Goal: Task Accomplishment & Management: Use online tool/utility

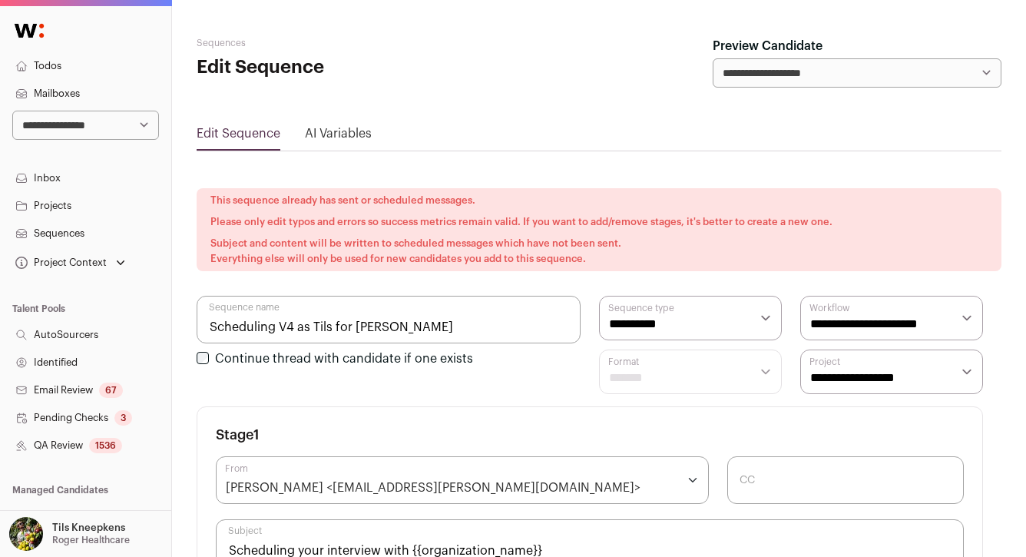
scroll to position [490, 0]
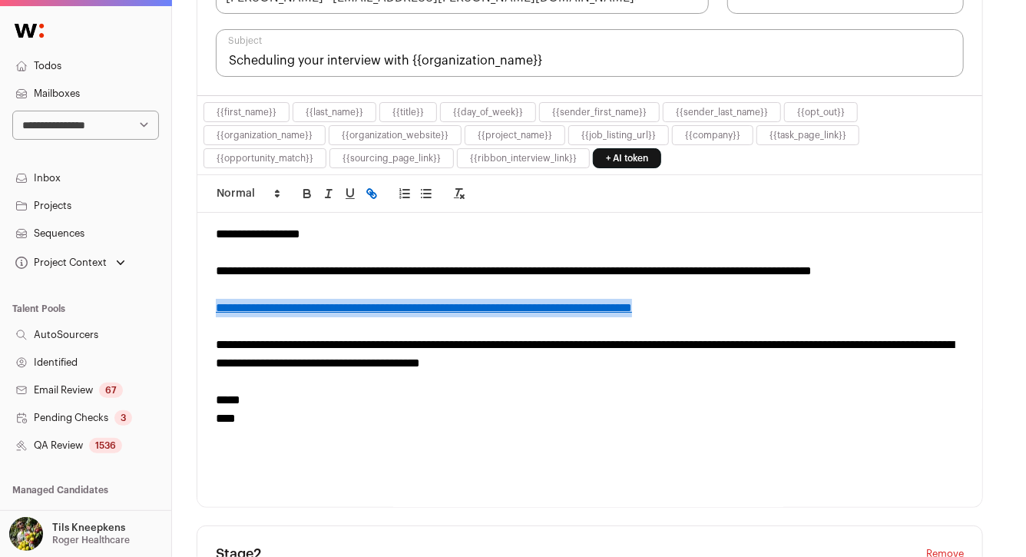
click at [108, 131] on select "**********" at bounding box center [85, 125] width 147 height 29
select select "**"
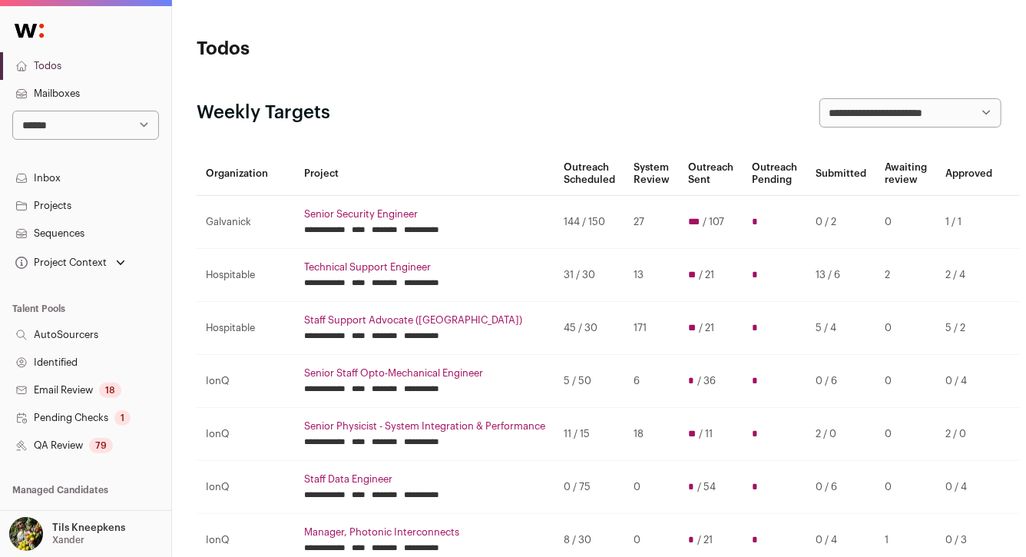
click at [86, 230] on link "Sequences" at bounding box center [85, 234] width 171 height 28
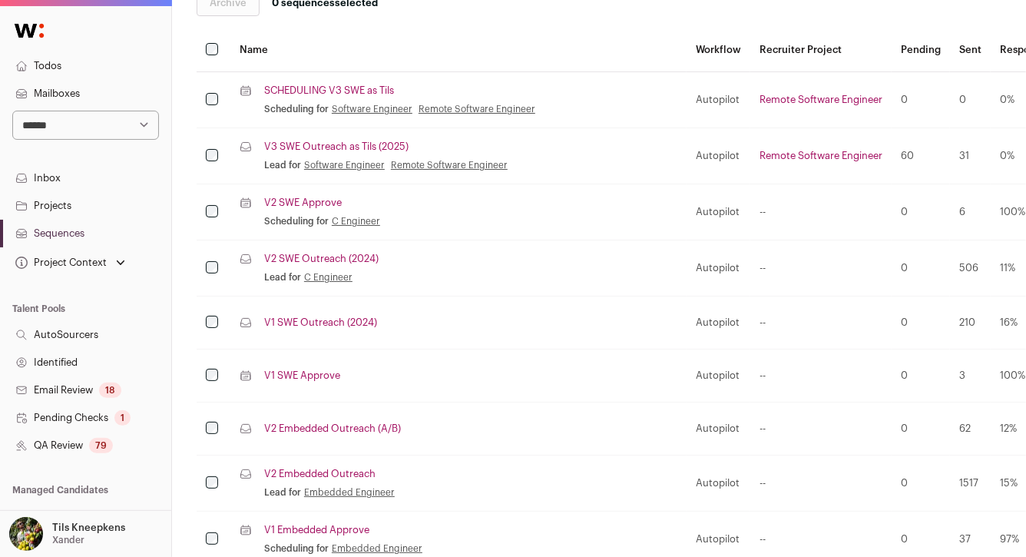
scroll to position [311, 0]
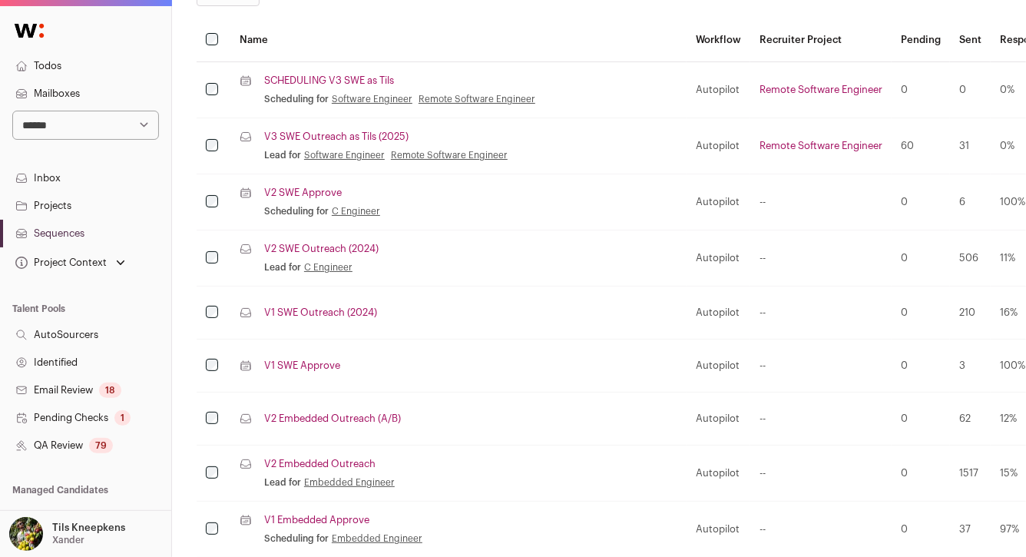
click at [342, 134] on link "V3 SWE Outreach as Tils (2025)" at bounding box center [336, 137] width 144 height 12
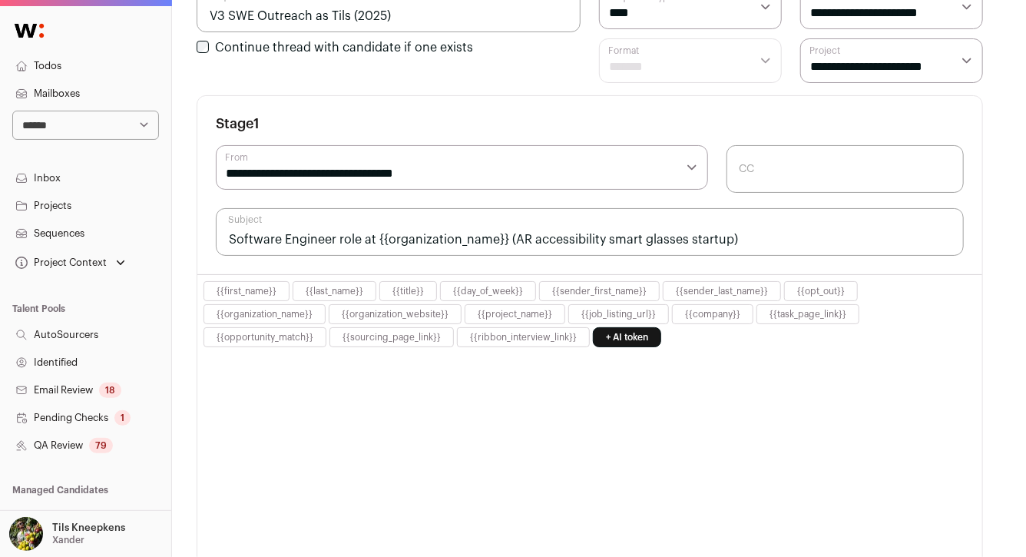
select select "****"
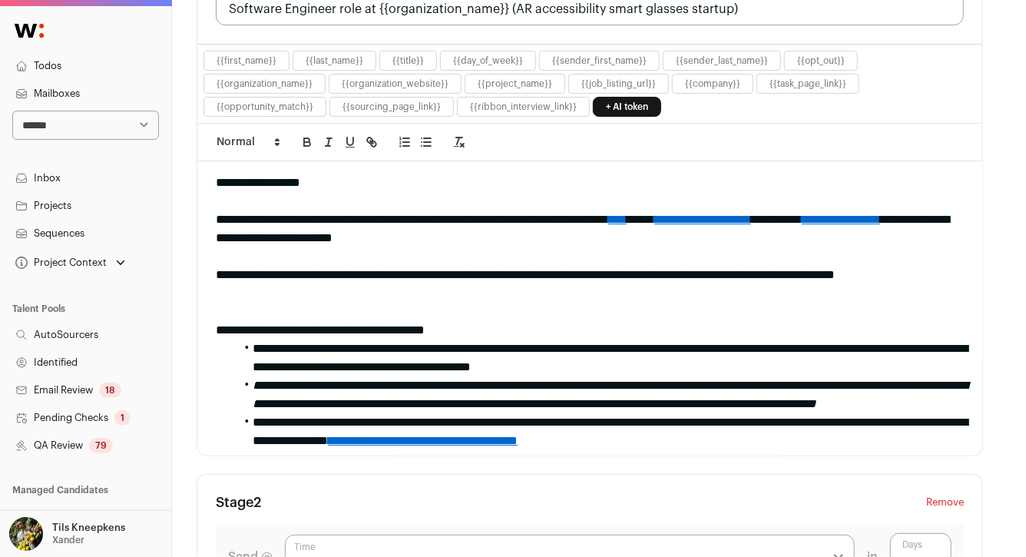
scroll to position [544, 0]
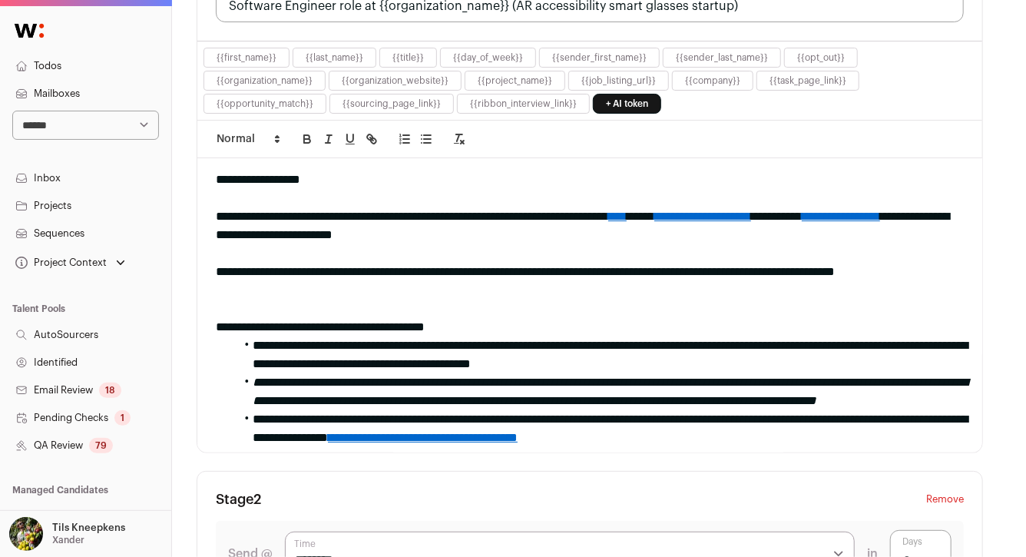
click at [802, 222] on link "**********" at bounding box center [841, 216] width 78 height 12
click at [675, 260] on link at bounding box center [684, 262] width 54 height 12
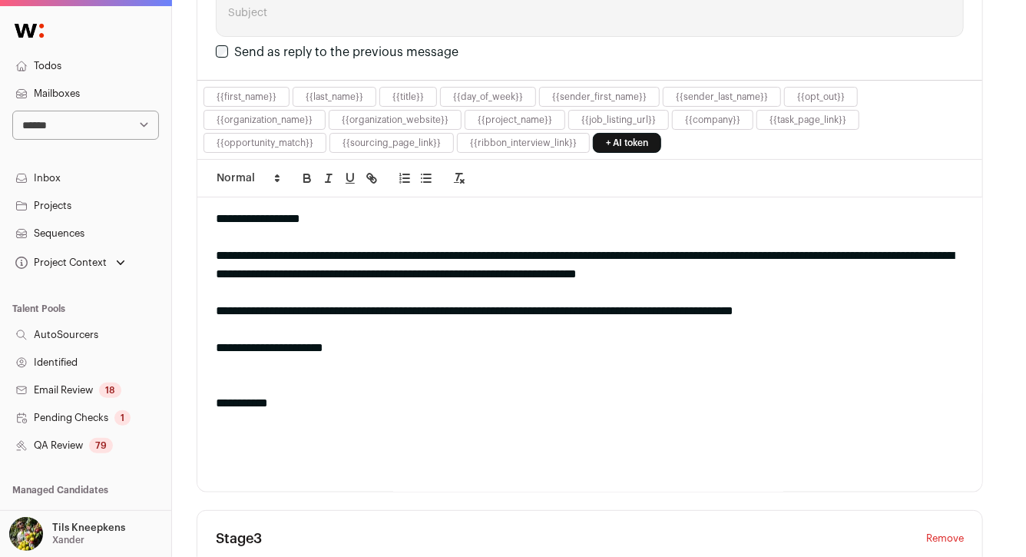
scroll to position [1248, 0]
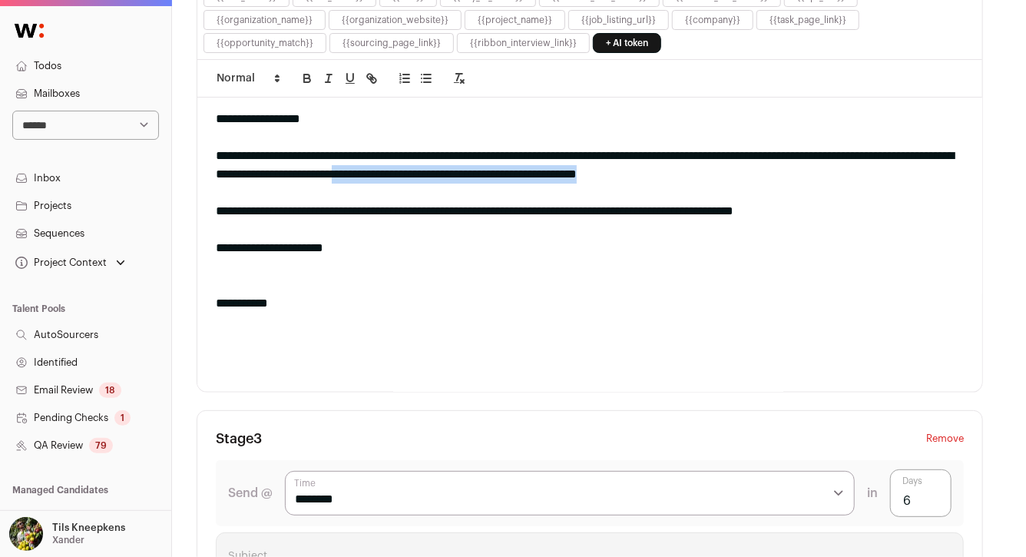
drag, startPoint x: 946, startPoint y: 171, endPoint x: 651, endPoint y: 175, distance: 294.8
click at [650, 175] on div "**********" at bounding box center [590, 165] width 748 height 37
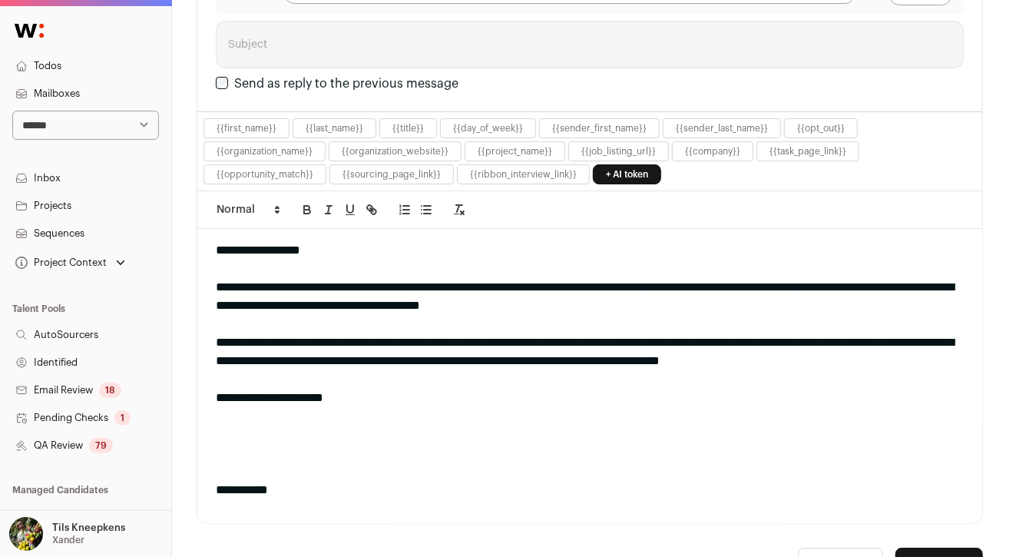
scroll to position [2505, 0]
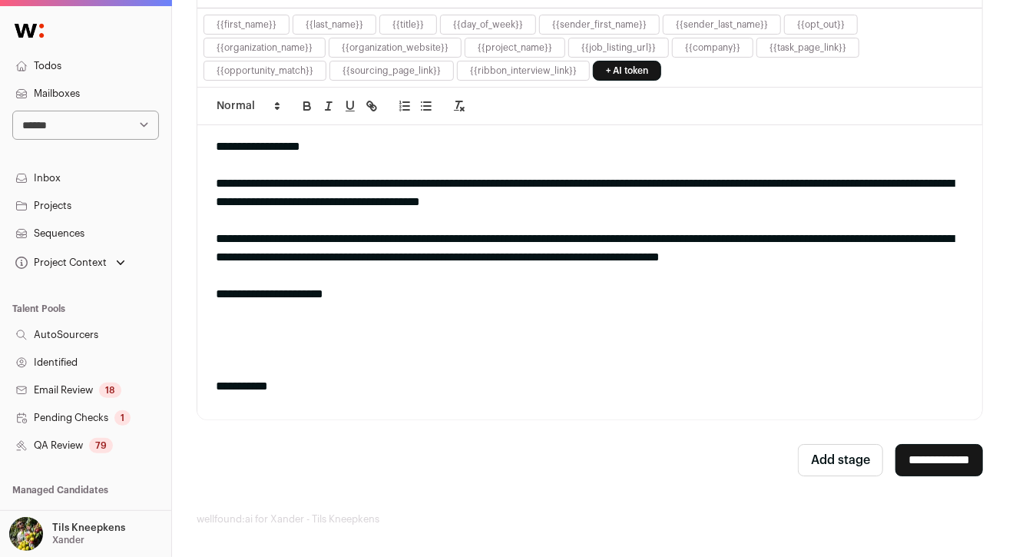
click at [939, 455] on input "**********" at bounding box center [939, 460] width 88 height 32
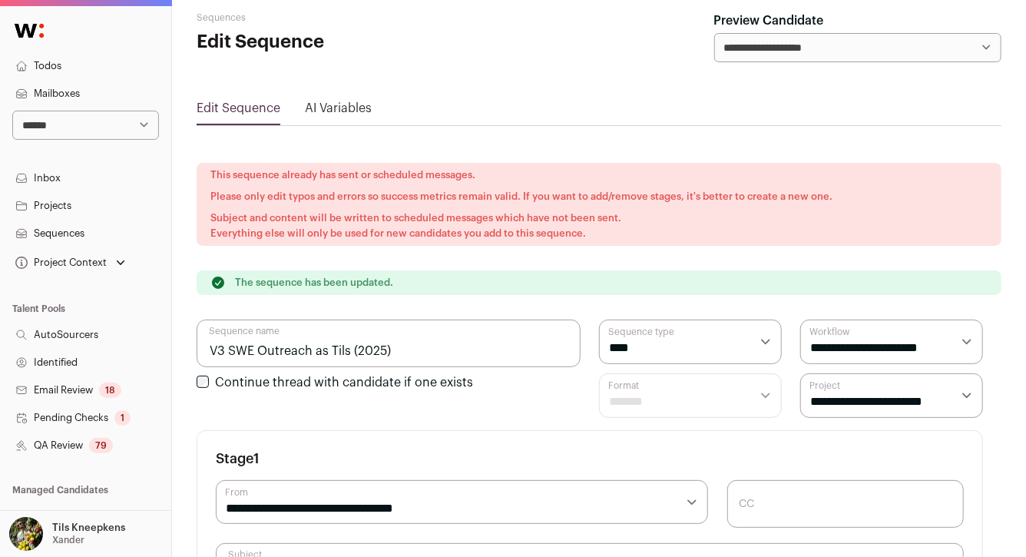
scroll to position [0, 0]
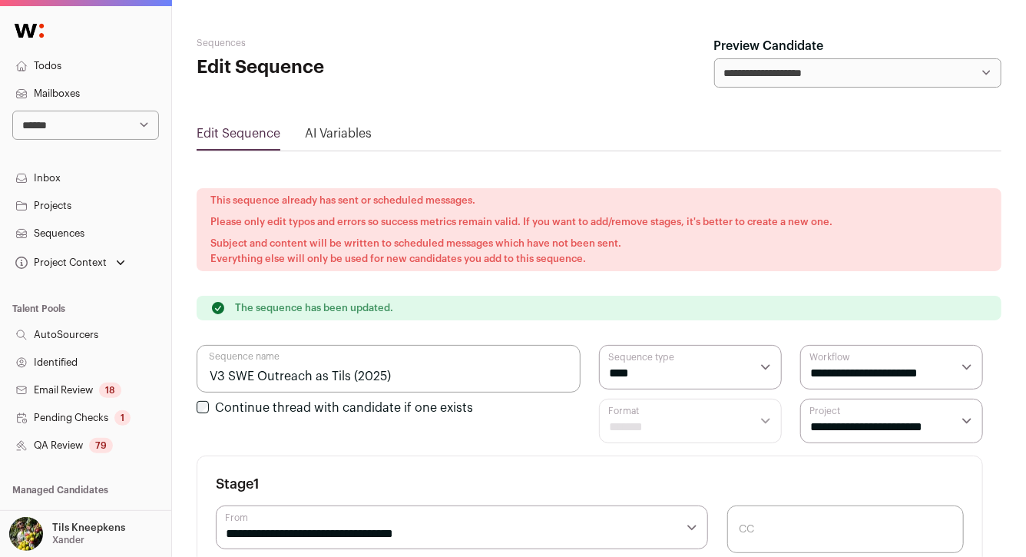
click at [104, 210] on link "Projects" at bounding box center [85, 206] width 171 height 28
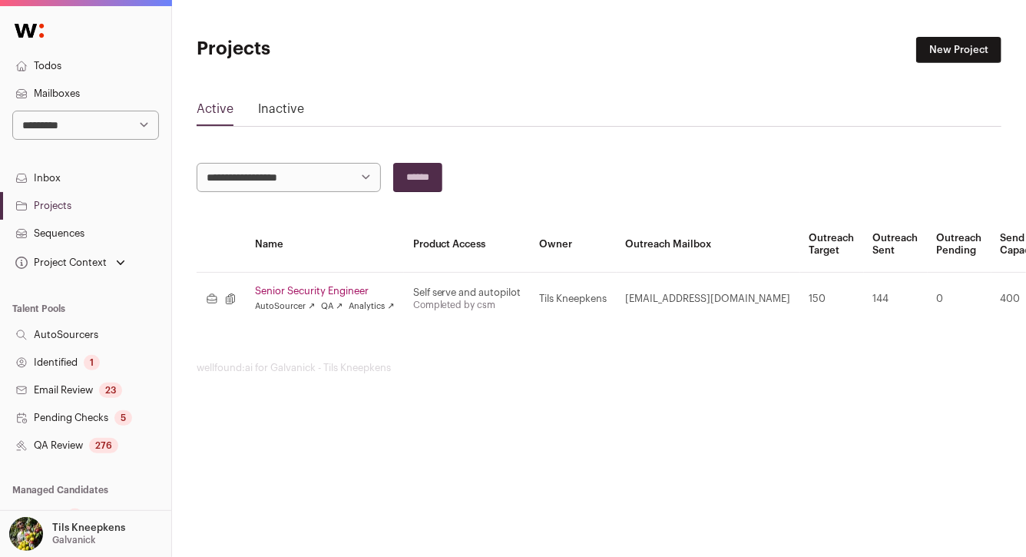
click at [294, 294] on link "Senior Security Engineer" at bounding box center [325, 291] width 140 height 12
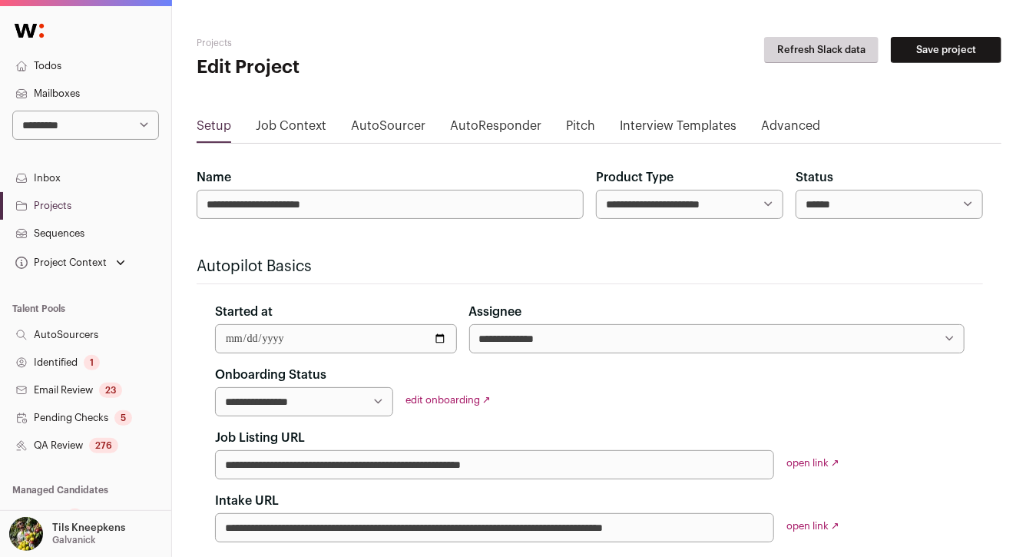
click at [738, 212] on select "**********" at bounding box center [689, 204] width 187 height 29
select select "*********"
click at [782, 180] on div "**********" at bounding box center [689, 193] width 187 height 51
click at [927, 45] on button "Save project" at bounding box center [946, 50] width 111 height 26
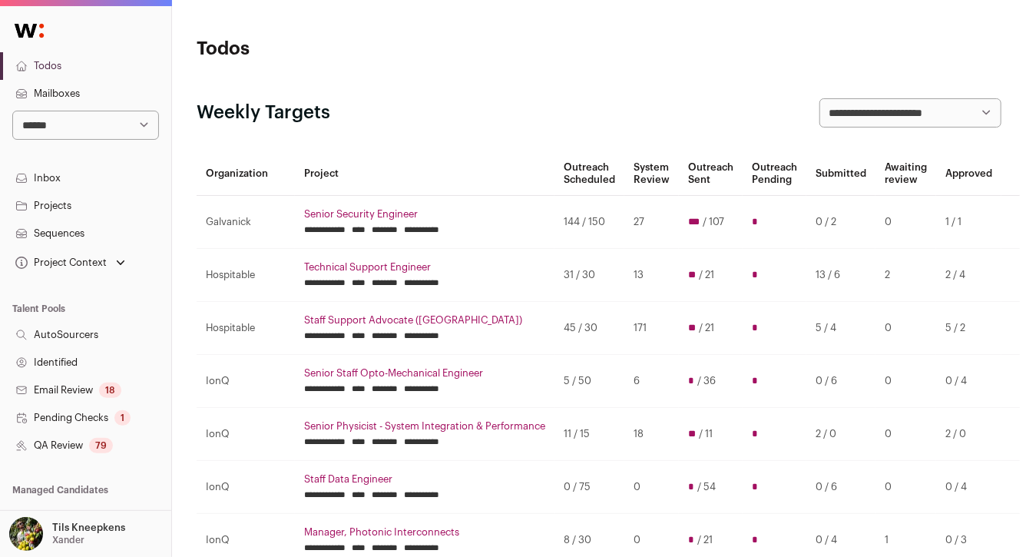
click at [343, 214] on link "Senior Security Engineer" at bounding box center [424, 214] width 241 height 12
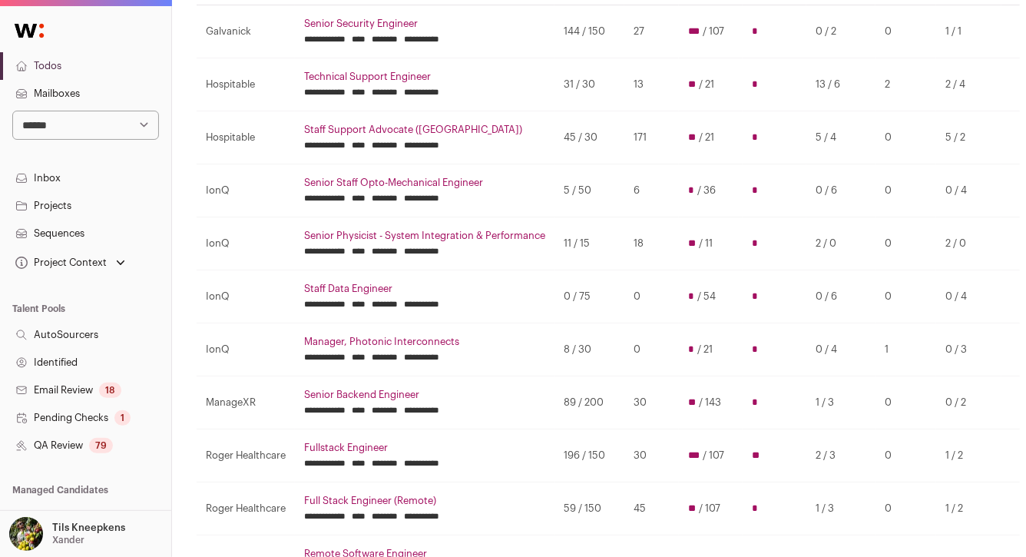
scroll to position [94, 0]
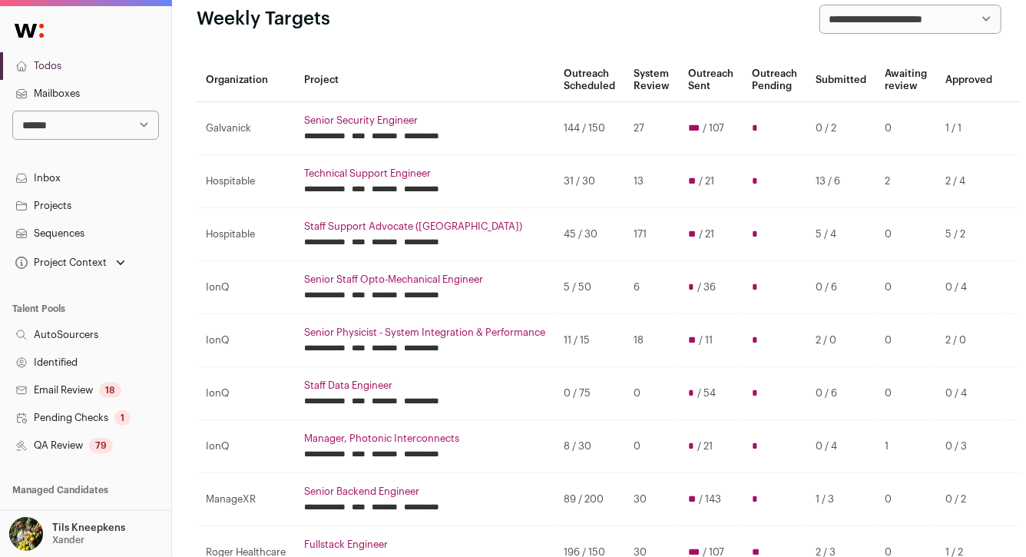
click at [381, 121] on link "Senior Security Engineer" at bounding box center [424, 120] width 241 height 12
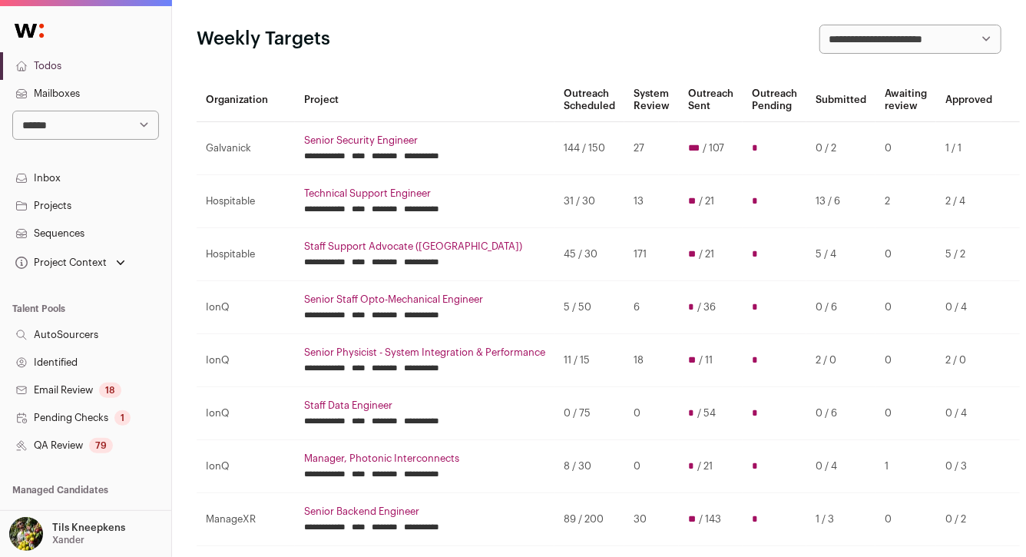
scroll to position [70, 0]
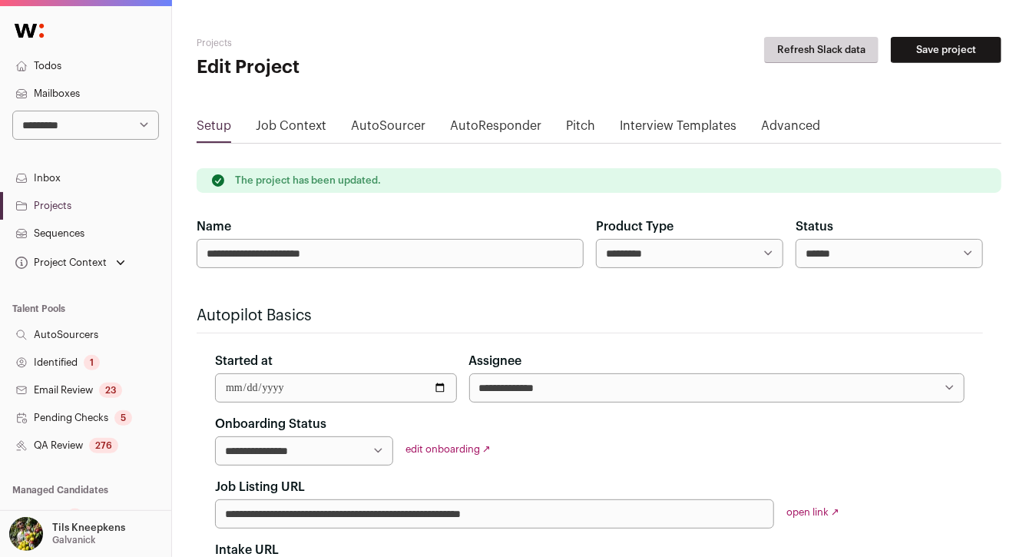
click at [82, 210] on link "Projects" at bounding box center [85, 206] width 171 height 28
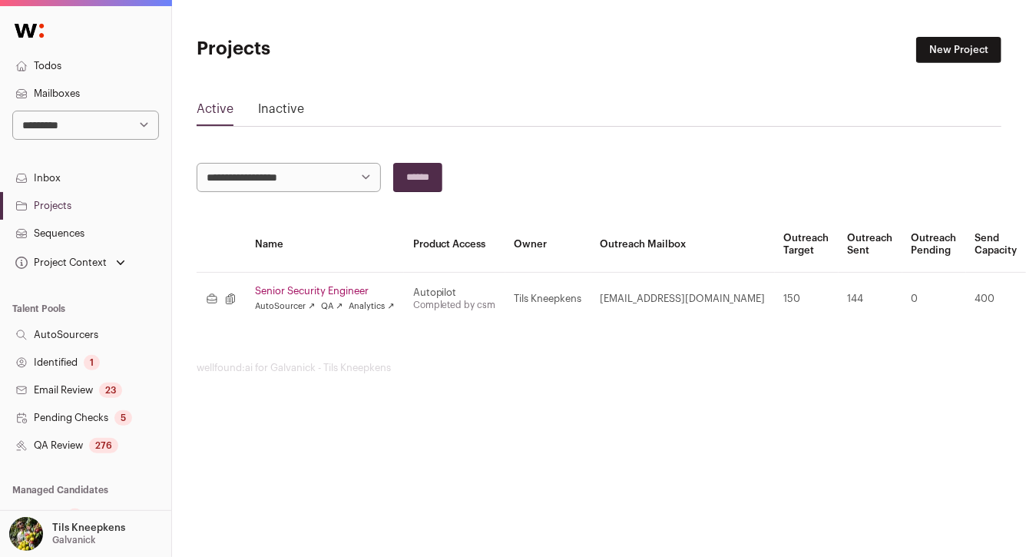
click at [91, 121] on select "**********" at bounding box center [85, 125] width 147 height 29
select select "****"
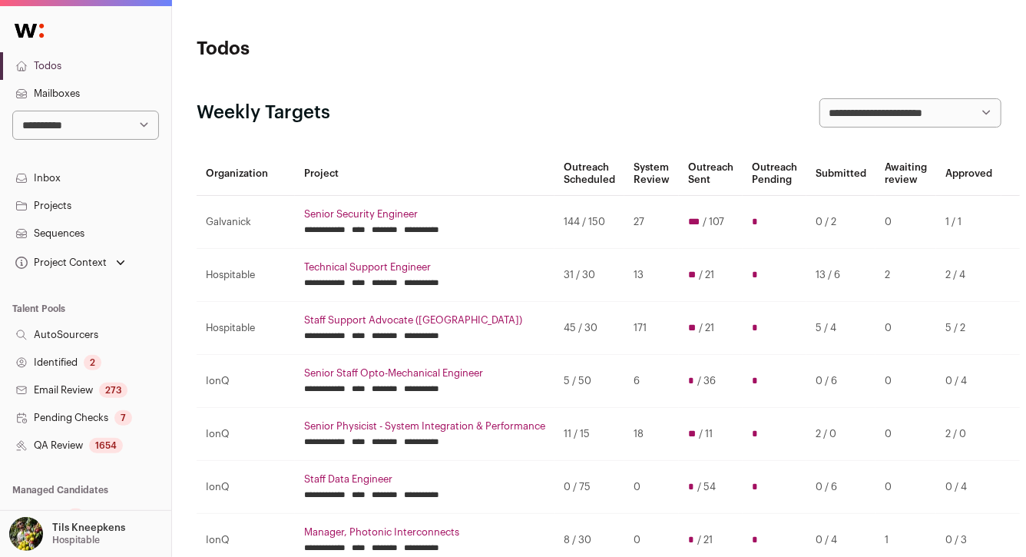
click at [84, 202] on link "Projects" at bounding box center [85, 206] width 171 height 28
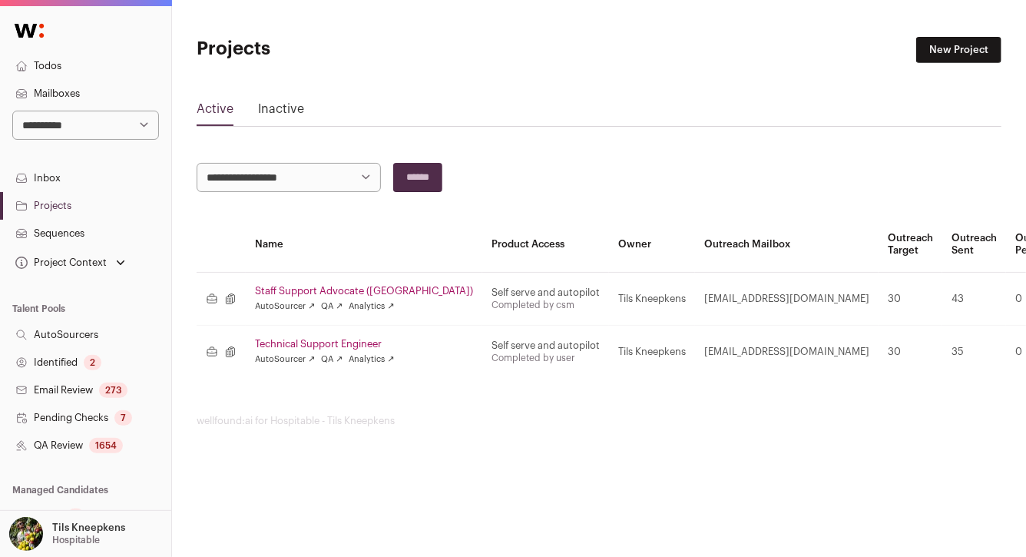
click at [341, 290] on link "Staff Support Advocate ([GEOGRAPHIC_DATA])" at bounding box center [364, 291] width 218 height 12
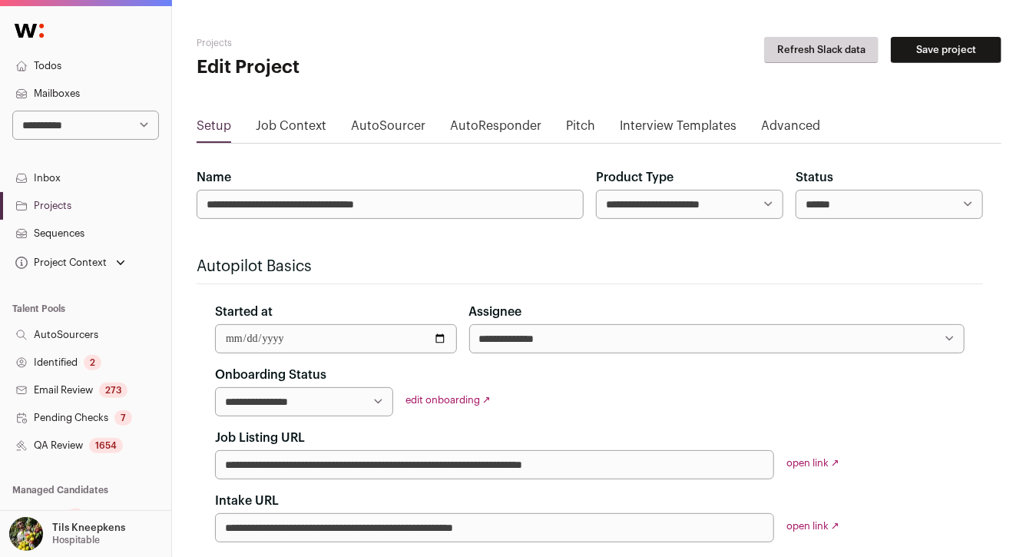
click at [830, 200] on select "****** ****** ********" at bounding box center [888, 204] width 187 height 29
click at [744, 204] on select "**********" at bounding box center [689, 204] width 187 height 29
select select "*********"
click at [952, 48] on button "Save project" at bounding box center [946, 50] width 111 height 26
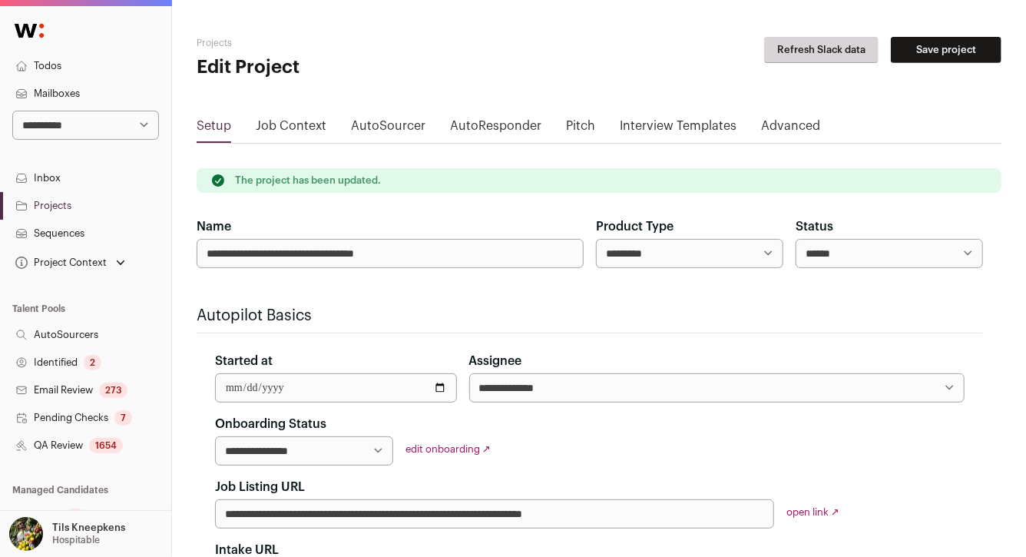
click at [83, 235] on link "Sequences" at bounding box center [85, 234] width 171 height 28
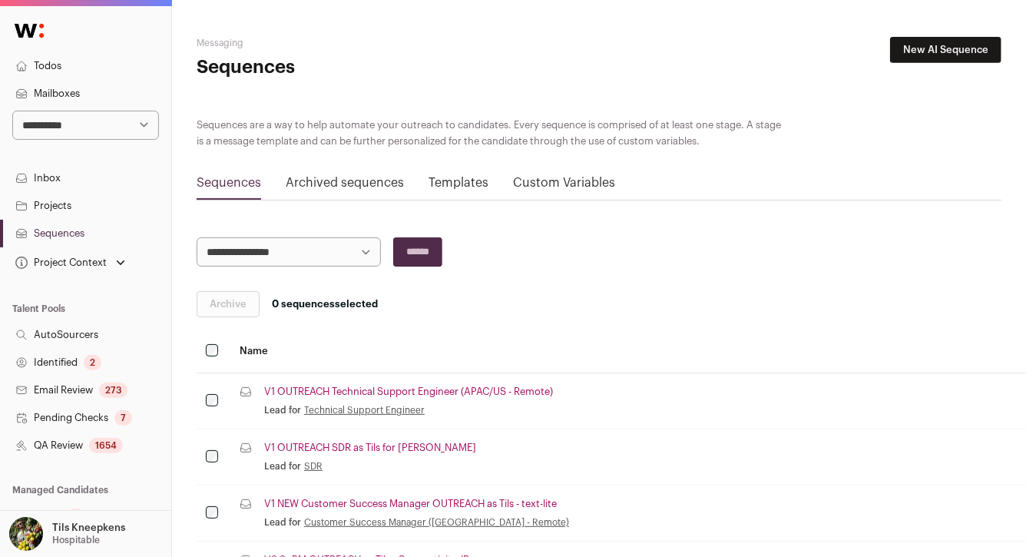
click at [61, 200] on link "Projects" at bounding box center [85, 206] width 171 height 28
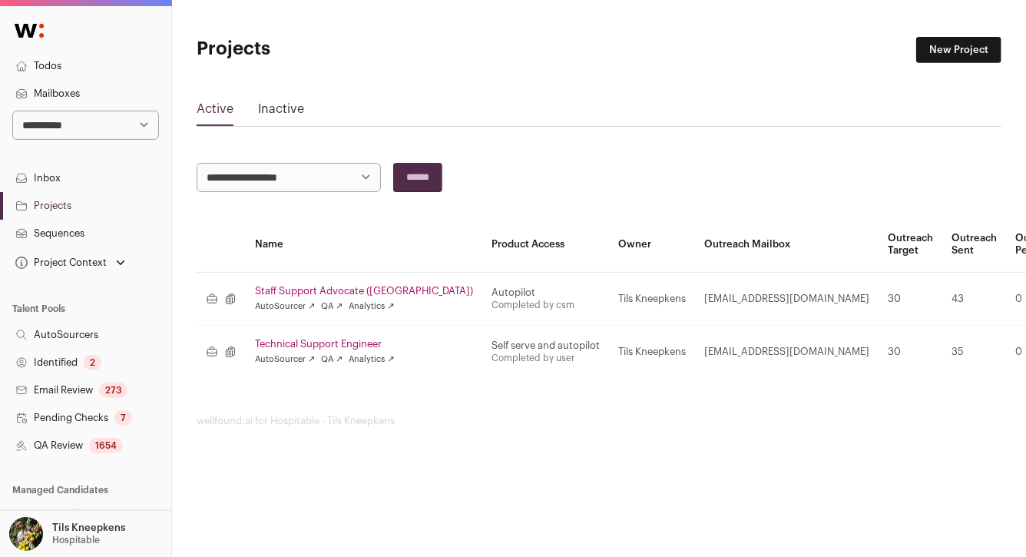
click at [350, 338] on link "Technical Support Engineer" at bounding box center [364, 344] width 218 height 12
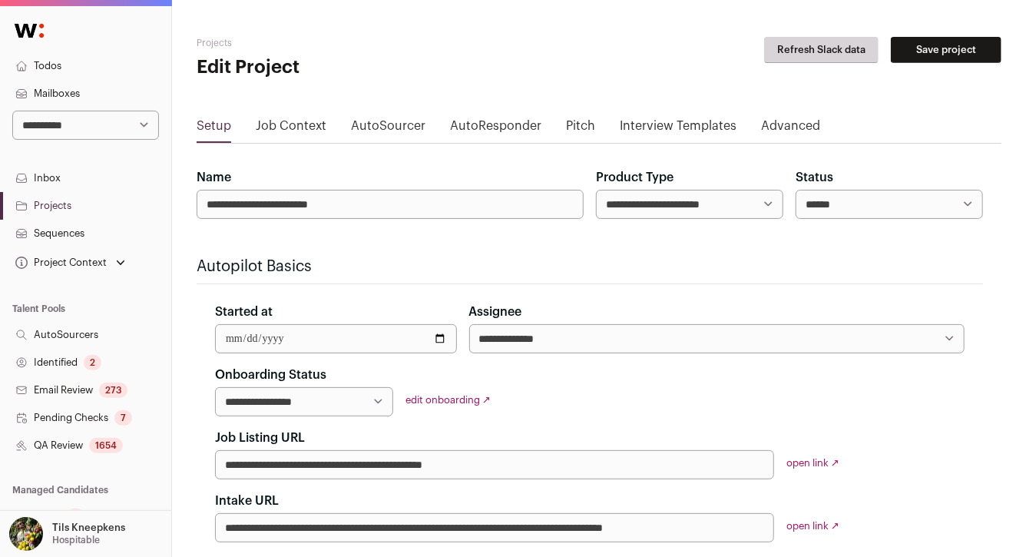
click at [755, 197] on select "**********" at bounding box center [689, 204] width 187 height 29
select select "*********"
click at [922, 58] on button "Save project" at bounding box center [946, 50] width 111 height 26
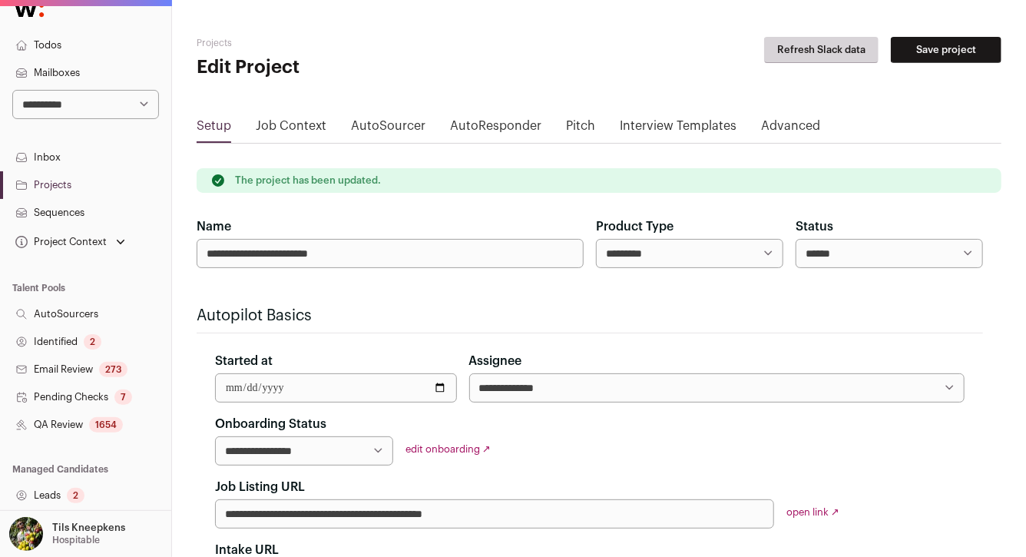
scroll to position [23, 0]
click at [84, 93] on select "**********" at bounding box center [85, 102] width 147 height 29
select select "**"
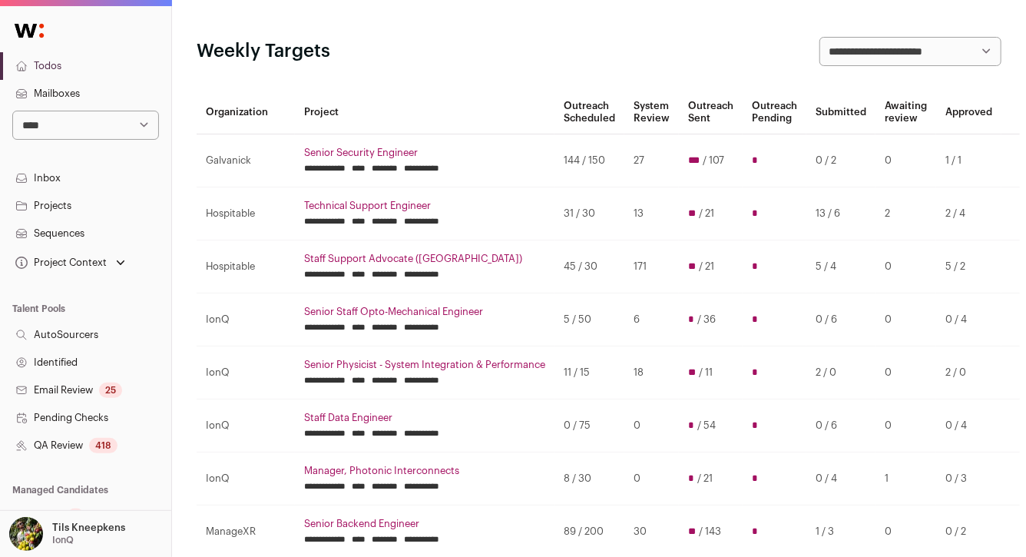
scroll to position [81, 0]
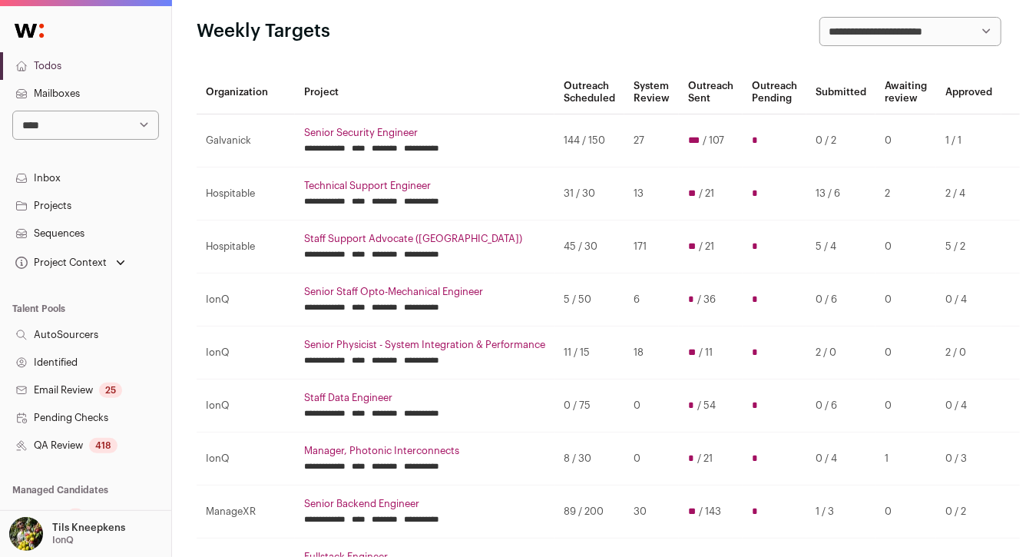
click at [395, 288] on link "Senior Staff Opto-Mechanical Engineer" at bounding box center [424, 292] width 241 height 12
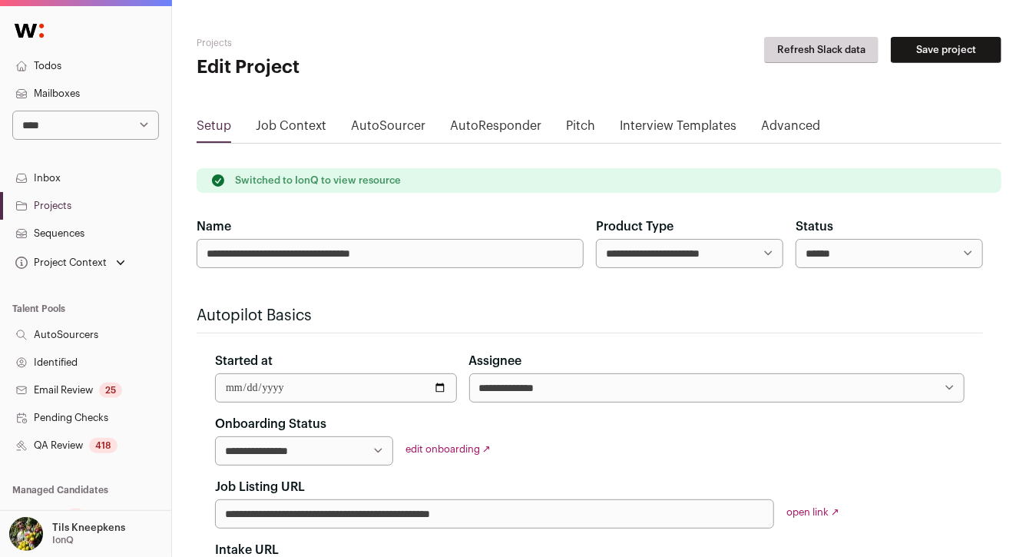
click at [745, 256] on select "**********" at bounding box center [689, 253] width 187 height 29
select select "*********"
click at [937, 59] on button "Save project" at bounding box center [946, 50] width 111 height 26
click at [122, 208] on link "Projects" at bounding box center [85, 206] width 171 height 28
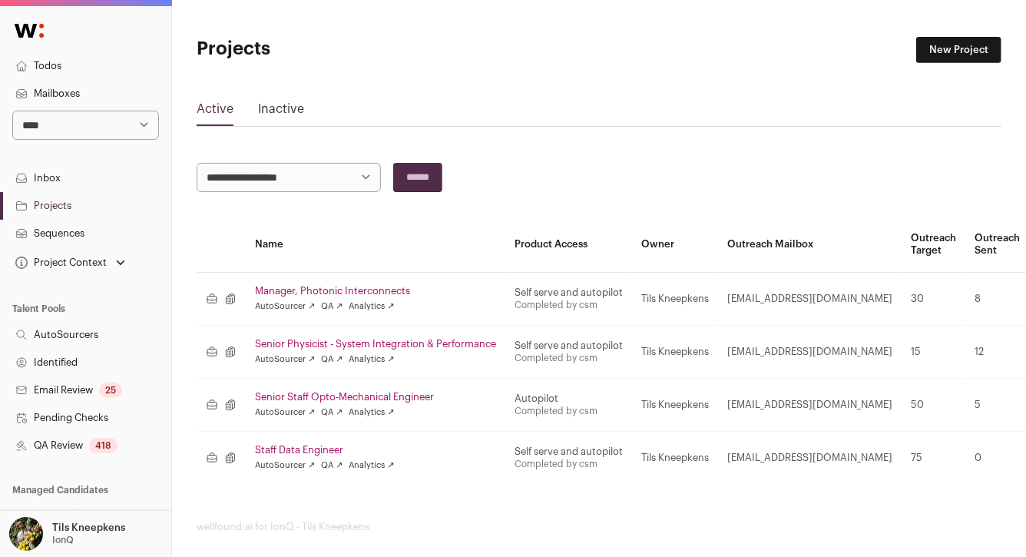
click at [305, 341] on link "Senior Physicist - System Integration & Performance" at bounding box center [375, 344] width 241 height 12
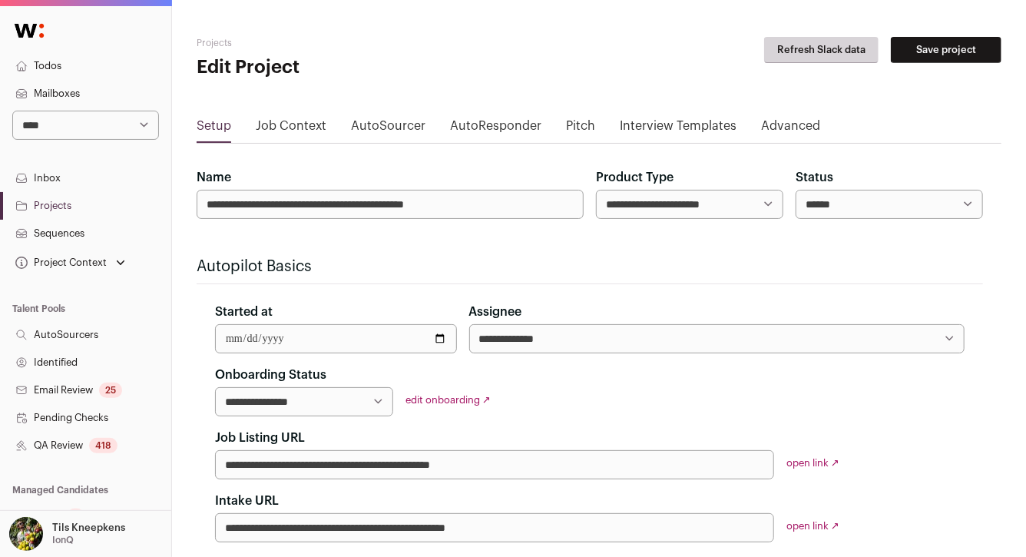
click at [648, 202] on select "**********" at bounding box center [689, 204] width 187 height 29
select select "*********"
click at [958, 55] on button "Save project" at bounding box center [946, 50] width 111 height 26
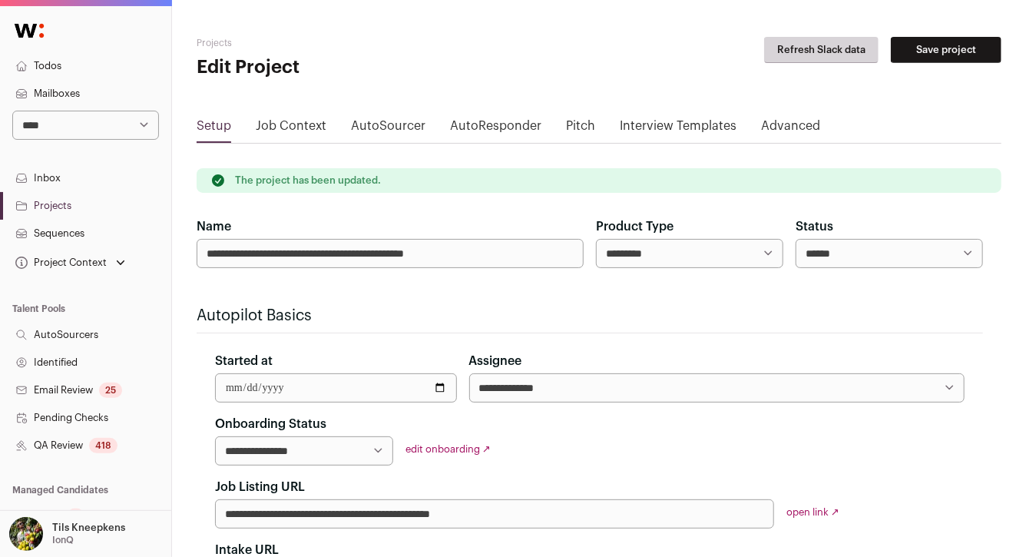
click at [84, 200] on link "Projects" at bounding box center [85, 206] width 171 height 28
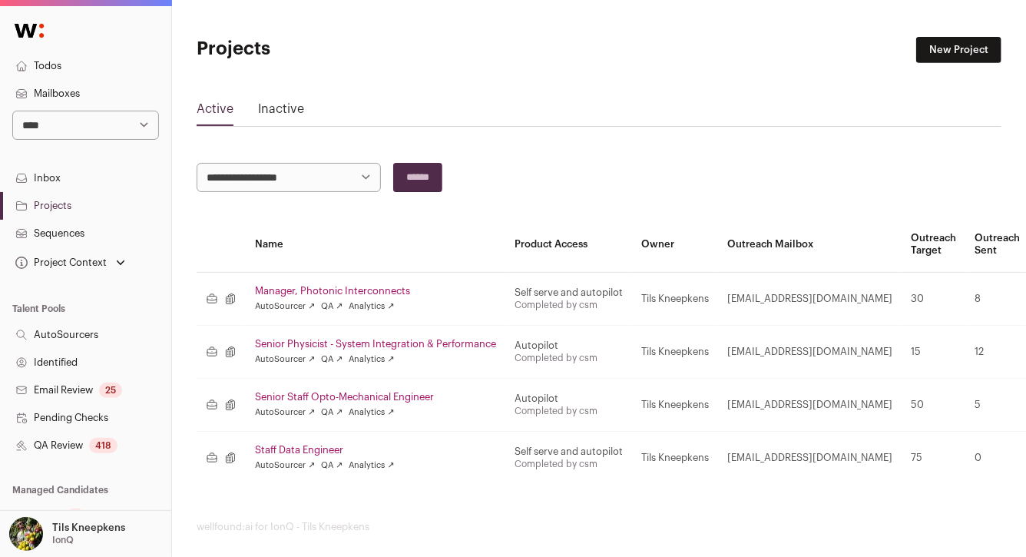
click at [316, 398] on link "Senior Staff Opto-Mechanical Engineer" at bounding box center [375, 397] width 241 height 12
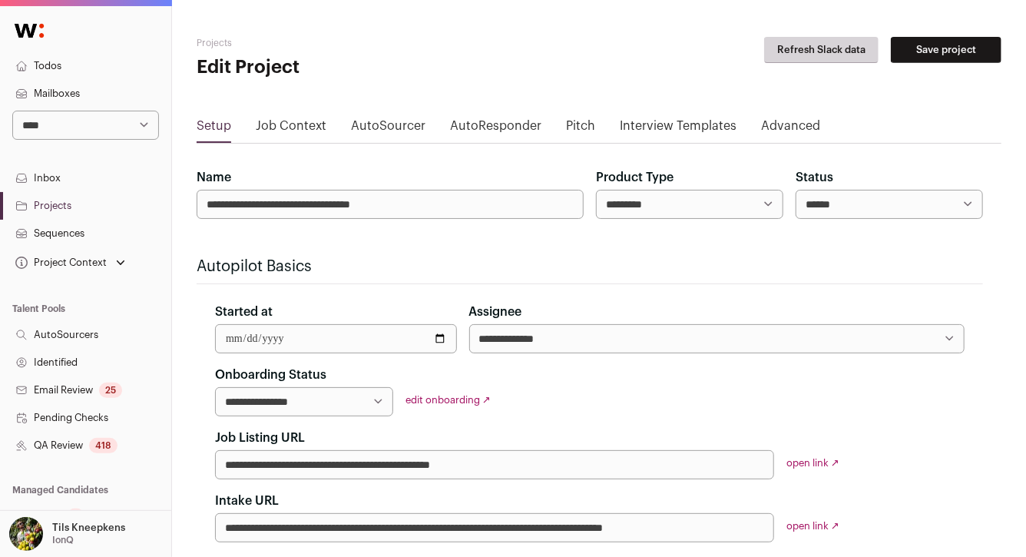
click at [664, 208] on select "**********" at bounding box center [689, 204] width 187 height 29
click at [81, 209] on link "Projects" at bounding box center [85, 206] width 171 height 28
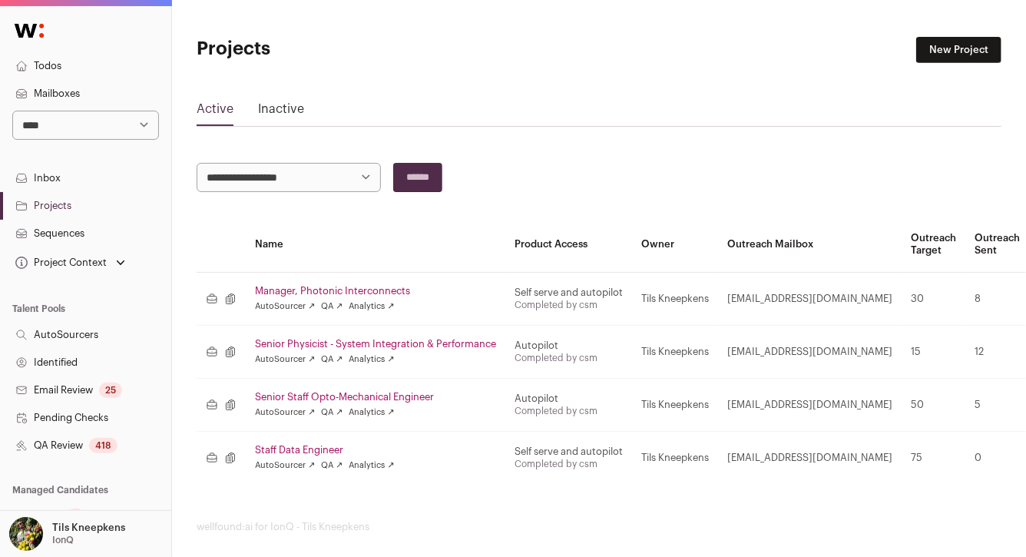
click at [282, 445] on link "Staff Data Engineer" at bounding box center [375, 450] width 241 height 12
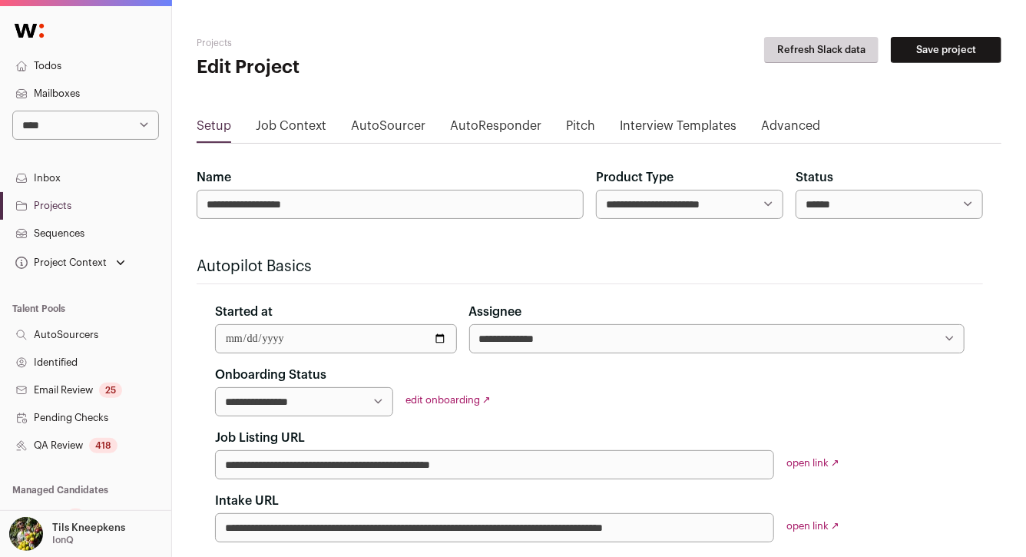
click at [717, 208] on select "**********" at bounding box center [689, 204] width 187 height 29
select select "*********"
click at [935, 48] on button "Save project" at bounding box center [946, 50] width 111 height 26
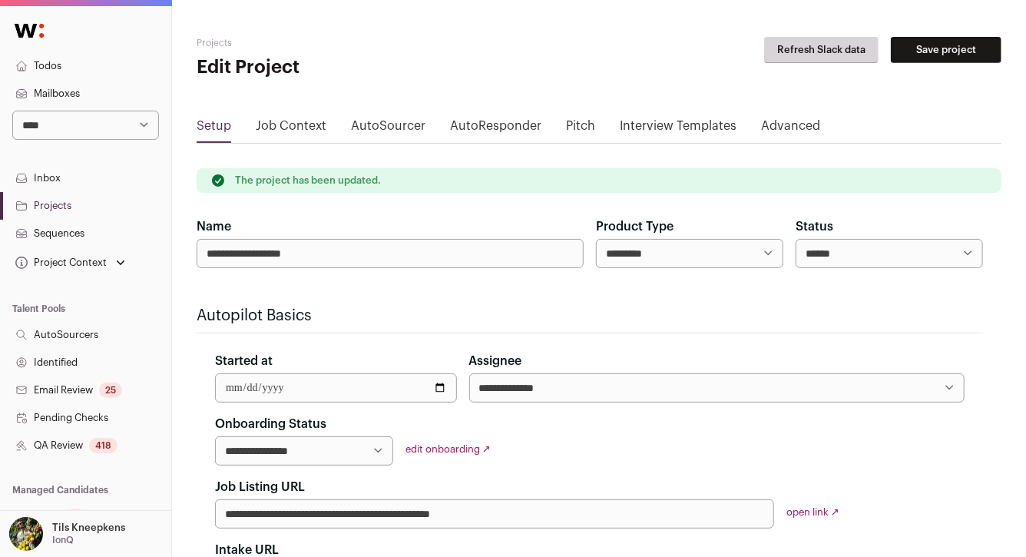
click at [80, 207] on link "Projects" at bounding box center [85, 206] width 171 height 28
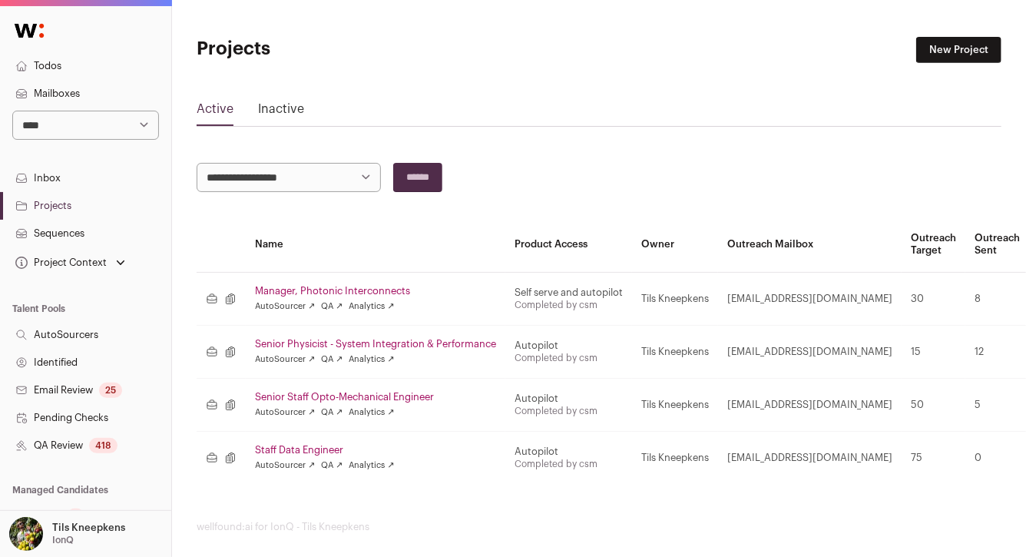
click at [377, 289] on link "Manager, Photonic Interconnects" at bounding box center [375, 291] width 241 height 12
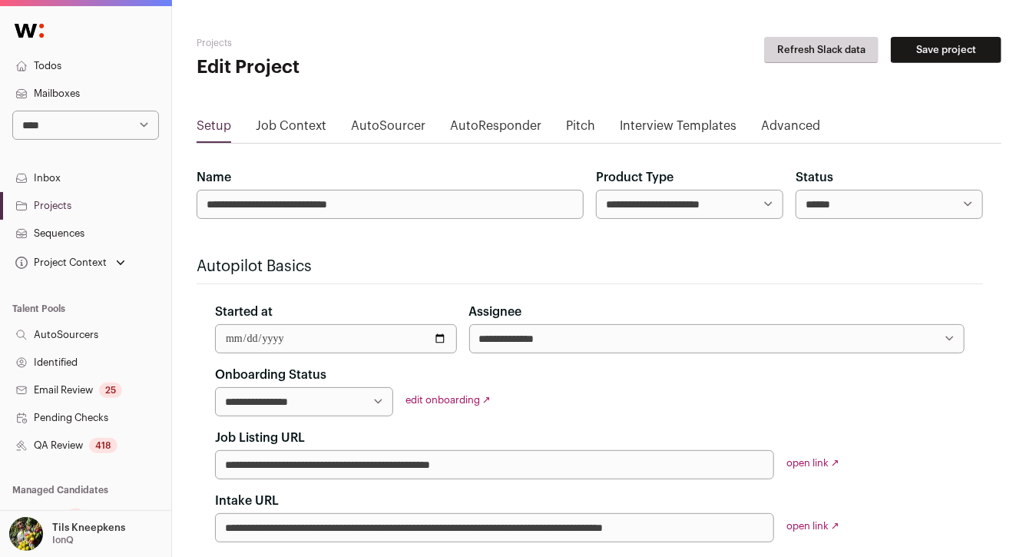
click at [751, 207] on select "**********" at bounding box center [689, 204] width 187 height 29
click at [742, 197] on select "**********" at bounding box center [689, 204] width 187 height 29
select select "*********"
click at [927, 47] on button "Save project" at bounding box center [946, 50] width 111 height 26
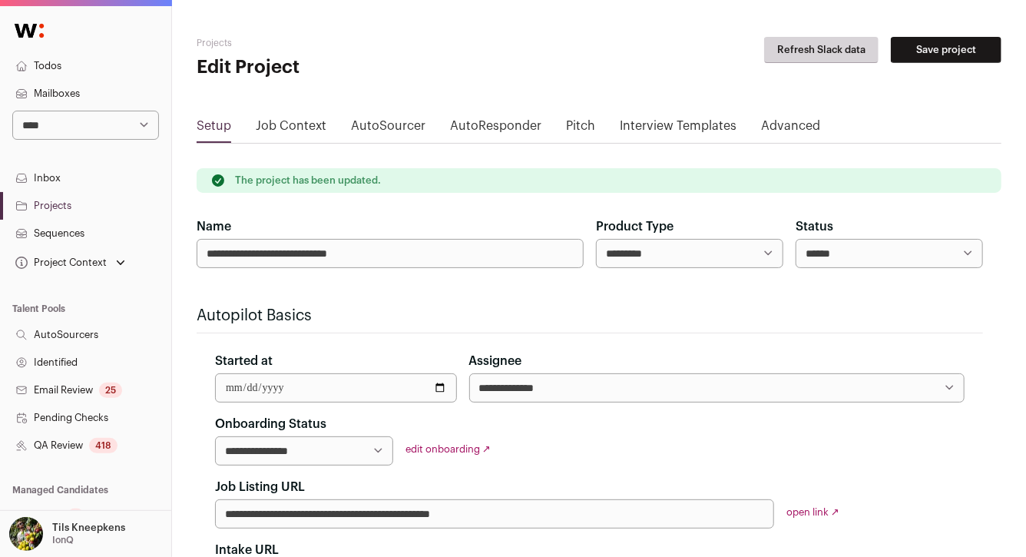
click at [72, 204] on link "Projects" at bounding box center [85, 206] width 171 height 28
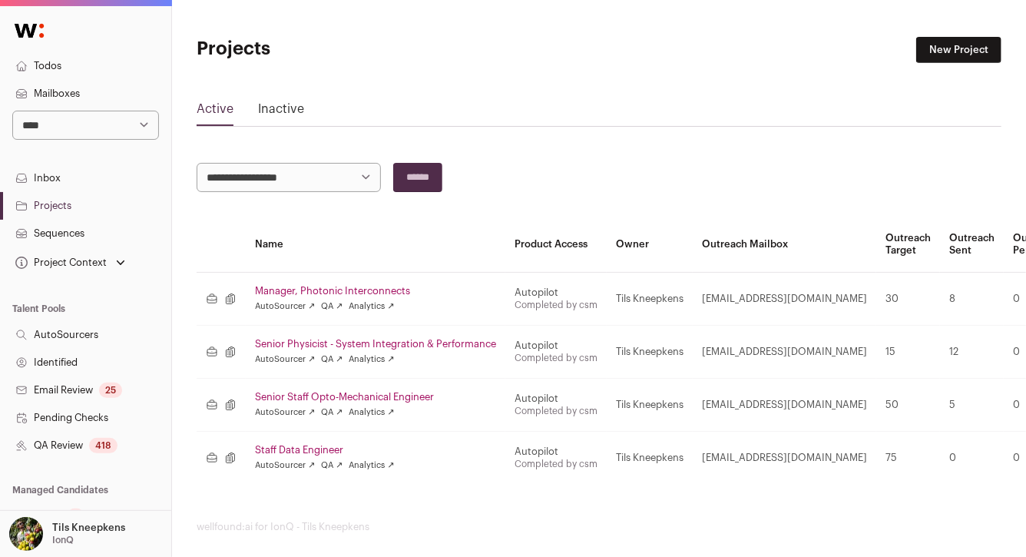
click at [108, 211] on link "Projects" at bounding box center [85, 206] width 171 height 28
click at [77, 202] on link "Projects" at bounding box center [85, 206] width 171 height 28
click at [69, 200] on link "Projects" at bounding box center [85, 206] width 171 height 28
click at [94, 125] on select "**********" at bounding box center [85, 125] width 147 height 29
select select "**"
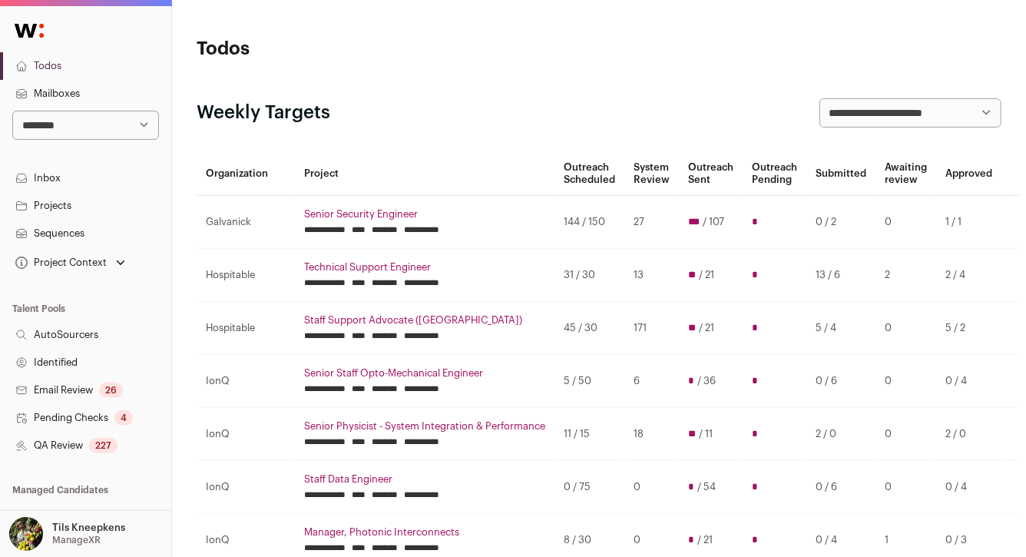
click at [107, 134] on select "**********" at bounding box center [85, 125] width 147 height 29
select select "****"
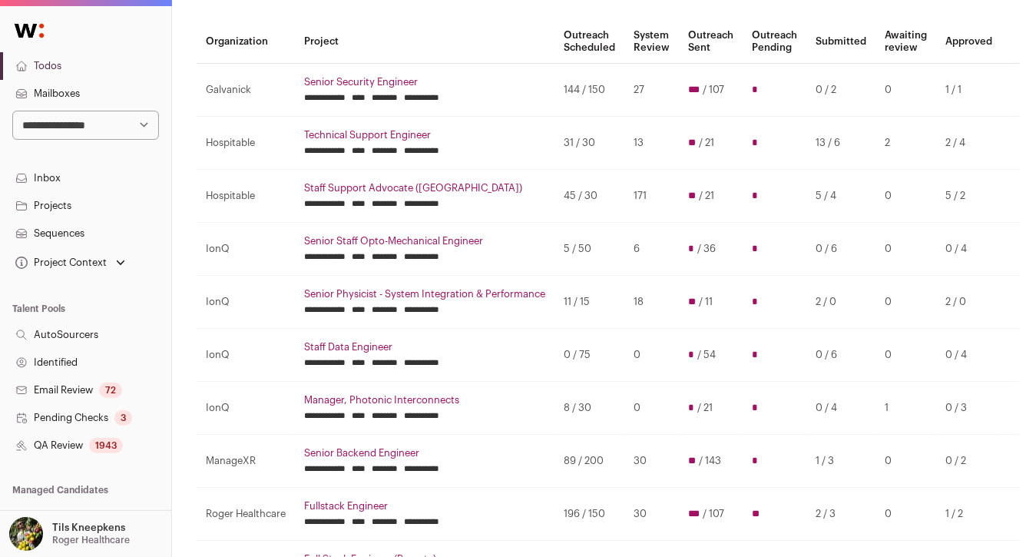
scroll to position [134, 0]
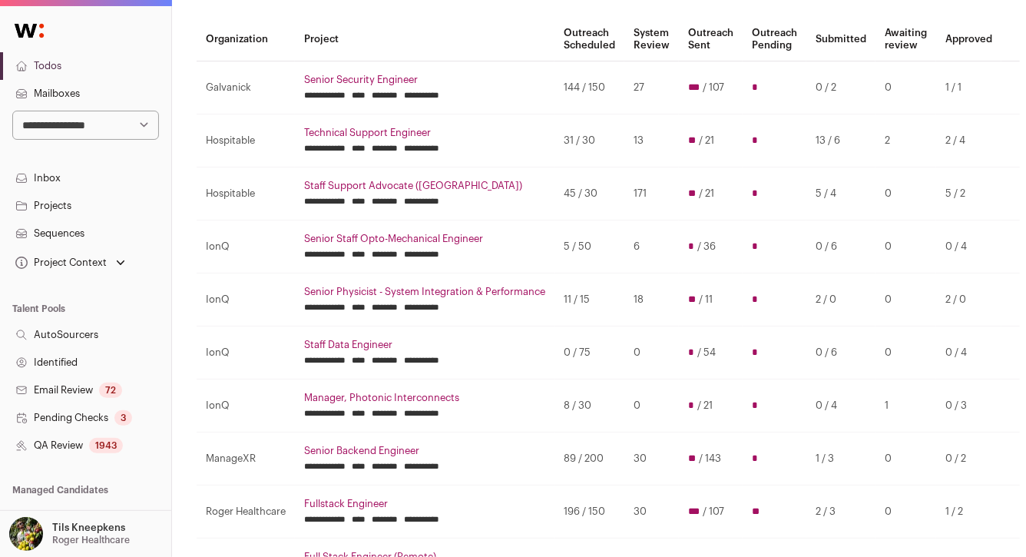
click at [93, 201] on link "Projects" at bounding box center [85, 206] width 171 height 28
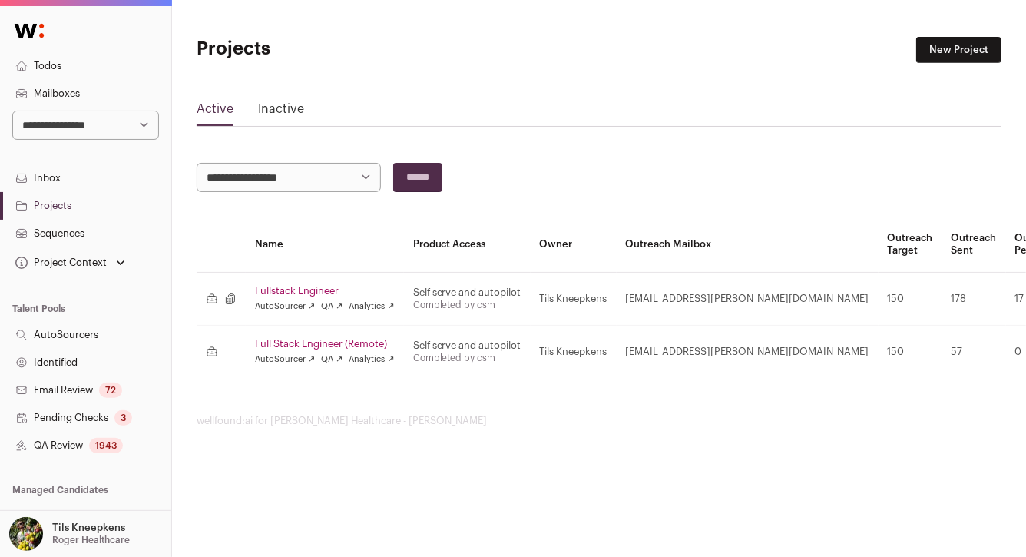
click at [301, 293] on link "Fullstack Engineer" at bounding box center [325, 291] width 140 height 12
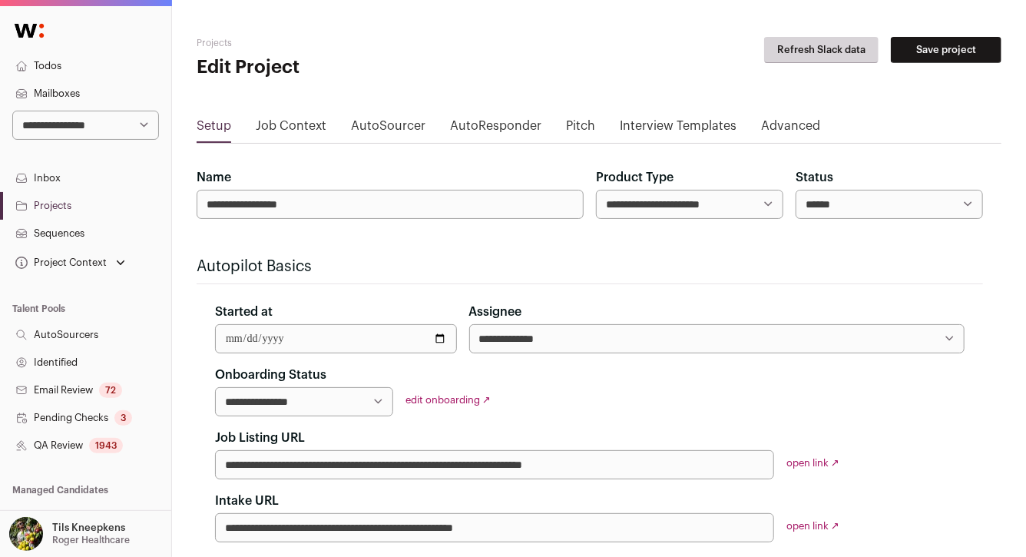
click at [758, 211] on select "**********" at bounding box center [689, 204] width 187 height 29
select select "*********"
click at [944, 50] on button "Save project" at bounding box center [946, 50] width 111 height 26
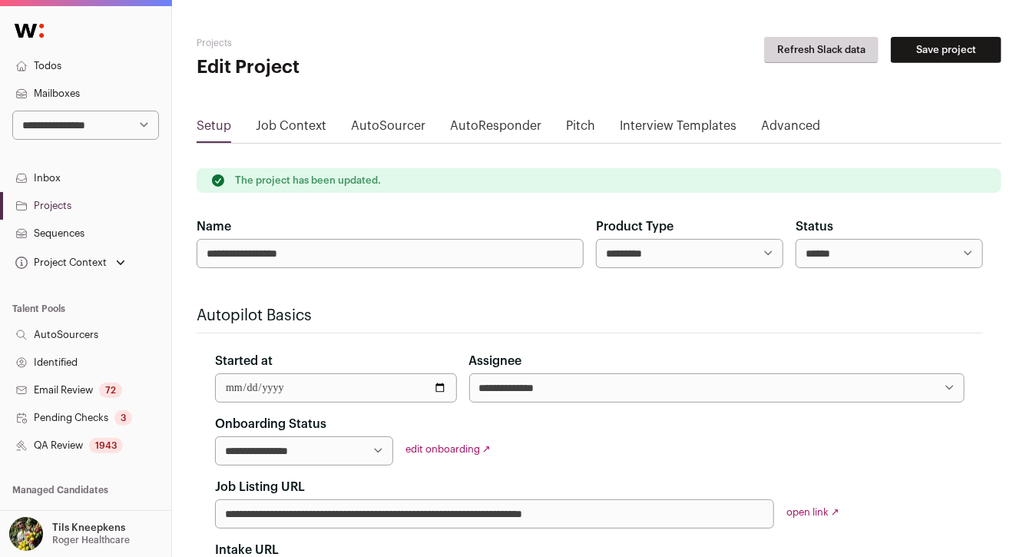
click at [55, 209] on link "Projects" at bounding box center [85, 206] width 171 height 28
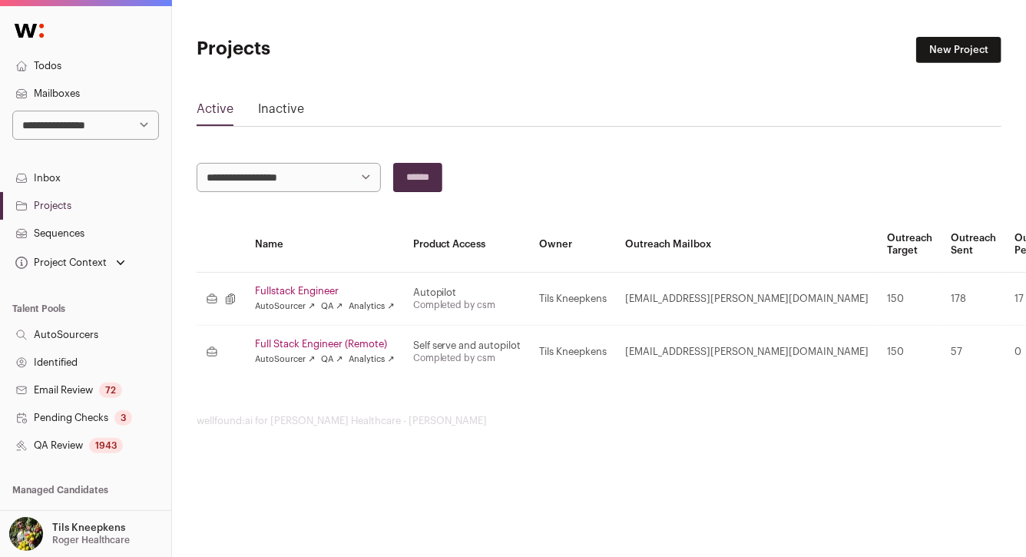
click at [299, 349] on link "Full Stack Engineer (Remote)" at bounding box center [325, 344] width 140 height 12
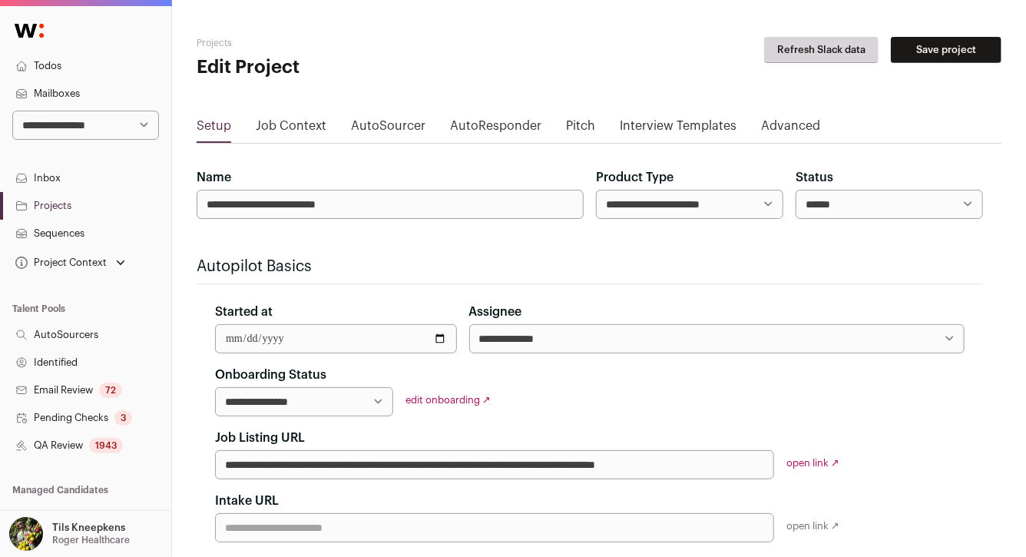
click at [739, 199] on select "**********" at bounding box center [689, 204] width 187 height 29
select select "*********"
click at [911, 57] on button "Save project" at bounding box center [946, 50] width 111 height 26
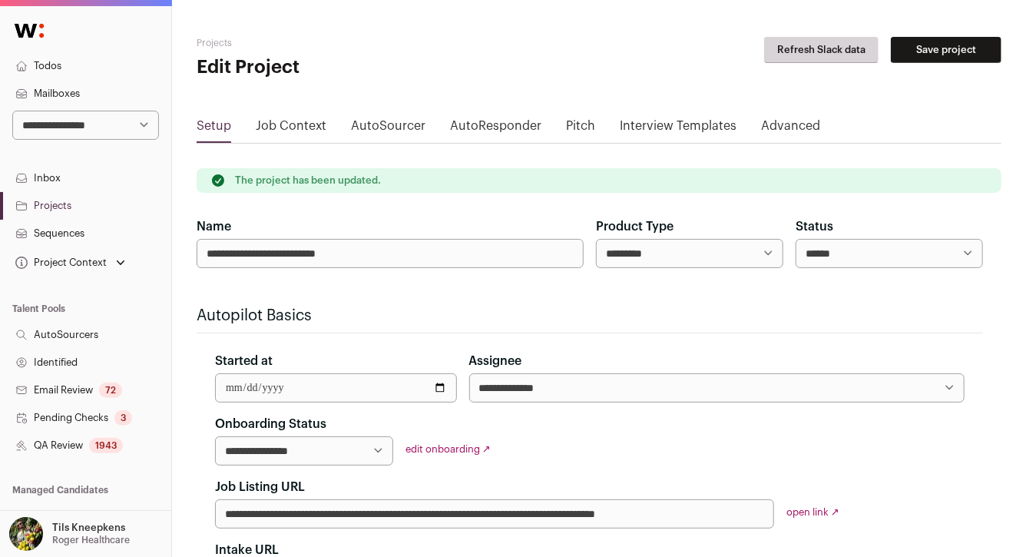
click at [109, 119] on select "**********" at bounding box center [85, 125] width 147 height 29
select select "**"
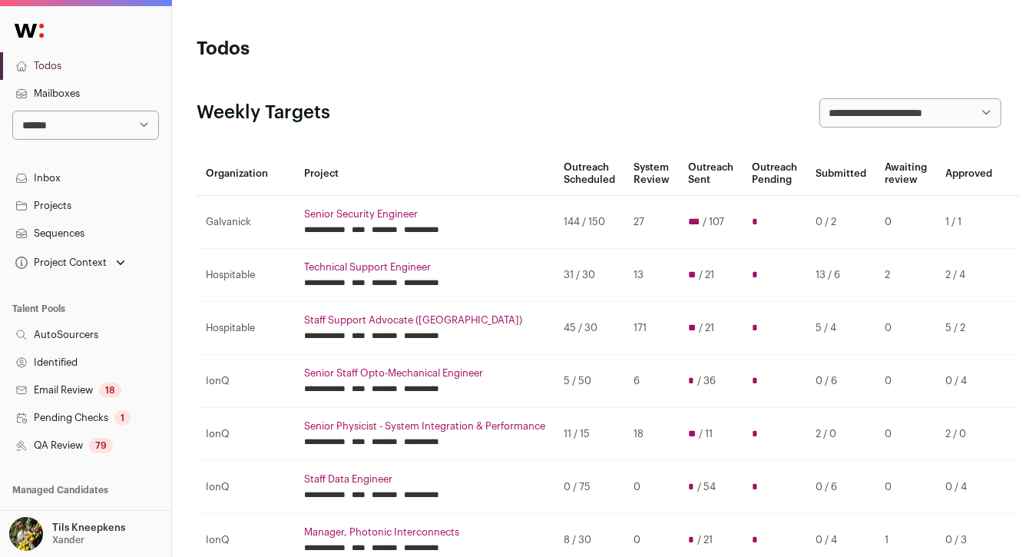
click at [90, 203] on link "Projects" at bounding box center [85, 206] width 171 height 28
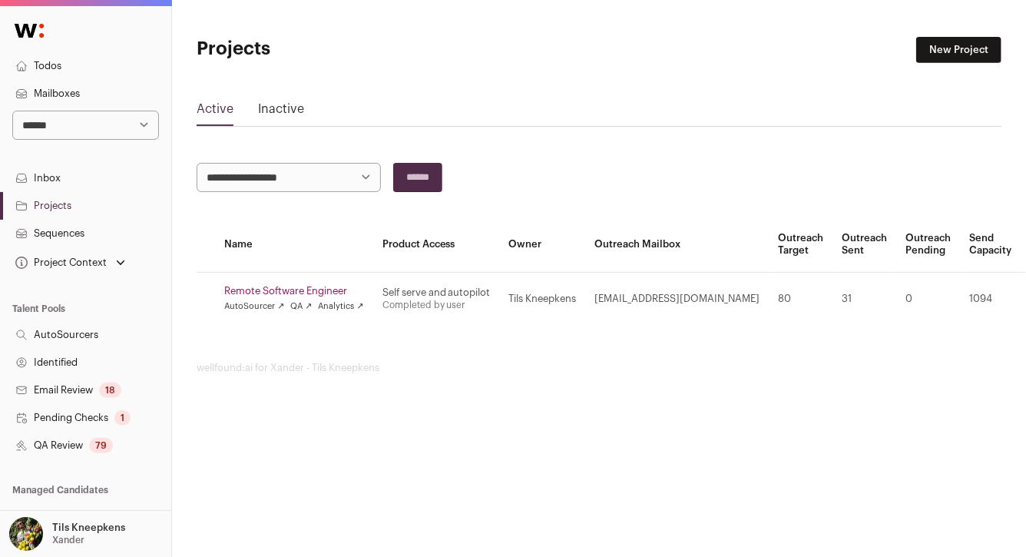
click at [263, 288] on link "Remote Software Engineer" at bounding box center [294, 291] width 140 height 12
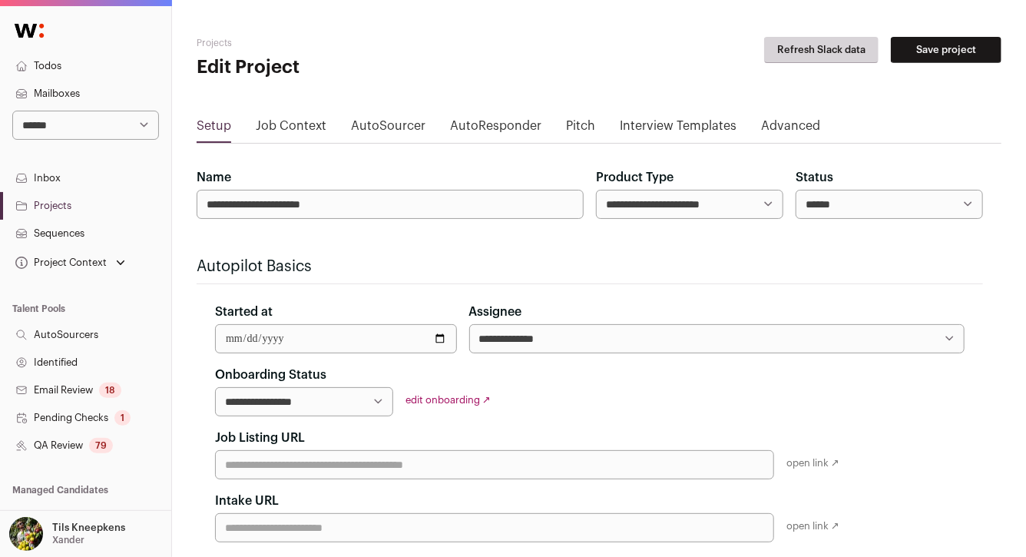
click at [760, 210] on select "**********" at bounding box center [689, 204] width 187 height 29
select select "*********"
click at [937, 54] on button "Save project" at bounding box center [946, 50] width 111 height 26
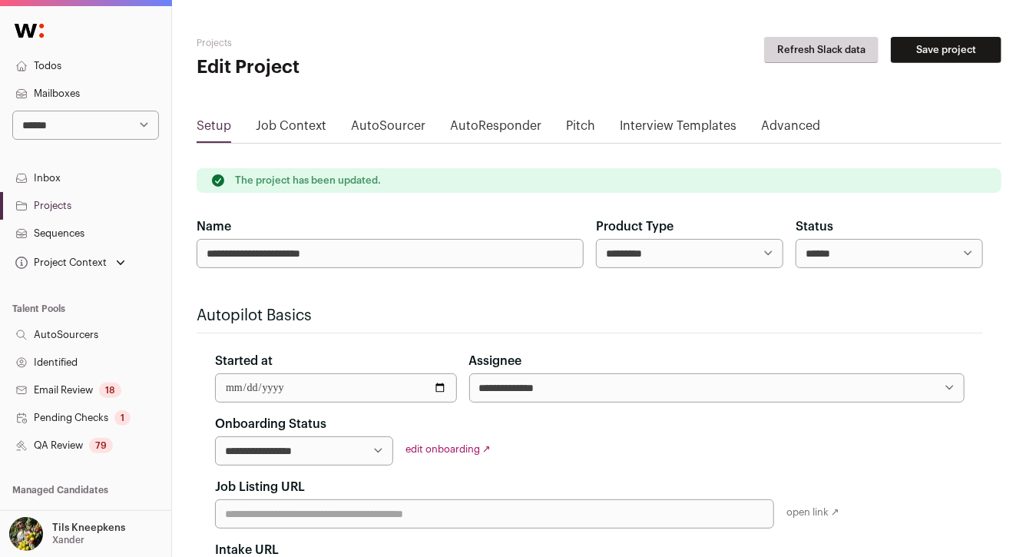
click at [78, 64] on link "Todos" at bounding box center [85, 66] width 171 height 28
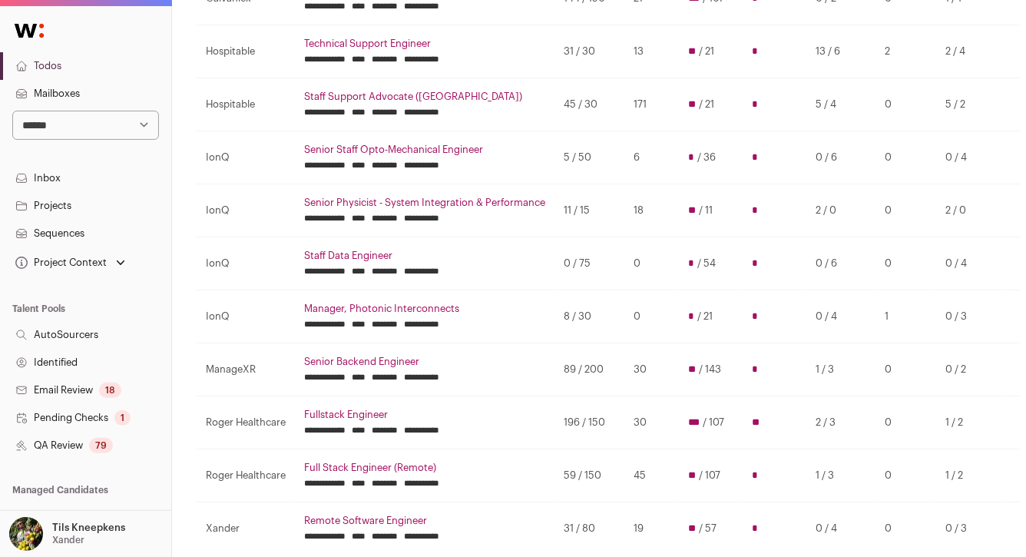
scroll to position [226, 0]
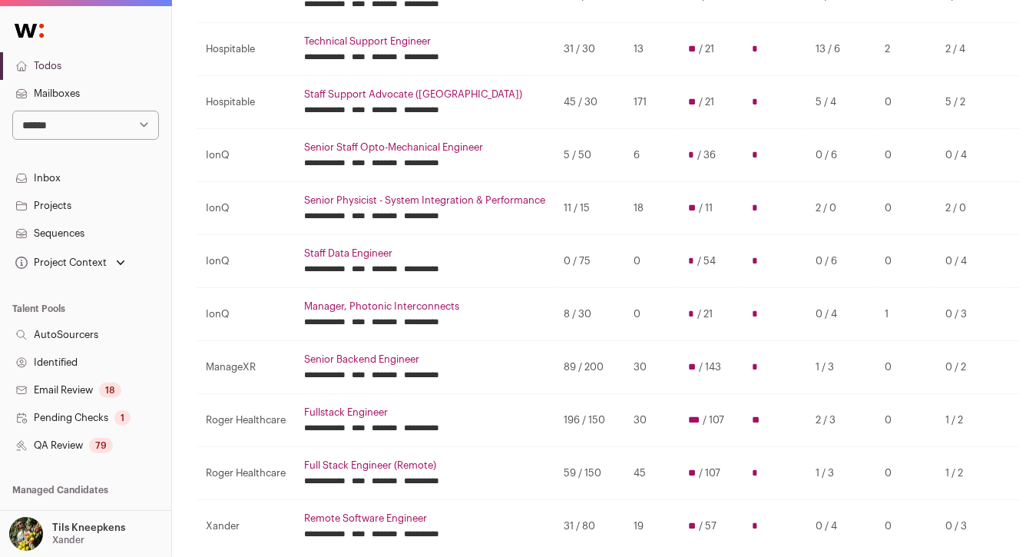
click at [521, 196] on link "Senior Physicist - System Integration & Performance" at bounding box center [424, 200] width 241 height 12
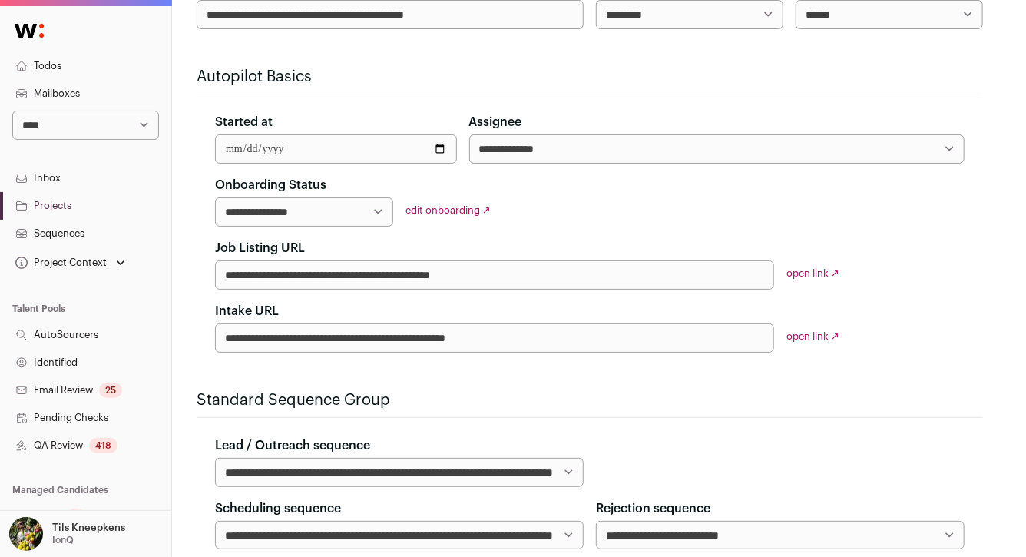
scroll to position [287, 0]
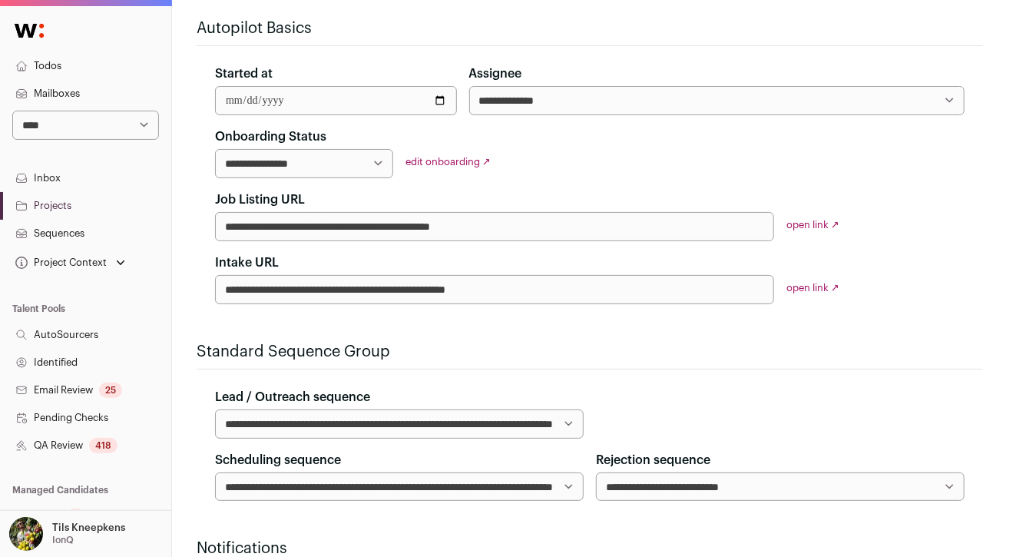
click at [81, 446] on link "QA Review 418" at bounding box center [85, 445] width 171 height 28
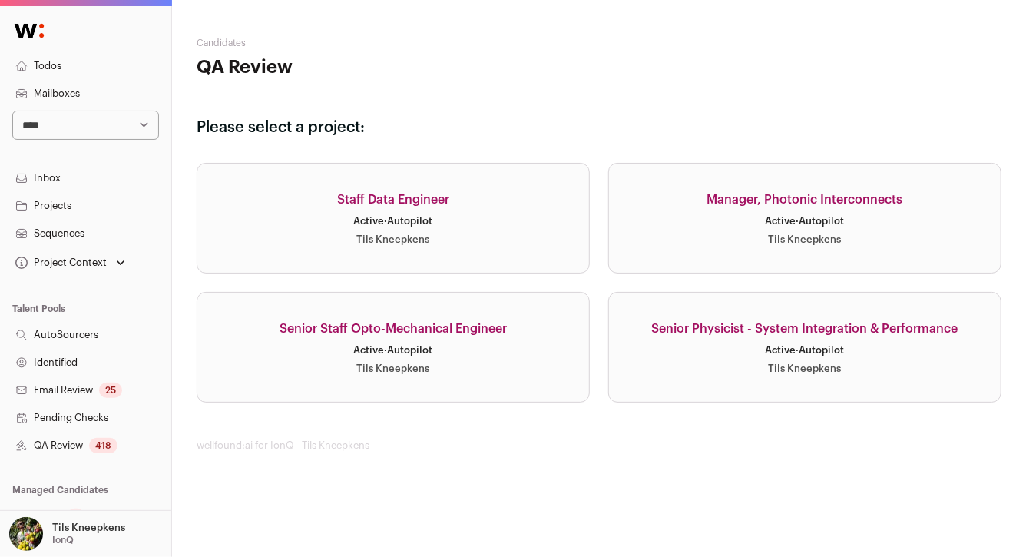
click at [116, 119] on select "**********" at bounding box center [85, 125] width 147 height 29
select select "****"
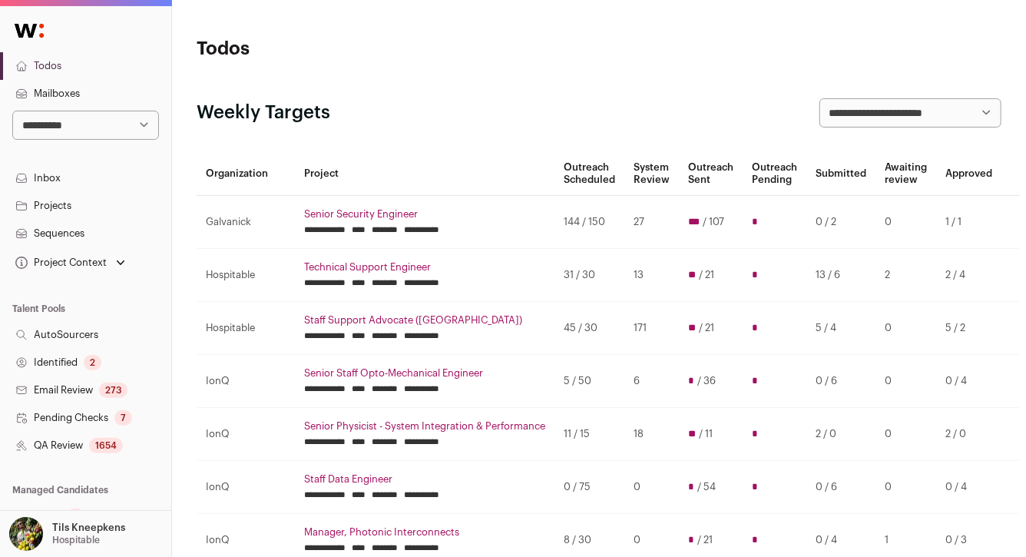
click at [134, 441] on link "QA Review 1654" at bounding box center [85, 445] width 171 height 28
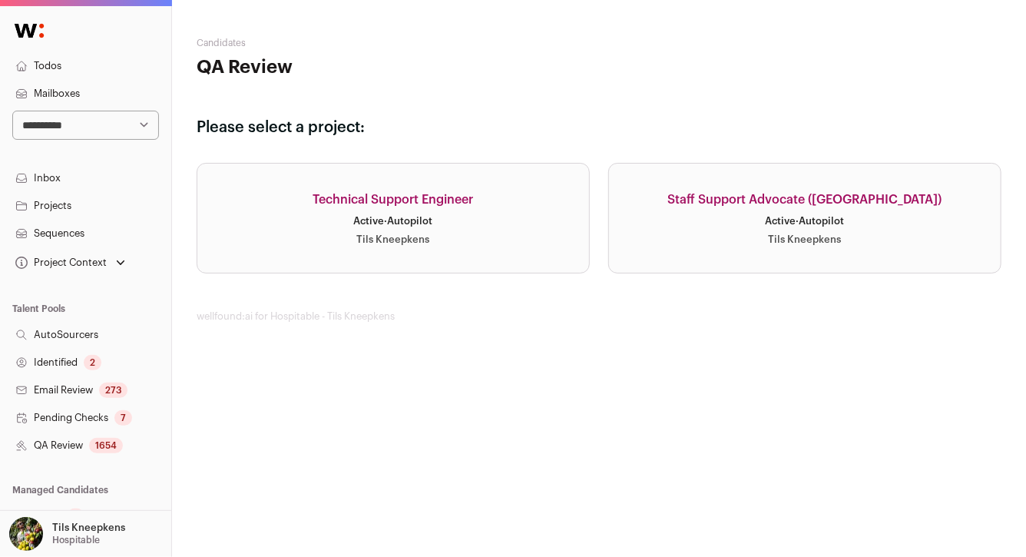
click at [425, 220] on div "Active · Autopilot" at bounding box center [393, 221] width 79 height 12
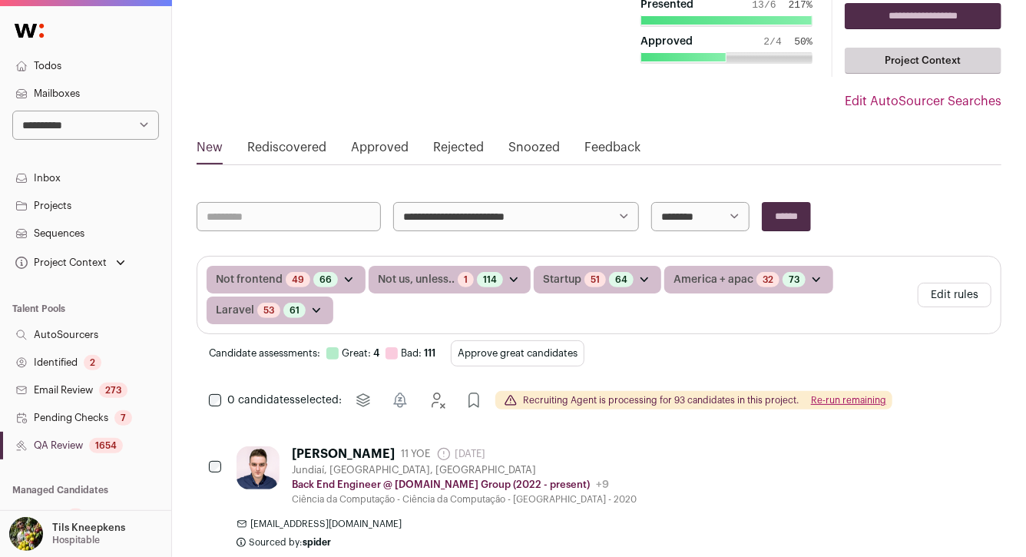
scroll to position [94, 0]
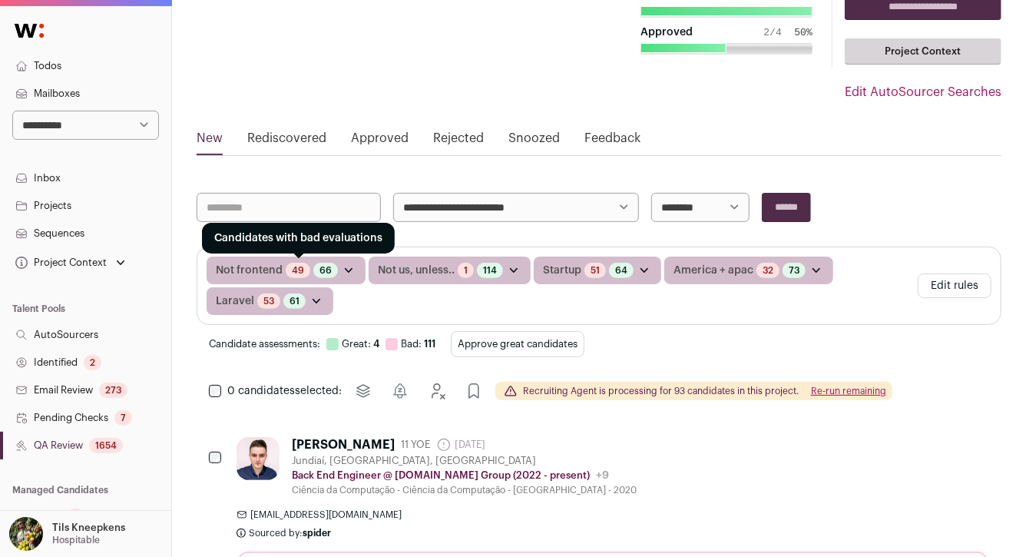
click at [293, 268] on link "49" at bounding box center [298, 270] width 12 height 12
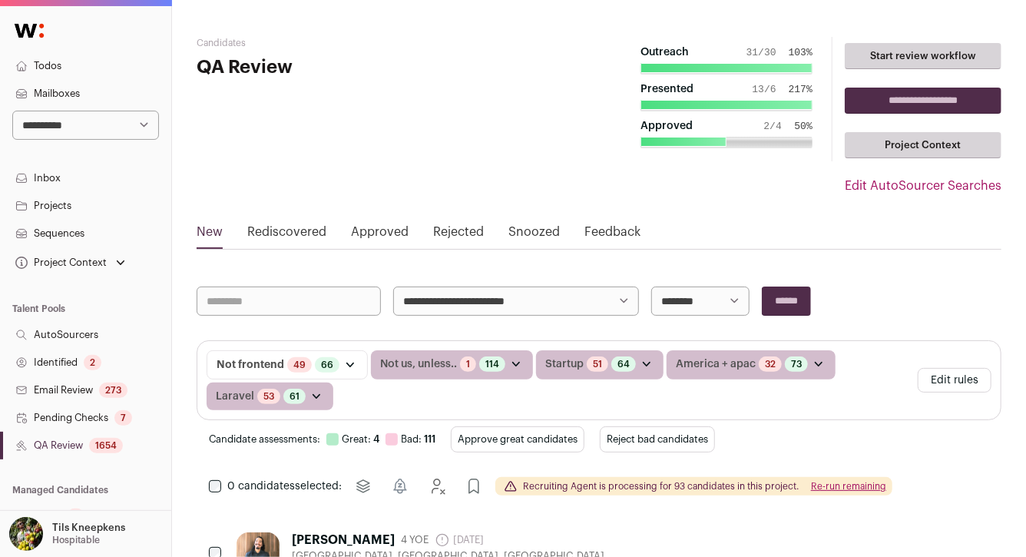
click at [613, 433] on button "Reject bad candidates" at bounding box center [657, 439] width 115 height 26
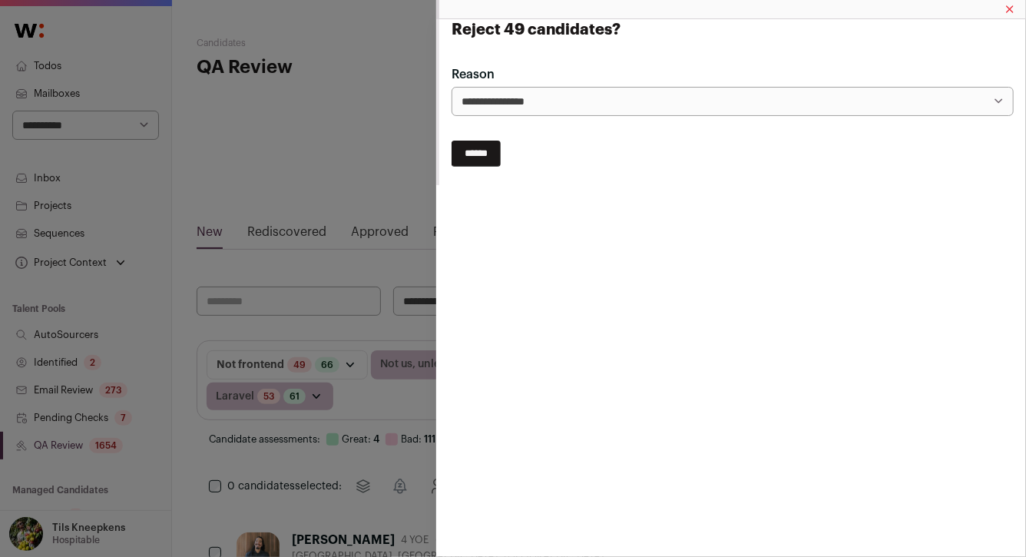
click at [488, 156] on input "******" at bounding box center [475, 153] width 49 height 26
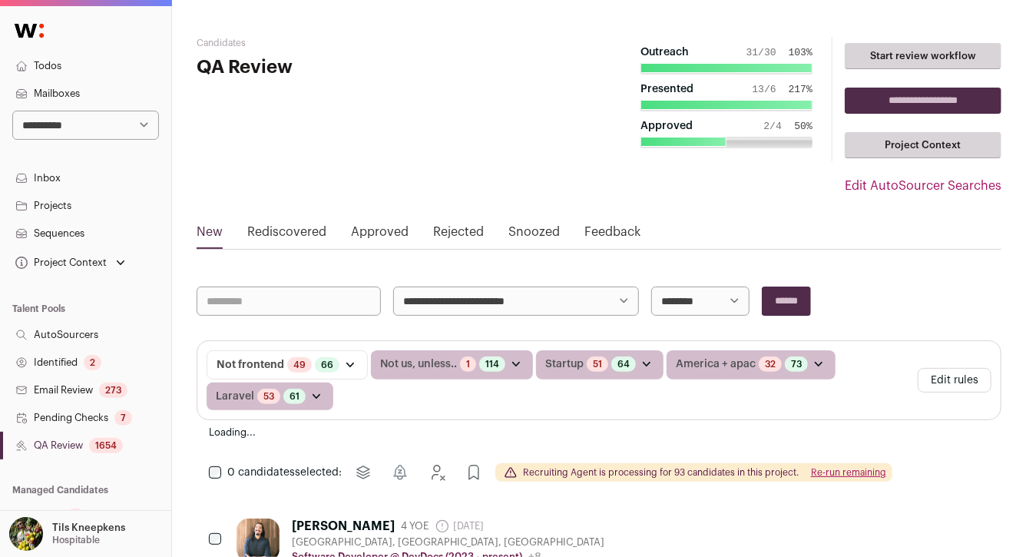
click at [858, 468] on button "Re-run remaining" at bounding box center [848, 472] width 75 height 12
click at [950, 385] on button "Edit rules" at bounding box center [954, 380] width 74 height 25
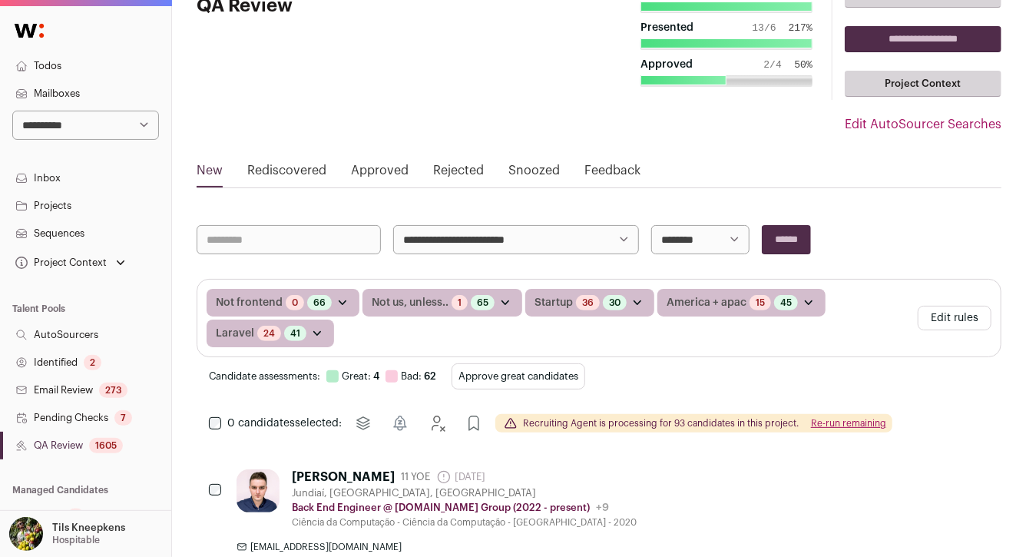
scroll to position [78, 0]
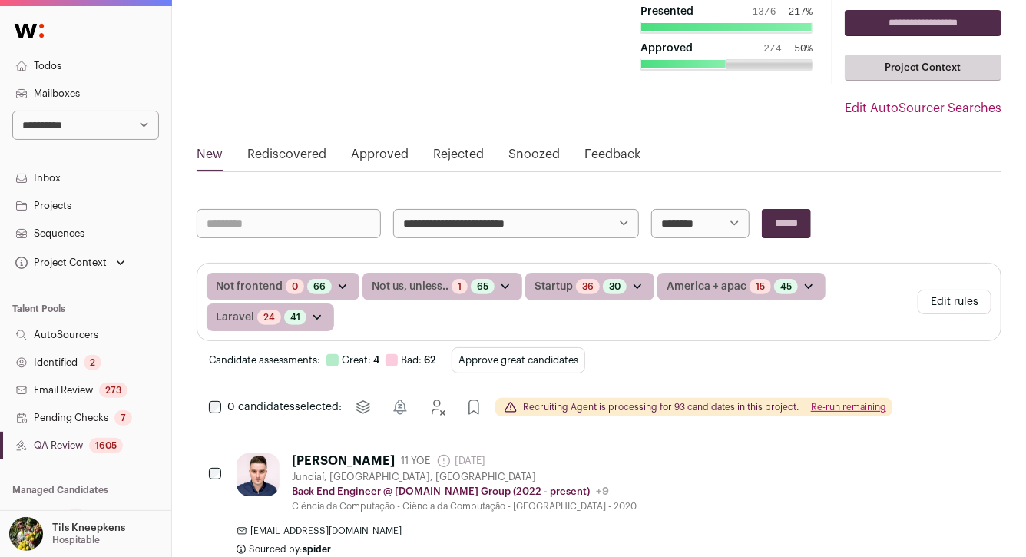
click at [960, 301] on button "Edit rules" at bounding box center [954, 301] width 74 height 25
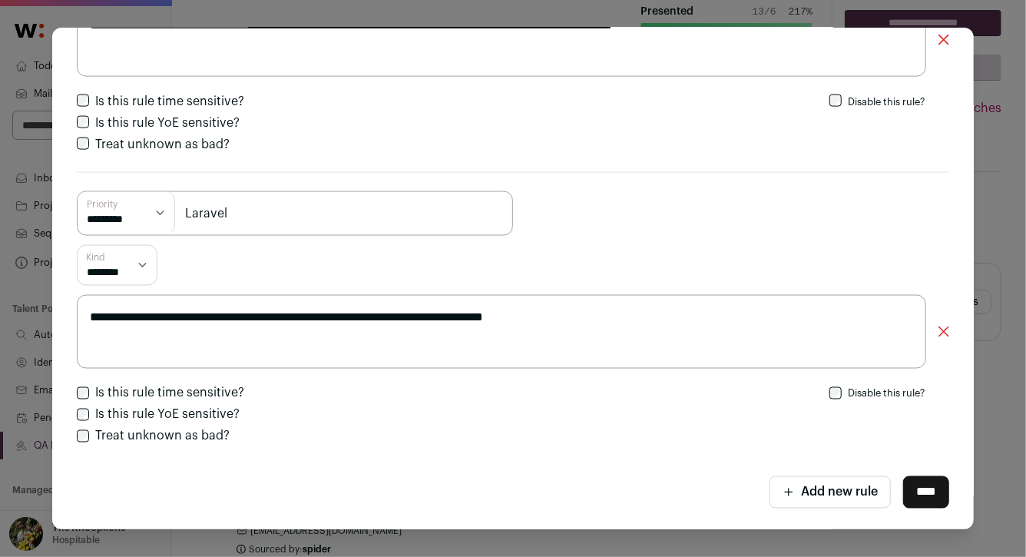
scroll to position [1096, 0]
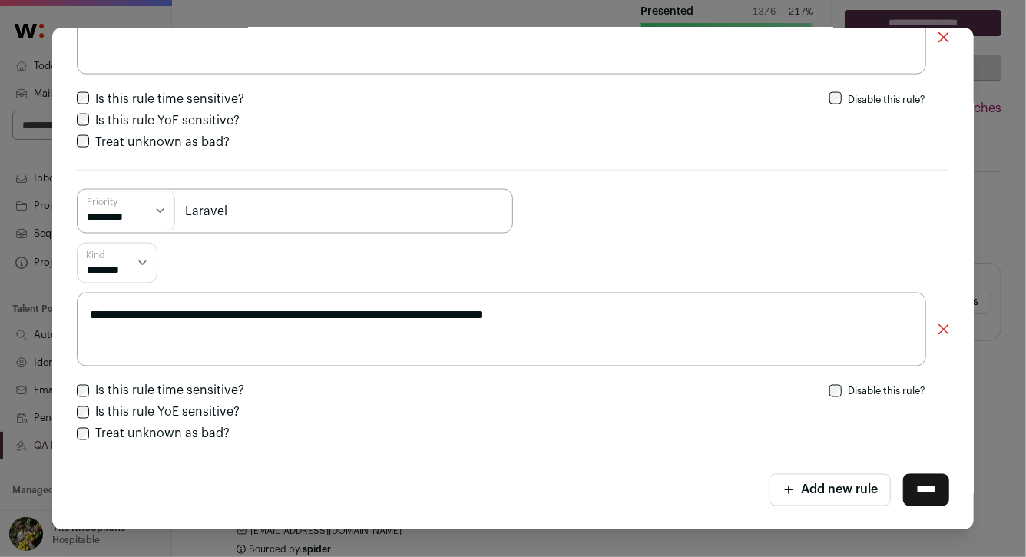
click at [832, 487] on button "Add new rule" at bounding box center [829, 490] width 121 height 32
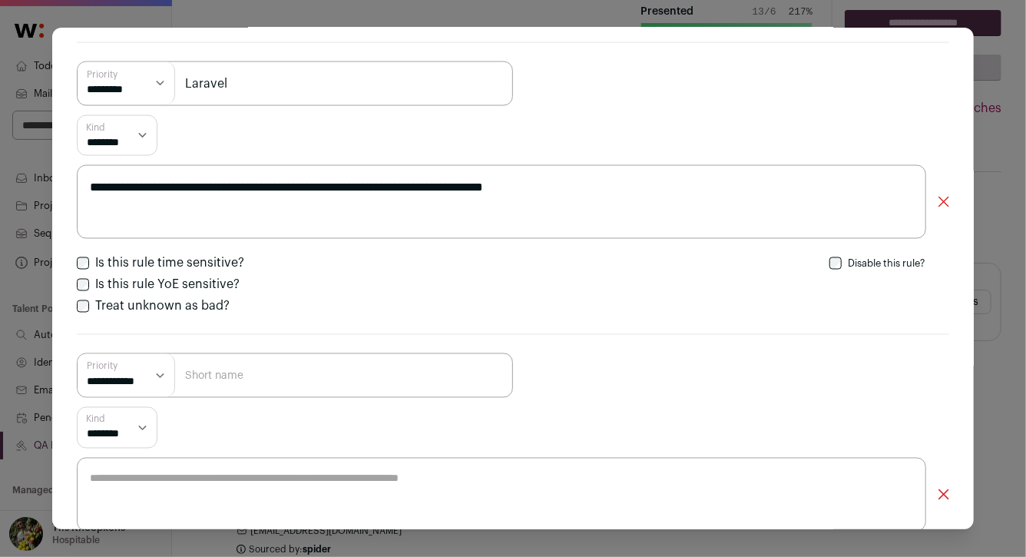
click at [318, 378] on input "Close modal via background" at bounding box center [295, 375] width 436 height 45
type input "Support or internal tools"
click at [132, 380] on select "**********" at bounding box center [127, 375] width 98 height 43
select select "*********"
click at [203, 380] on input "Support or internal tools" at bounding box center [295, 375] width 436 height 45
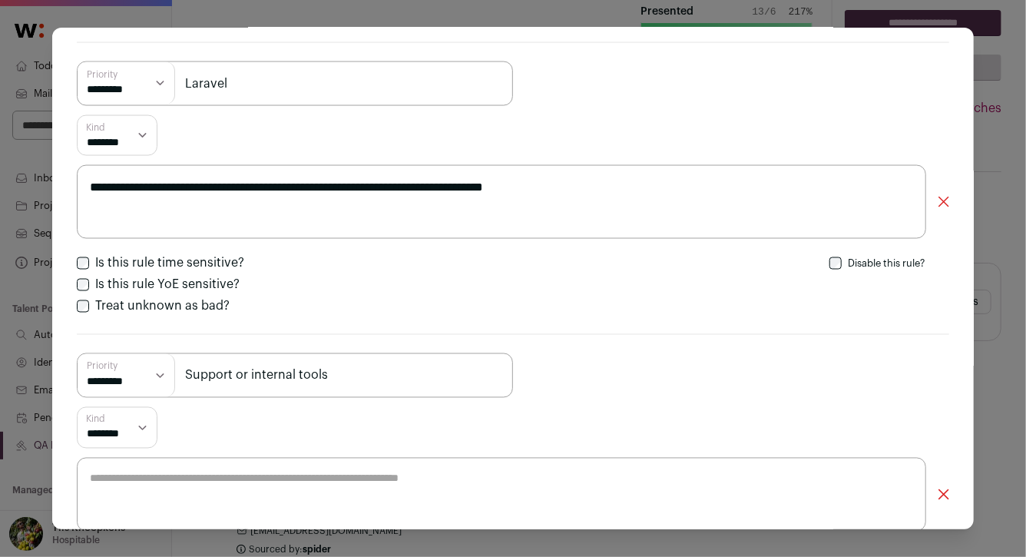
click at [203, 380] on input "Support or internal tools" at bounding box center [295, 375] width 436 height 45
click at [203, 481] on textarea "Close modal via background" at bounding box center [501, 495] width 849 height 74
paste textarea "**********"
click at [280, 482] on textarea "**********" at bounding box center [501, 495] width 849 height 74
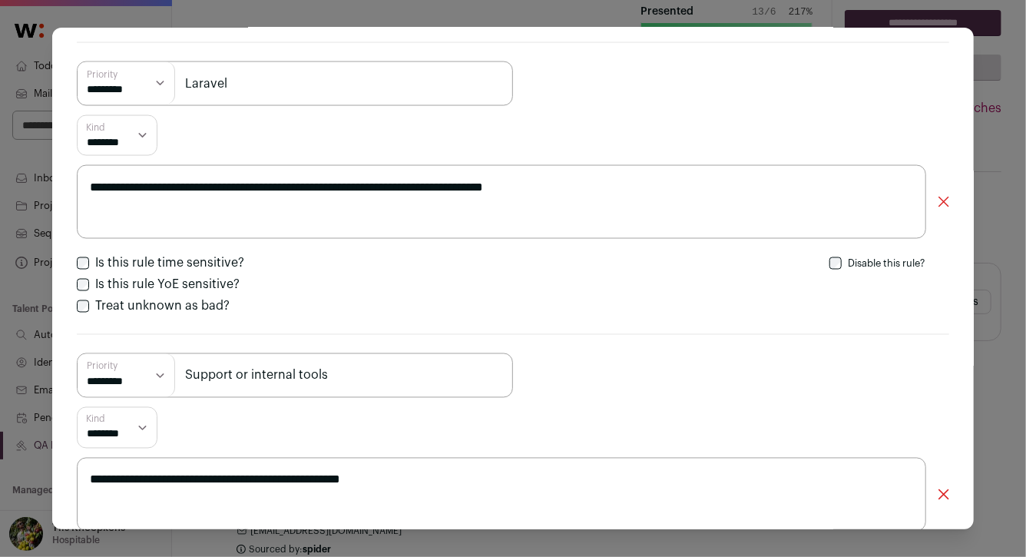
click at [739, 496] on textarea "**********" at bounding box center [501, 495] width 849 height 74
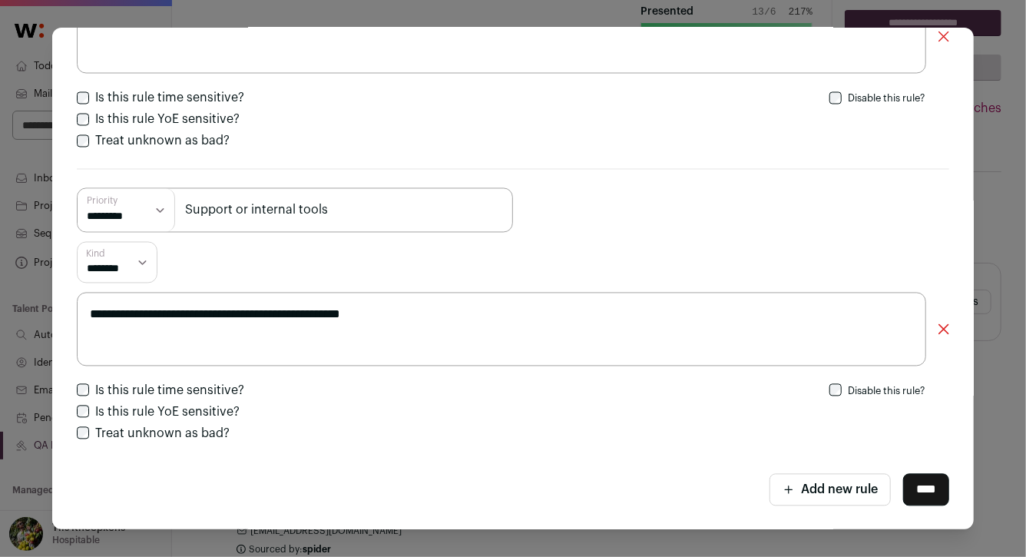
type textarea "**********"
drag, startPoint x: 922, startPoint y: 490, endPoint x: 421, endPoint y: 385, distance: 511.4
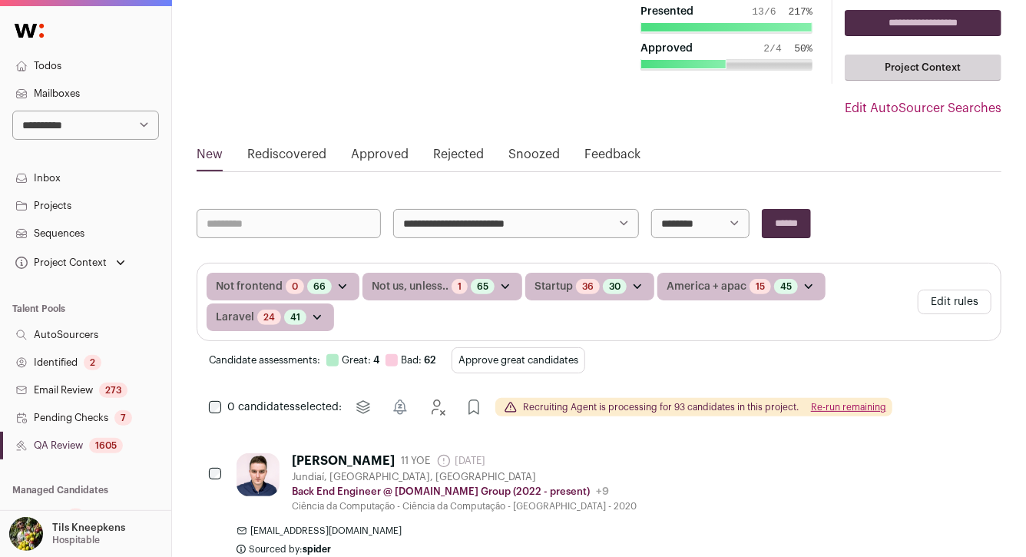
scroll to position [78, 0]
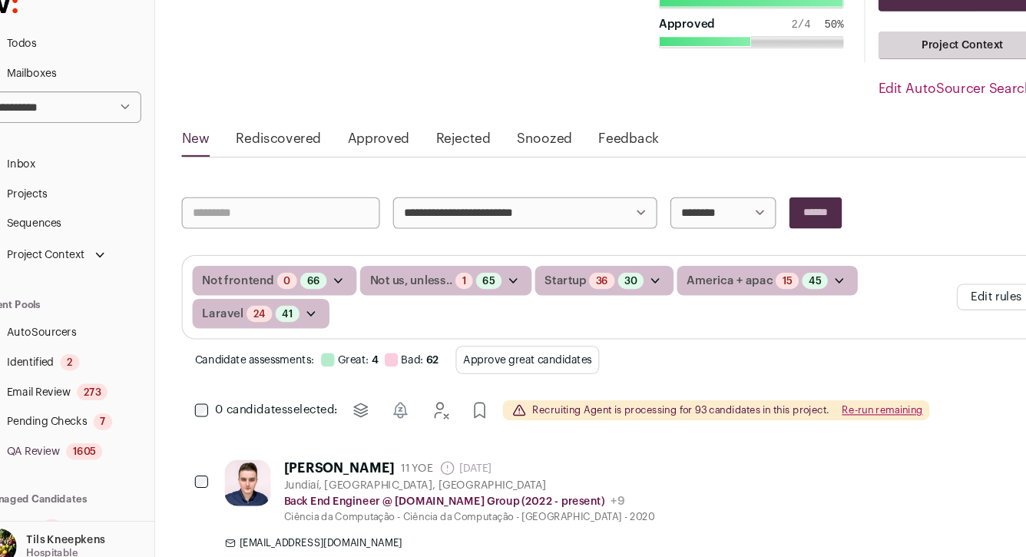
drag, startPoint x: 943, startPoint y: 300, endPoint x: 954, endPoint y: 302, distance: 11.7
click at [954, 302] on button "Edit rules" at bounding box center [954, 301] width 74 height 25
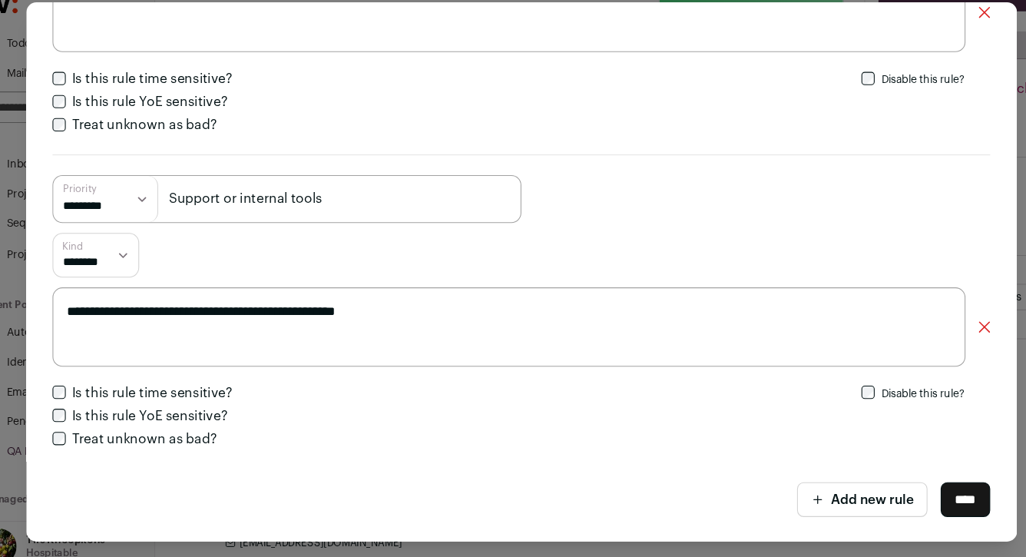
click at [920, 495] on input "****" at bounding box center [926, 490] width 46 height 32
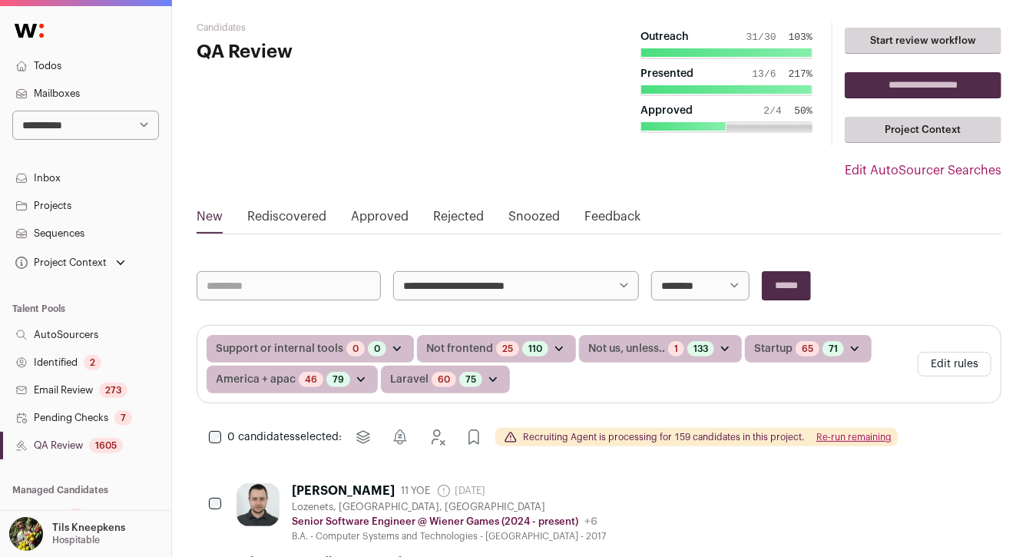
scroll to position [0, 0]
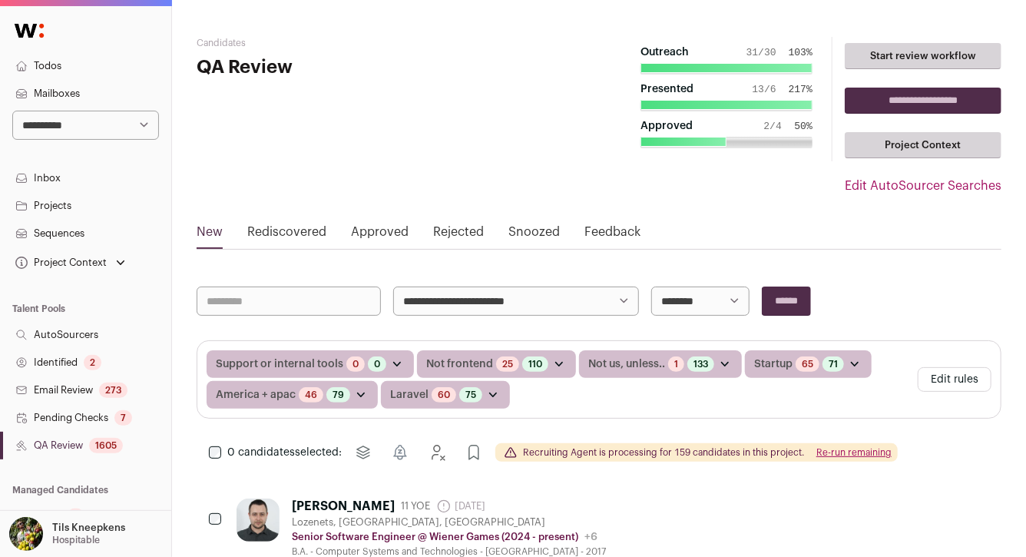
click at [454, 299] on select "**********" at bounding box center [516, 300] width 246 height 29
select select "*****"
click at [791, 300] on input "******" at bounding box center [786, 300] width 49 height 29
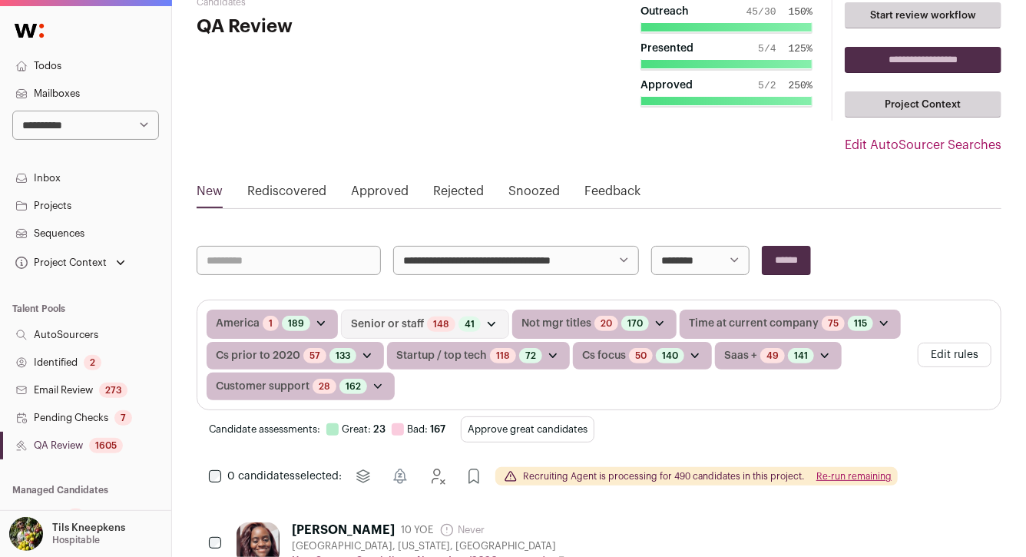
scroll to position [38, 0]
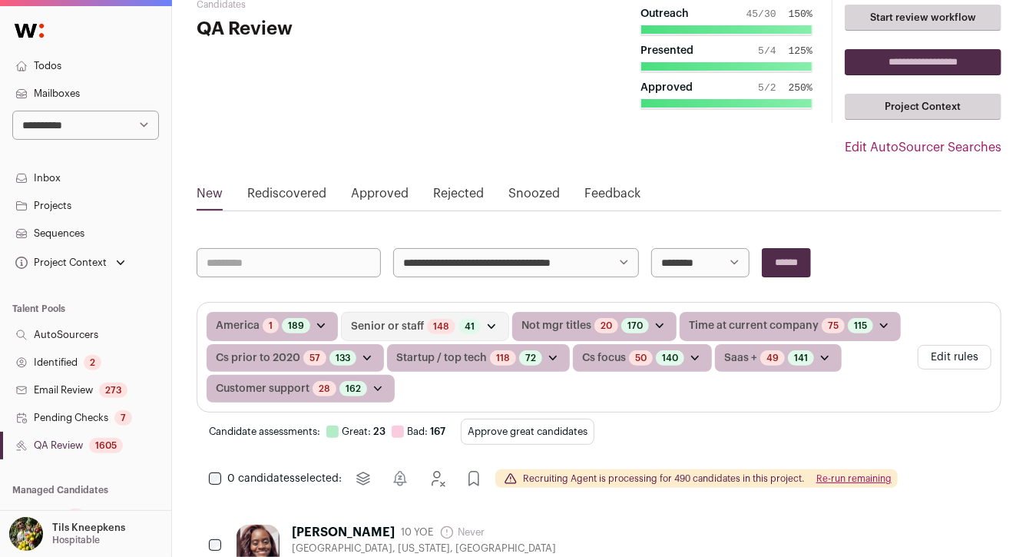
click at [557, 431] on button "Approve great candidates" at bounding box center [528, 431] width 134 height 26
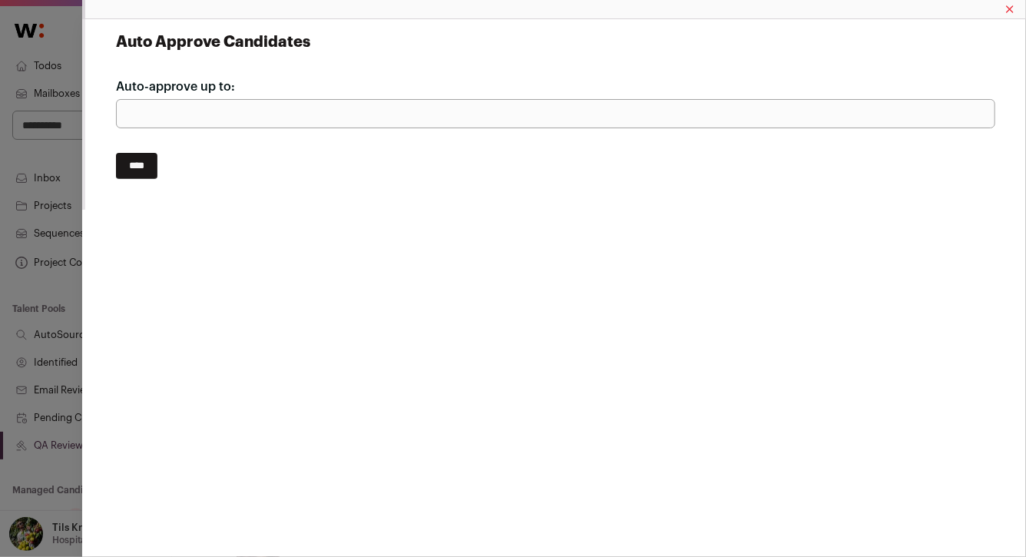
click at [154, 168] on input "****" at bounding box center [136, 166] width 41 height 26
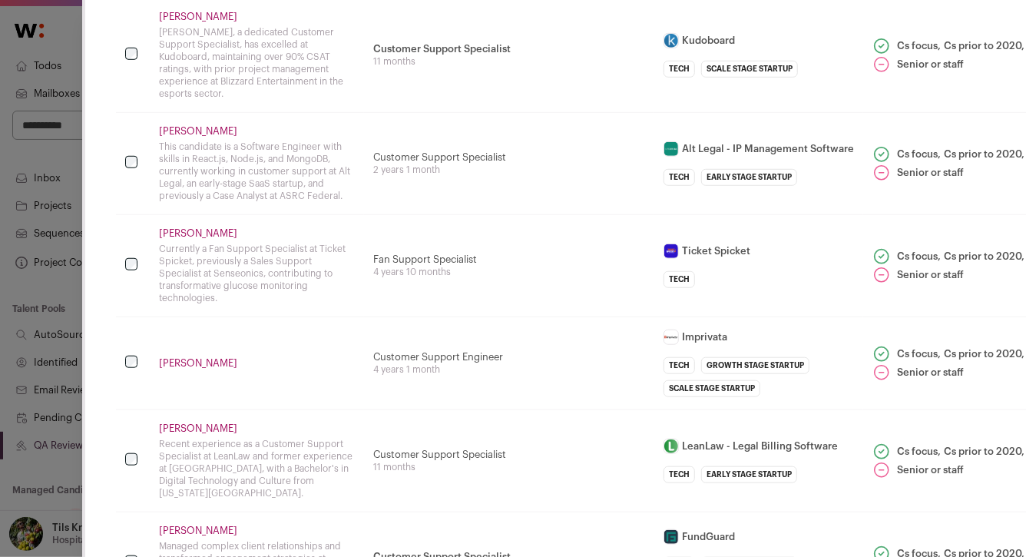
scroll to position [490, 0]
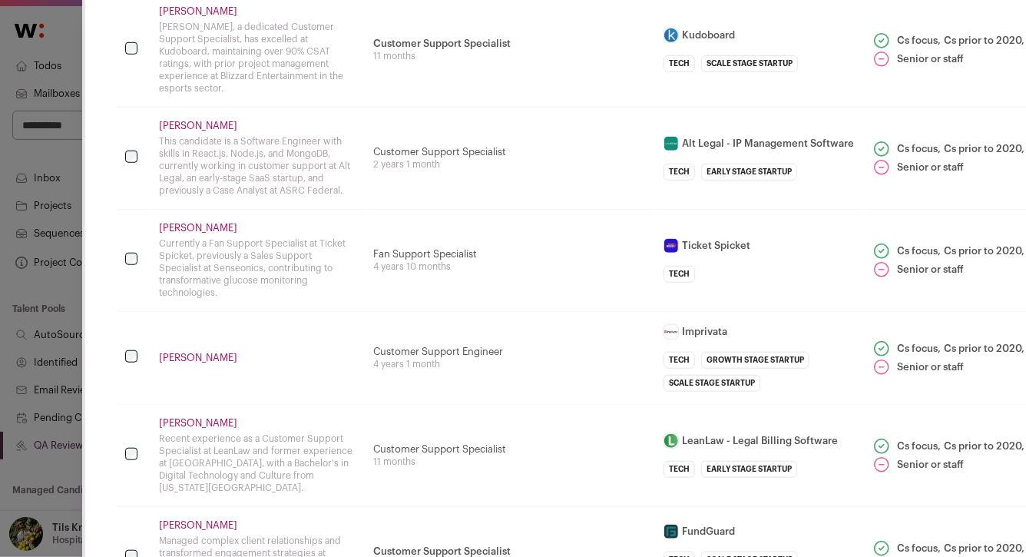
click at [184, 14] on link "Mary Buers" at bounding box center [257, 11] width 196 height 12
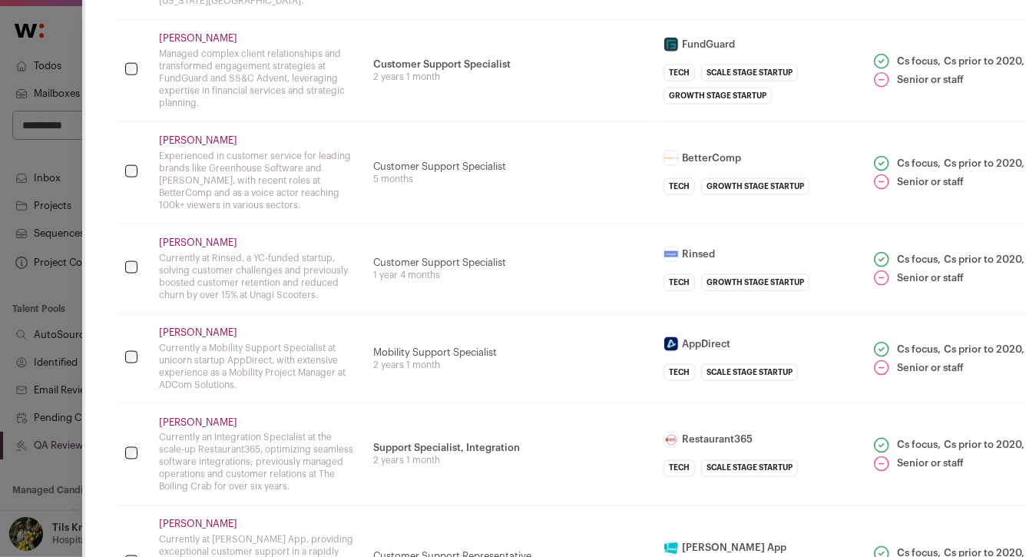
scroll to position [980, 0]
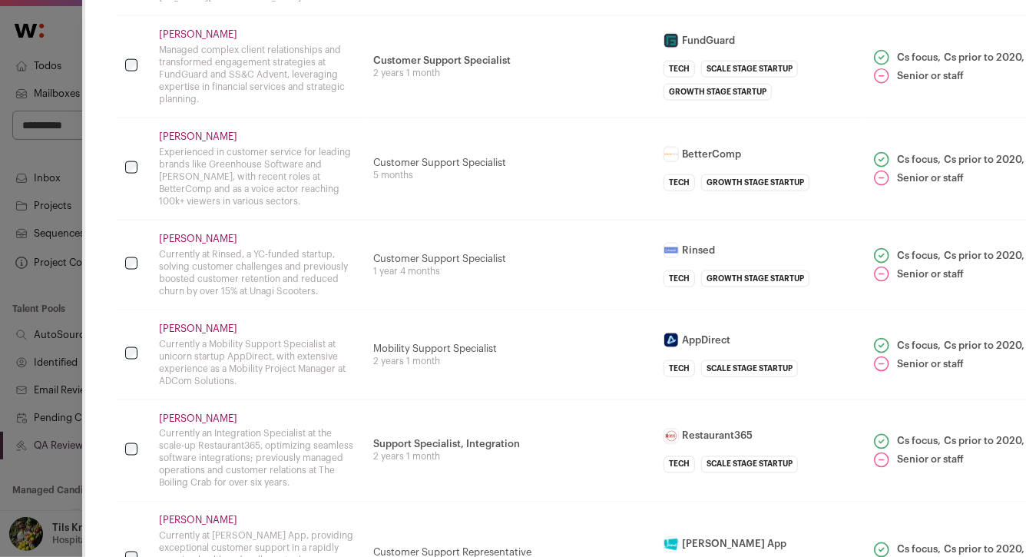
click at [184, 28] on link "Kevin Bishop" at bounding box center [257, 34] width 196 height 12
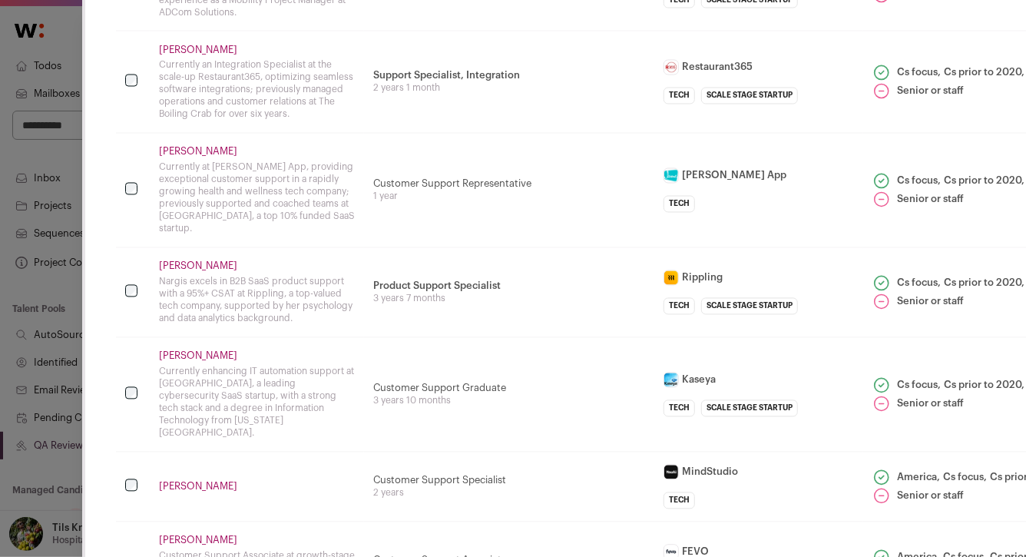
scroll to position [1350, 0]
click at [180, 43] on link "Kevin Mai" at bounding box center [257, 49] width 196 height 12
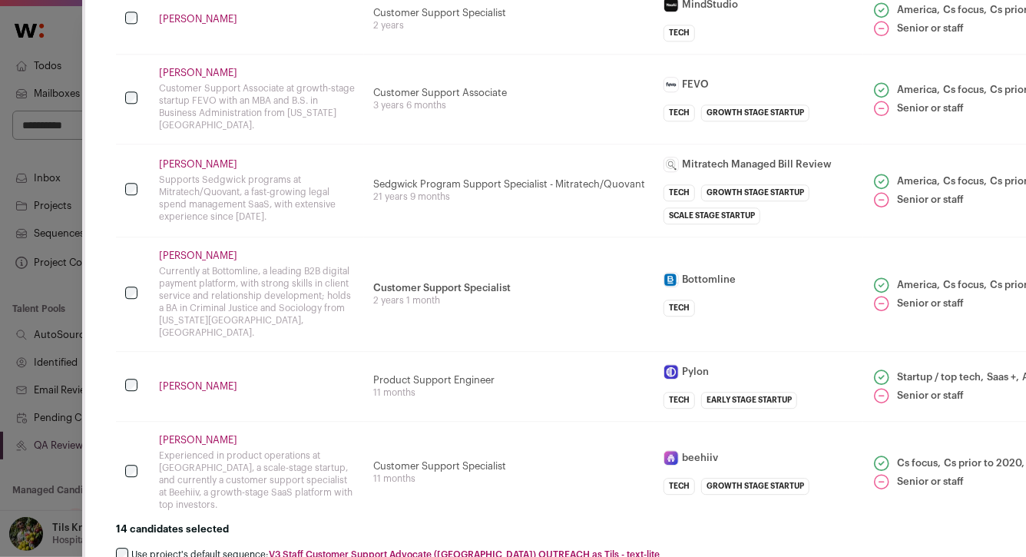
scroll to position [1817, 0]
click at [174, 66] on link "Xavier Mba" at bounding box center [257, 72] width 196 height 12
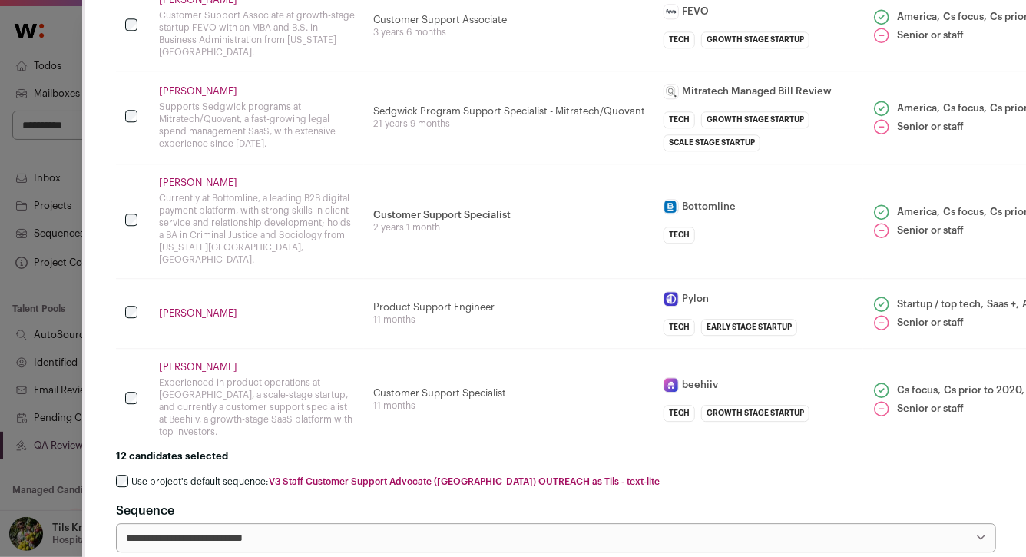
scroll to position [1913, 0]
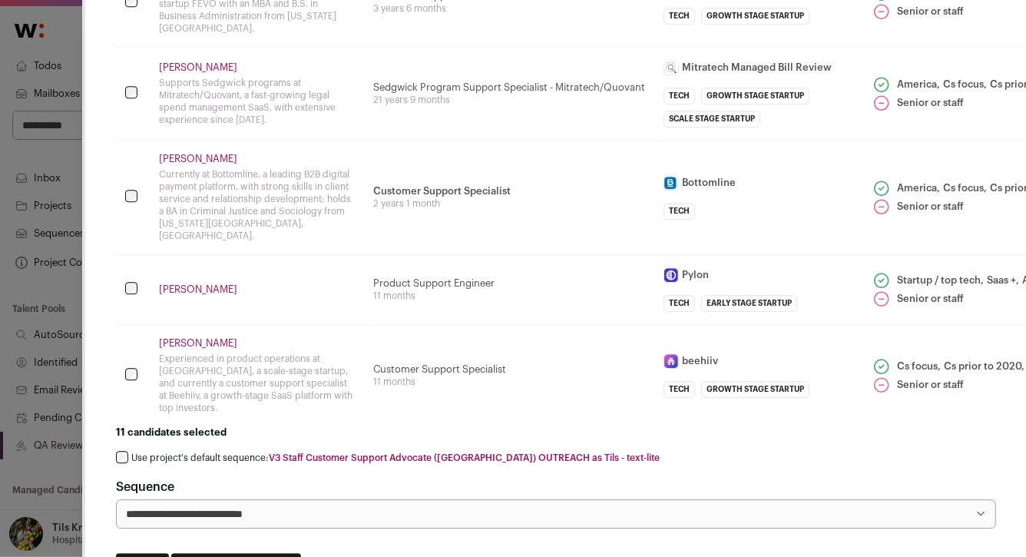
click at [164, 283] on link "Jon Clark" at bounding box center [257, 289] width 196 height 12
click at [176, 337] on link "Shaleya Solomon" at bounding box center [257, 343] width 196 height 12
click at [246, 451] on label "Use project's default sequence: V3 Staff Customer Support Advocate (North Ameri…" at bounding box center [395, 457] width 528 height 12
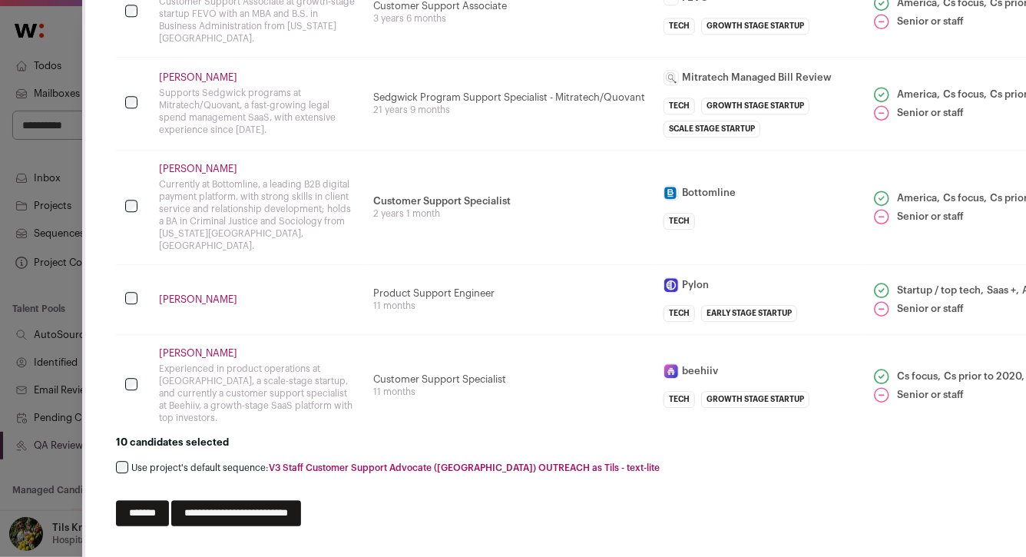
scroll to position [1850, 0]
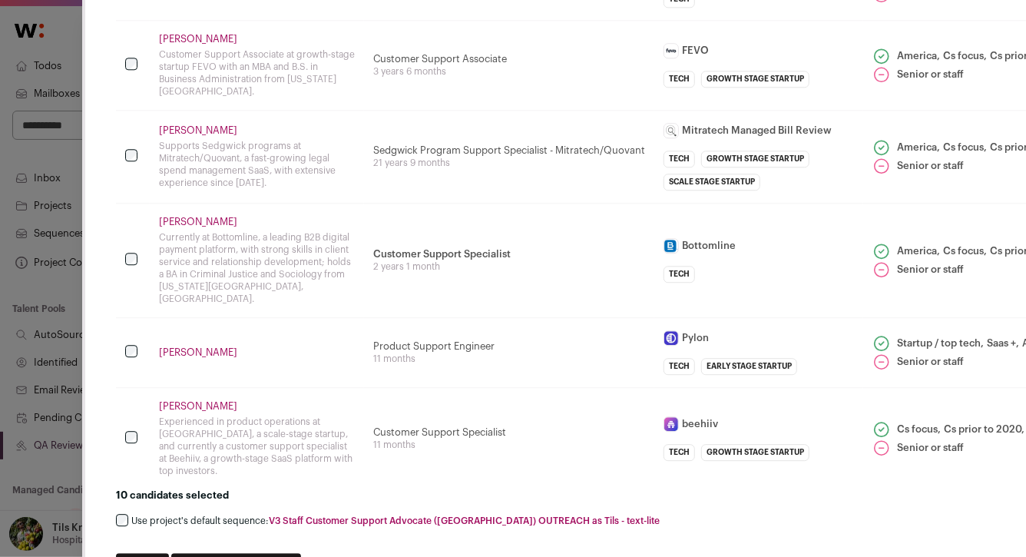
click at [301, 553] on input "**********" at bounding box center [236, 566] width 130 height 26
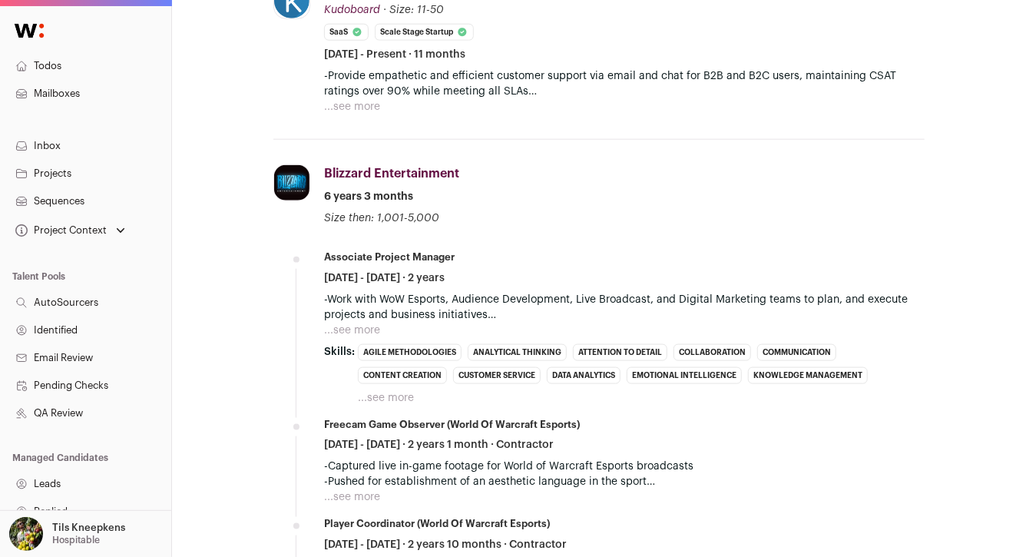
scroll to position [802, 0]
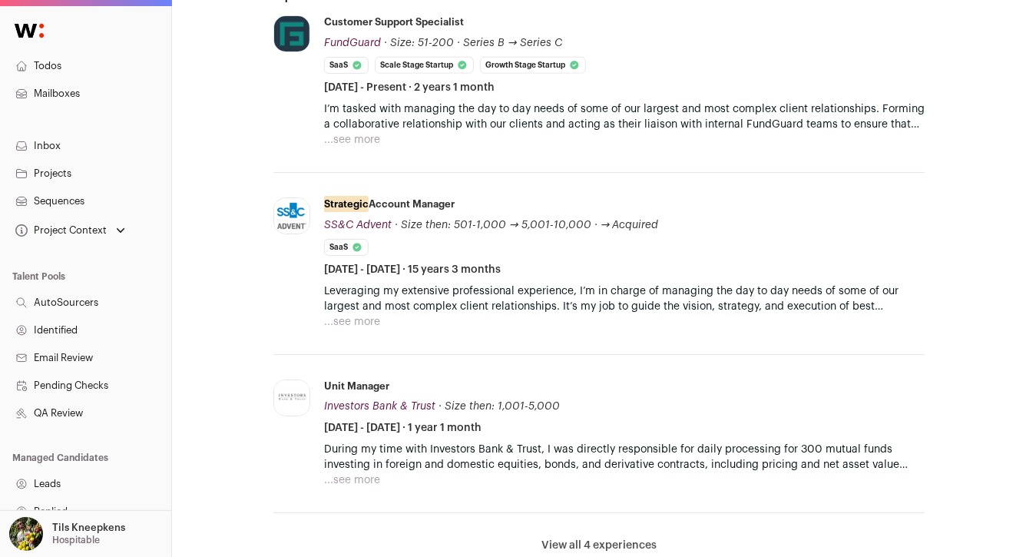
scroll to position [769, 0]
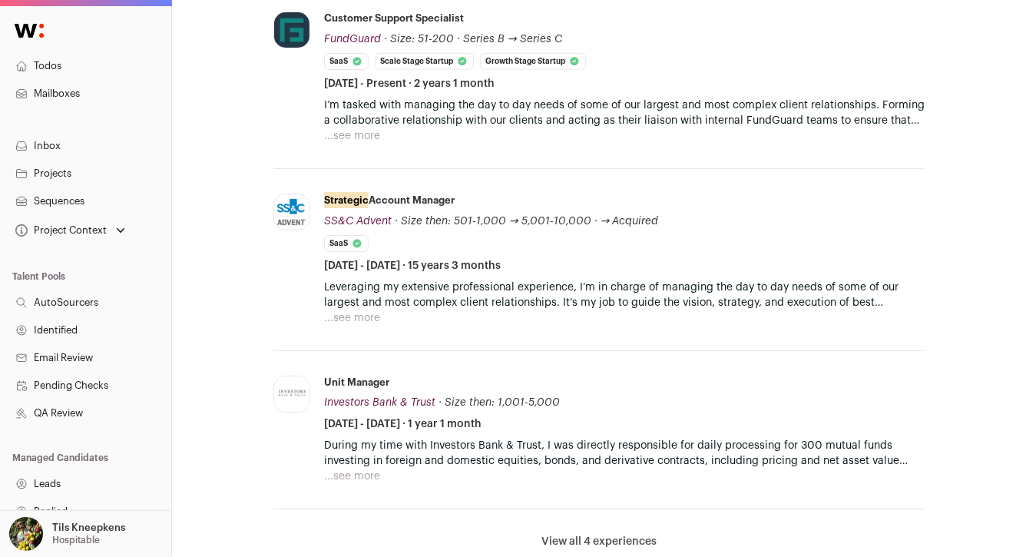
click at [360, 310] on button "...see more" at bounding box center [352, 317] width 56 height 15
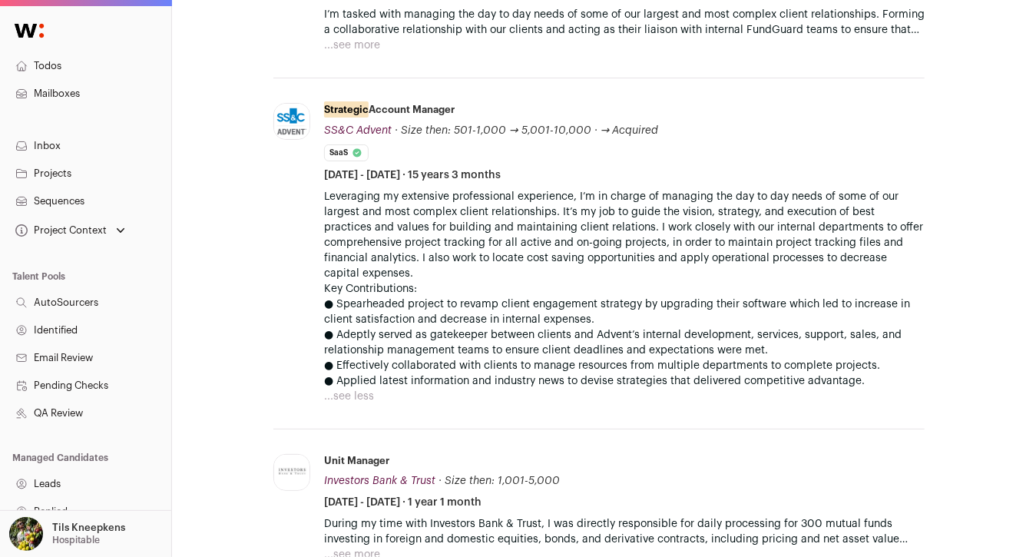
scroll to position [741, 0]
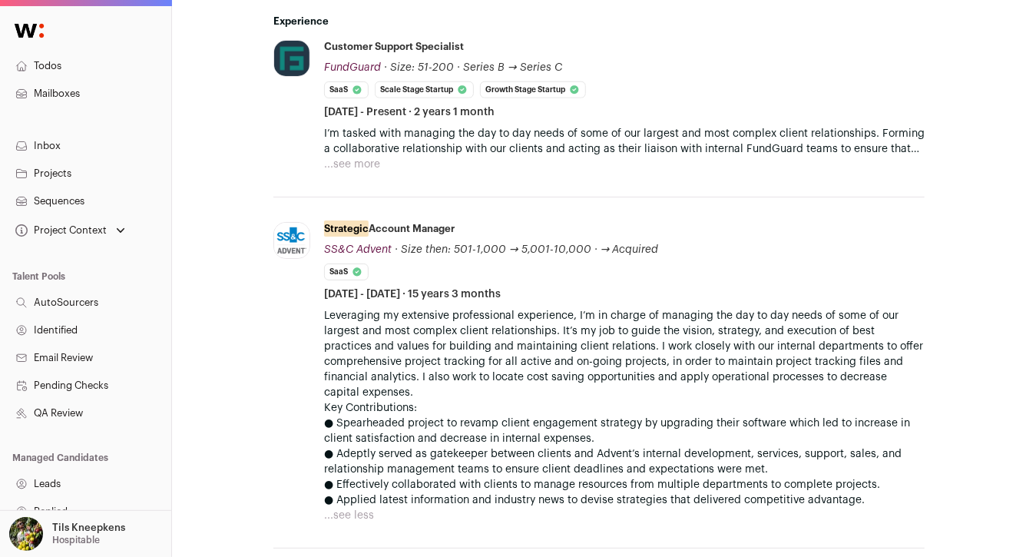
click at [355, 158] on button "...see more" at bounding box center [352, 164] width 56 height 15
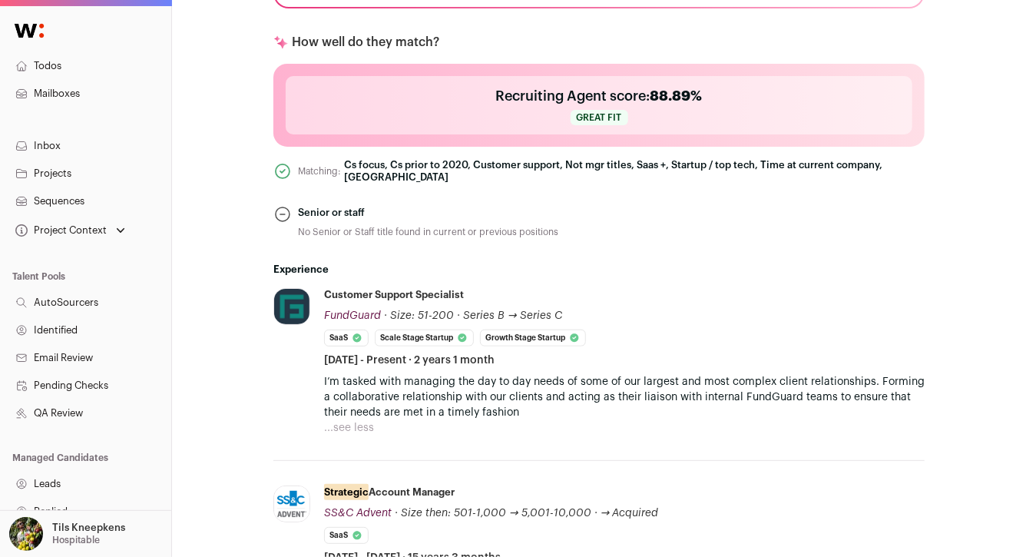
scroll to position [409, 0]
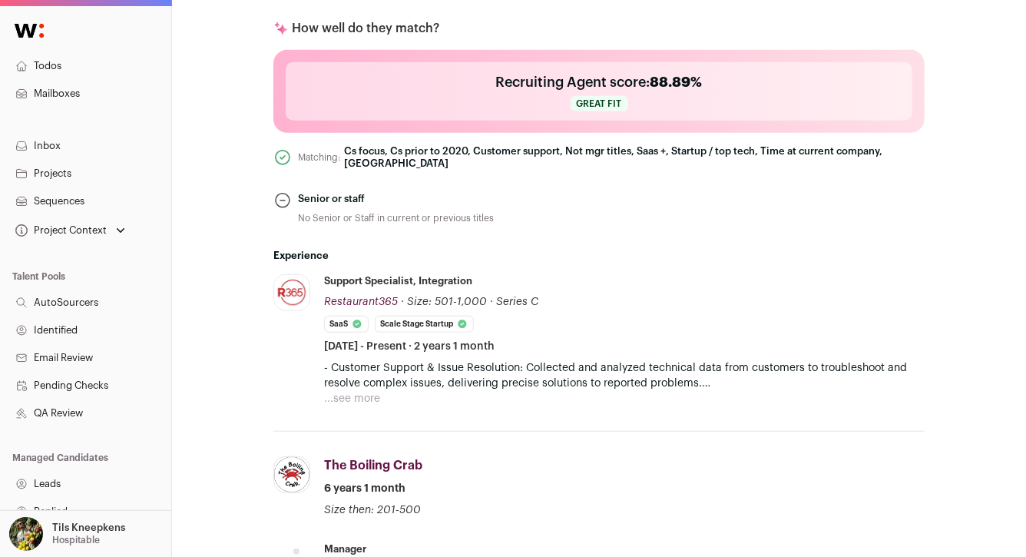
scroll to position [524, 0]
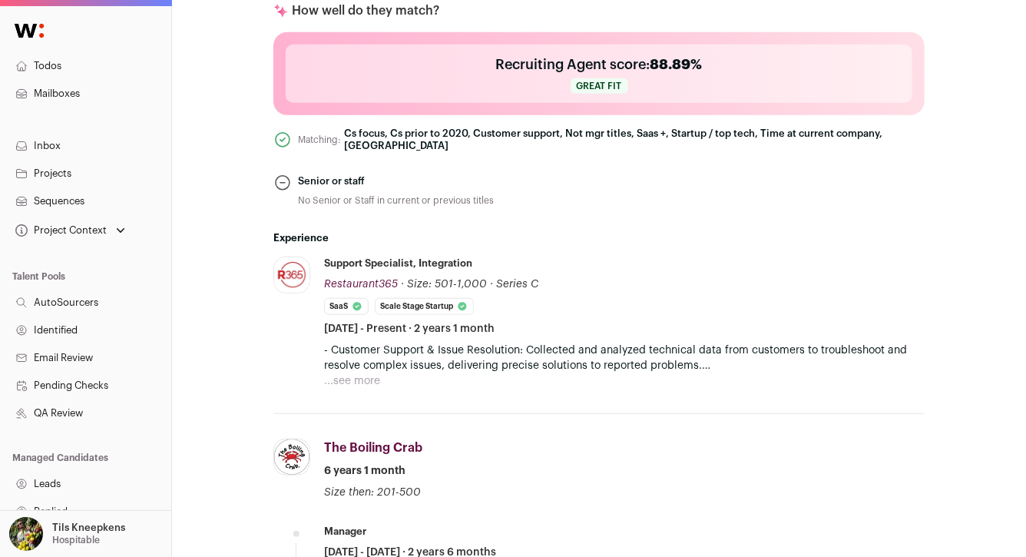
click at [376, 373] on button "...see more" at bounding box center [352, 380] width 56 height 15
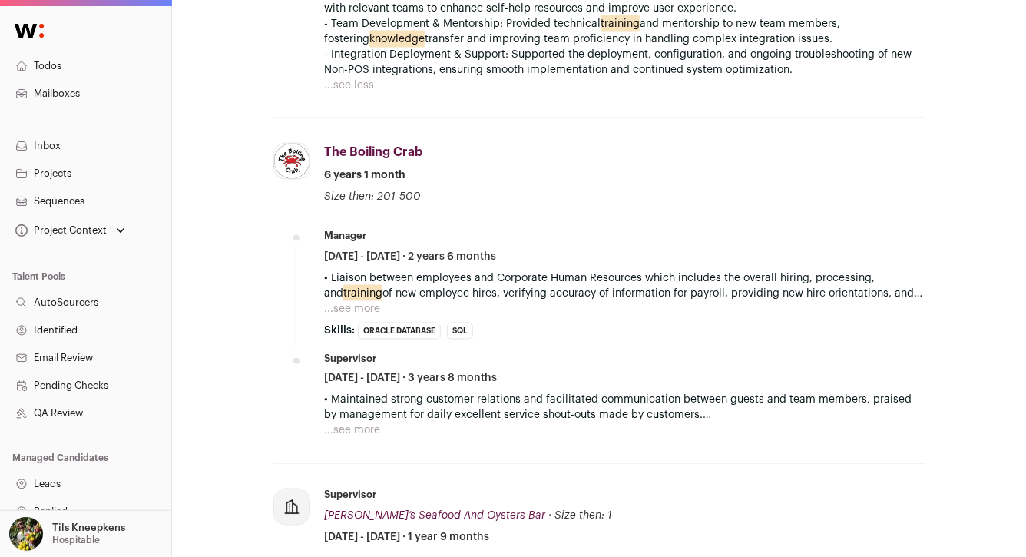
scroll to position [1067, 0]
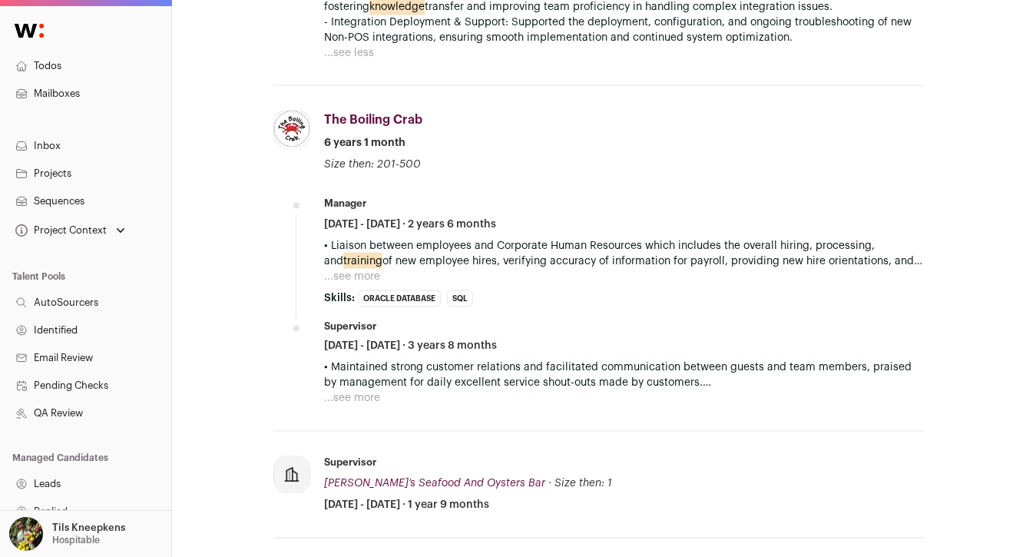
click at [344, 269] on button "...see more" at bounding box center [352, 276] width 56 height 15
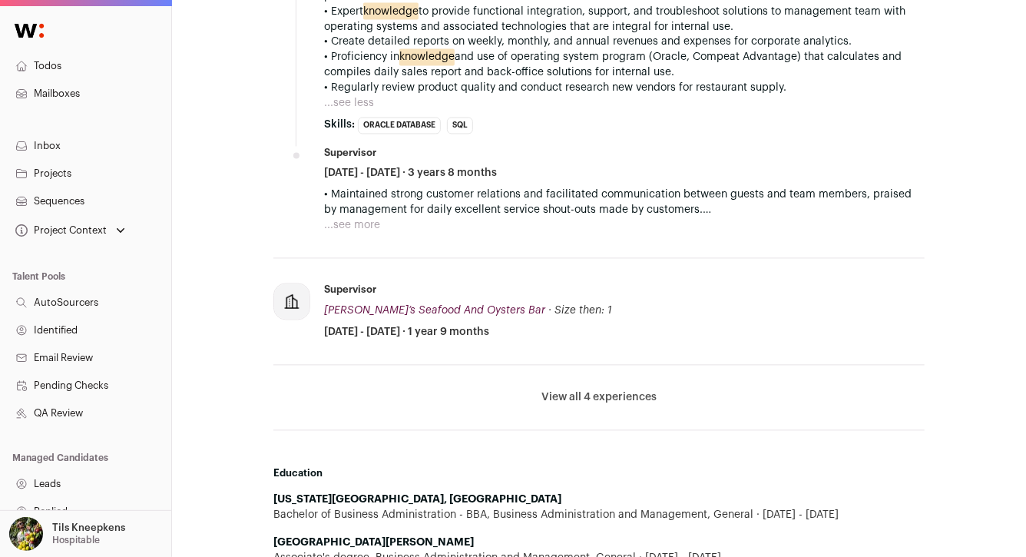
scroll to position [1448, 0]
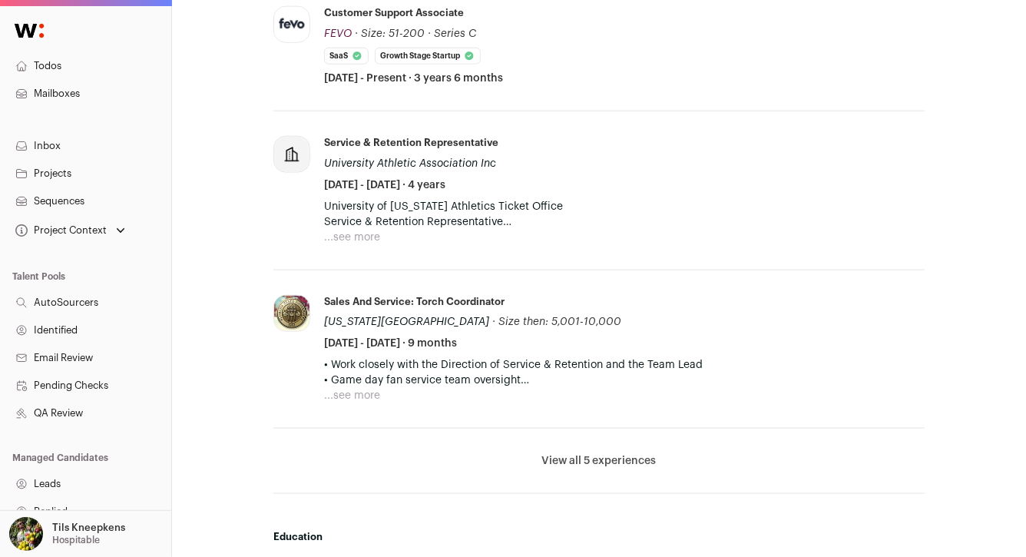
scroll to position [844, 0]
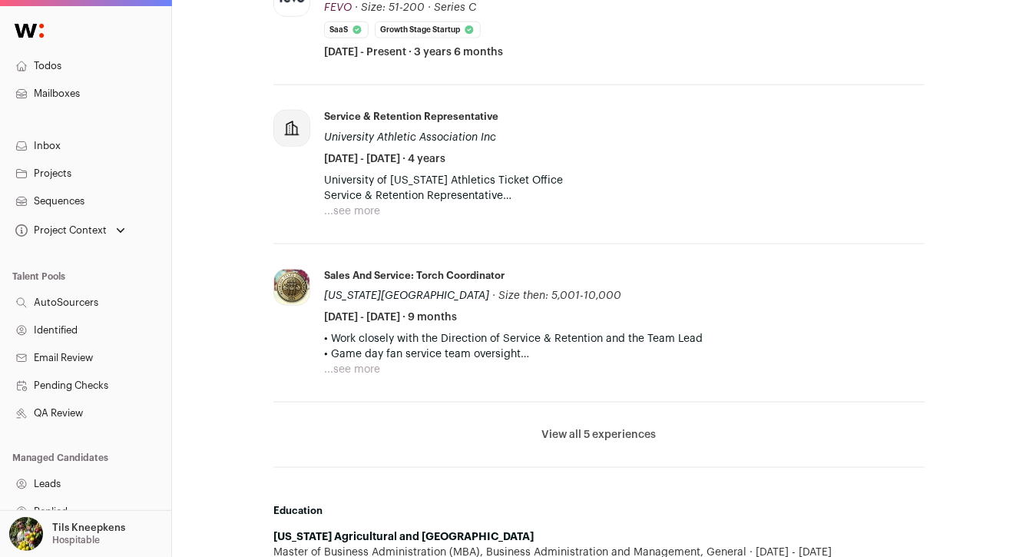
click at [350, 208] on button "...see more" at bounding box center [352, 210] width 56 height 15
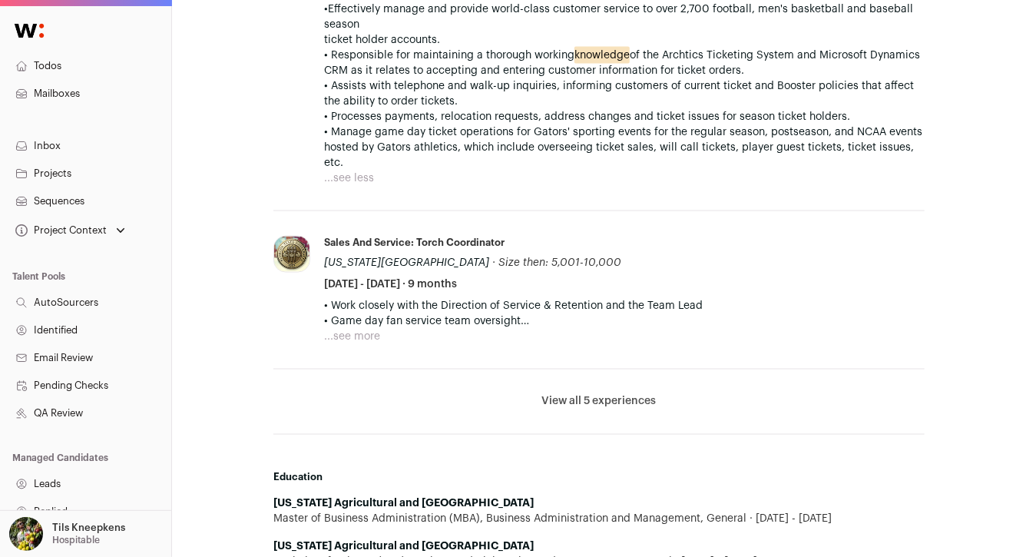
scroll to position [1096, 0]
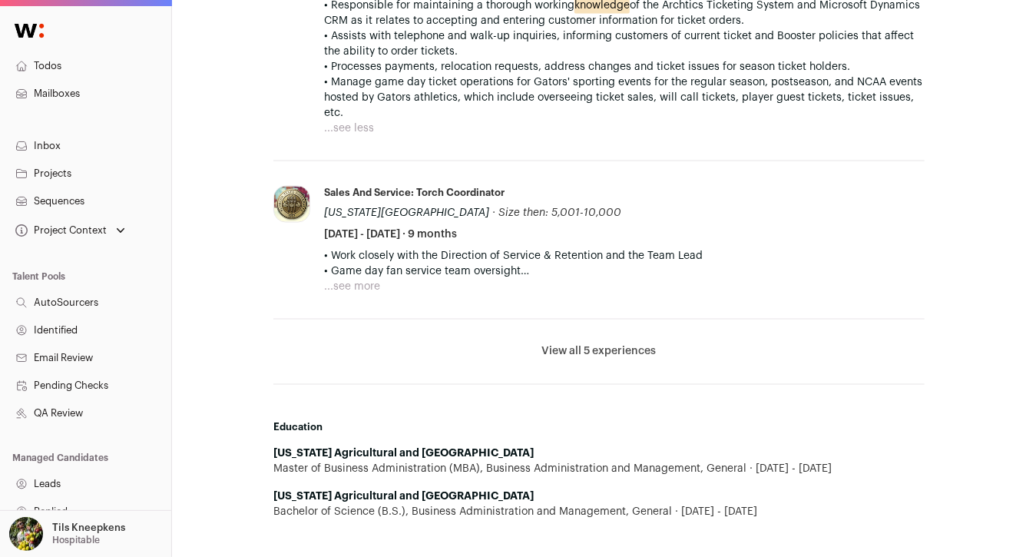
click at [605, 344] on button "View all 5 experiences" at bounding box center [599, 351] width 114 height 15
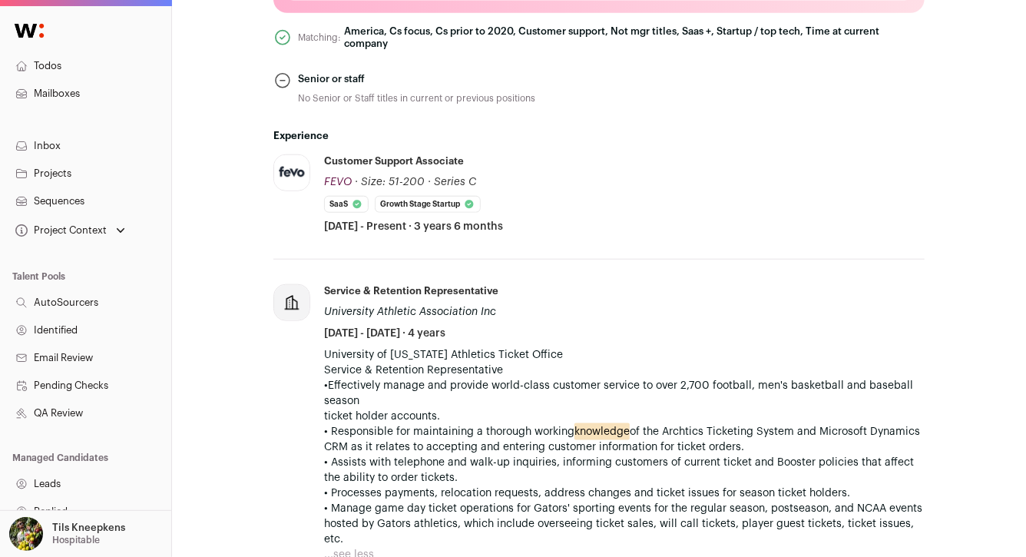
scroll to position [656, 0]
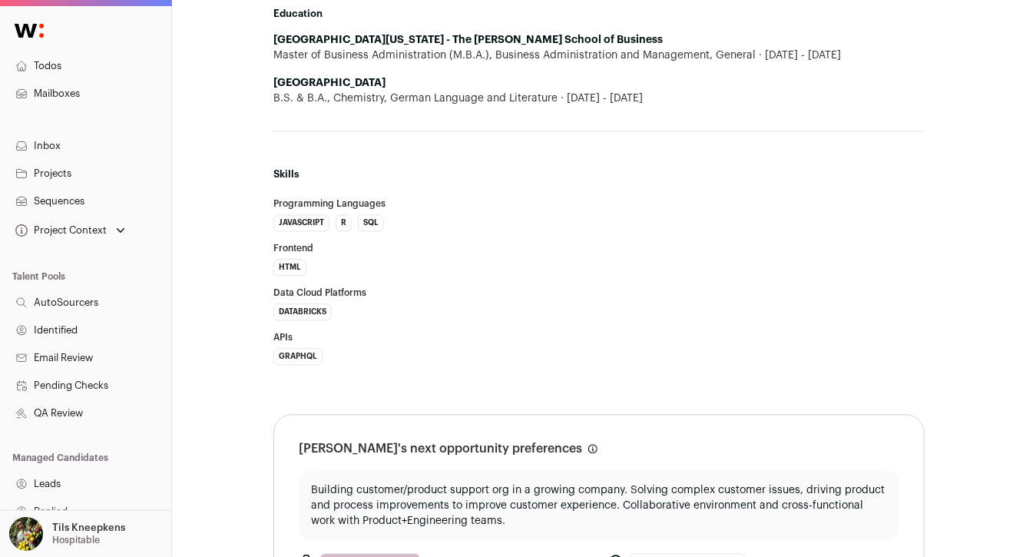
scroll to position [1632, 0]
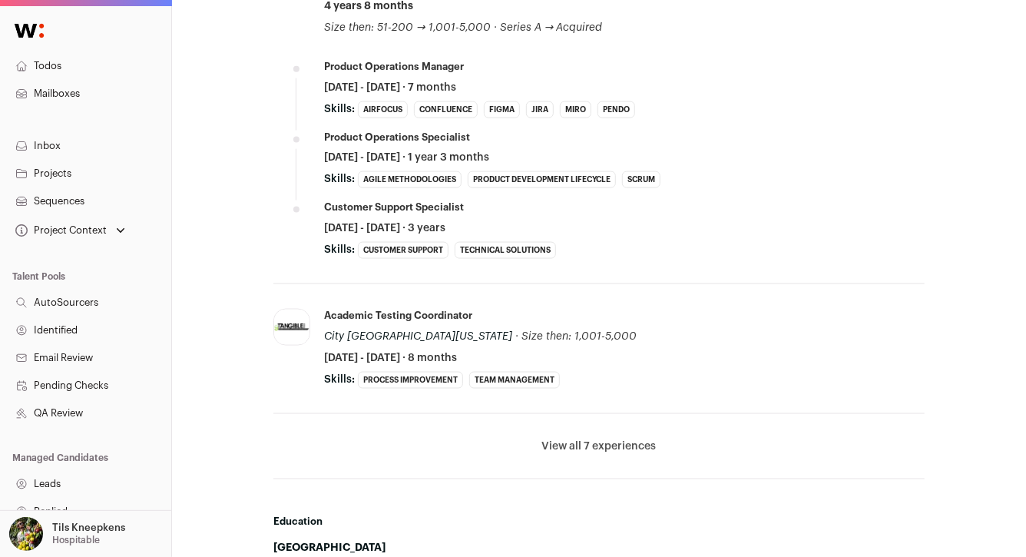
scroll to position [964, 0]
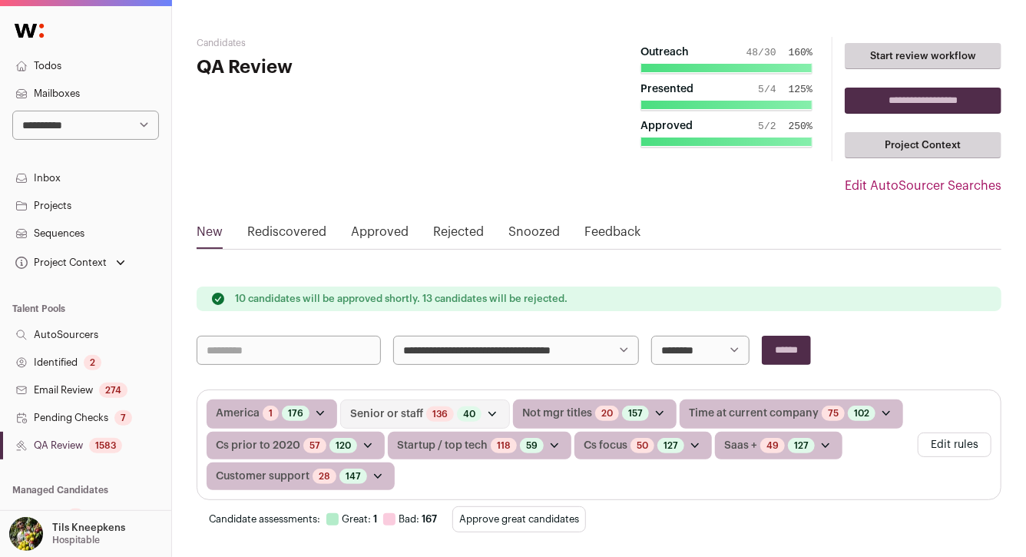
click at [425, 347] on select "**********" at bounding box center [516, 350] width 246 height 29
click at [69, 65] on link "Todos" at bounding box center [85, 66] width 171 height 28
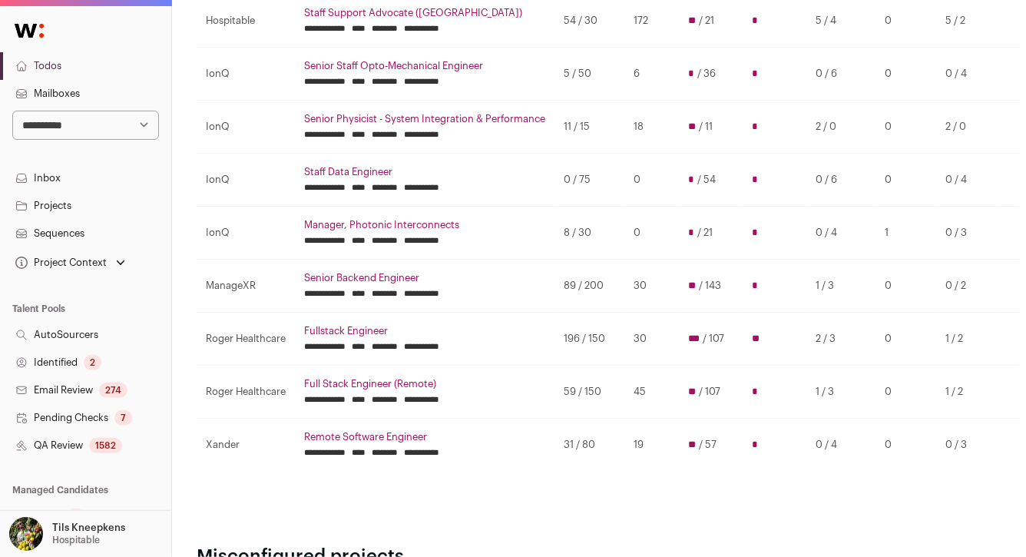
scroll to position [342, 0]
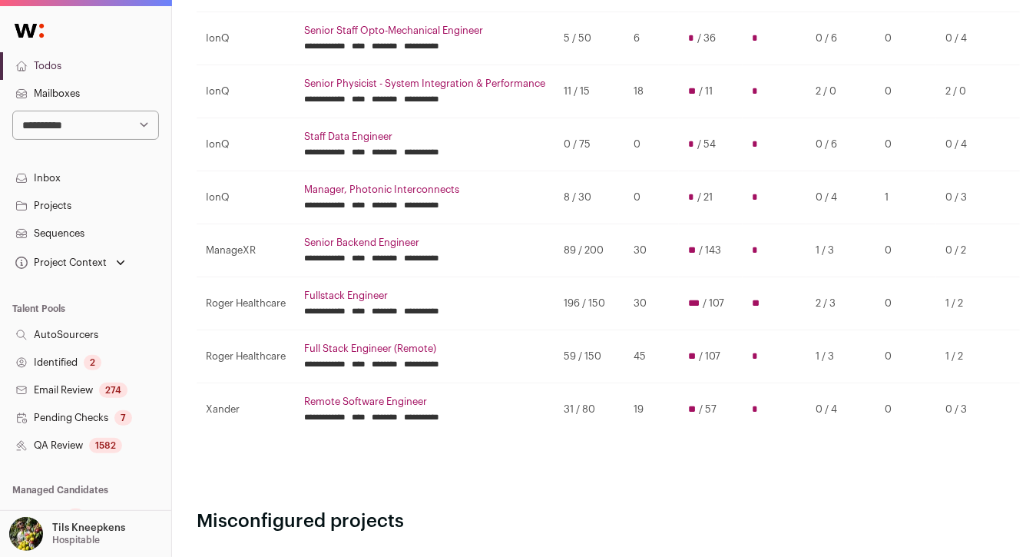
click at [410, 401] on link "Remote Software Engineer" at bounding box center [424, 401] width 241 height 12
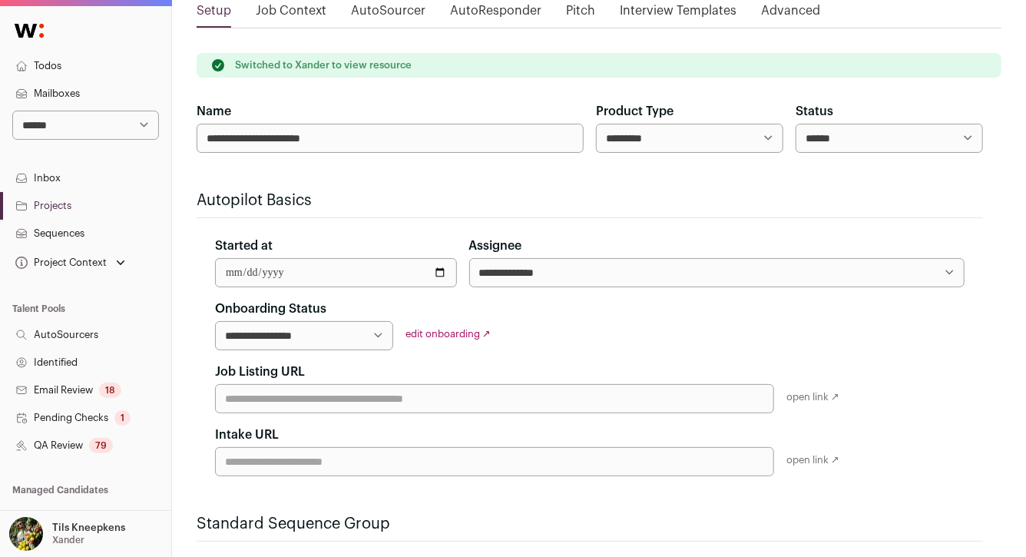
scroll to position [326, 0]
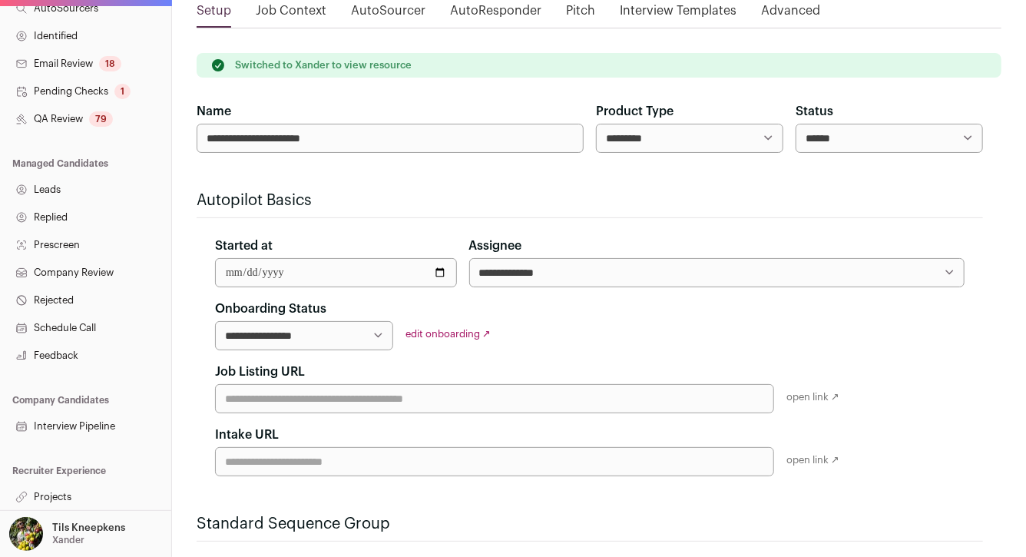
click at [88, 488] on link "Projects" at bounding box center [85, 497] width 171 height 28
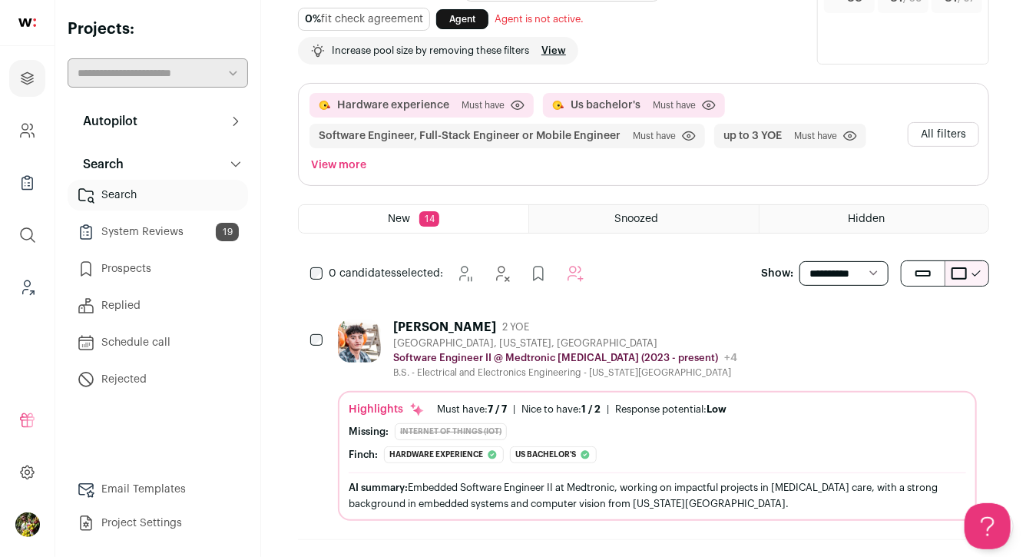
scroll to position [77, 0]
click at [526, 330] on div "[PERSON_NAME] 2 YOE" at bounding box center [565, 326] width 344 height 15
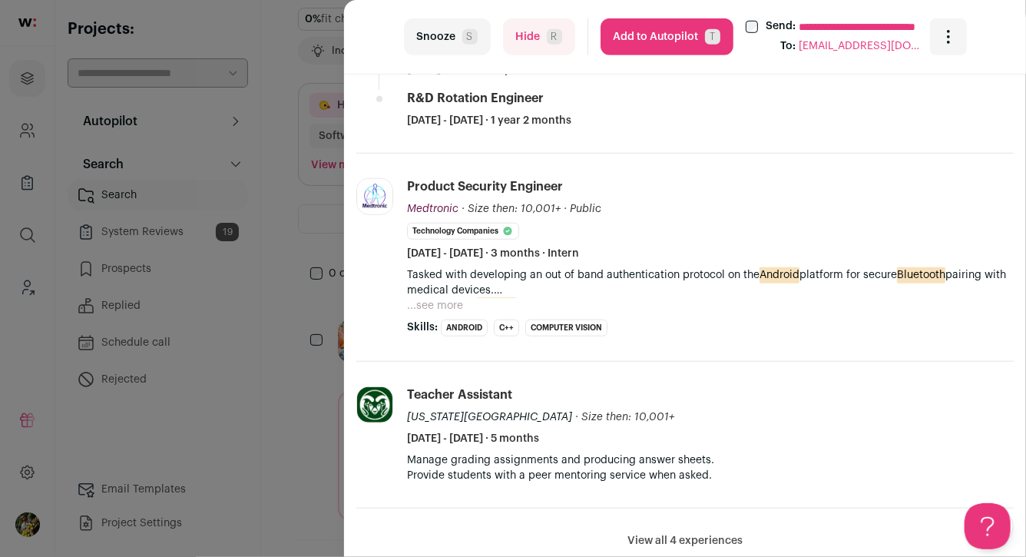
scroll to position [531, 0]
click at [439, 302] on button "...see more" at bounding box center [435, 303] width 56 height 15
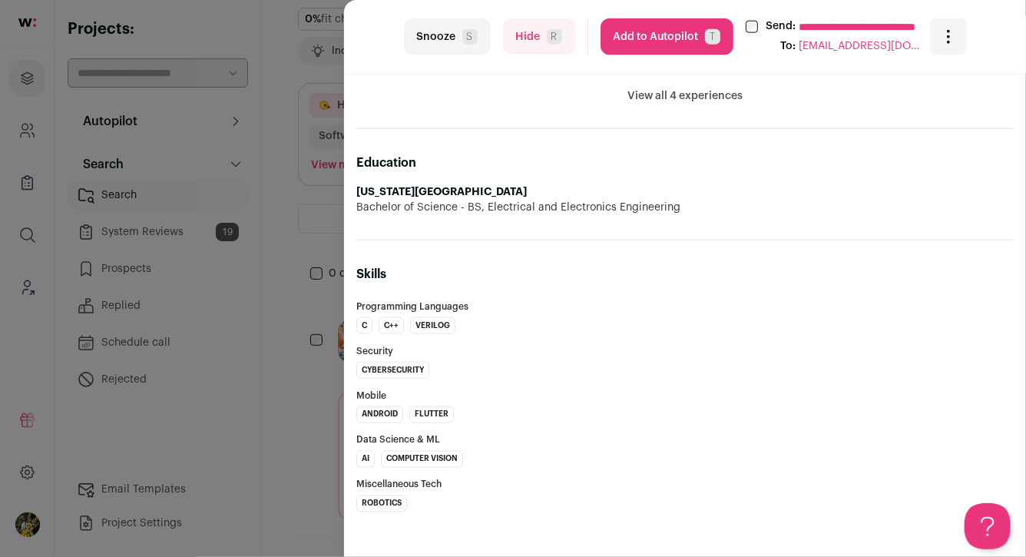
scroll to position [1007, 0]
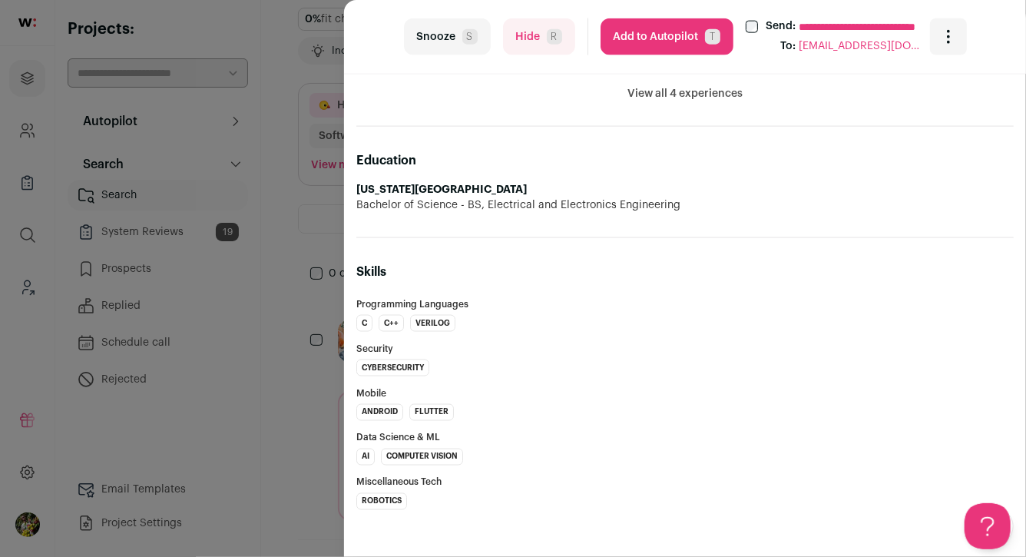
click at [697, 43] on button "Add to Autopilot T" at bounding box center [666, 36] width 133 height 37
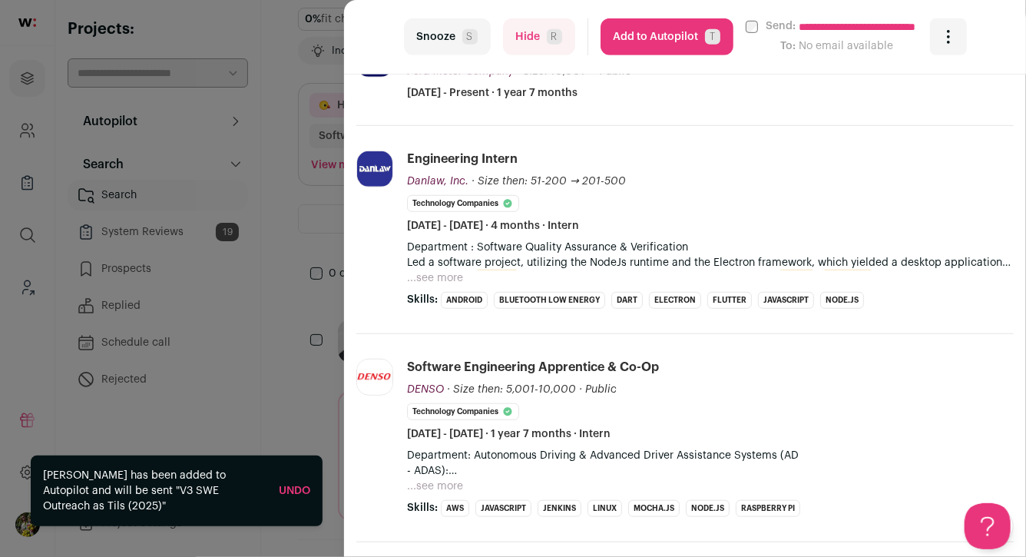
scroll to position [448, 0]
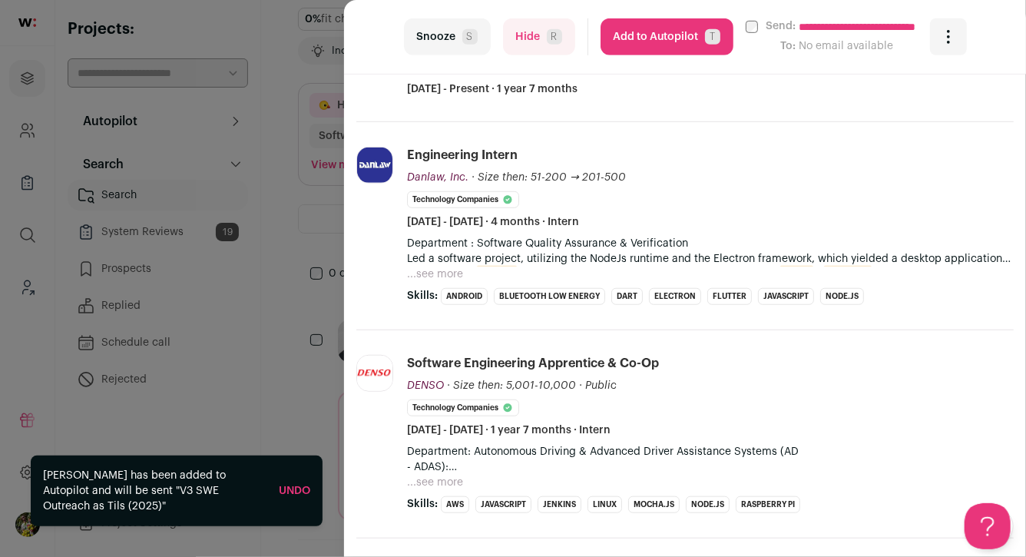
click at [452, 275] on button "...see more" at bounding box center [435, 273] width 56 height 15
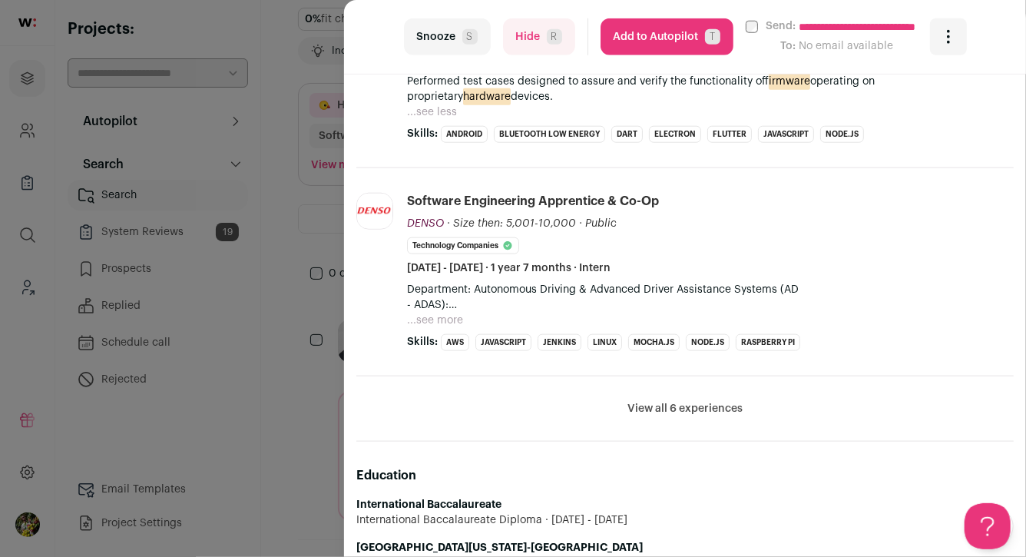
scroll to position [745, 0]
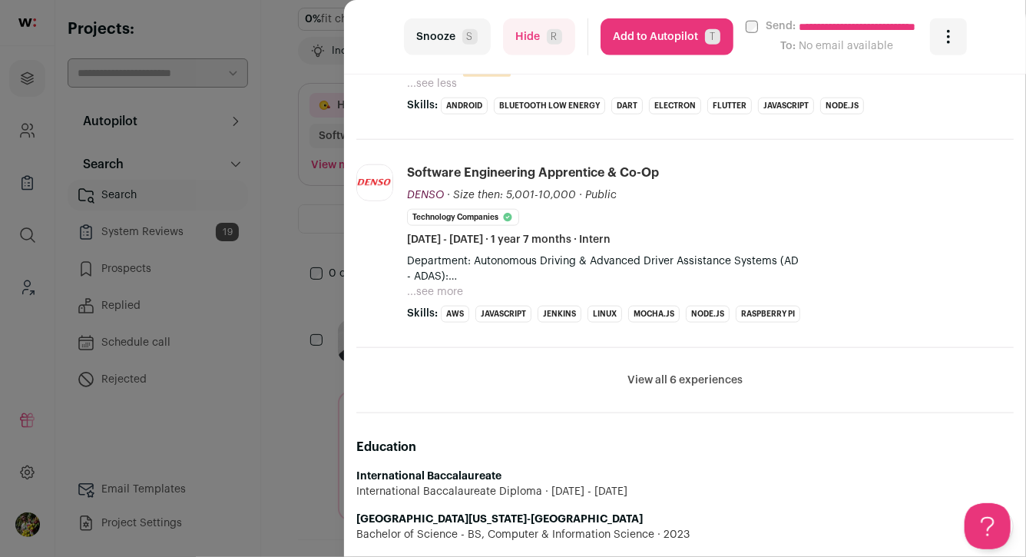
click at [628, 38] on button "Add to Autopilot T" at bounding box center [666, 36] width 133 height 37
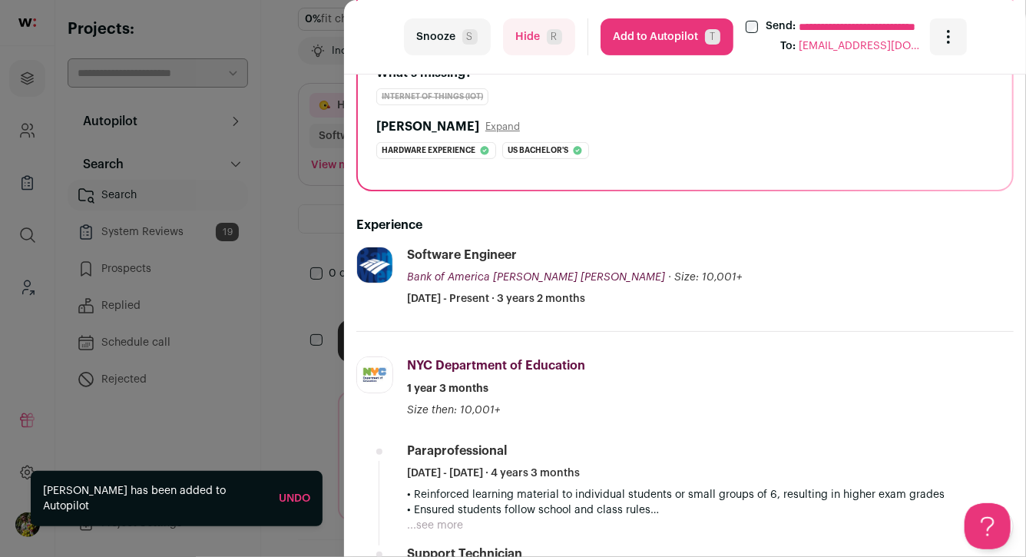
scroll to position [219, 0]
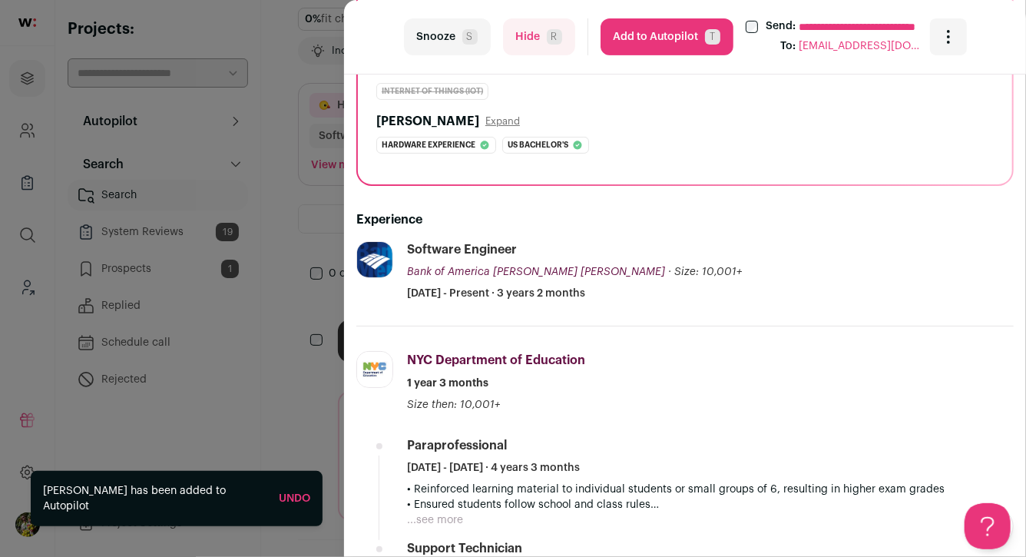
click at [517, 42] on button "Hide R" at bounding box center [539, 36] width 72 height 37
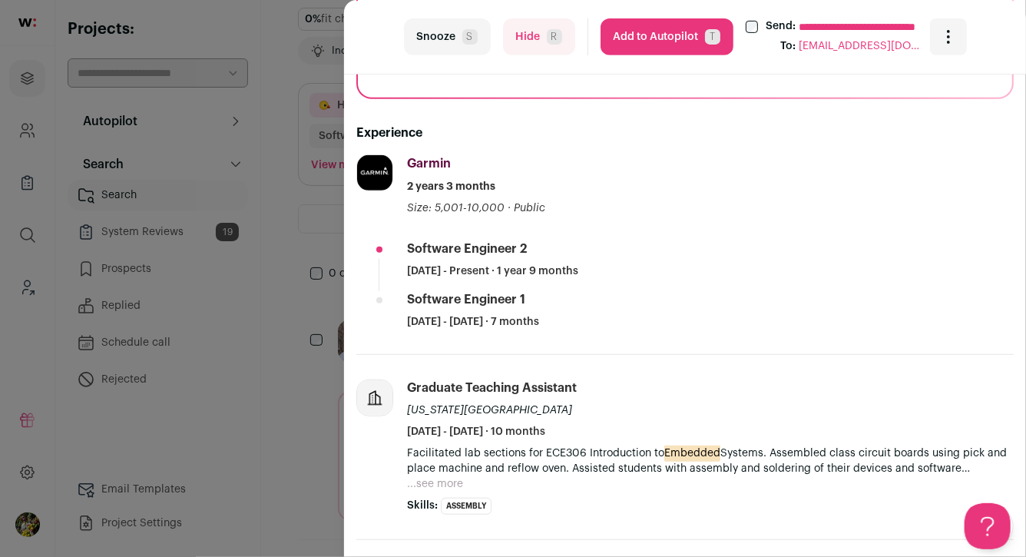
scroll to position [303, 0]
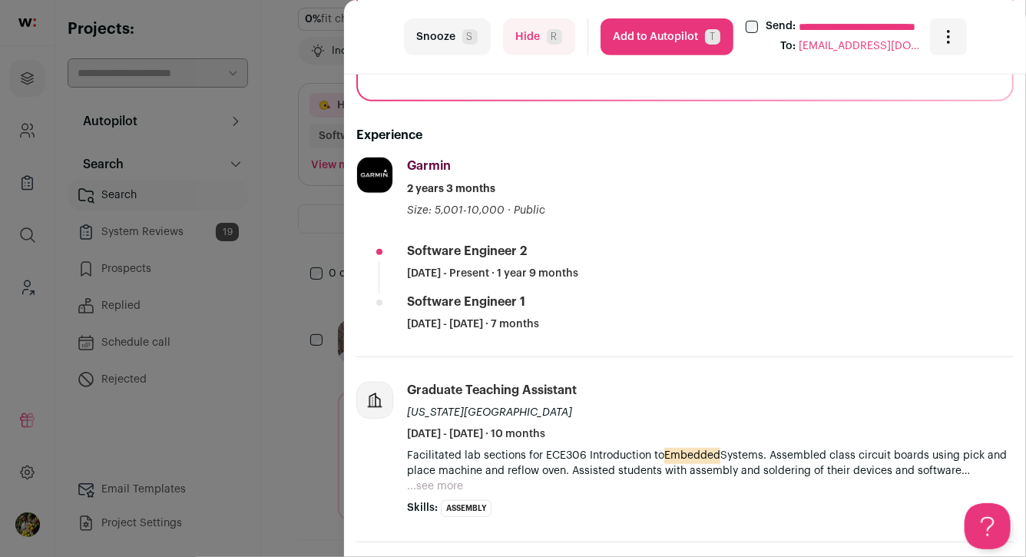
click at [635, 40] on button "Add to Autopilot T" at bounding box center [666, 36] width 133 height 37
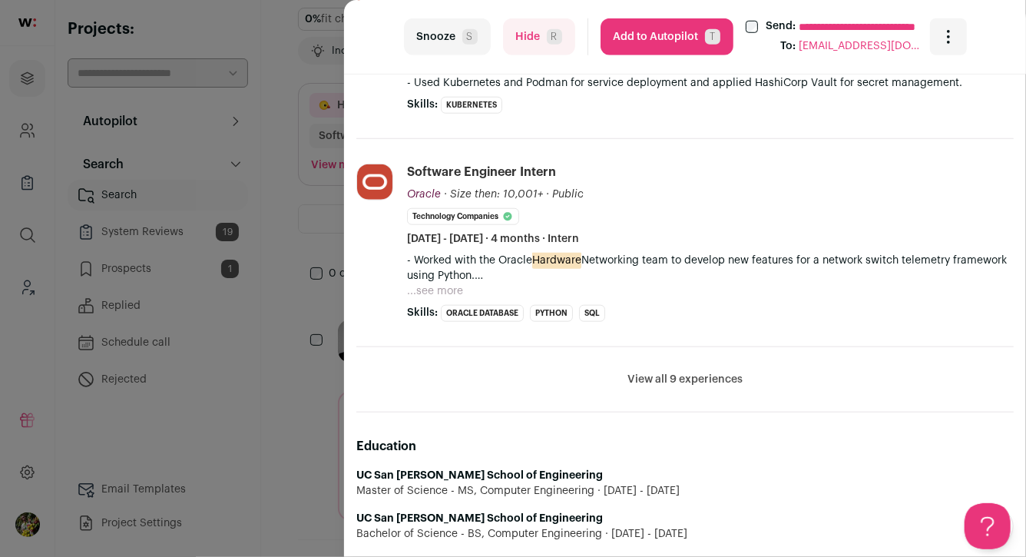
scroll to position [630, 0]
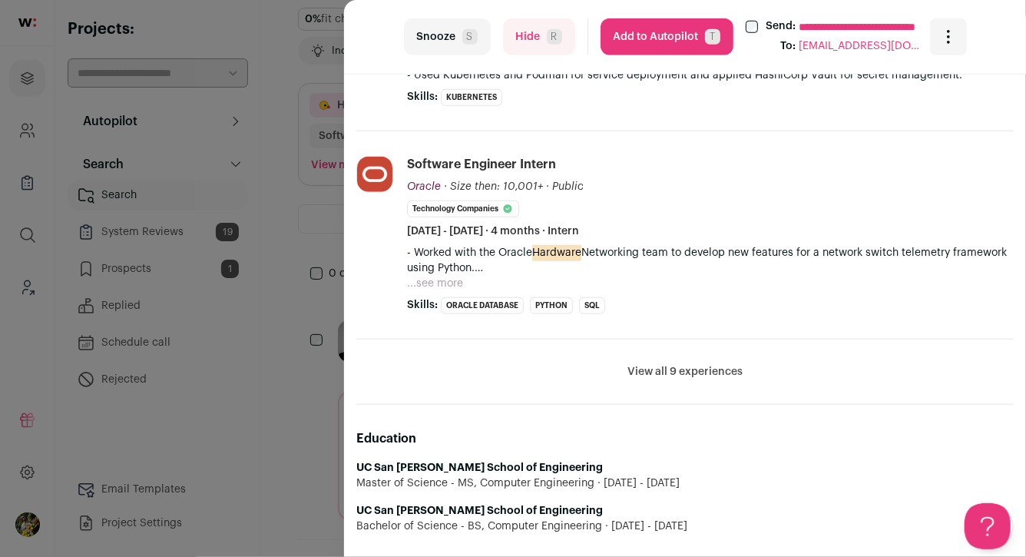
click at [454, 285] on button "...see more" at bounding box center [435, 283] width 56 height 15
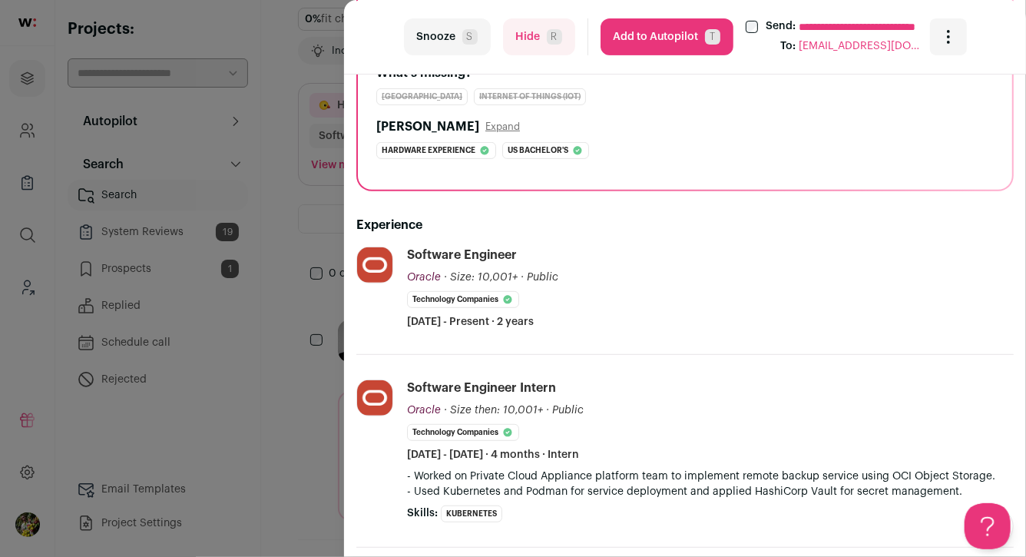
scroll to position [292, 0]
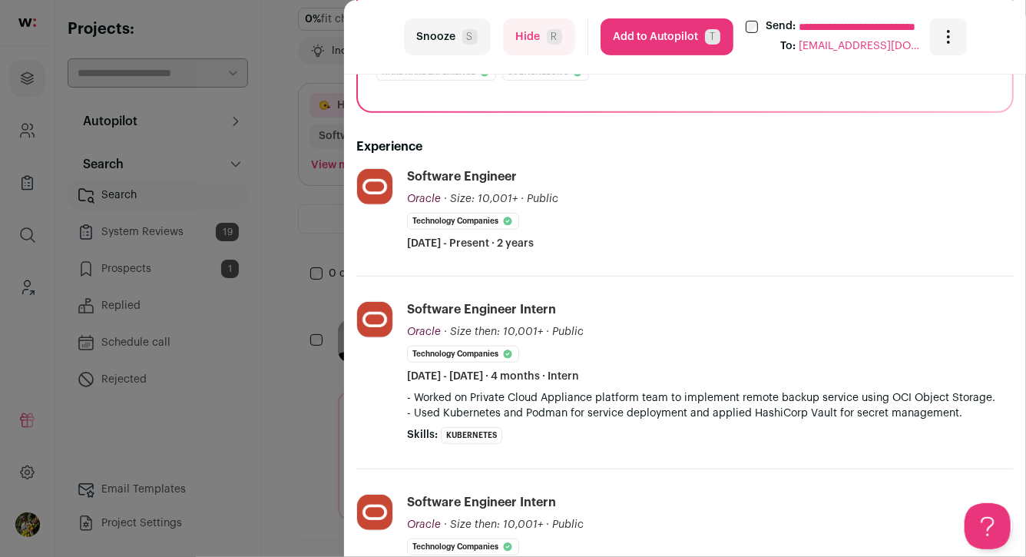
click at [526, 37] on button "Hide R" at bounding box center [539, 36] width 72 height 37
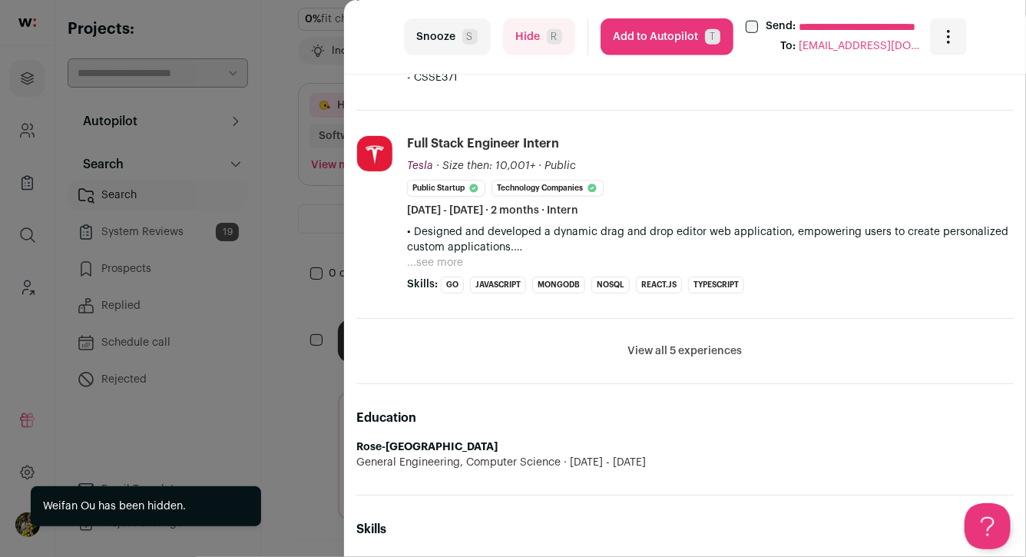
scroll to position [646, 0]
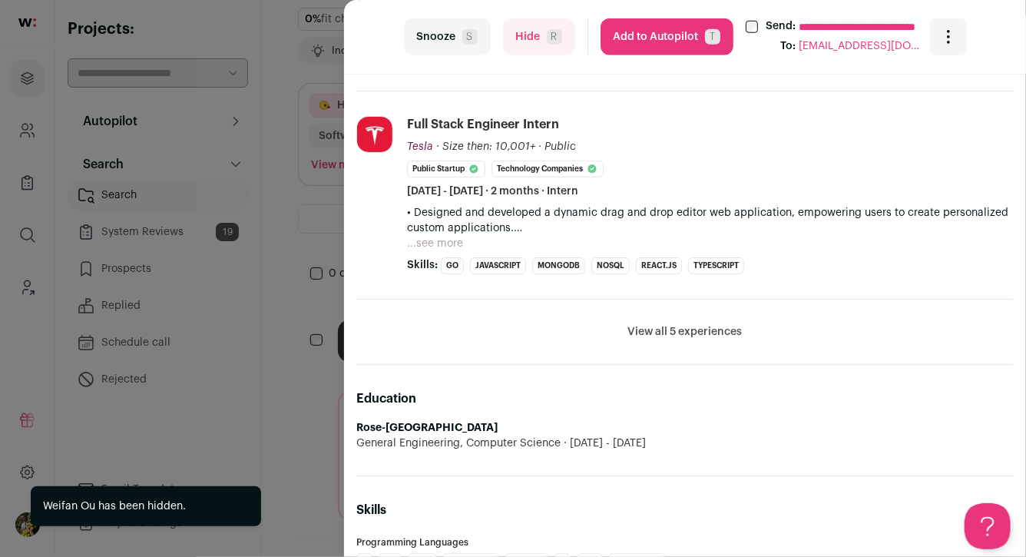
click at [445, 246] on button "...see more" at bounding box center [435, 243] width 56 height 15
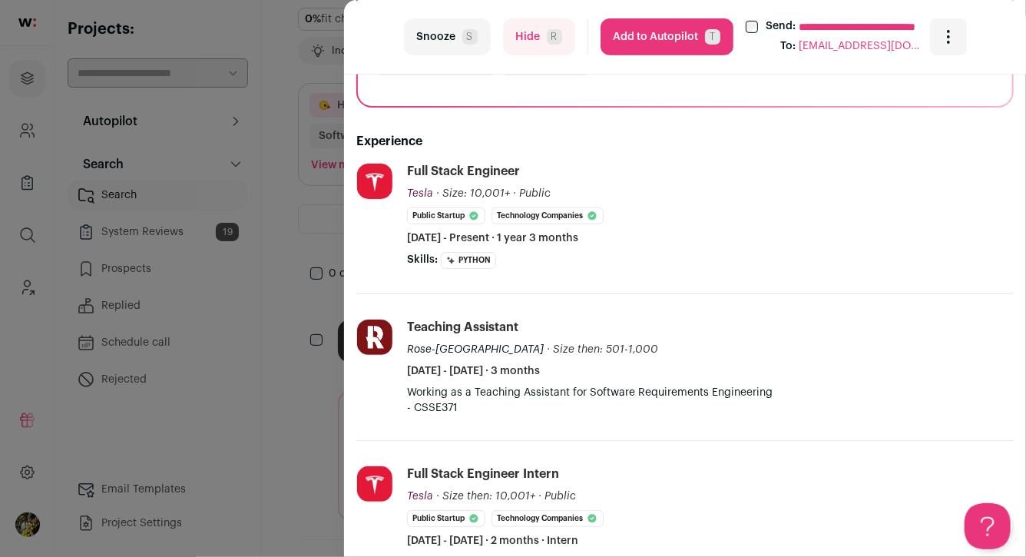
scroll to position [192, 0]
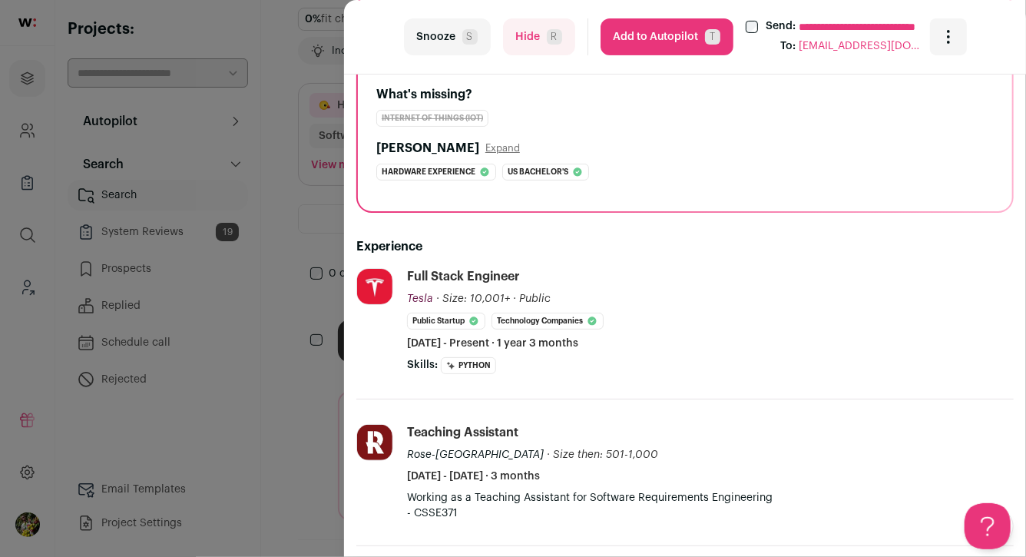
click at [533, 38] on button "Hide R" at bounding box center [539, 36] width 72 height 37
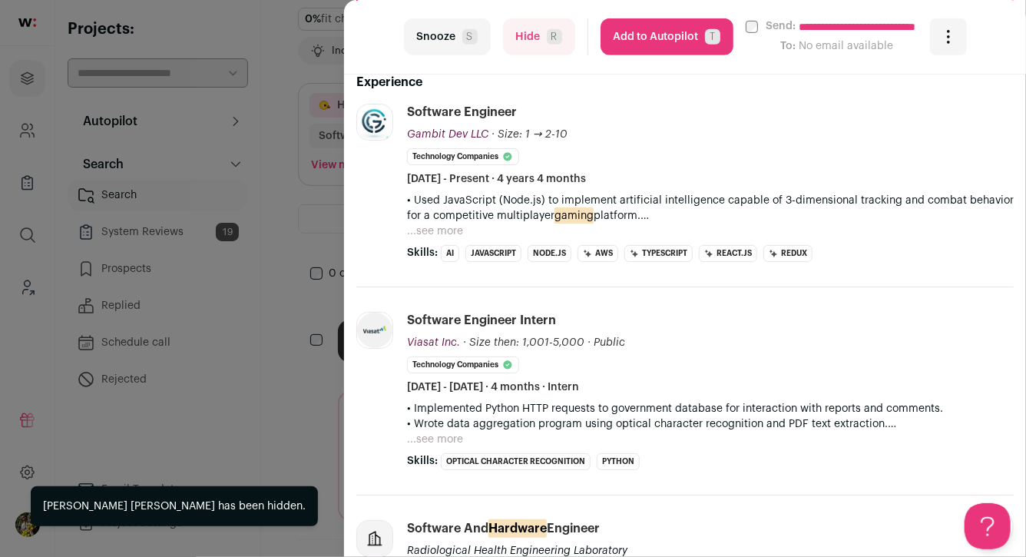
scroll to position [395, 0]
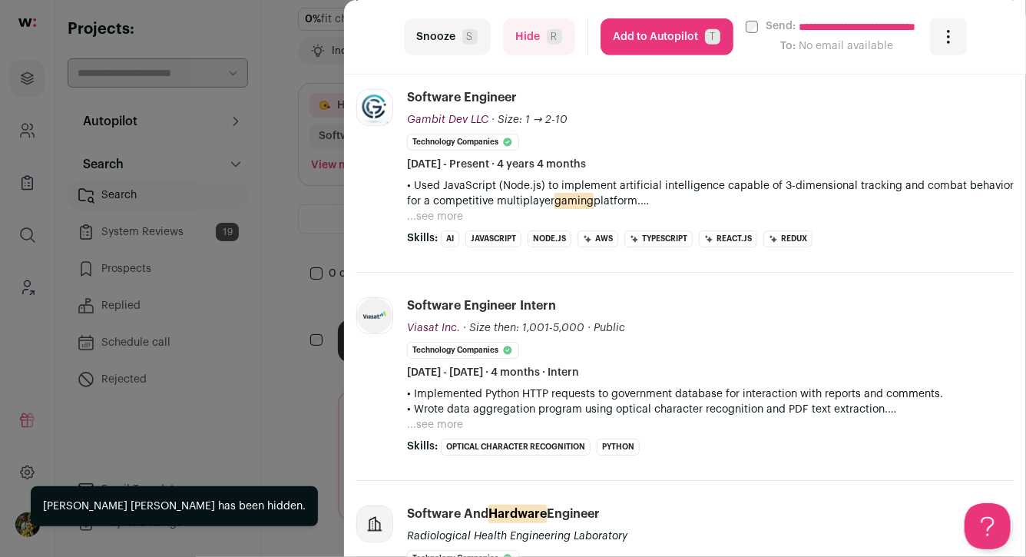
click at [428, 212] on button "...see more" at bounding box center [435, 216] width 56 height 15
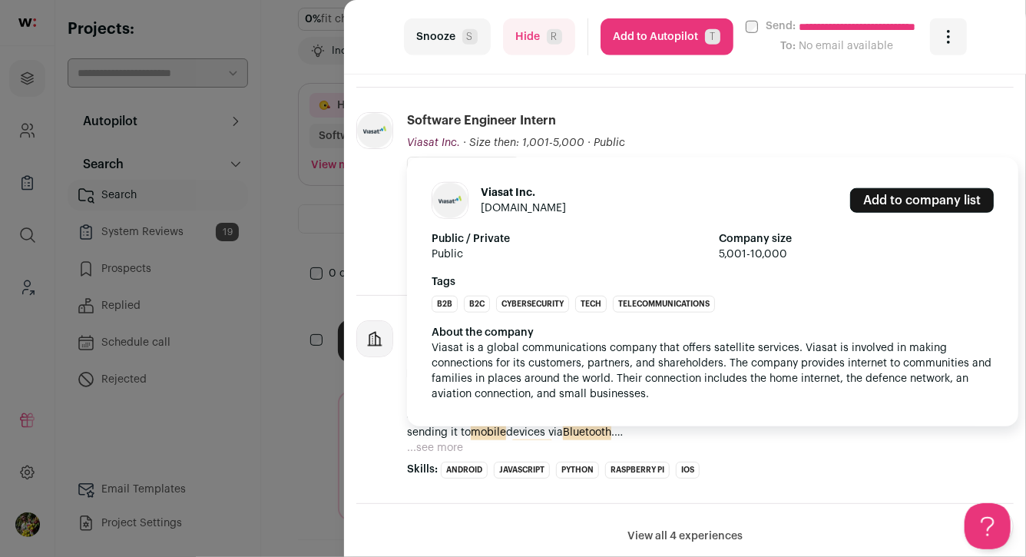
scroll to position [664, 0]
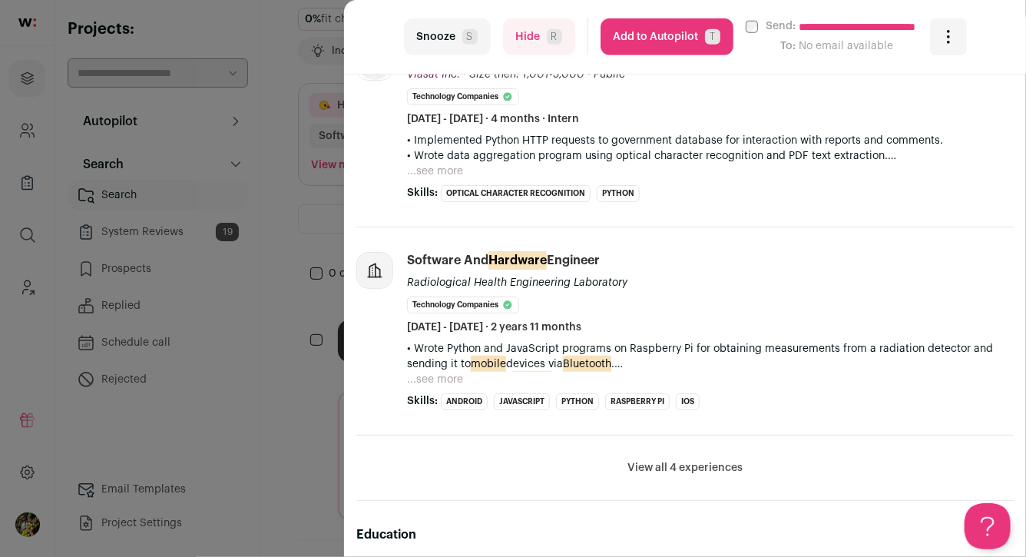
click at [442, 372] on button "...see more" at bounding box center [435, 379] width 56 height 15
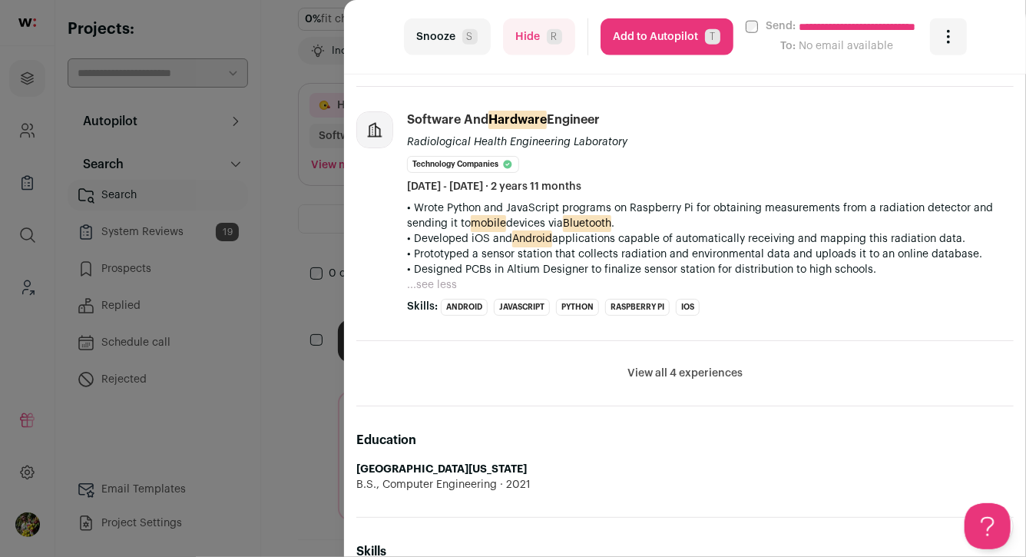
scroll to position [822, 0]
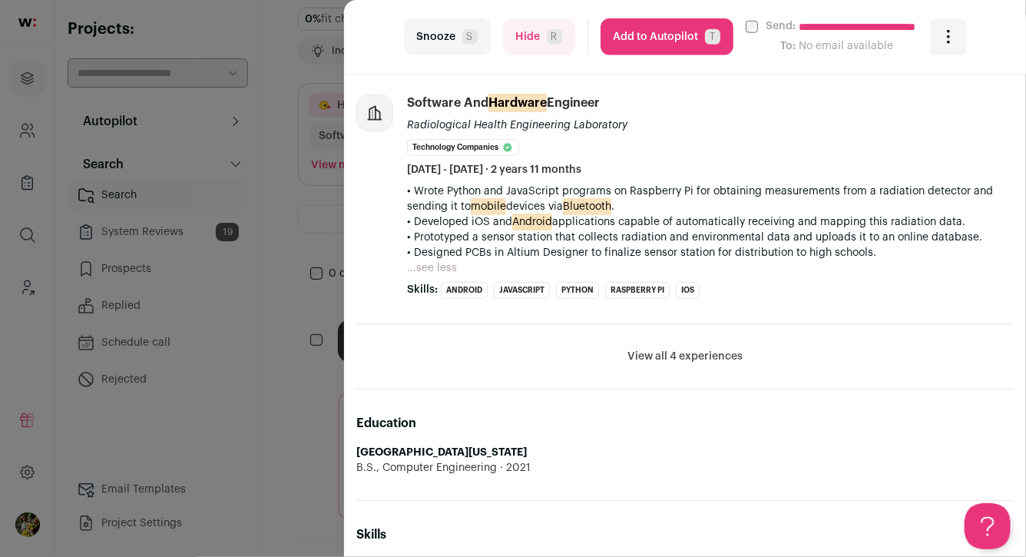
click at [646, 366] on li "View all 4 experiences View less" at bounding box center [684, 356] width 657 height 65
click at [660, 355] on button "View all 4 experiences" at bounding box center [684, 356] width 115 height 15
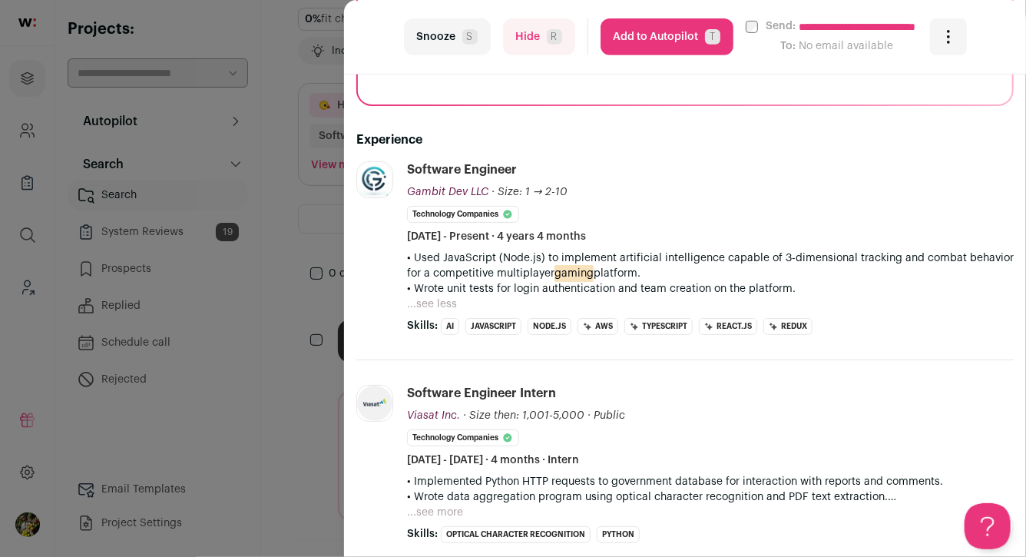
scroll to position [0, 0]
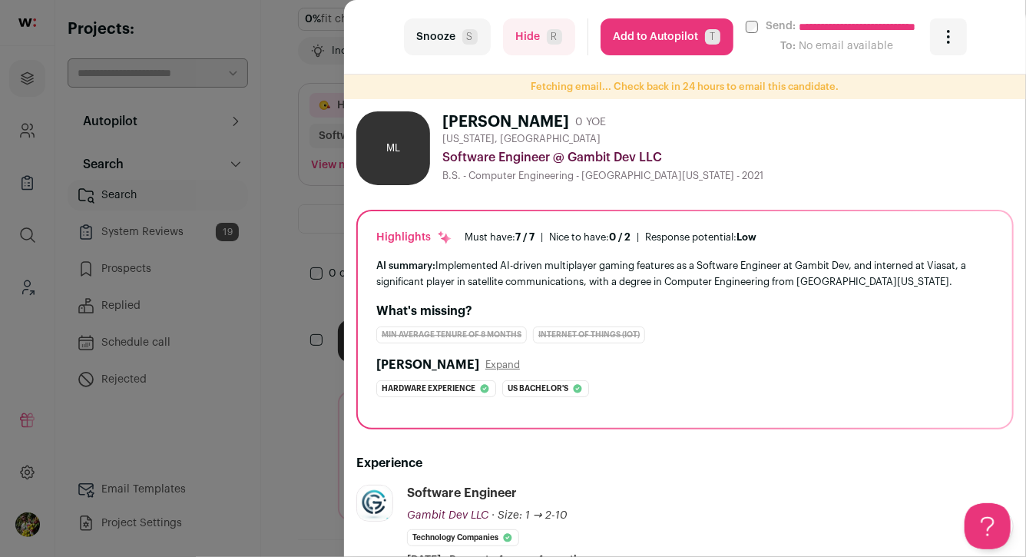
click at [319, 176] on div "**********" at bounding box center [513, 278] width 1026 height 557
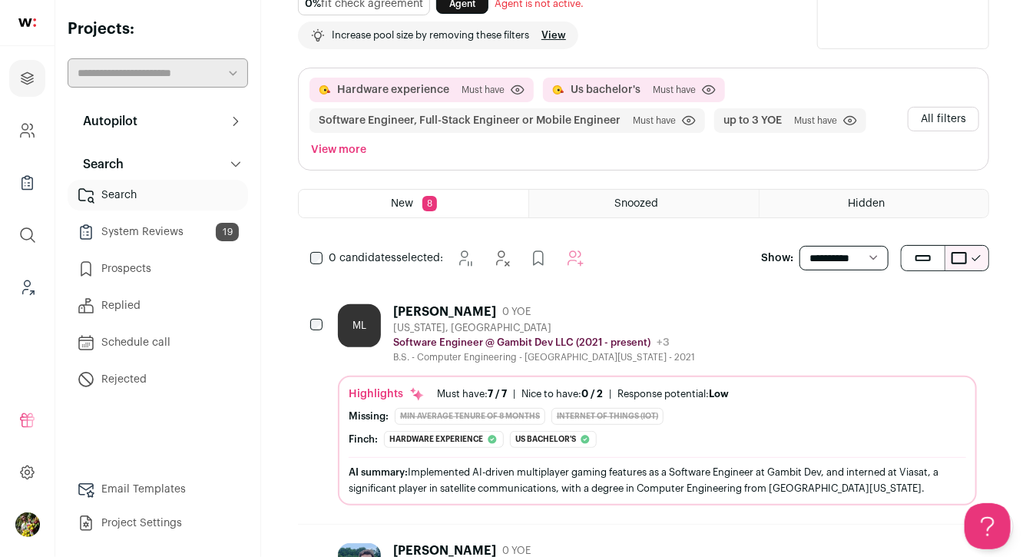
scroll to position [100, 0]
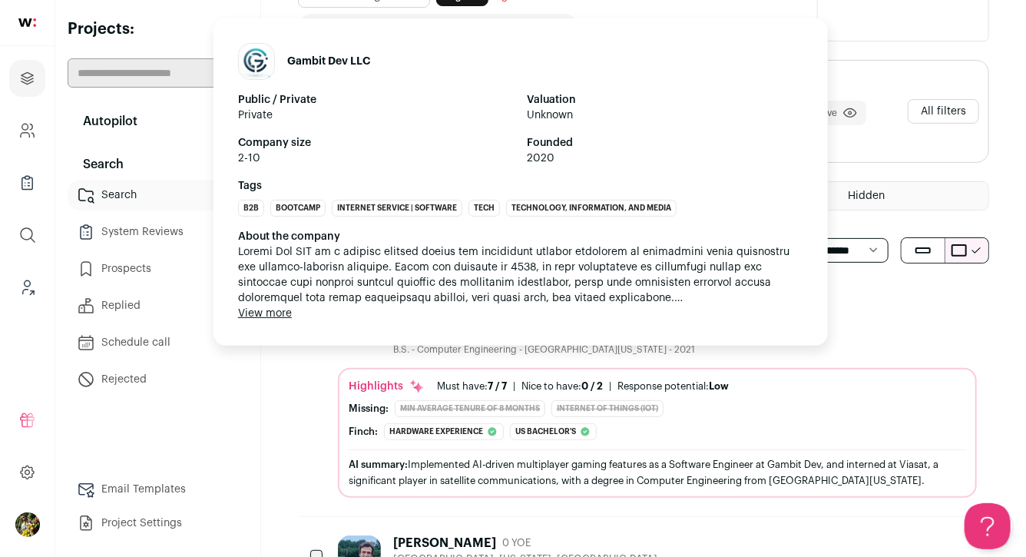
click at [490, 329] on div "Gambit Dev LLC Public / Private Private Valuation Unknown Company size 2-10 Fou…" at bounding box center [520, 181] width 614 height 327
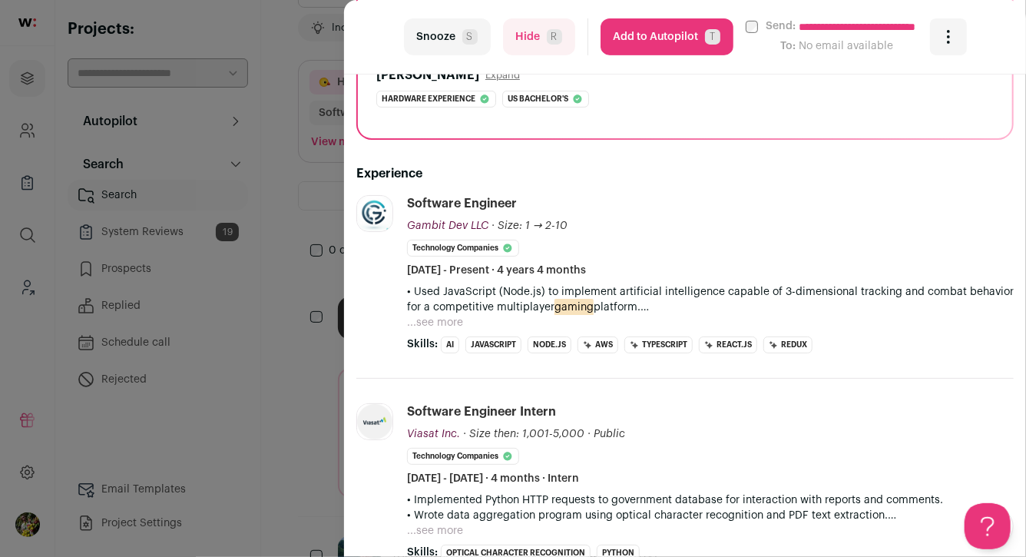
scroll to position [340, 0]
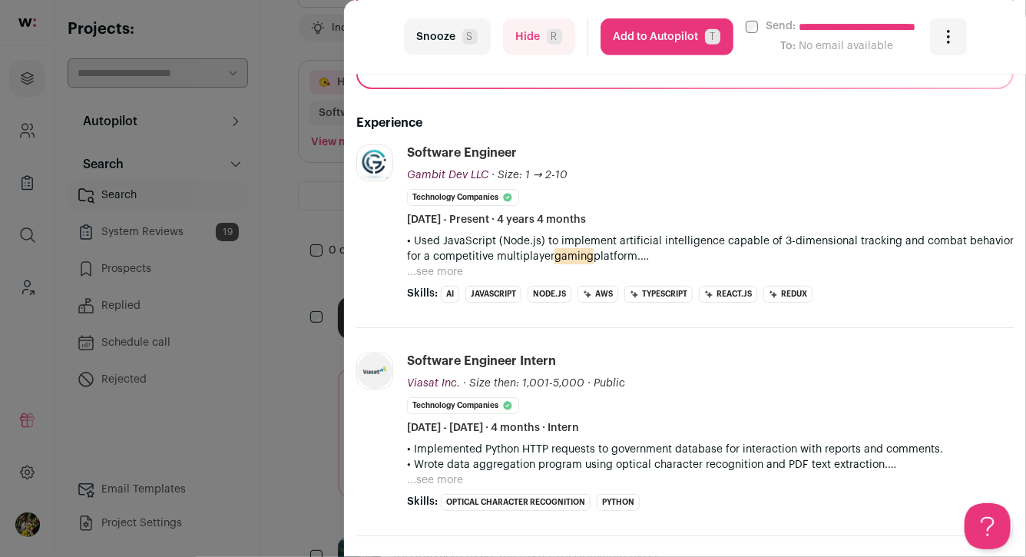
click at [441, 276] on button "...see more" at bounding box center [435, 271] width 56 height 15
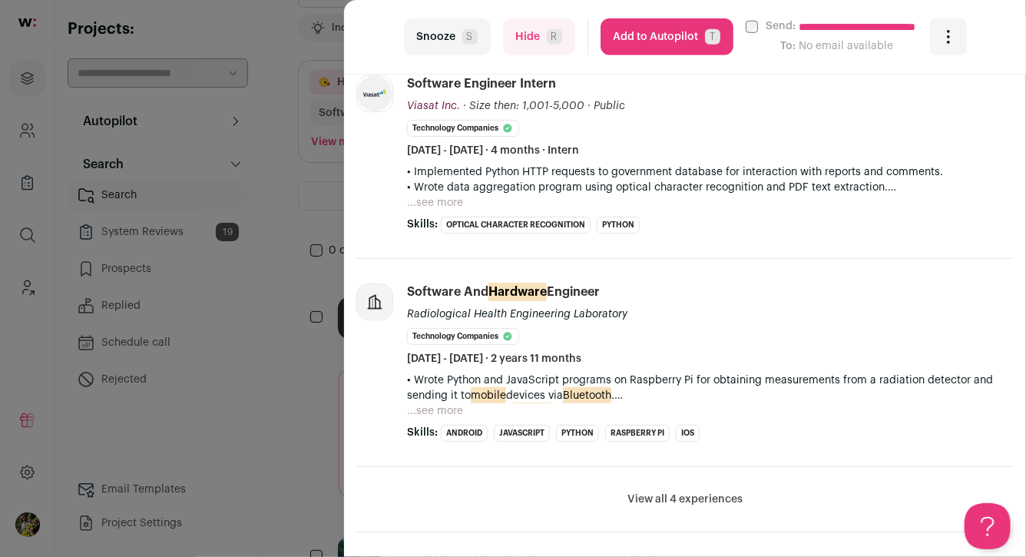
scroll to position [812, 0]
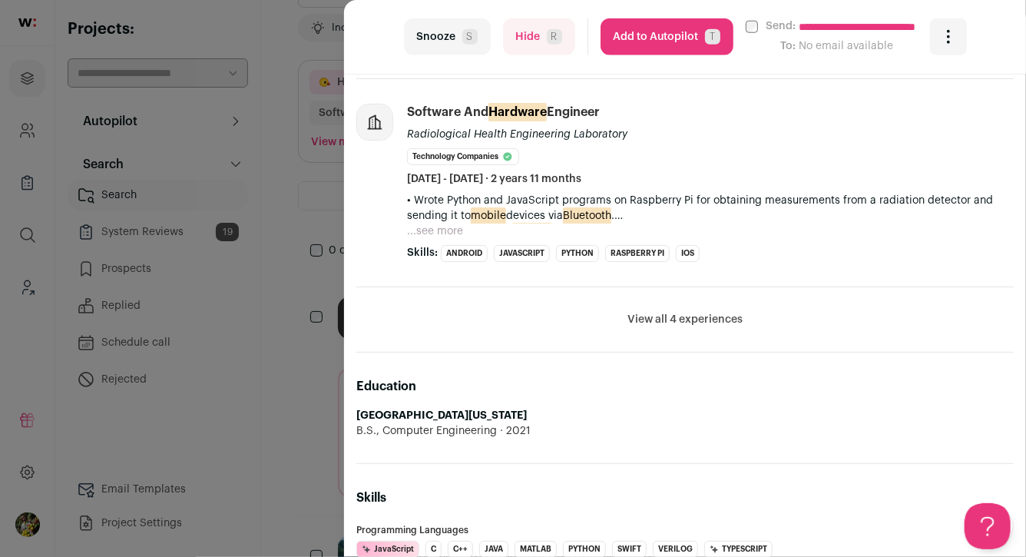
click at [522, 33] on button "Hide R" at bounding box center [539, 36] width 72 height 37
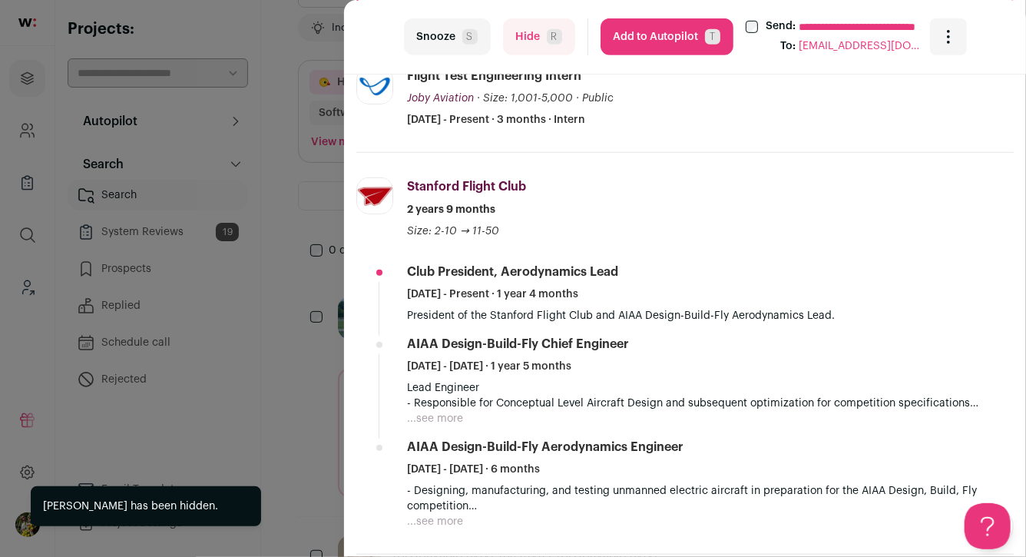
scroll to position [399, 0]
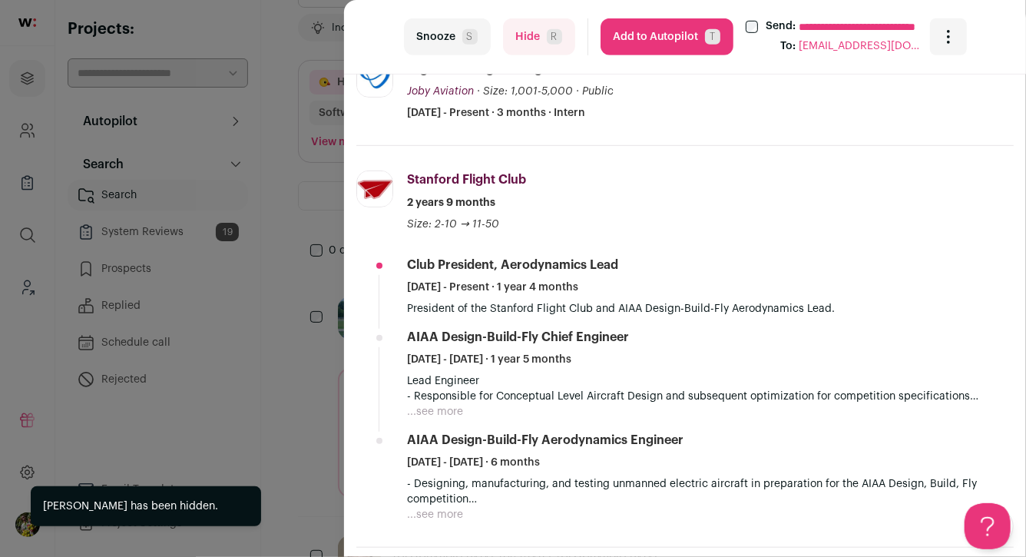
click at [530, 15] on div "**********" at bounding box center [685, 37] width 682 height 74
click at [530, 23] on button "Hide R" at bounding box center [539, 36] width 72 height 37
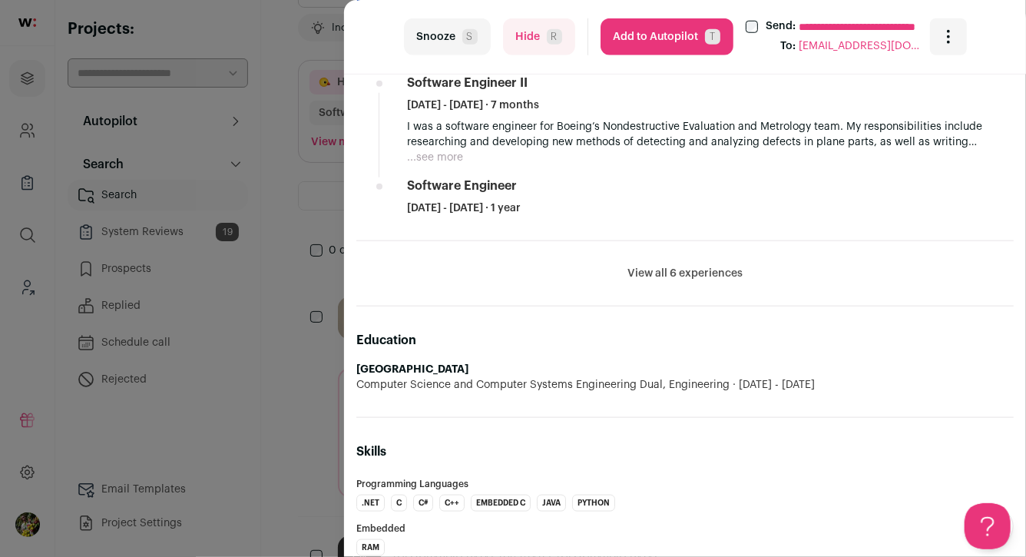
scroll to position [705, 0]
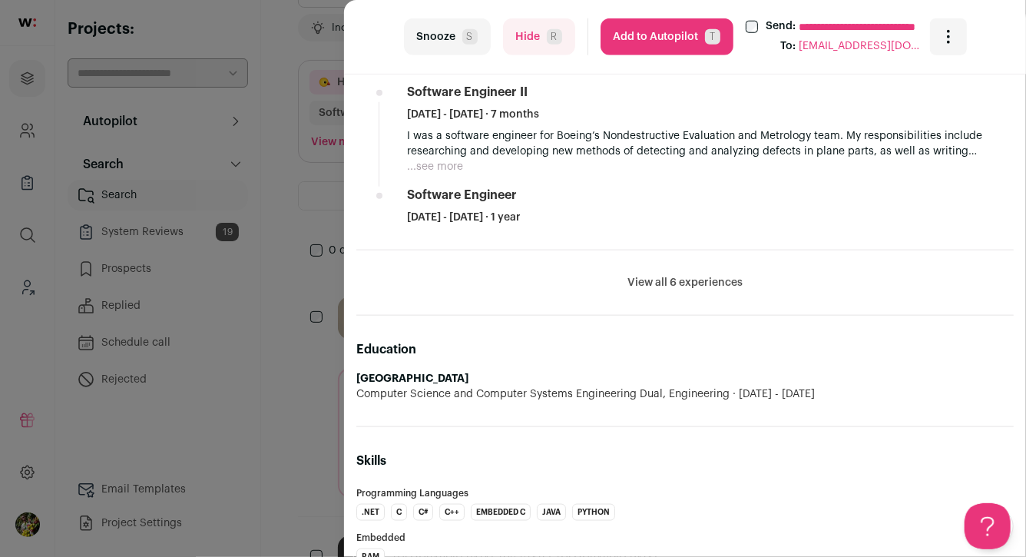
click at [690, 271] on li "View all 6 experiences View less" at bounding box center [684, 282] width 657 height 65
click at [693, 279] on button "View all 6 experiences" at bounding box center [684, 282] width 115 height 15
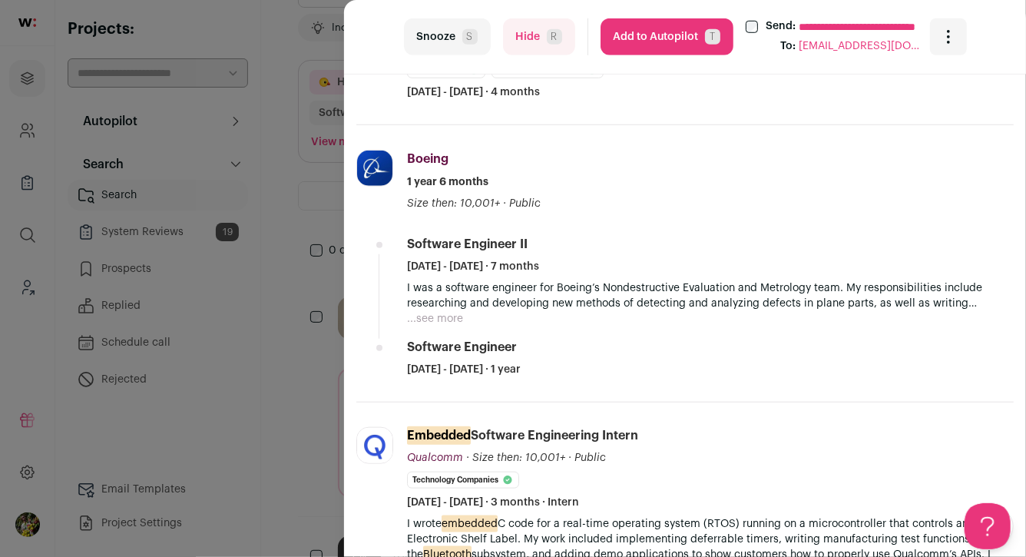
scroll to position [551, 0]
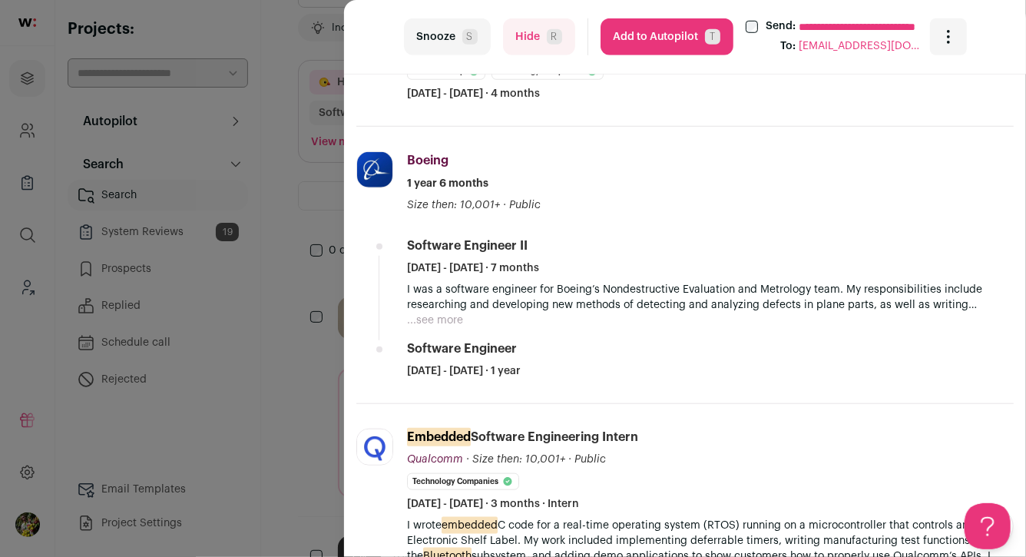
click at [445, 330] on ul "Software Engineer II March 2023 - September 2023 · 7 months I was a software en…" at bounding box center [710, 307] width 607 height 141
click at [446, 315] on button "...see more" at bounding box center [435, 319] width 56 height 15
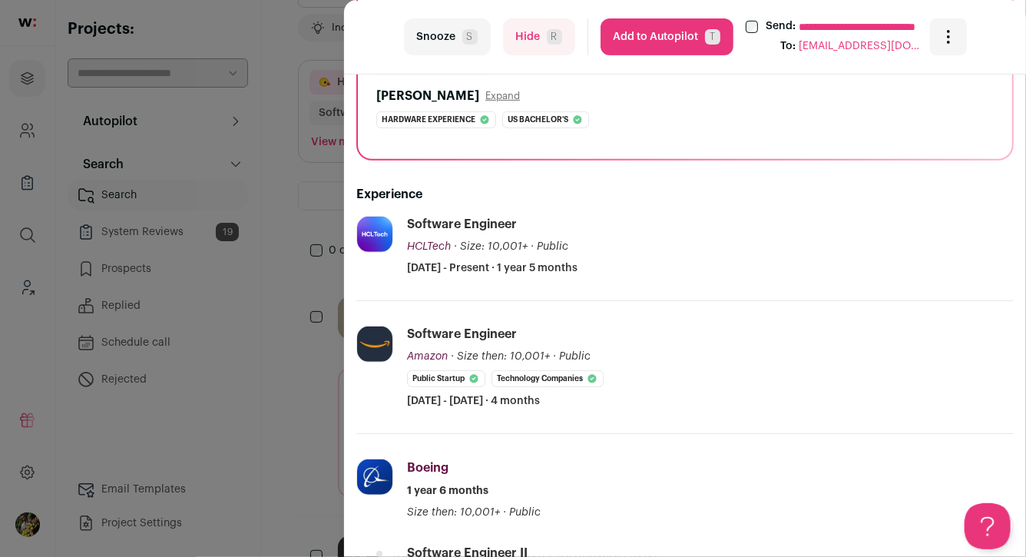
scroll to position [243, 0]
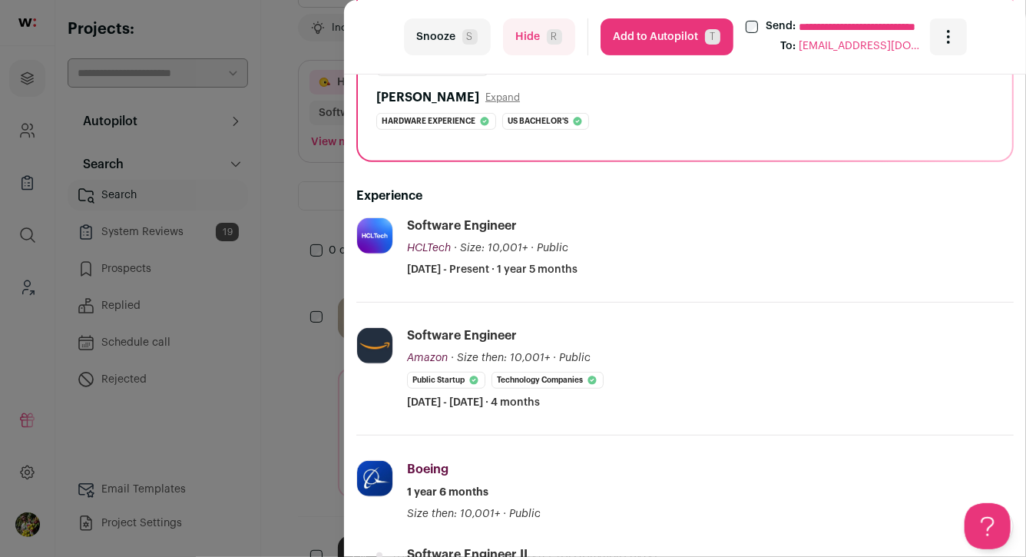
click at [549, 44] on button "Hide R" at bounding box center [539, 36] width 72 height 37
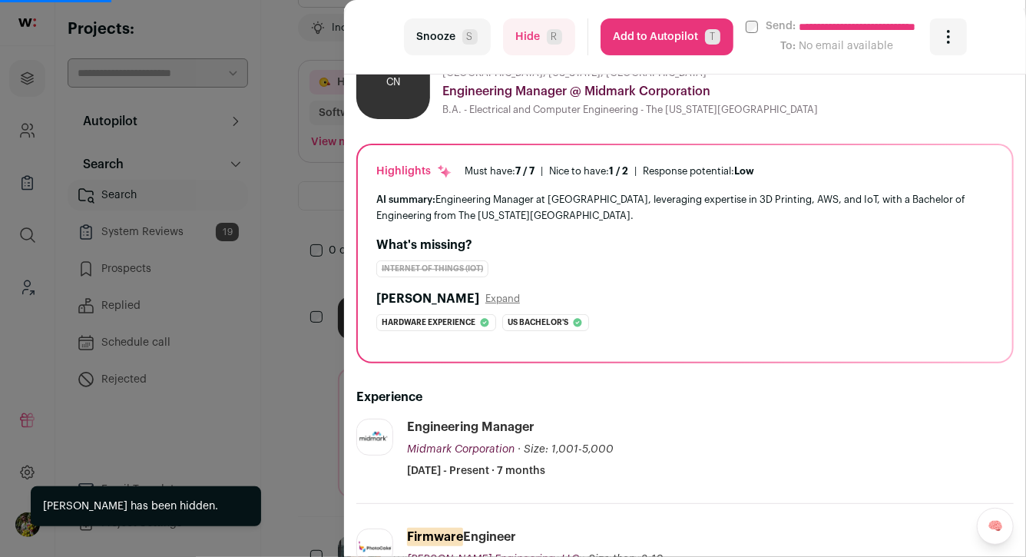
scroll to position [118, 0]
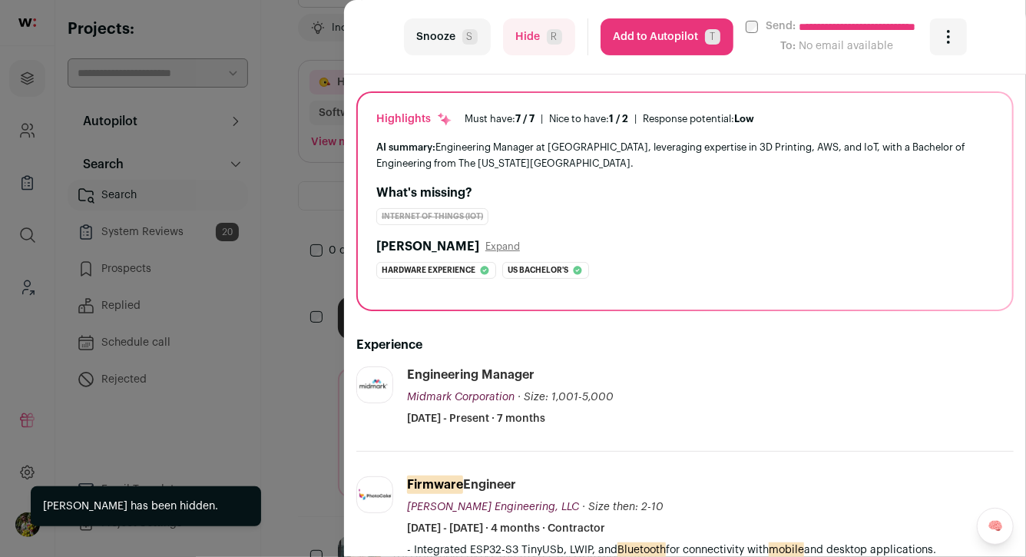
click at [557, 44] on span "R" at bounding box center [554, 36] width 15 height 15
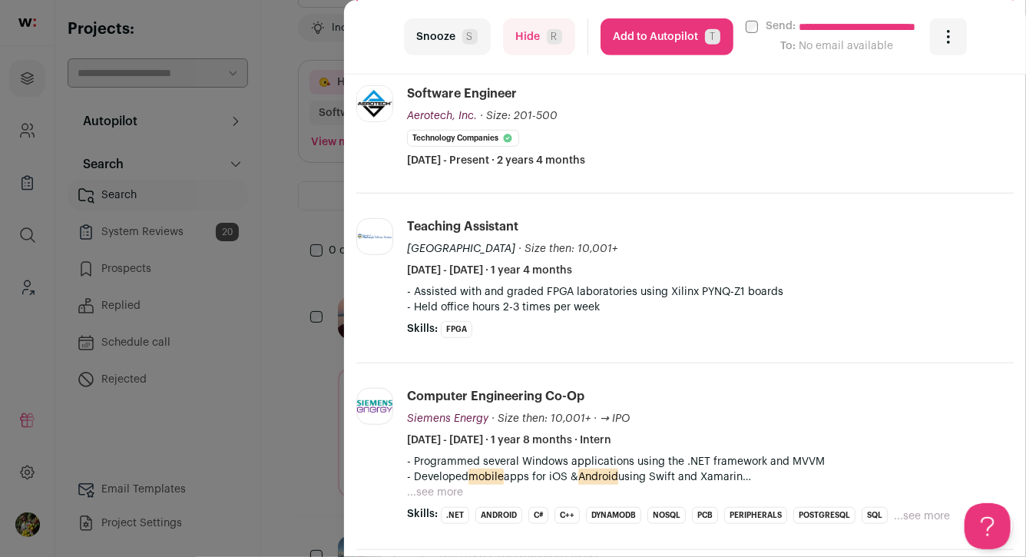
scroll to position [434, 0]
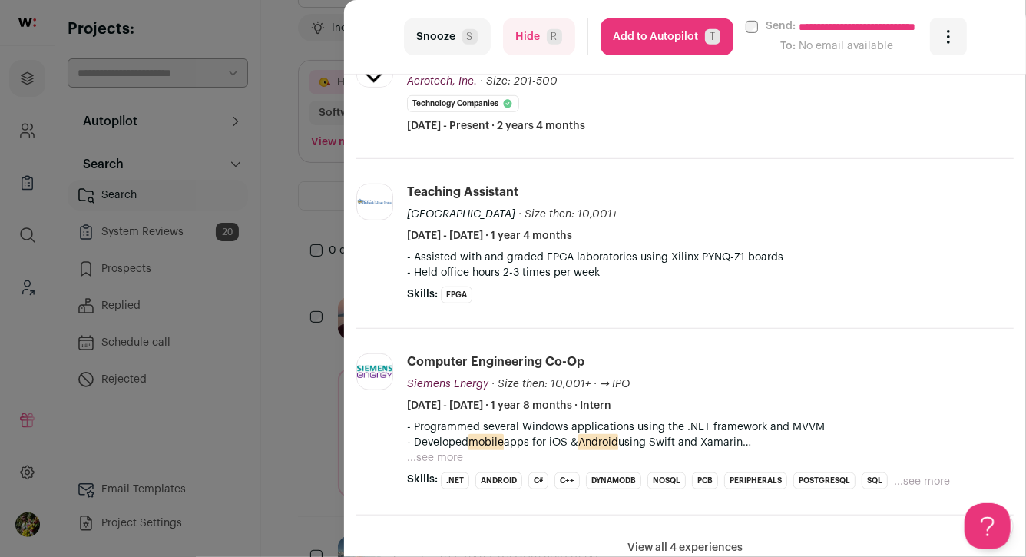
click at [449, 450] on button "...see more" at bounding box center [435, 457] width 56 height 15
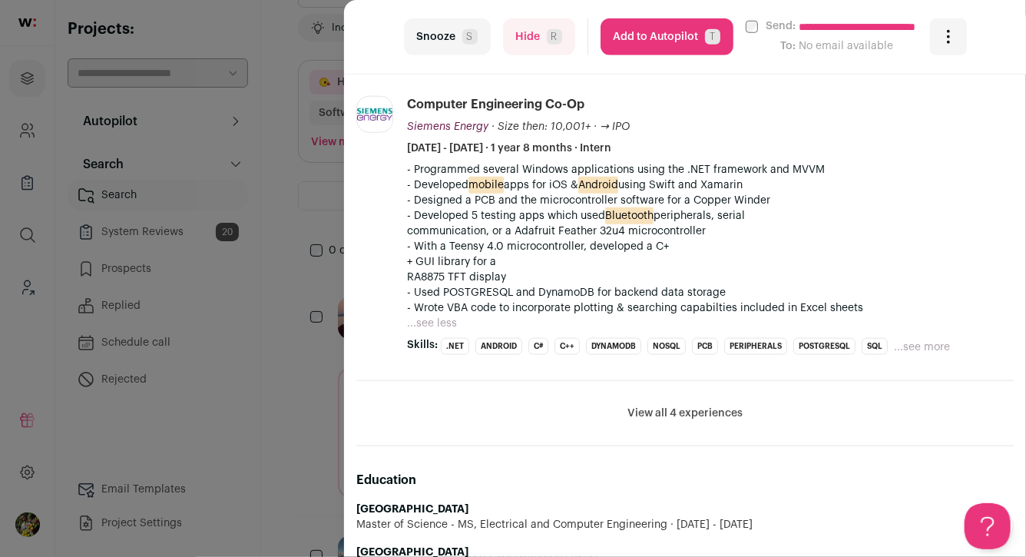
scroll to position [708, 0]
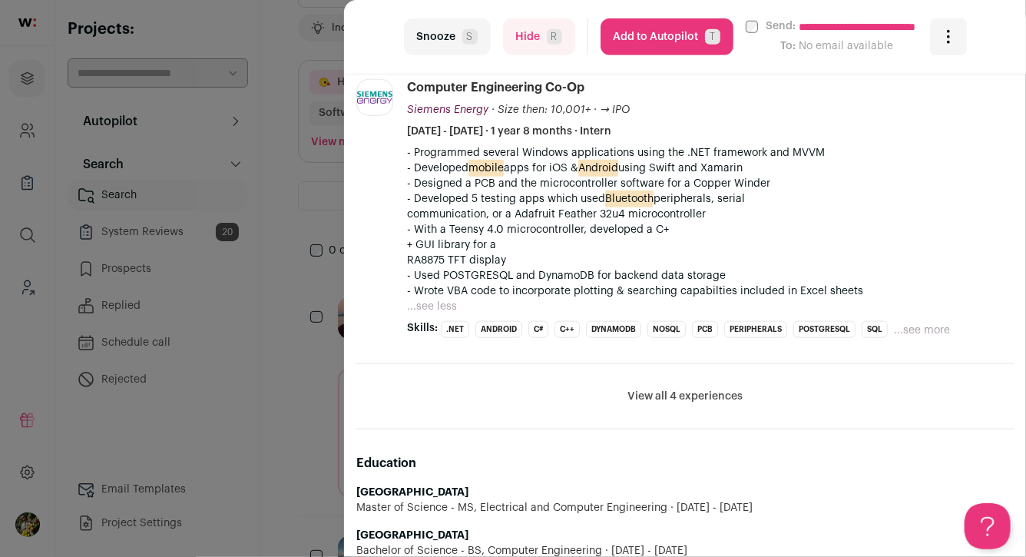
click at [738, 167] on p "- Developed mobile apps for iOS & Android using Swift and Xamarin" at bounding box center [710, 167] width 607 height 15
copy p "Xamarin"
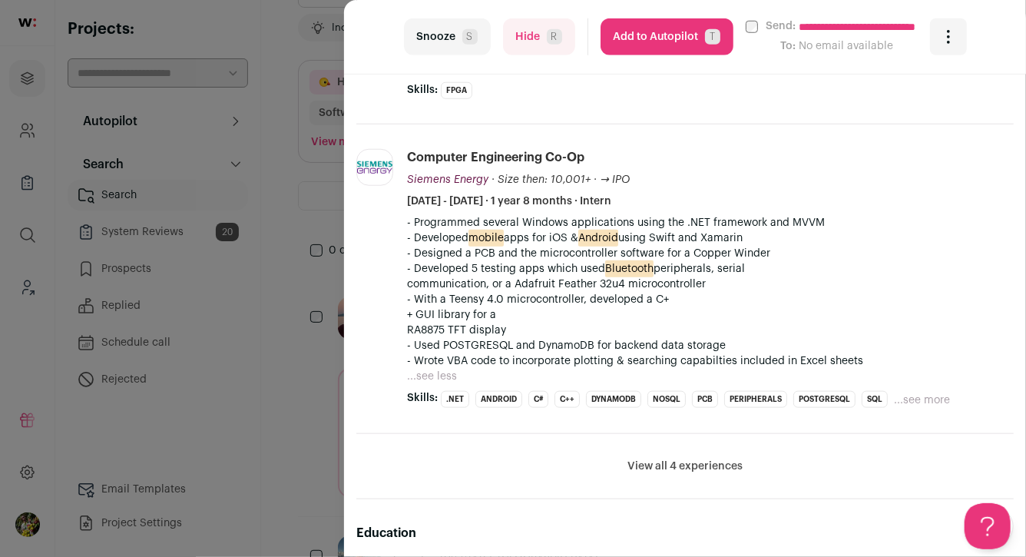
scroll to position [618, 0]
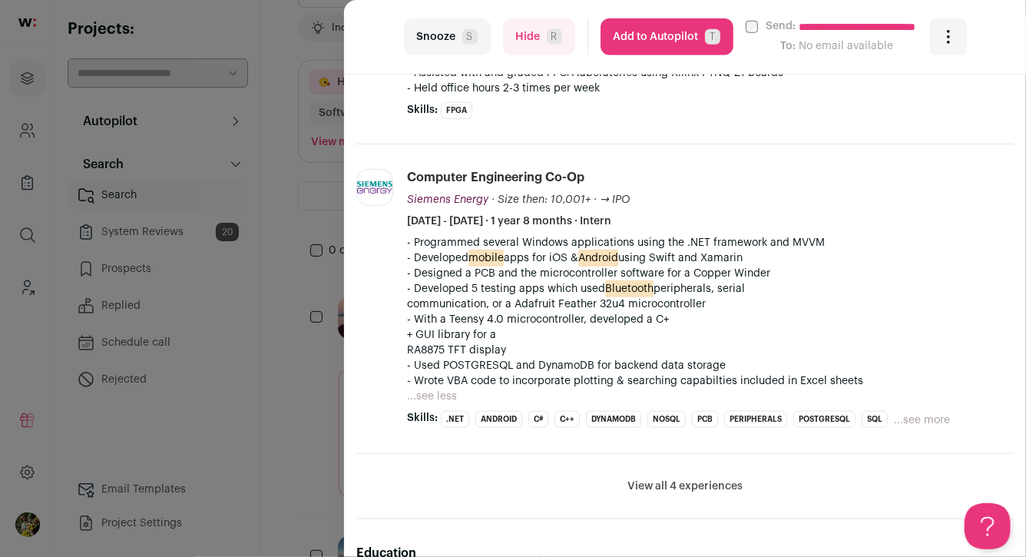
click at [689, 489] on button "View all 4 experiences" at bounding box center [684, 485] width 115 height 15
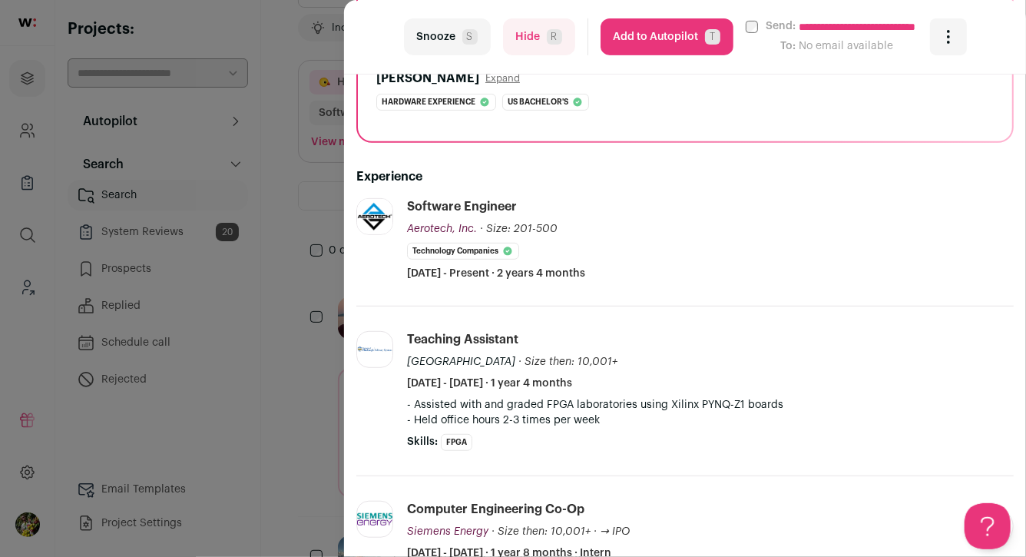
scroll to position [269, 0]
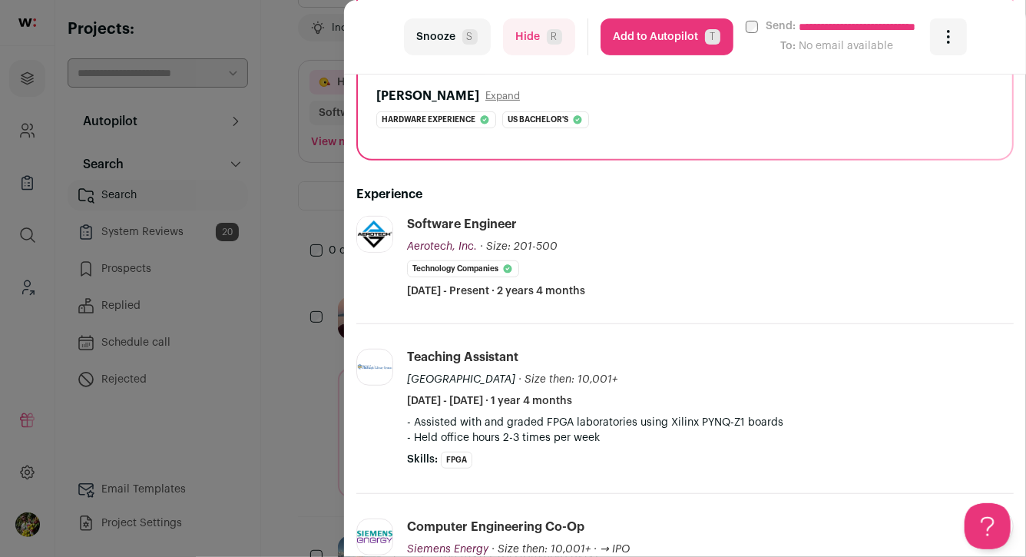
click at [721, 40] on button "Add to Autopilot T" at bounding box center [666, 36] width 133 height 37
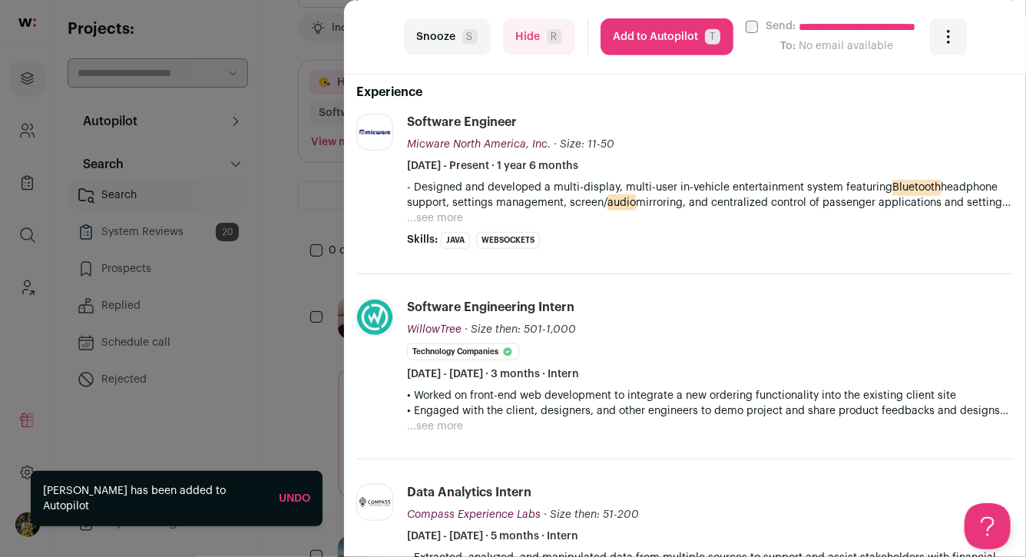
scroll to position [373, 0]
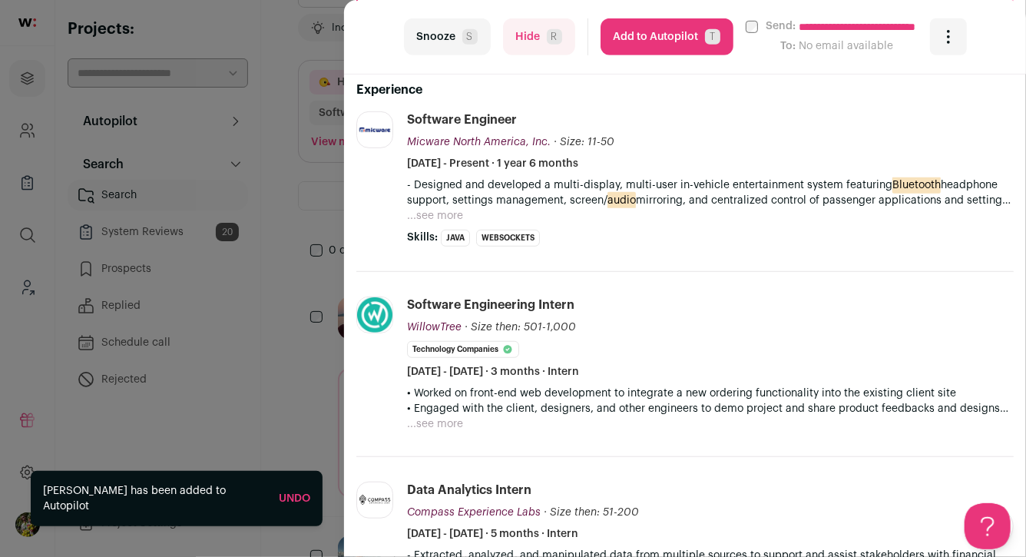
click at [435, 217] on button "...see more" at bounding box center [435, 215] width 56 height 15
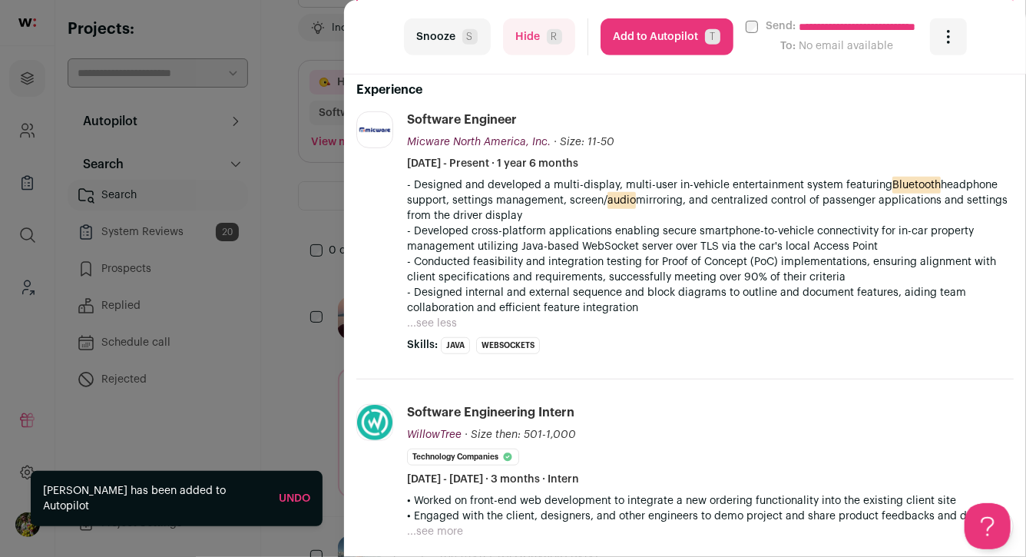
click at [708, 42] on span "T" at bounding box center [712, 36] width 15 height 15
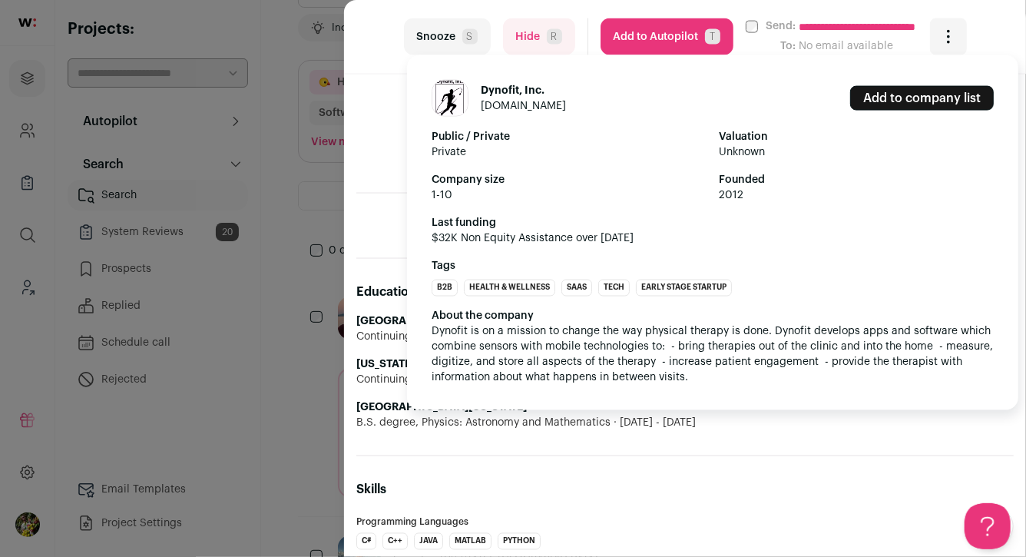
scroll to position [1220, 0]
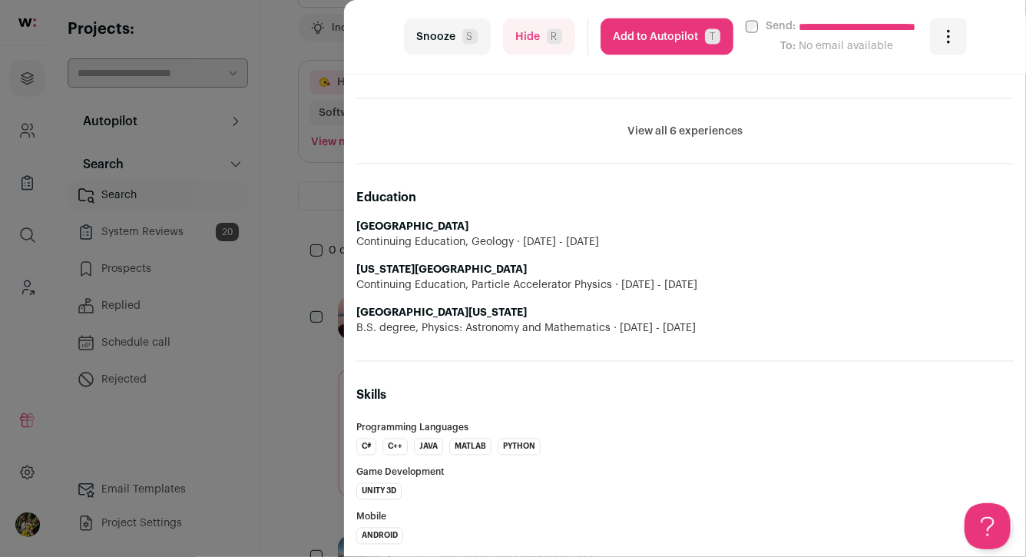
click at [678, 130] on button "View all 6 experiences" at bounding box center [684, 131] width 115 height 15
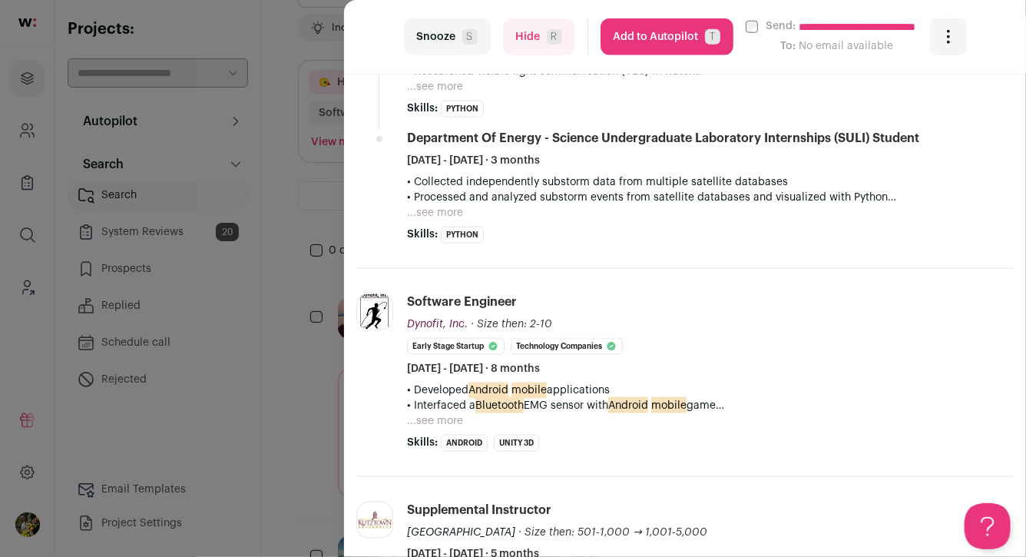
scroll to position [841, 0]
click at [448, 423] on button "...see more" at bounding box center [435, 421] width 56 height 15
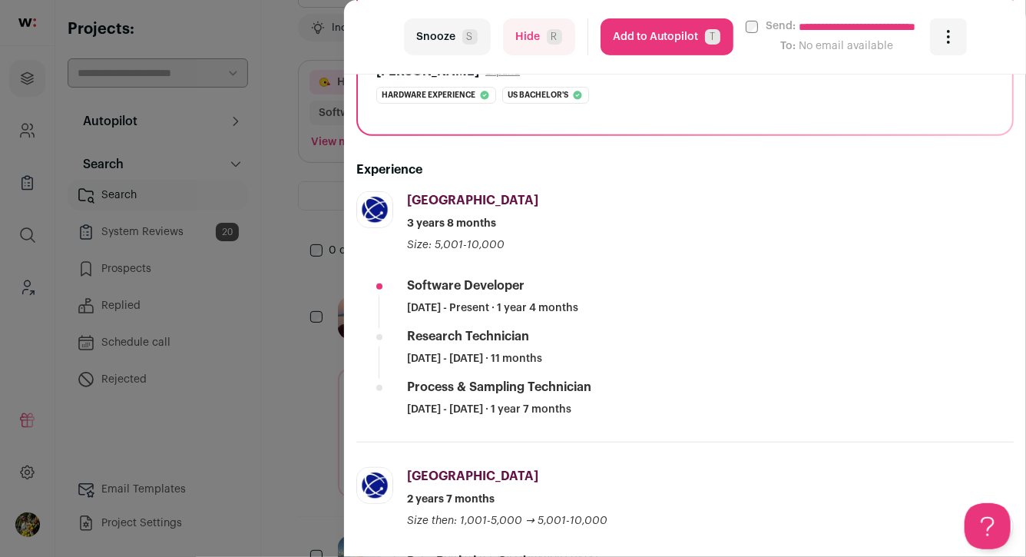
scroll to position [295, 0]
click at [546, 49] on button "Hide R" at bounding box center [539, 36] width 72 height 37
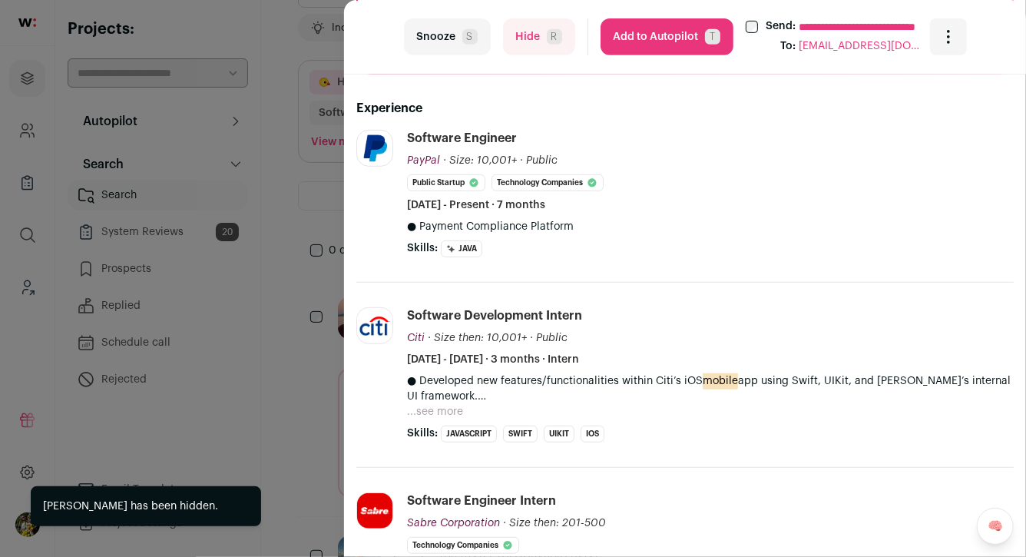
scroll to position [369, 0]
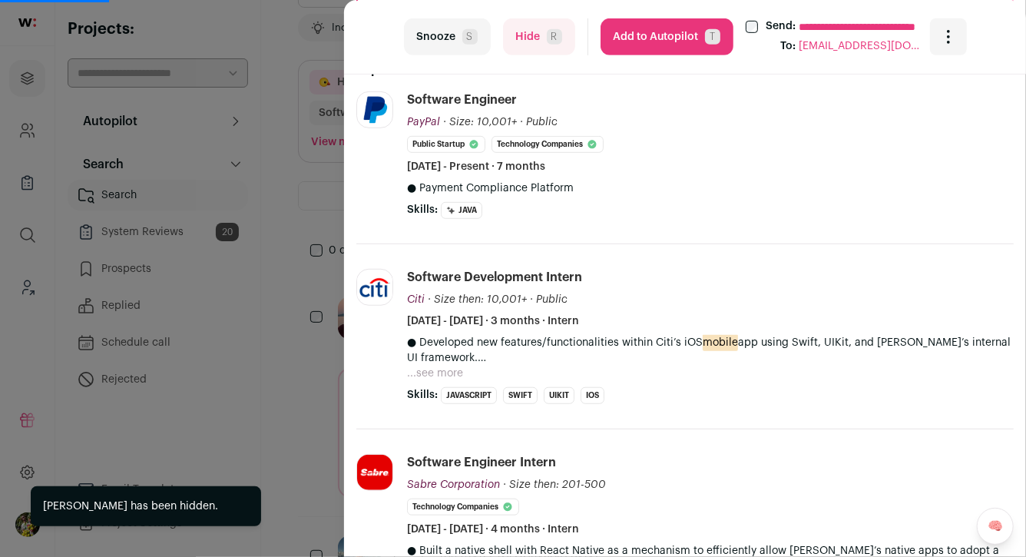
click at [511, 36] on button "Hide R" at bounding box center [539, 36] width 72 height 37
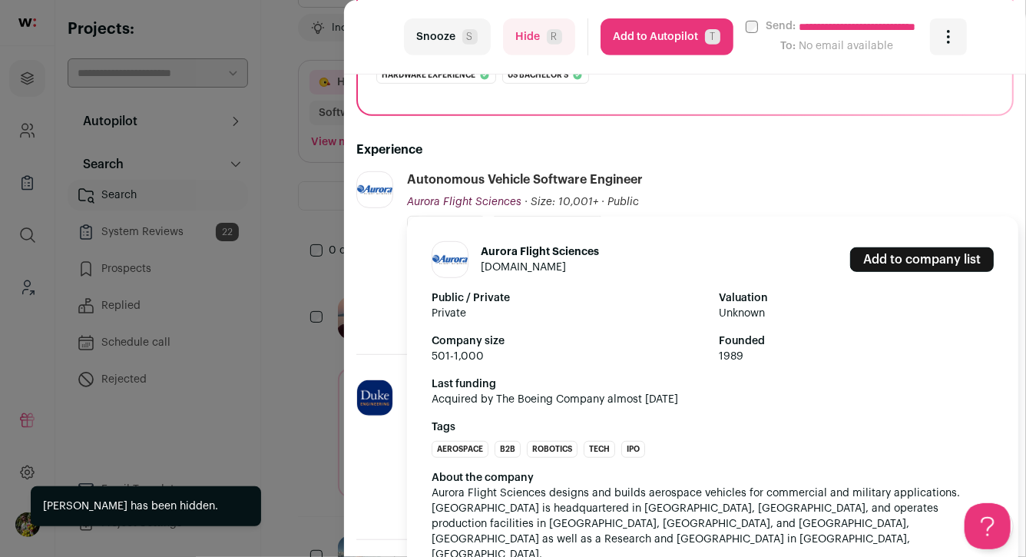
scroll to position [327, 0]
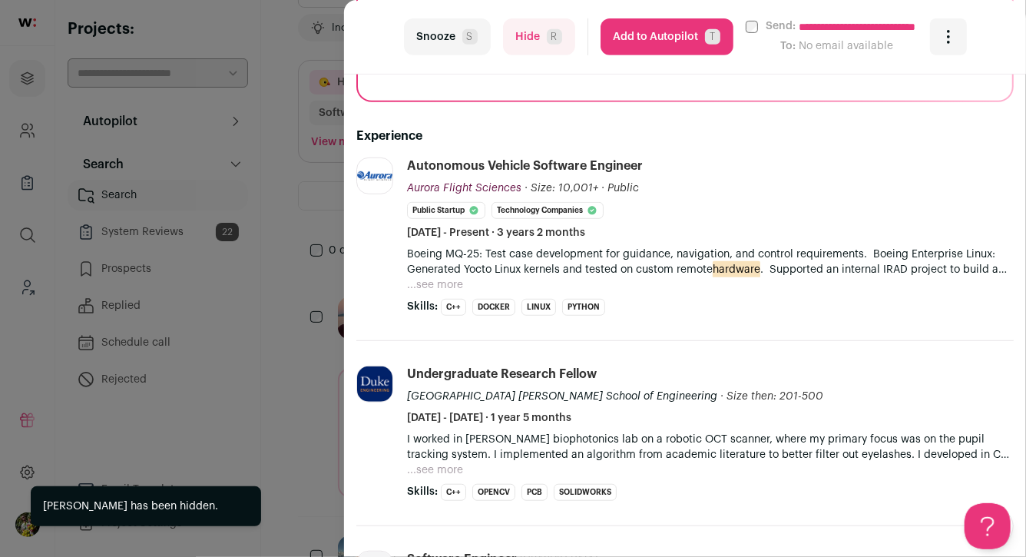
click at [441, 285] on button "...see more" at bounding box center [435, 284] width 56 height 15
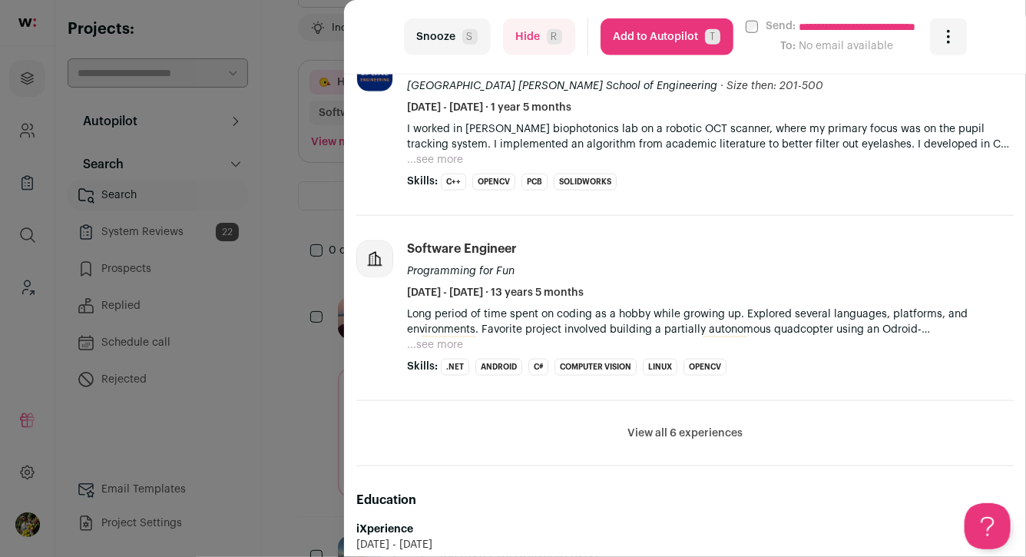
scroll to position [1036, 0]
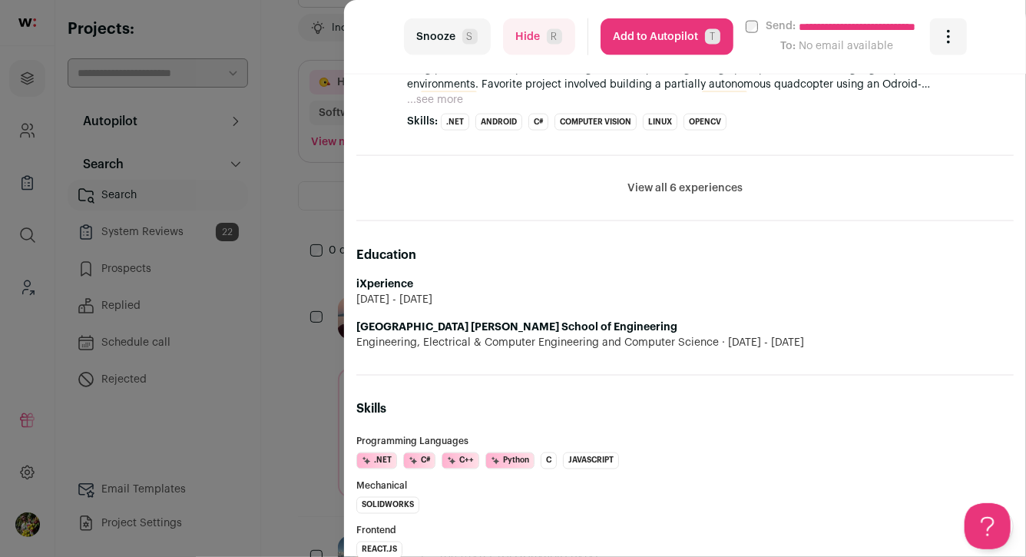
click at [554, 47] on button "Hide R" at bounding box center [539, 36] width 72 height 37
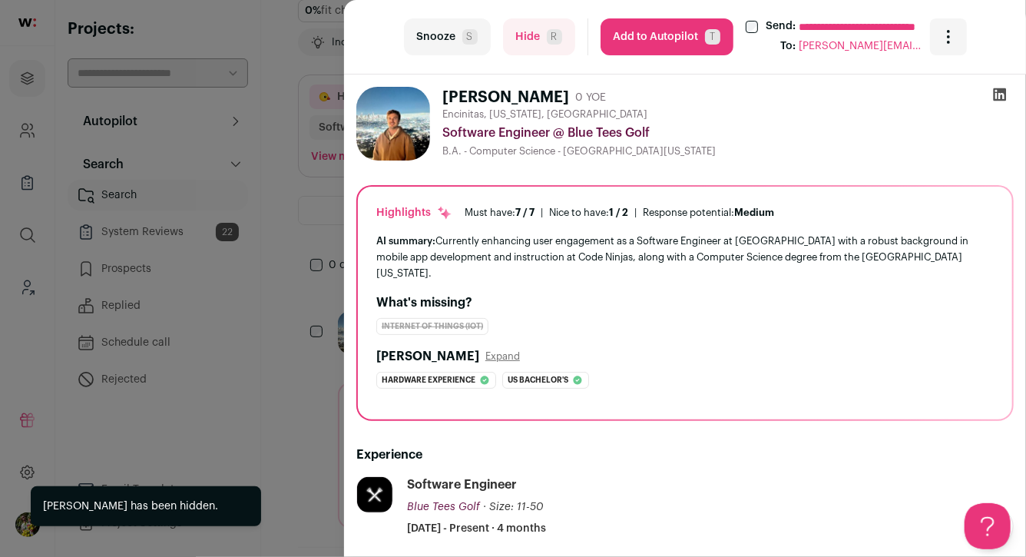
click at [296, 160] on div "**********" at bounding box center [513, 278] width 1026 height 557
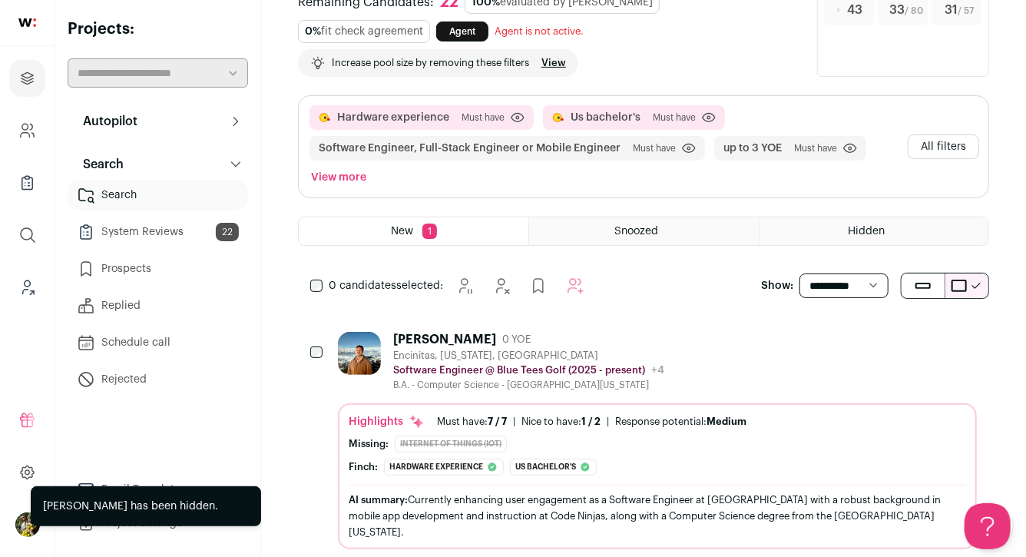
scroll to position [85, 0]
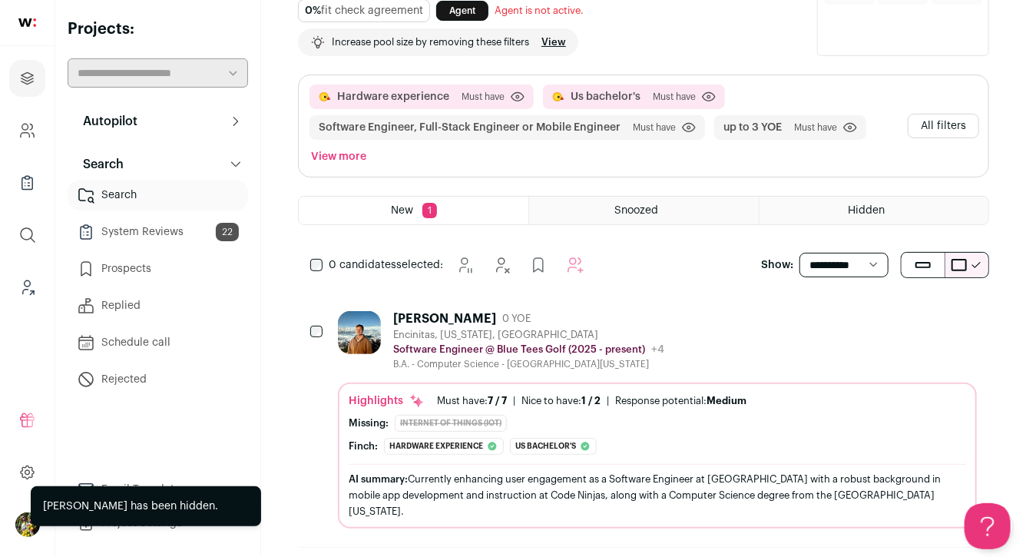
click at [413, 359] on div "B.A. - Computer Science - University of Colorado Boulder" at bounding box center [528, 364] width 271 height 12
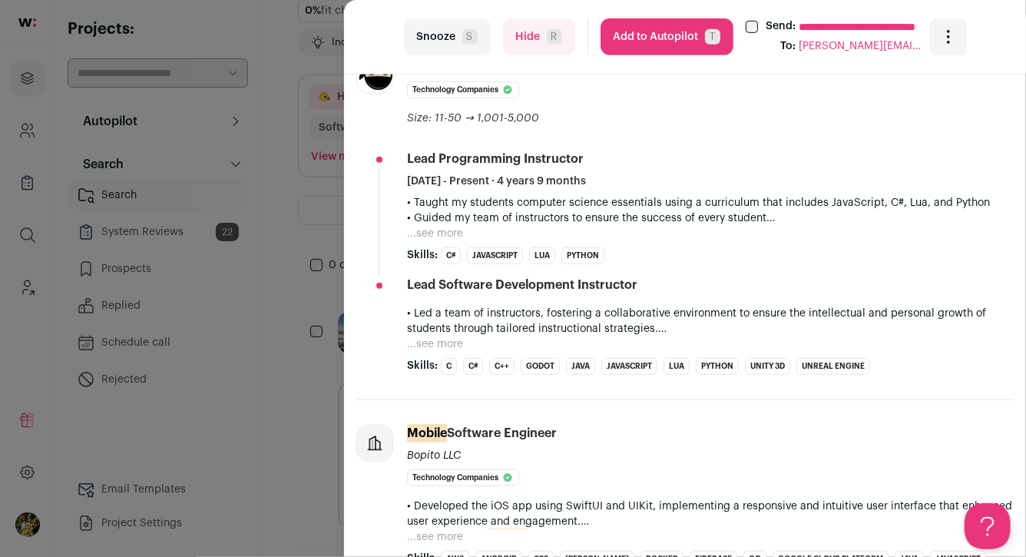
scroll to position [549, 0]
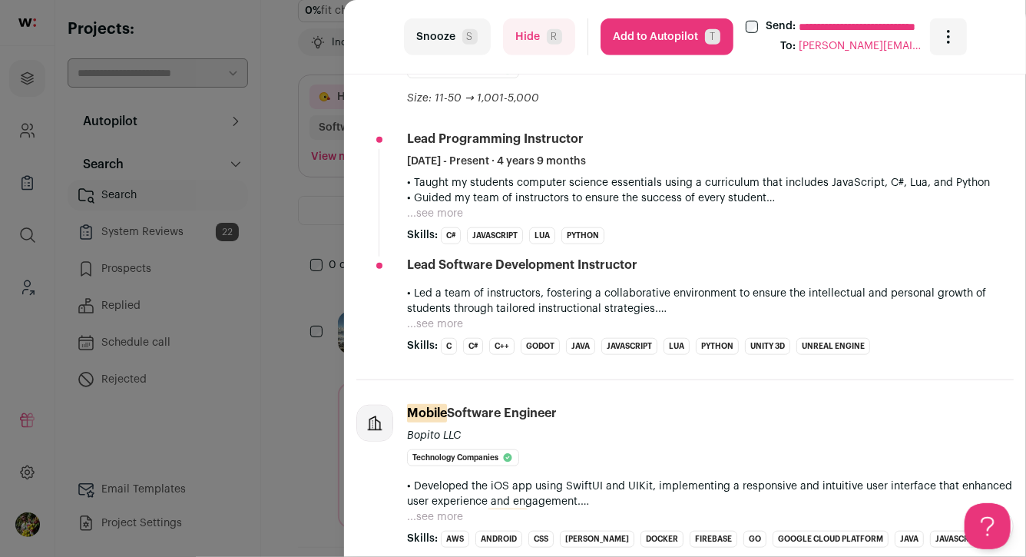
click at [531, 39] on button "Hide R" at bounding box center [539, 36] width 72 height 37
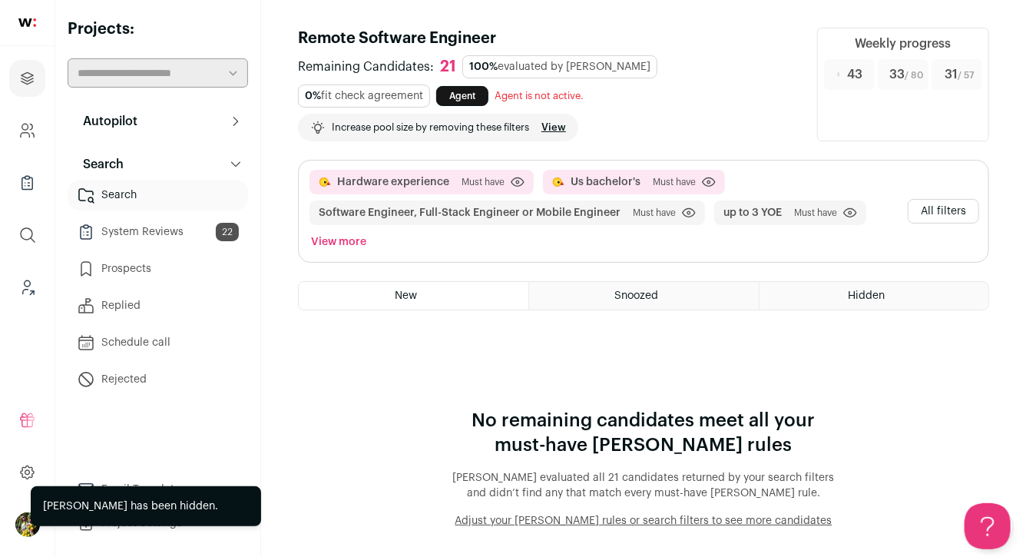
scroll to position [0, 0]
click at [963, 206] on button "All filters" at bounding box center [942, 211] width 71 height 25
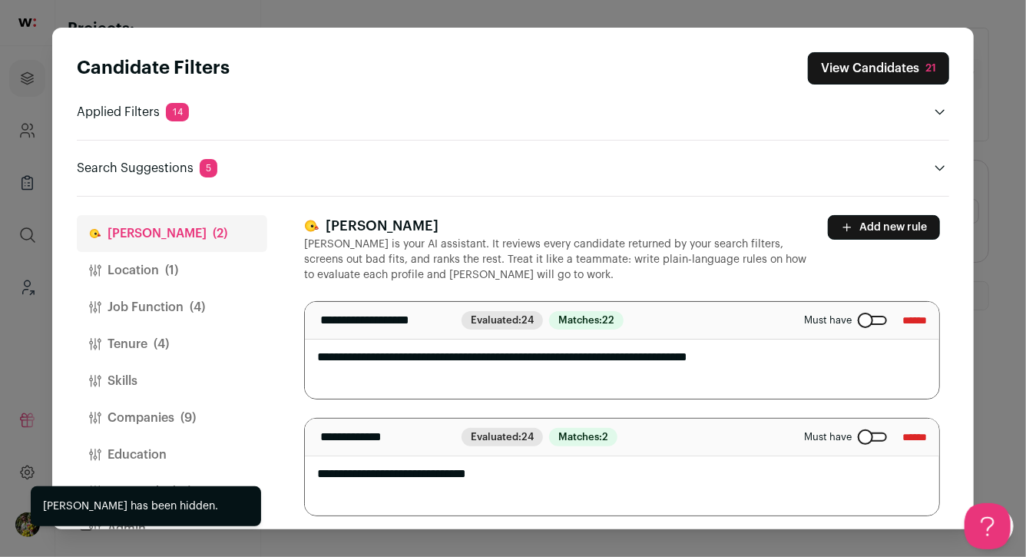
scroll to position [5, 0]
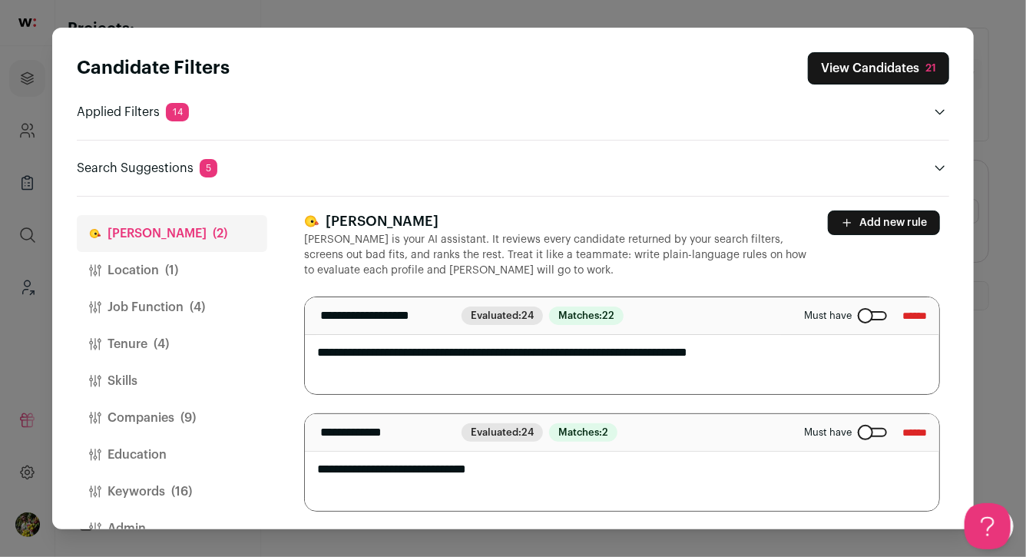
click at [474, 357] on textarea "**********" at bounding box center [622, 345] width 634 height 97
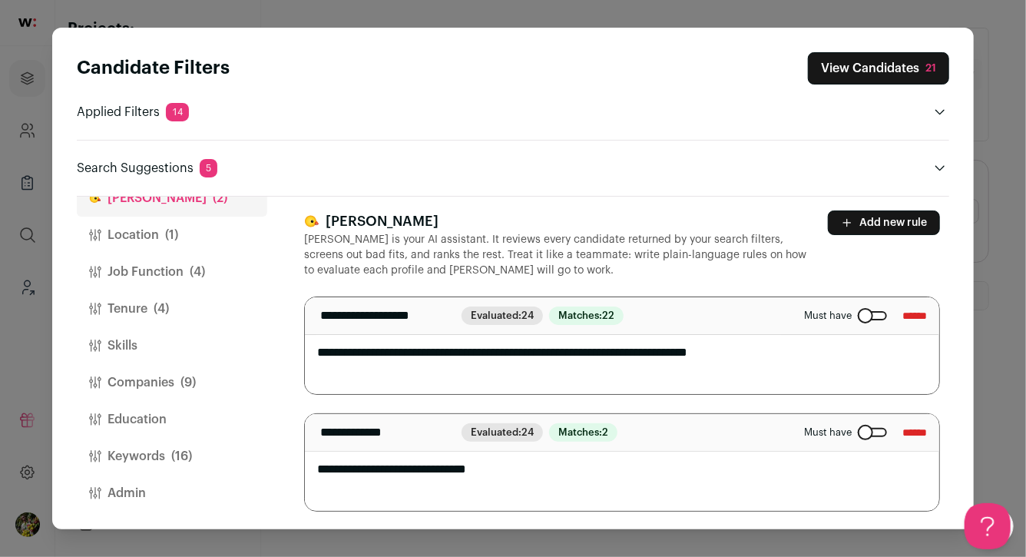
click at [192, 453] on button "Keywords (16)" at bounding box center [172, 456] width 190 height 37
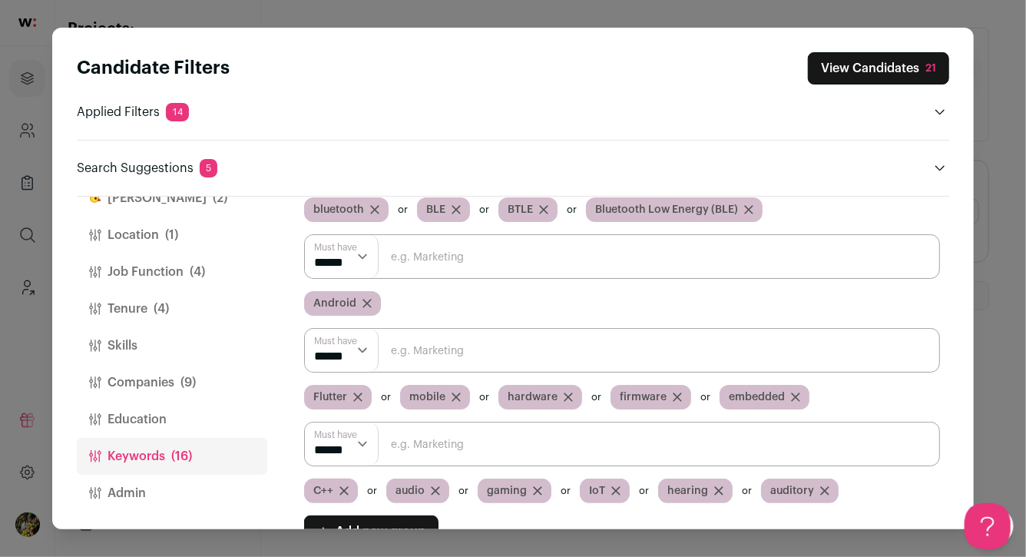
scroll to position [158, 0]
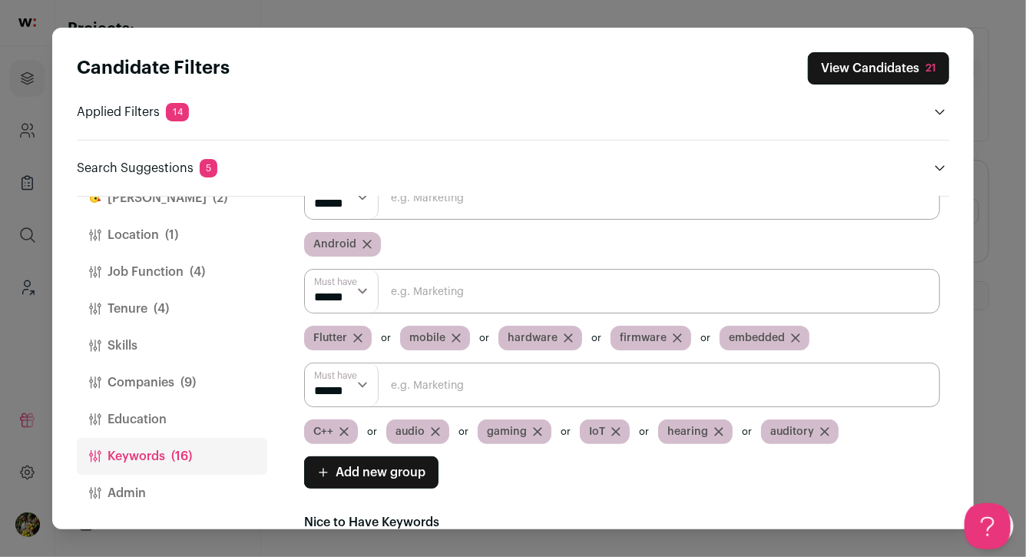
click at [408, 292] on input "Close modal via background" at bounding box center [622, 291] width 636 height 45
type input "C++"
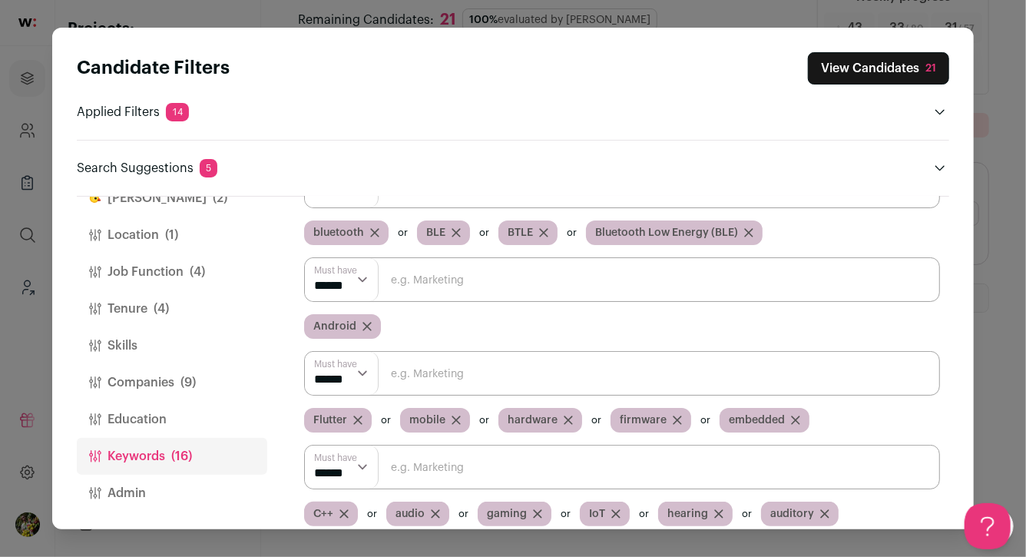
scroll to position [71, 0]
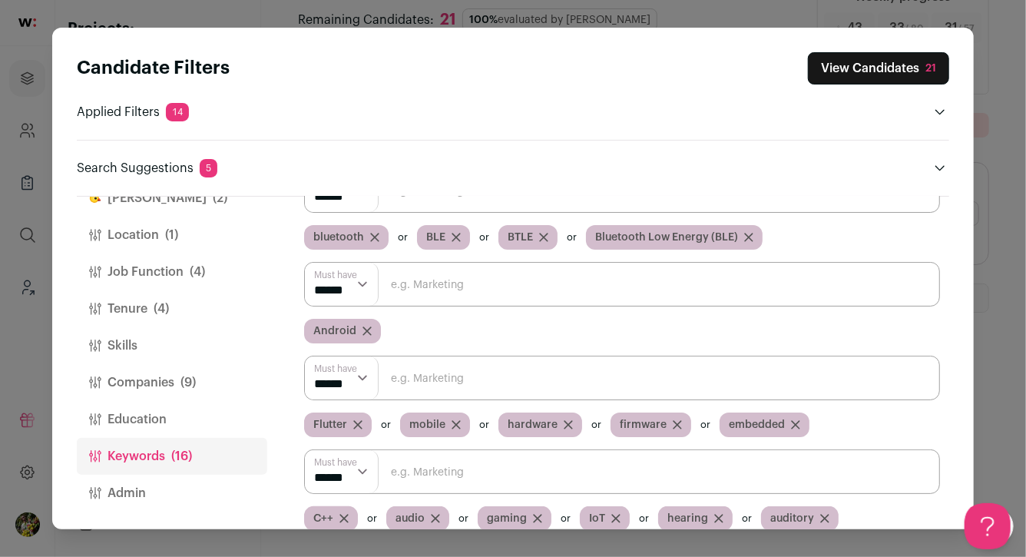
click at [453, 425] on icon "Close modal via background" at bounding box center [456, 425] width 8 height 8
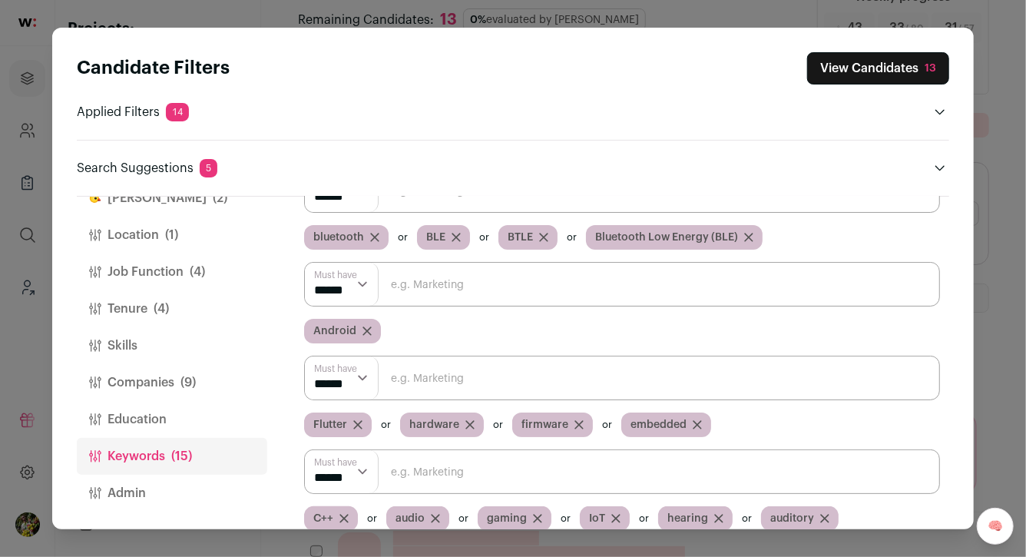
click at [357, 424] on icon "Close modal via background" at bounding box center [358, 425] width 8 height 8
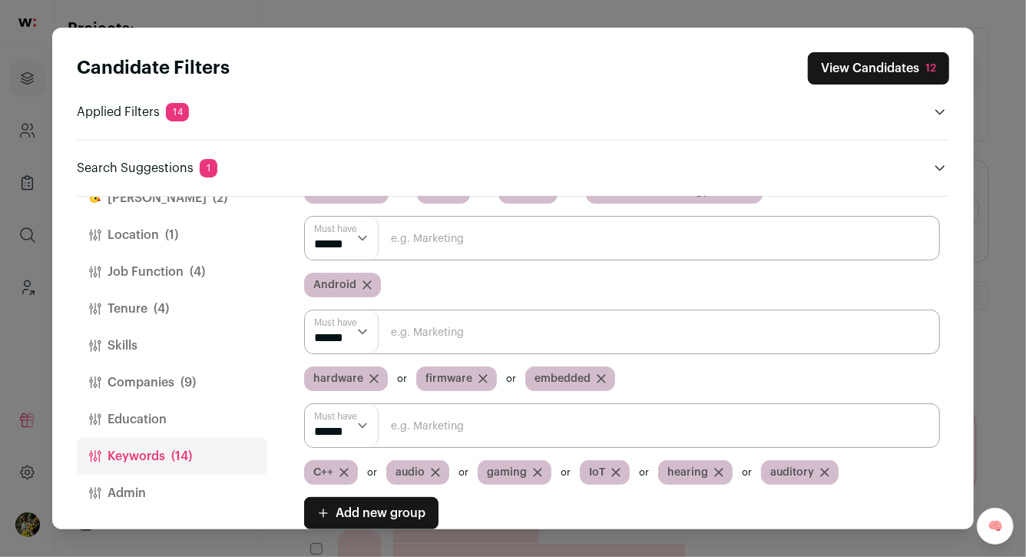
scroll to position [136, 0]
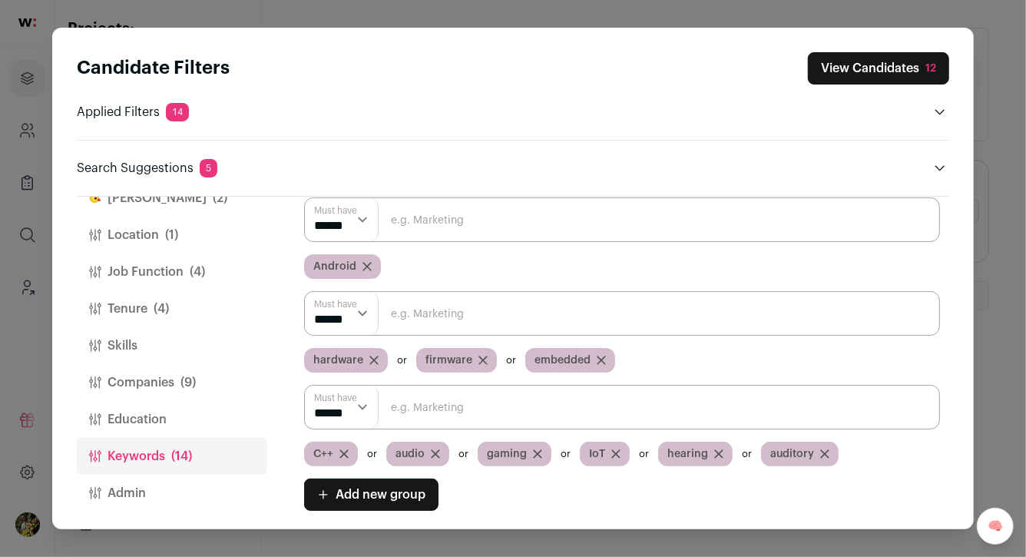
click at [398, 451] on span "audio" at bounding box center [409, 453] width 29 height 15
copy span "audio"
click at [434, 451] on icon "Close modal via background" at bounding box center [435, 454] width 8 height 8
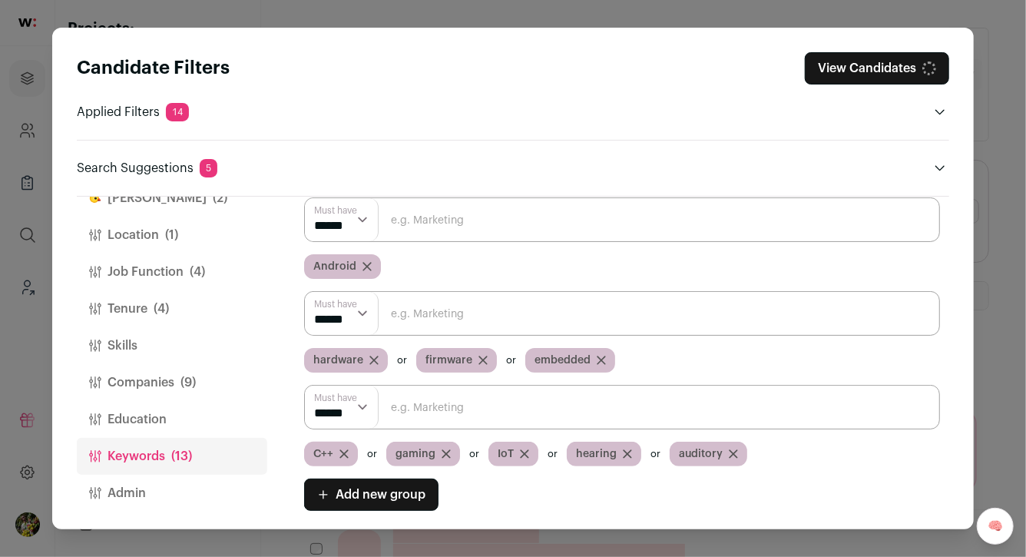
click at [428, 309] on input "Close modal via background" at bounding box center [622, 313] width 636 height 45
paste input "audio"
type input "audio"
click at [418, 451] on span "gaming" at bounding box center [415, 453] width 40 height 15
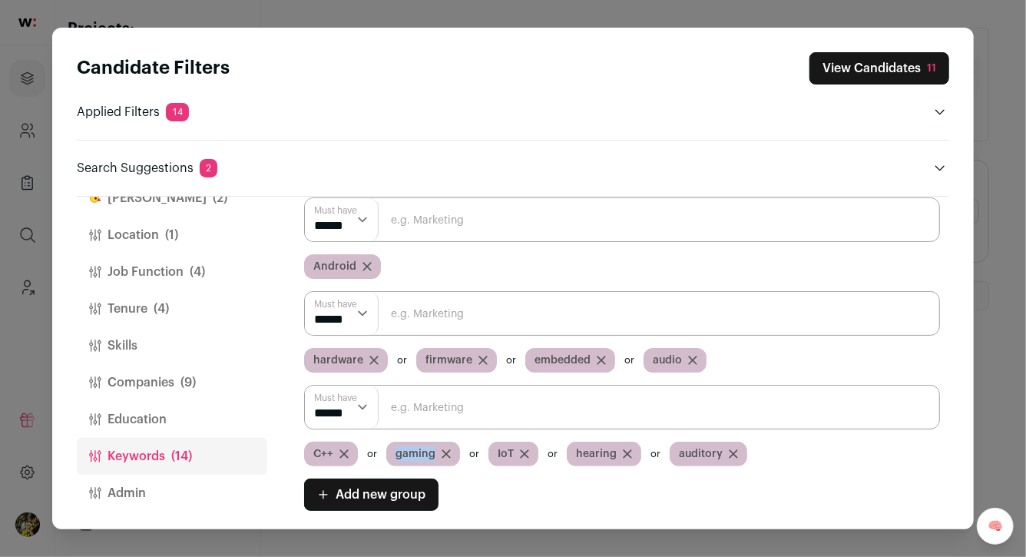
click at [443, 451] on icon "Close modal via background" at bounding box center [446, 454] width 8 height 8
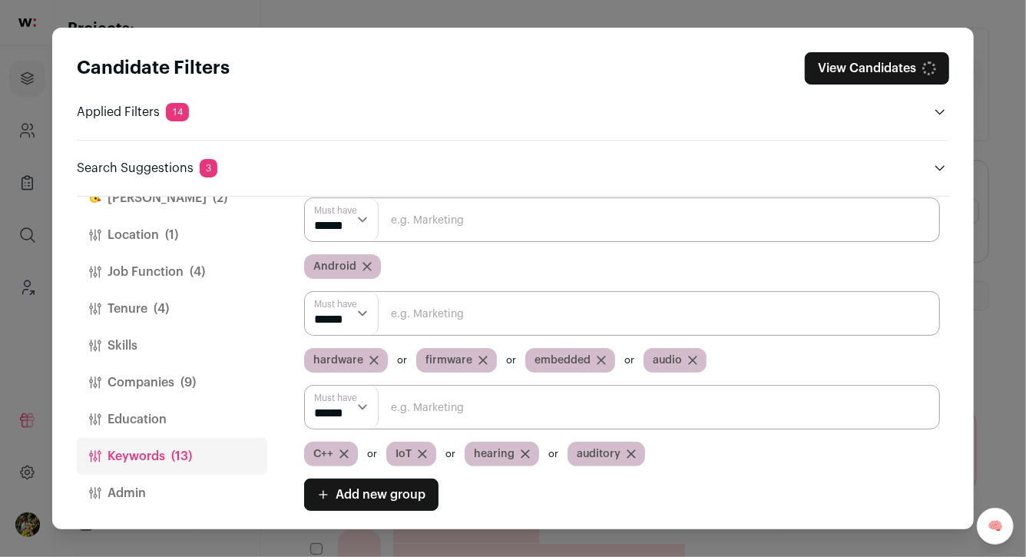
click at [436, 317] on input "Close modal via background" at bounding box center [622, 313] width 636 height 45
paste input "gaming"
type input "gaming"
click at [402, 455] on span "IoT" at bounding box center [403, 453] width 16 height 15
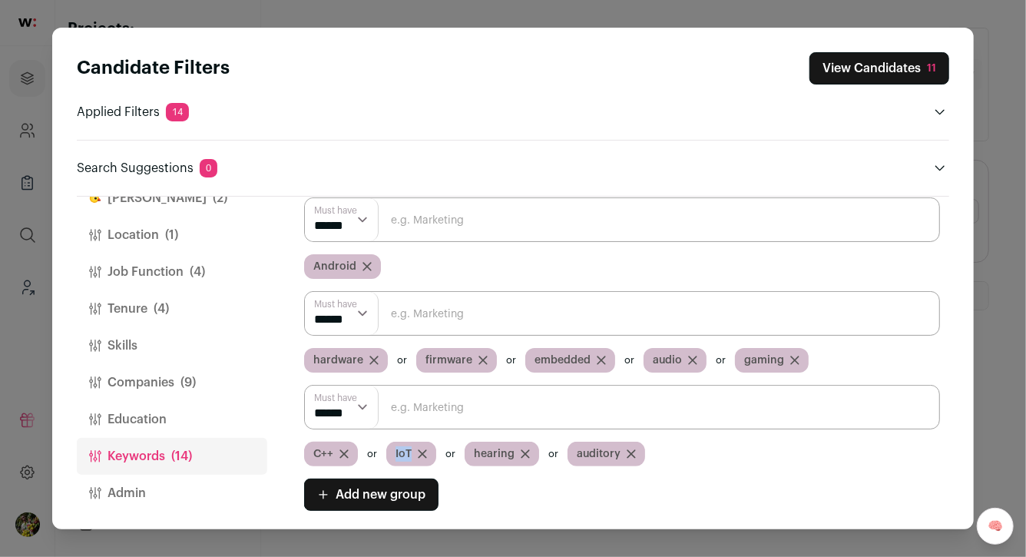
click at [402, 455] on span "IoT" at bounding box center [403, 453] width 16 height 15
copy span "IoT"
click at [420, 449] on icon "Close modal via background" at bounding box center [422, 453] width 9 height 9
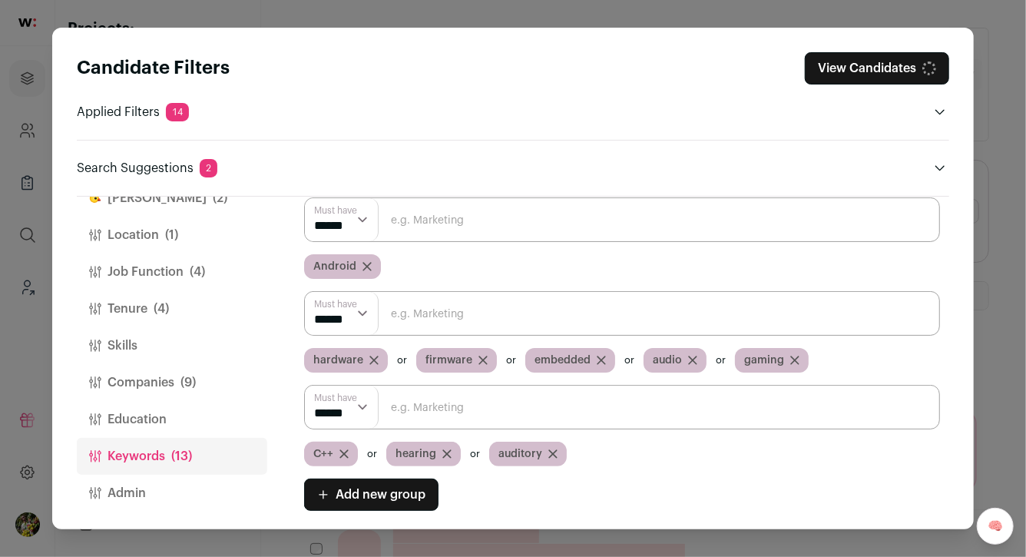
click at [447, 311] on input "Close modal via background" at bounding box center [622, 313] width 636 height 45
paste input "IoT"
type input "IoT"
click at [417, 455] on span "hearing" at bounding box center [415, 453] width 41 height 15
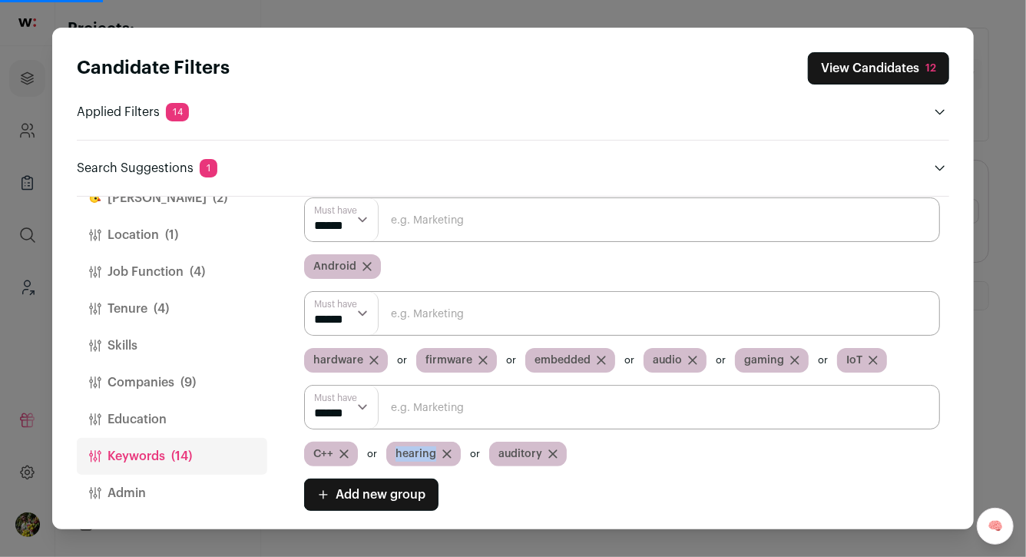
click at [417, 455] on span "hearing" at bounding box center [415, 453] width 41 height 15
copy span "hearing"
click at [442, 452] on icon "Close modal via background" at bounding box center [446, 453] width 9 height 9
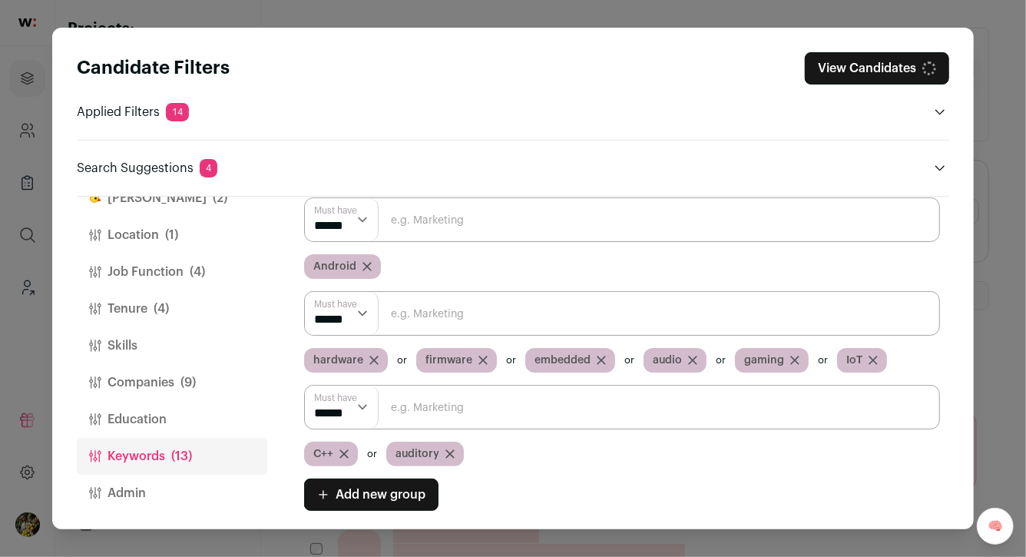
click at [445, 316] on input "Close modal via background" at bounding box center [622, 313] width 636 height 45
paste input "hearing"
type input "hearing"
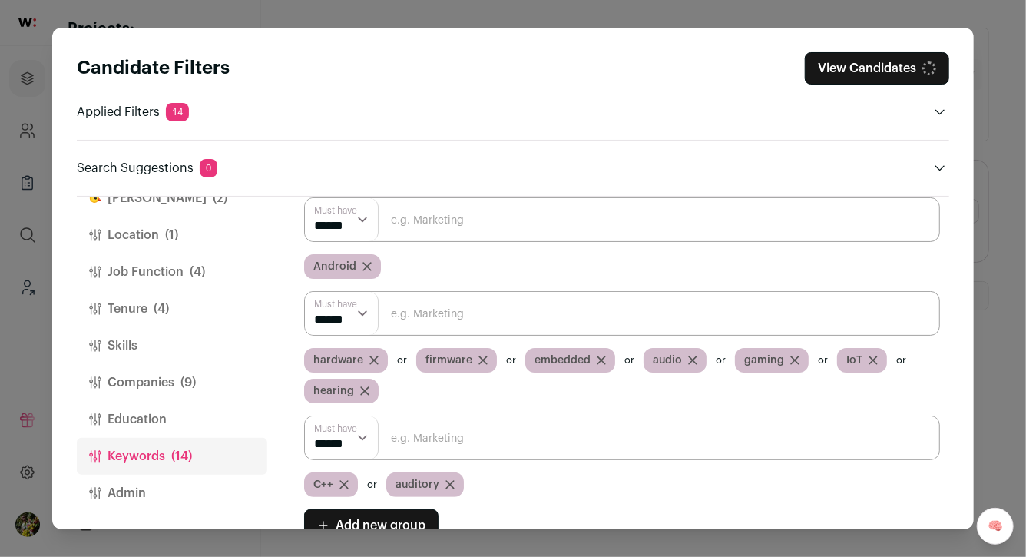
click at [409, 478] on span "auditory" at bounding box center [417, 484] width 44 height 15
copy span "auditory"
click at [453, 484] on icon "Close modal via background" at bounding box center [449, 484] width 9 height 9
click at [448, 326] on input "Close modal via background" at bounding box center [622, 313] width 636 height 45
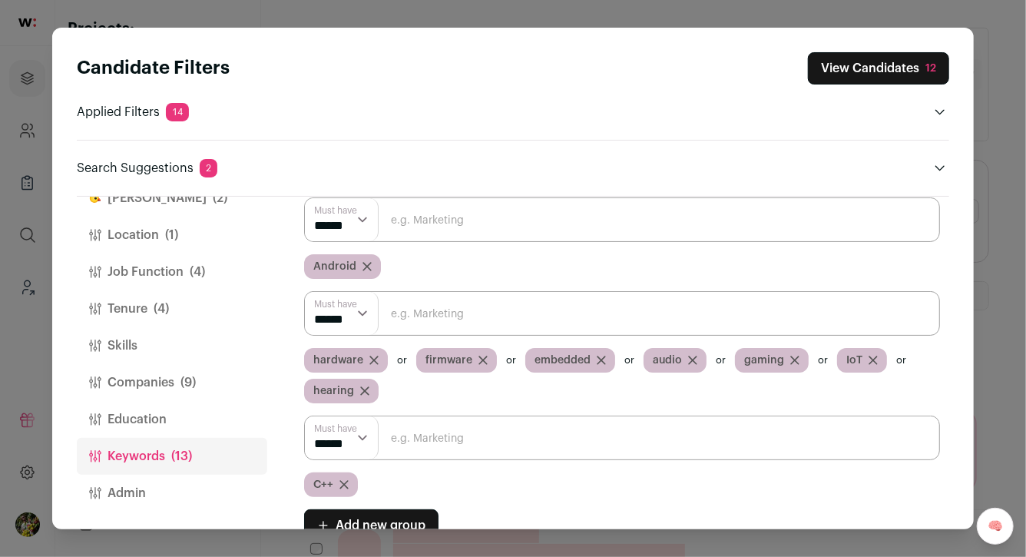
paste input "auditory"
type input "auditory"
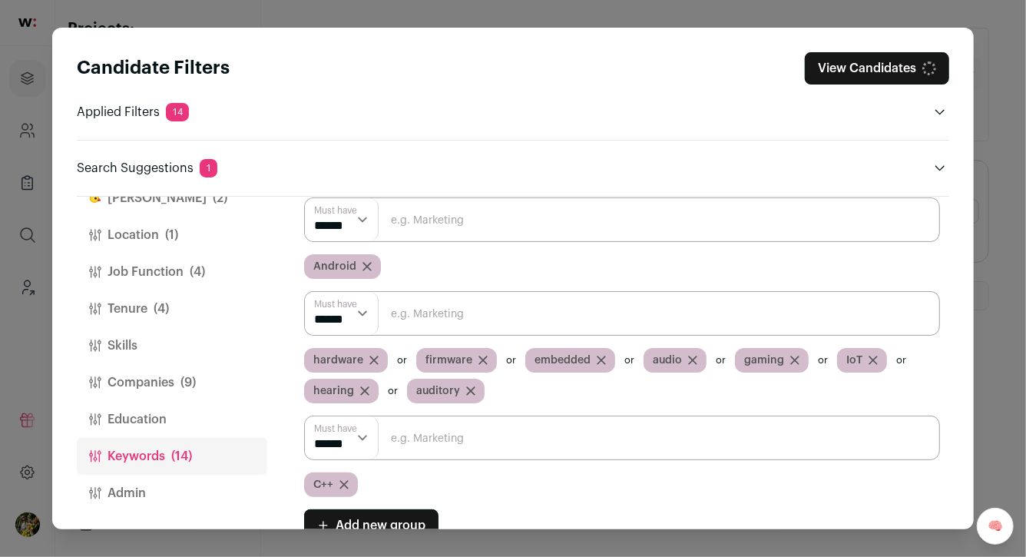
scroll to position [192, 0]
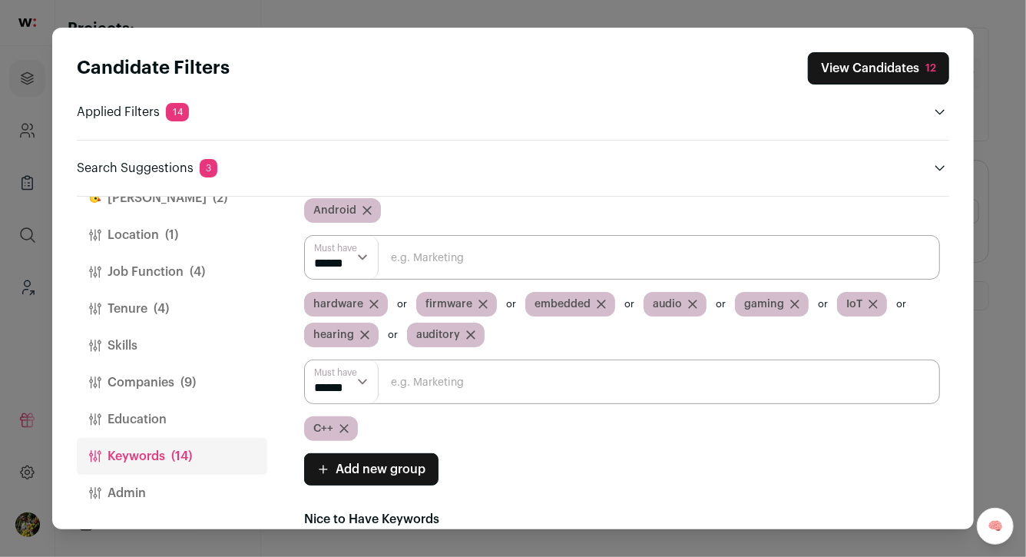
click at [430, 264] on input "Close modal via background" at bounding box center [622, 257] width 636 height 45
type input "wear"
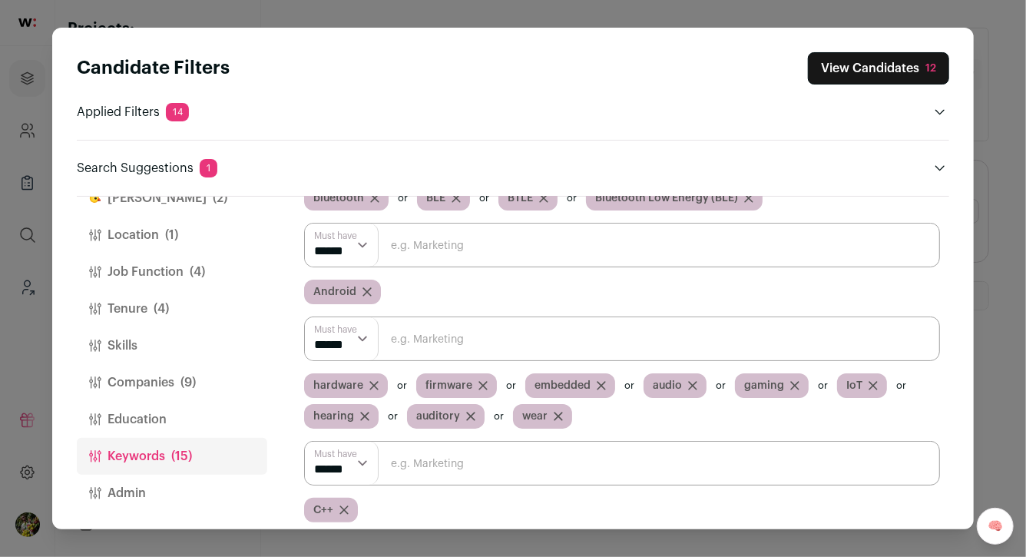
scroll to position [107, 0]
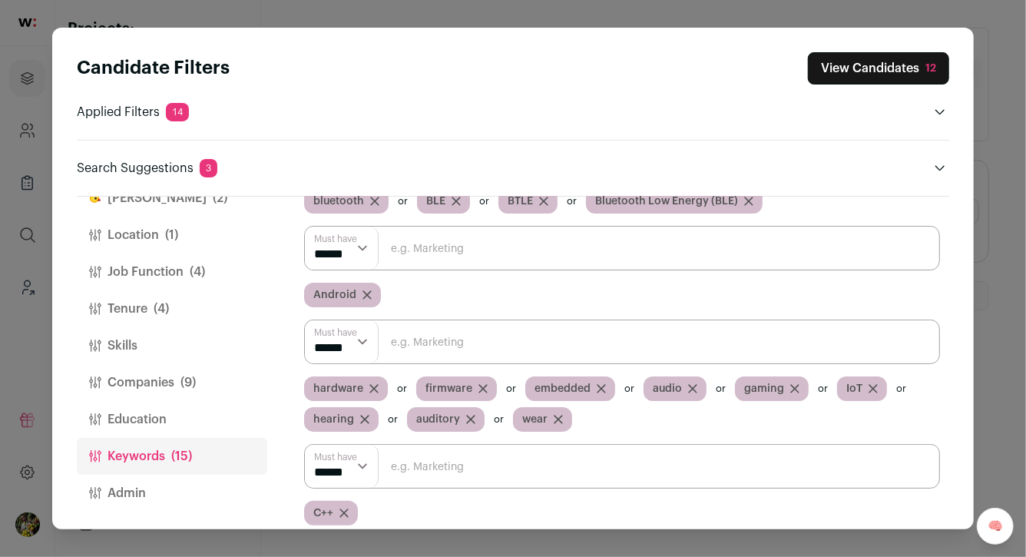
click at [424, 344] on input "Close modal via background" at bounding box center [622, 341] width 636 height 45
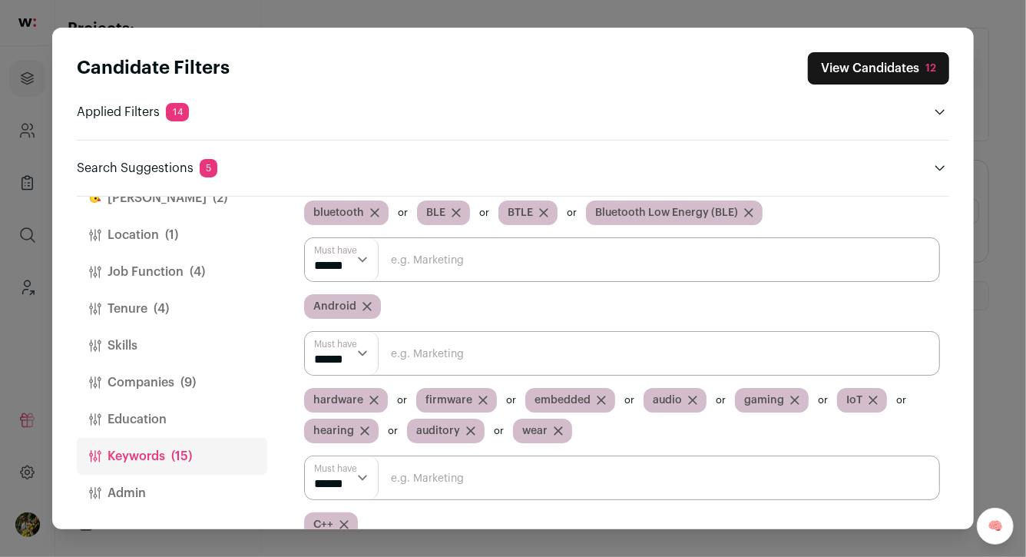
scroll to position [92, 0]
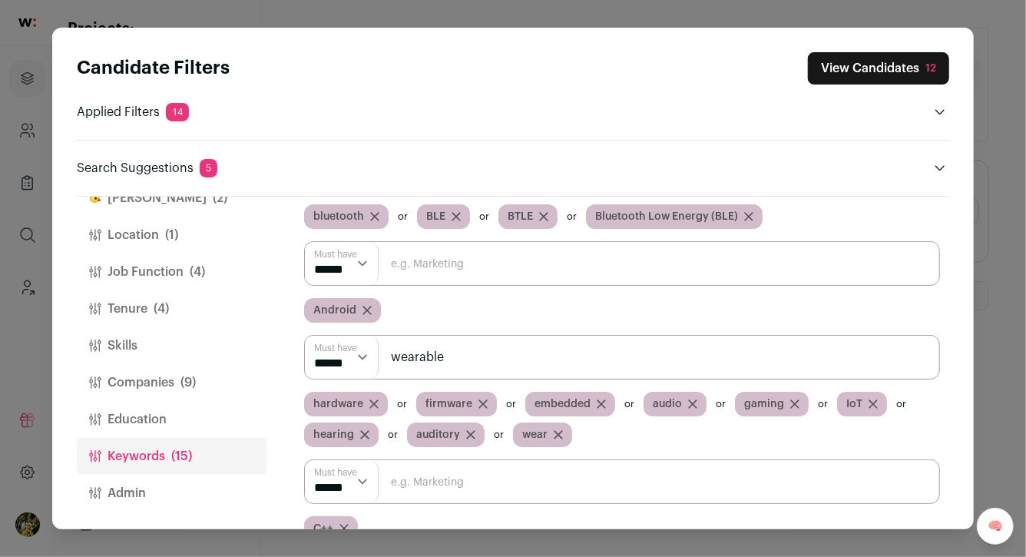
type input "wearable"
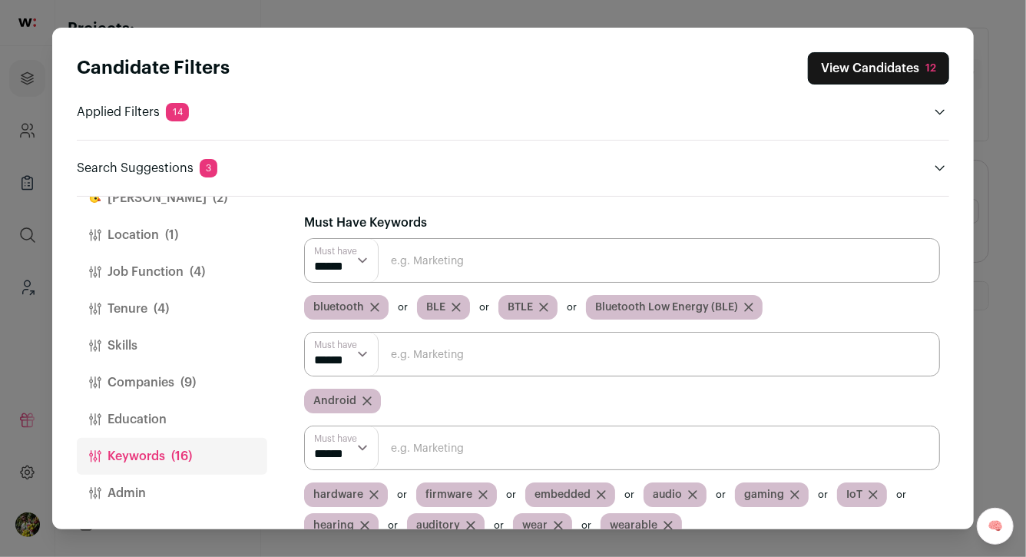
scroll to position [0, 0]
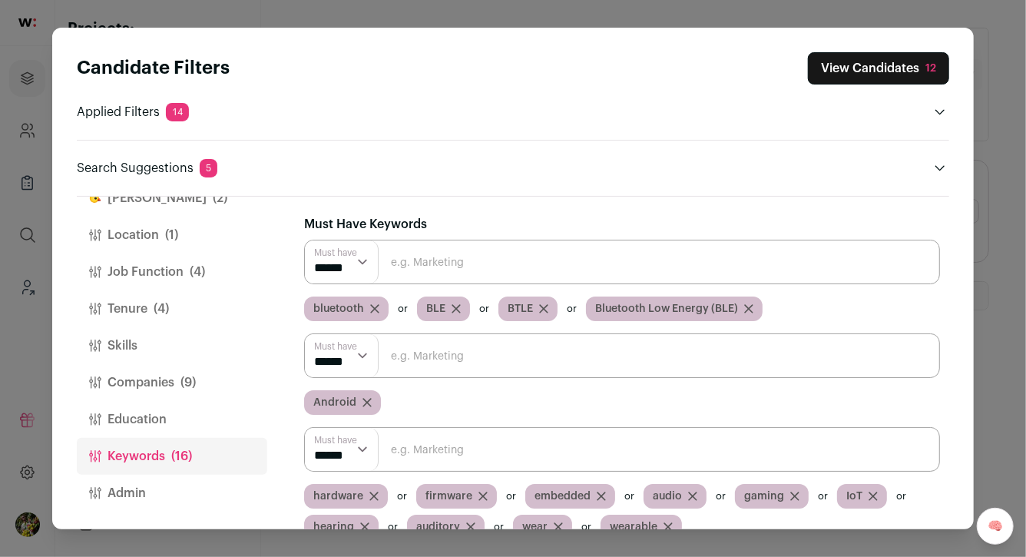
click at [200, 385] on button "Companies (9)" at bounding box center [172, 382] width 190 height 37
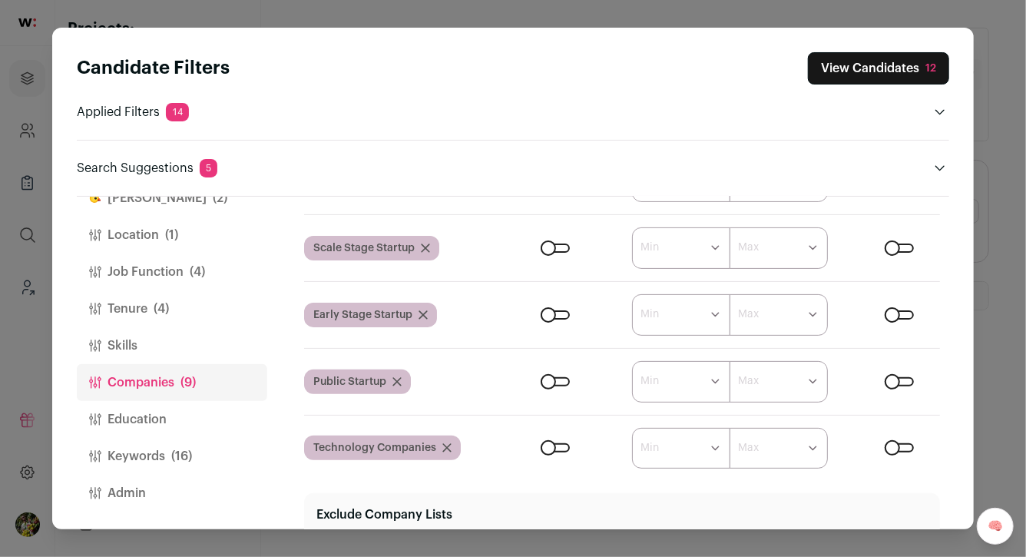
scroll to position [333, 0]
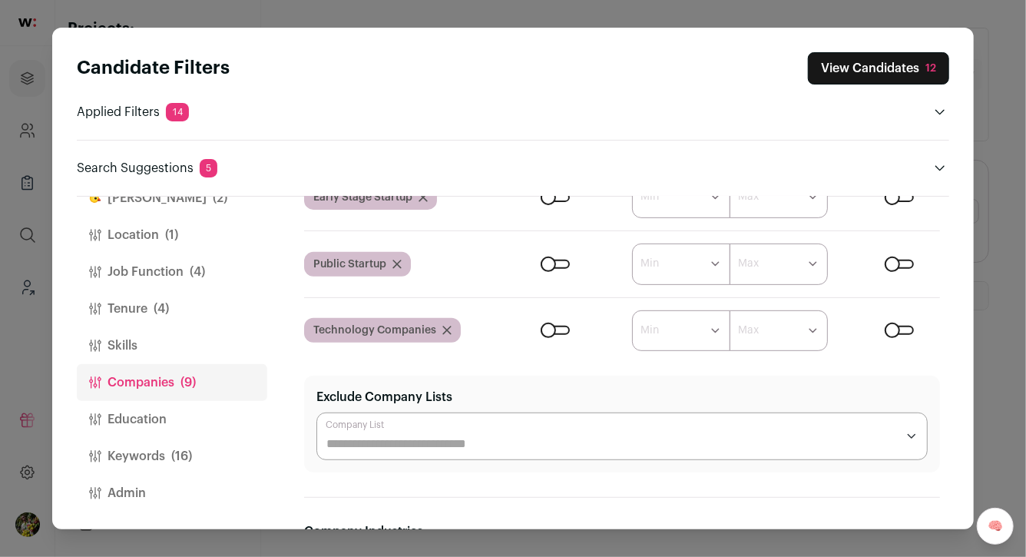
click at [162, 459] on button "Keywords (16)" at bounding box center [172, 456] width 190 height 37
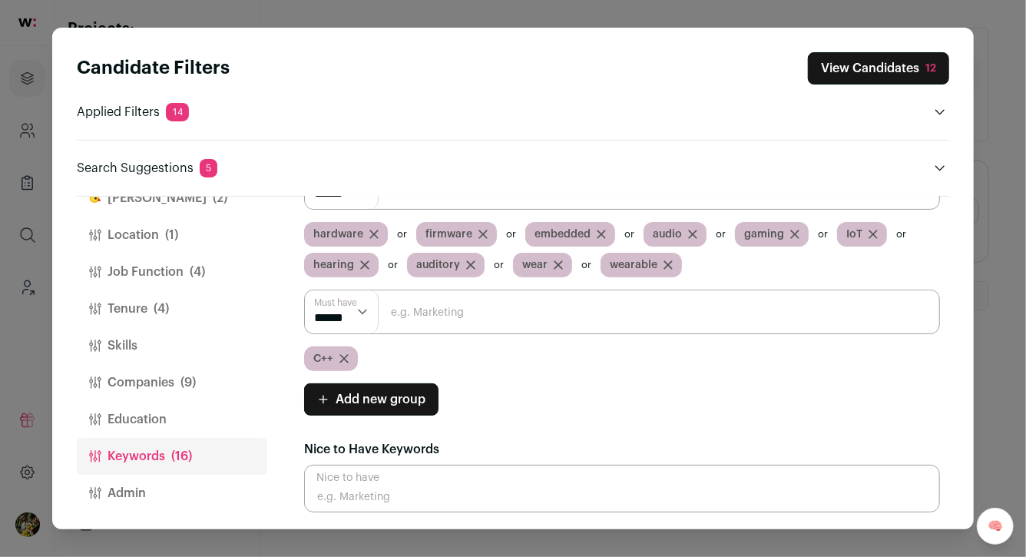
scroll to position [22, 0]
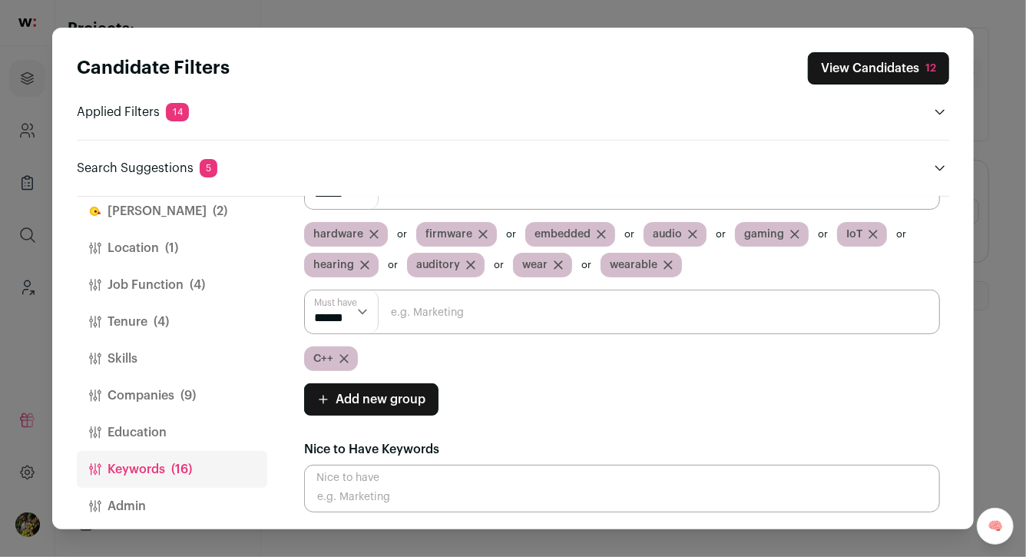
click at [180, 306] on button "Tenure (4)" at bounding box center [172, 321] width 190 height 37
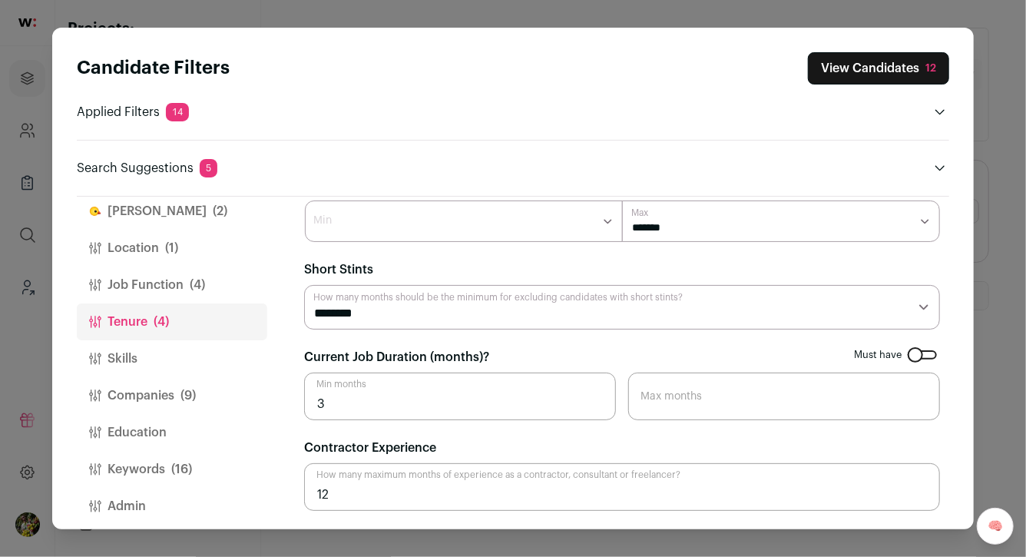
scroll to position [38, 0]
click at [372, 311] on select "********* ******** ******* ******** ******** ******** ******** ******** *******…" at bounding box center [622, 308] width 636 height 45
select select "Close modal via background"
click at [204, 461] on button "Keywords (16)" at bounding box center [172, 469] width 190 height 37
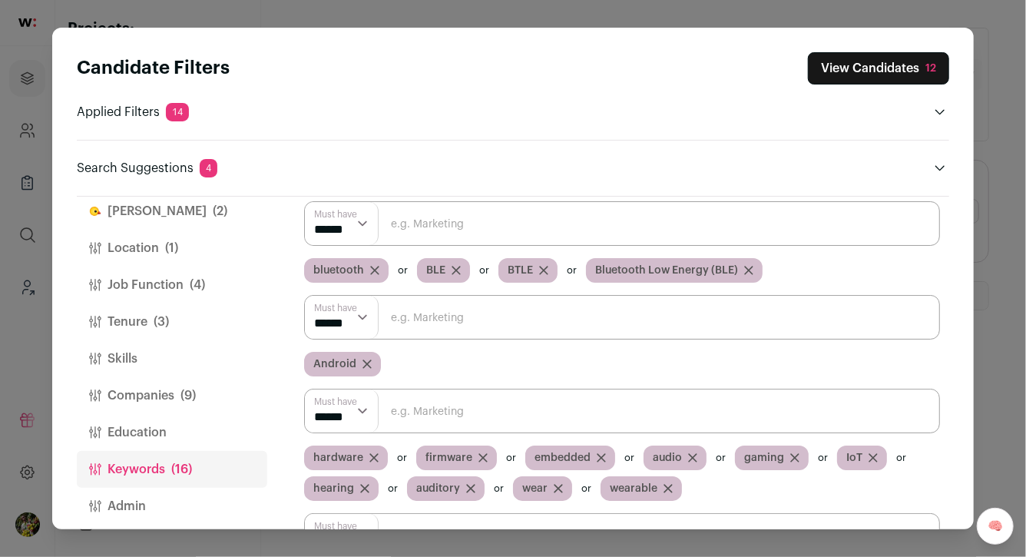
click at [204, 392] on button "Companies (9)" at bounding box center [172, 395] width 190 height 37
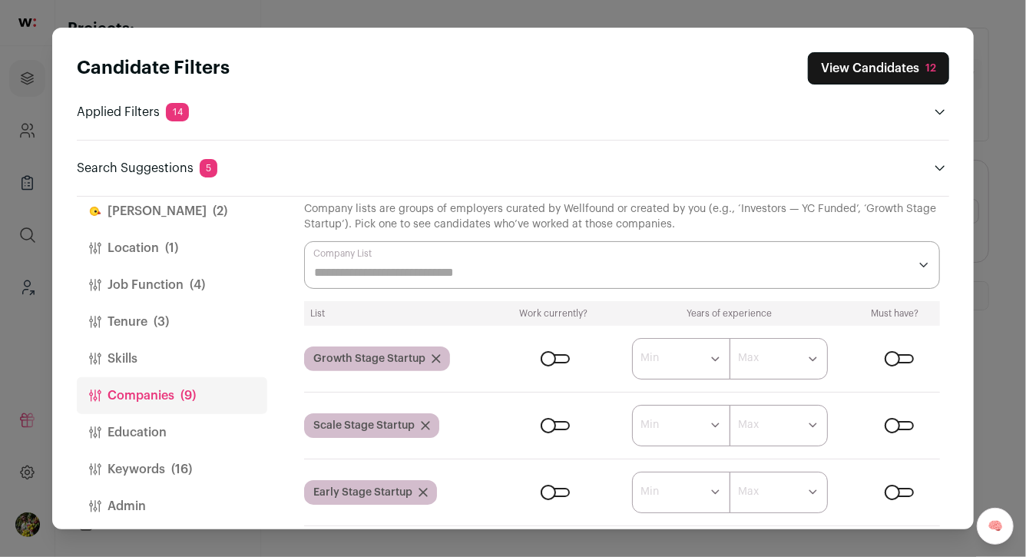
click at [177, 471] on span "(16)" at bounding box center [181, 469] width 21 height 18
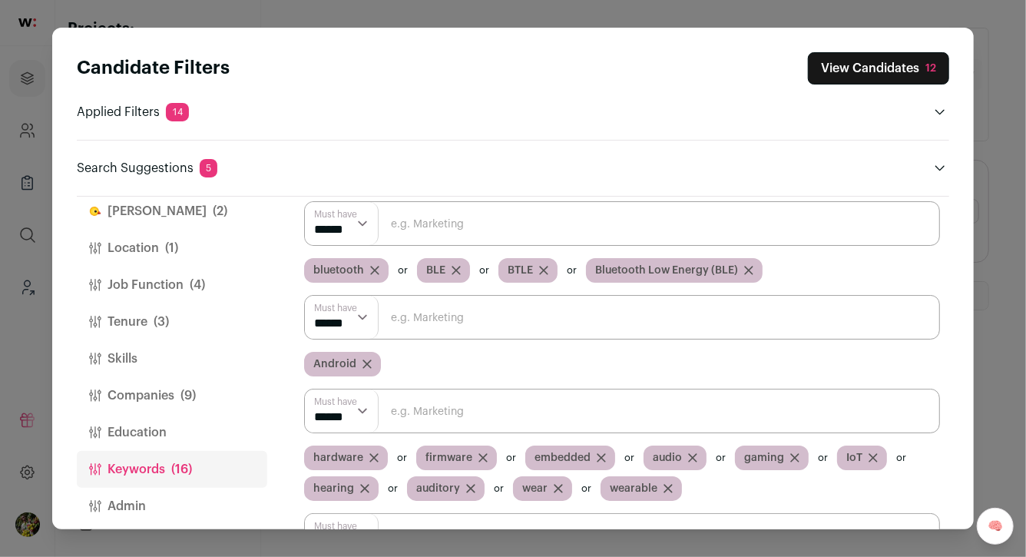
click at [878, 64] on button "View Candidates 12" at bounding box center [878, 68] width 141 height 32
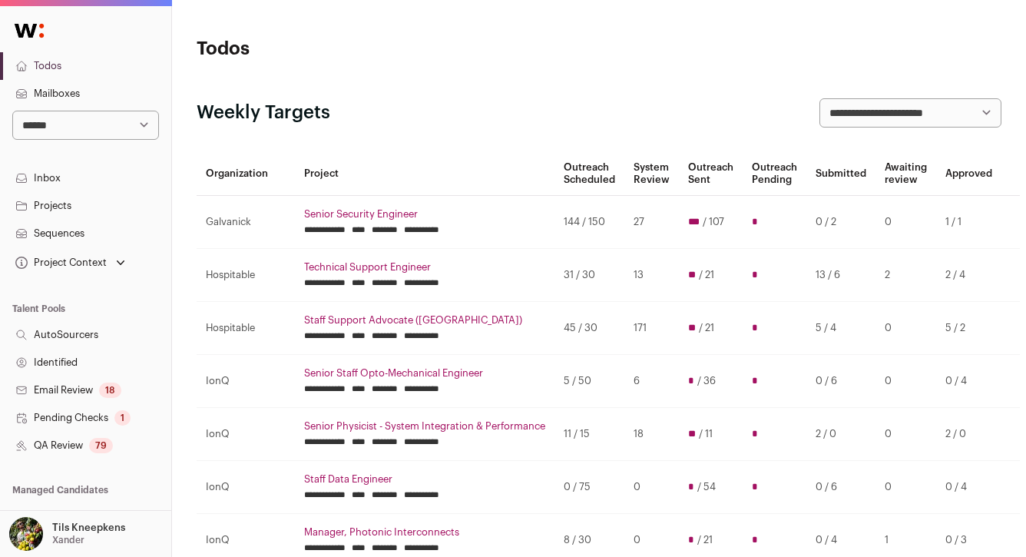
scroll to position [70, 0]
click at [118, 438] on link "QA Review 79" at bounding box center [85, 445] width 171 height 28
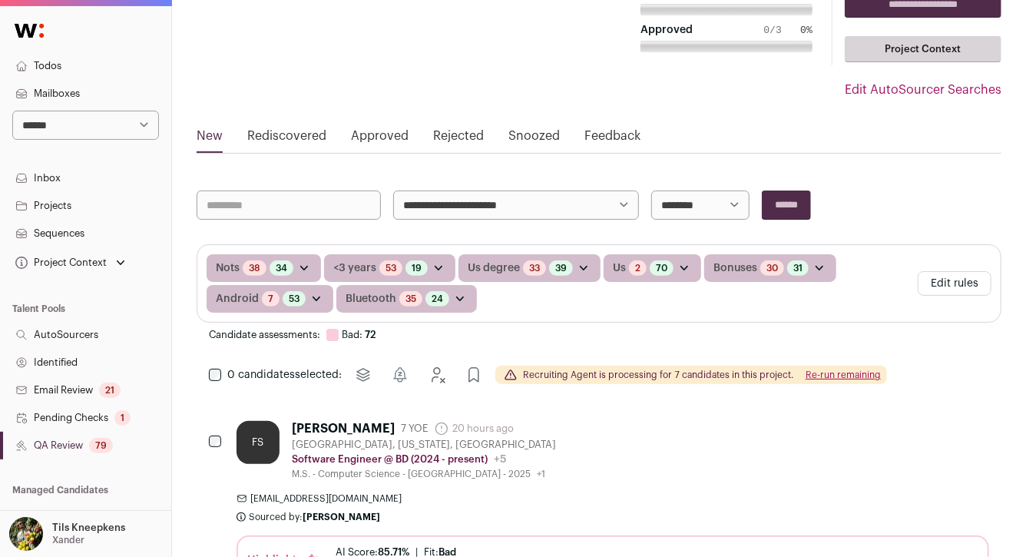
scroll to position [150, 0]
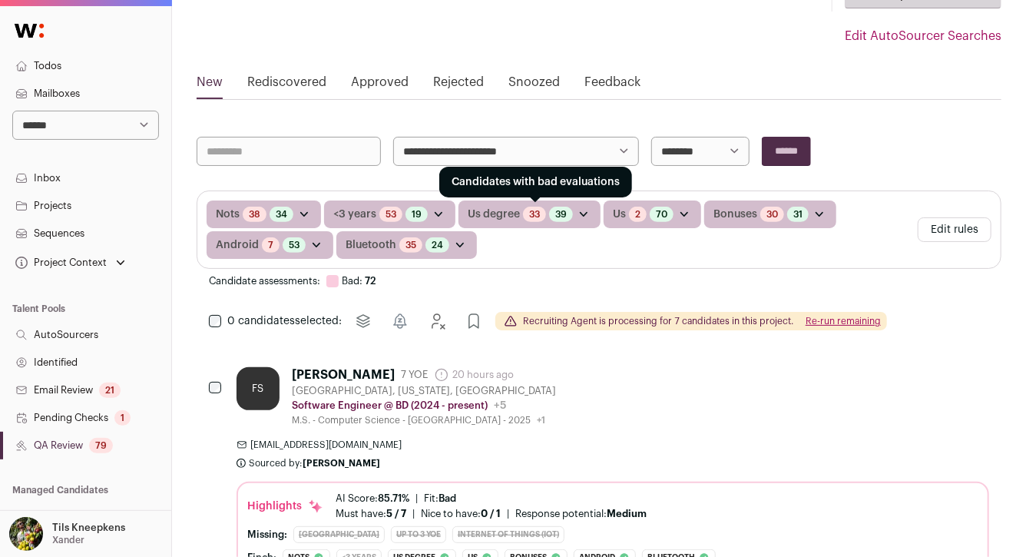
click at [535, 214] on link "33" at bounding box center [534, 214] width 11 height 12
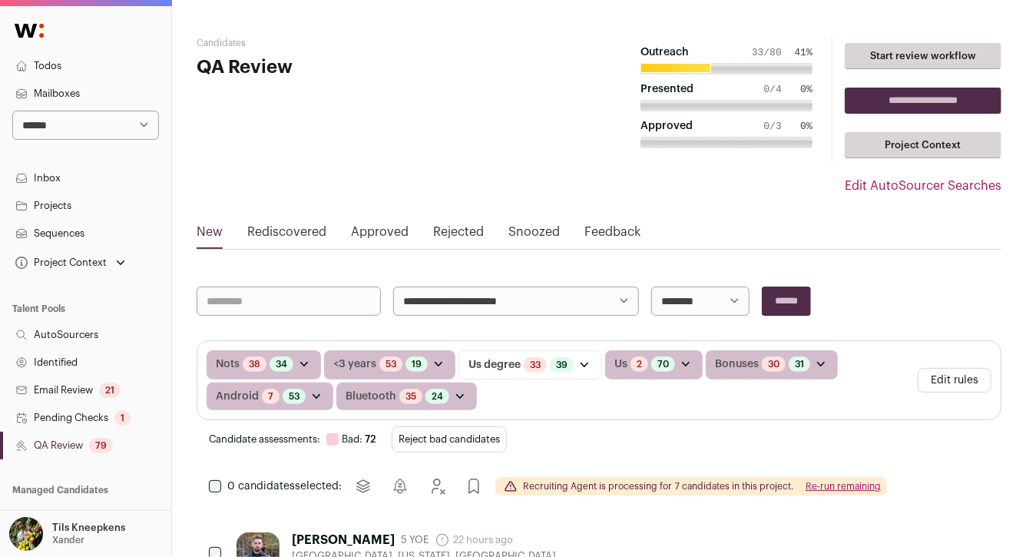
click at [484, 432] on button "Reject bad candidates" at bounding box center [449, 439] width 115 height 26
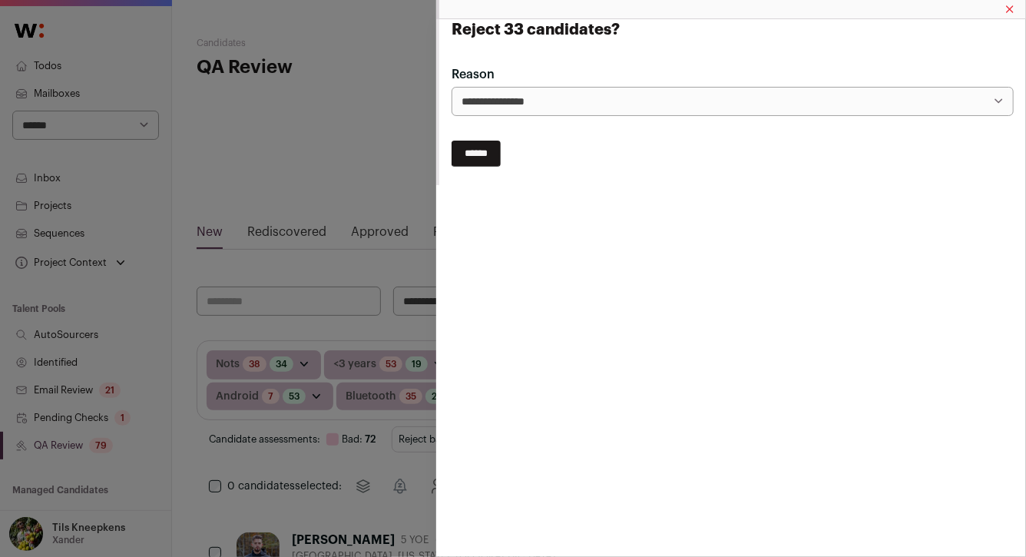
click at [489, 152] on input "******" at bounding box center [475, 153] width 49 height 26
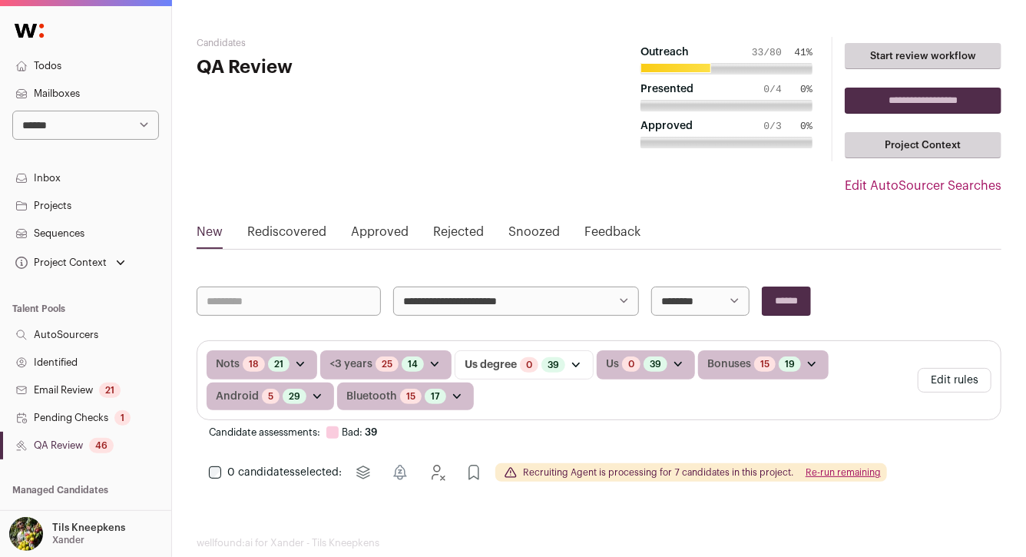
scroll to position [28, 0]
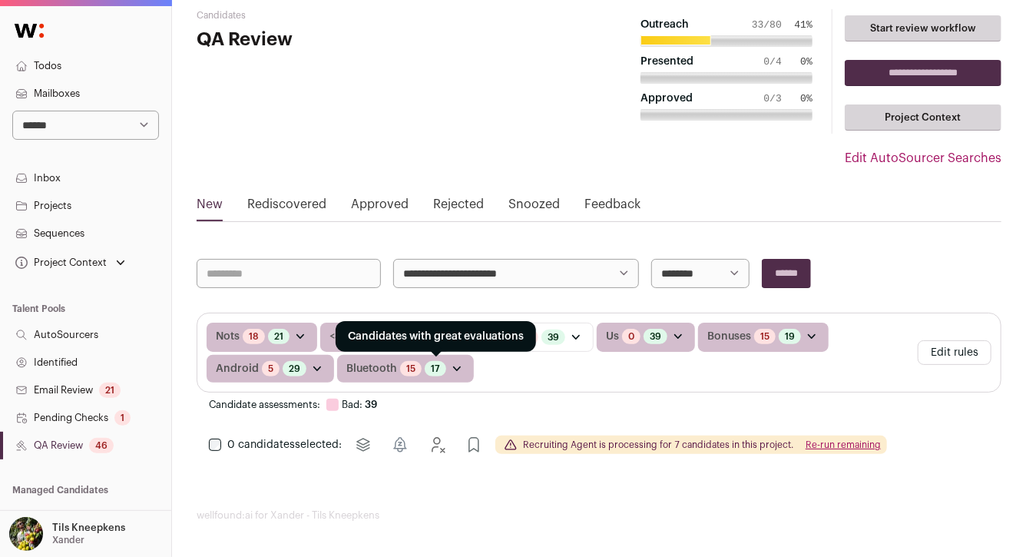
click at [438, 362] on div "17" at bounding box center [435, 368] width 21 height 15
click at [433, 362] on link "17" at bounding box center [435, 368] width 9 height 12
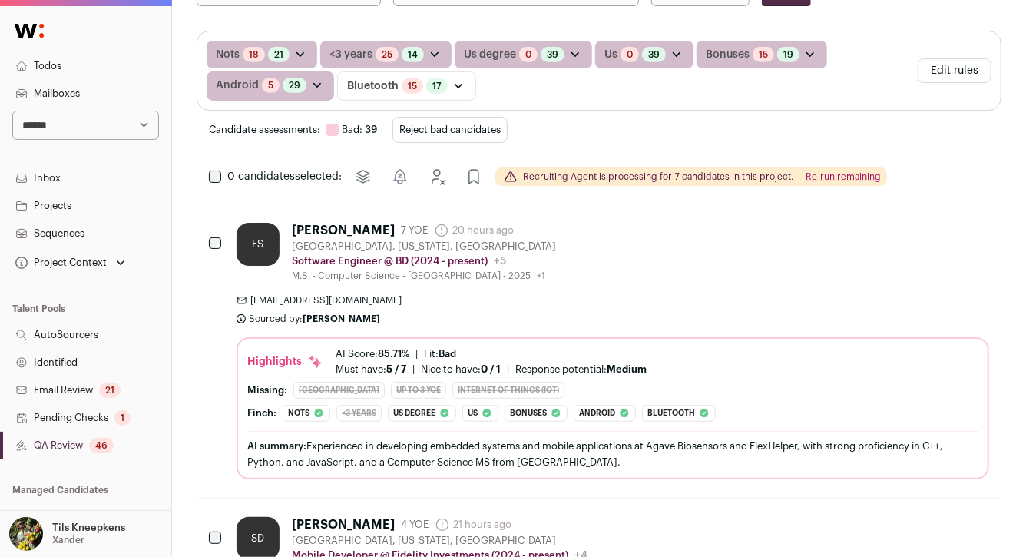
scroll to position [311, 0]
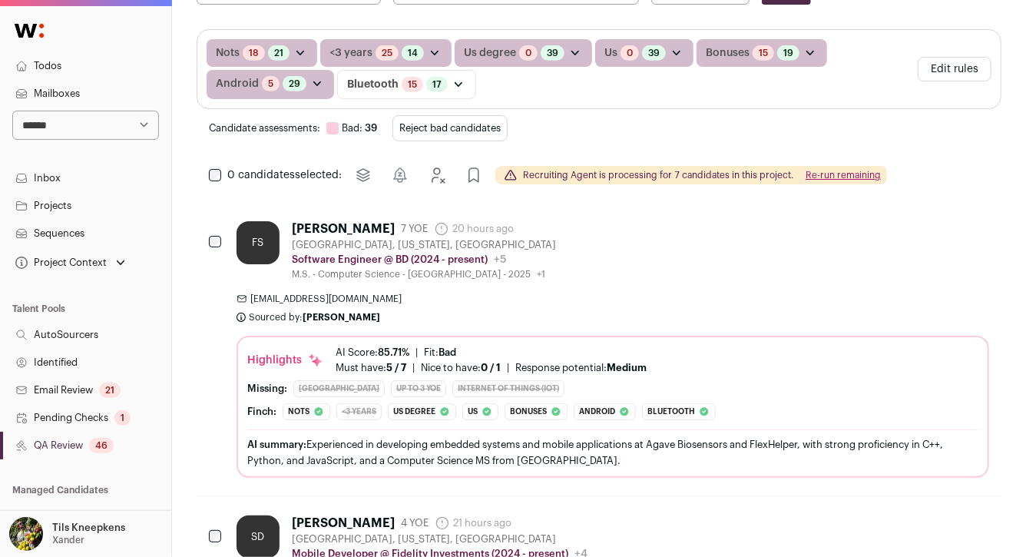
click at [547, 311] on div "fuchengshang@gmail.com Sourced by: Zuriah Flores Sourced about 20 hours ago" at bounding box center [612, 308] width 752 height 31
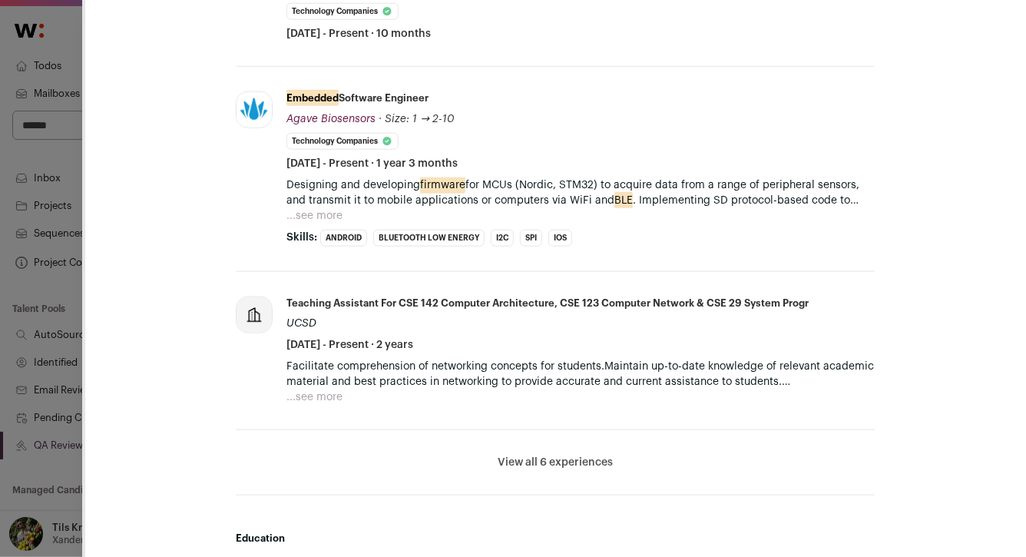
scroll to position [819, 0]
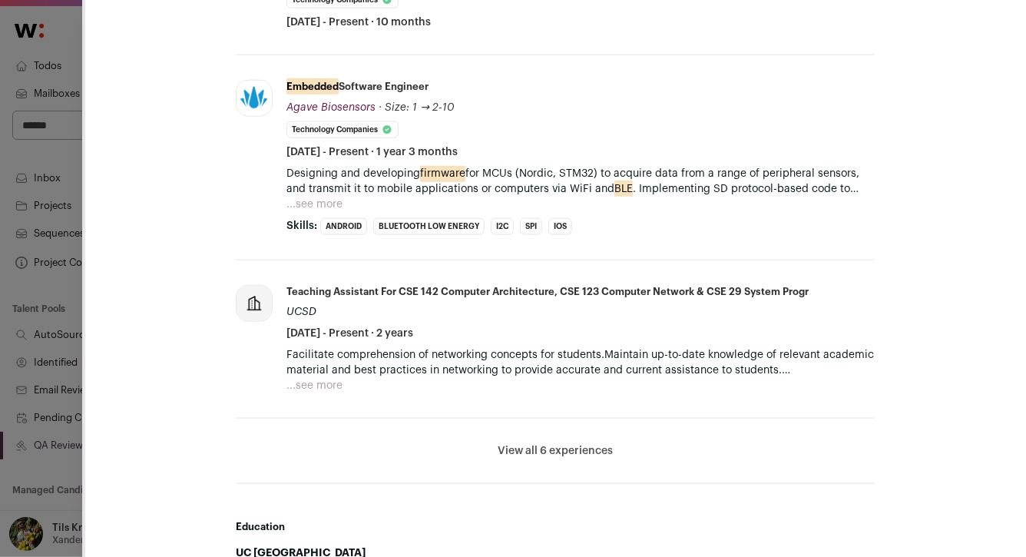
click at [317, 202] on button "...see more" at bounding box center [314, 204] width 56 height 15
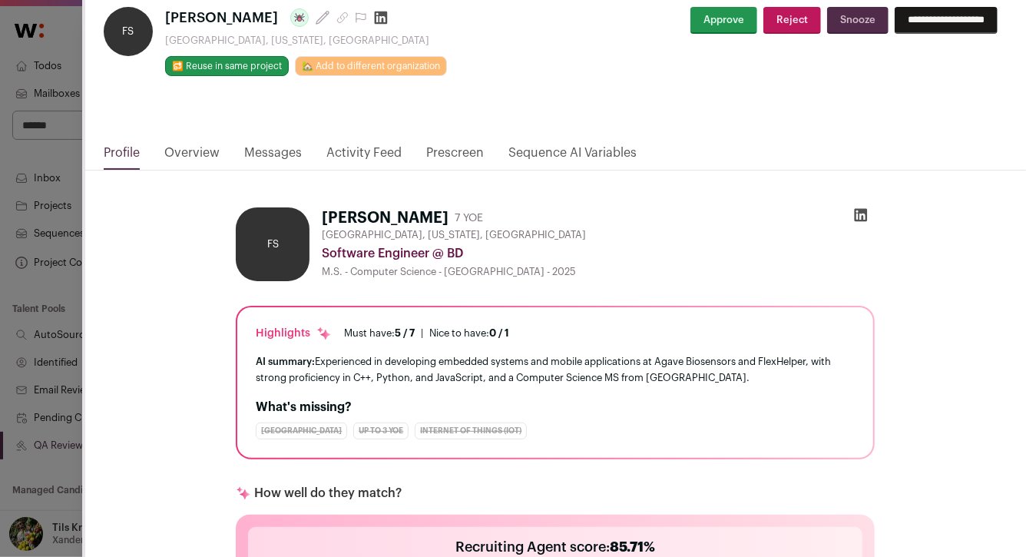
scroll to position [0, 0]
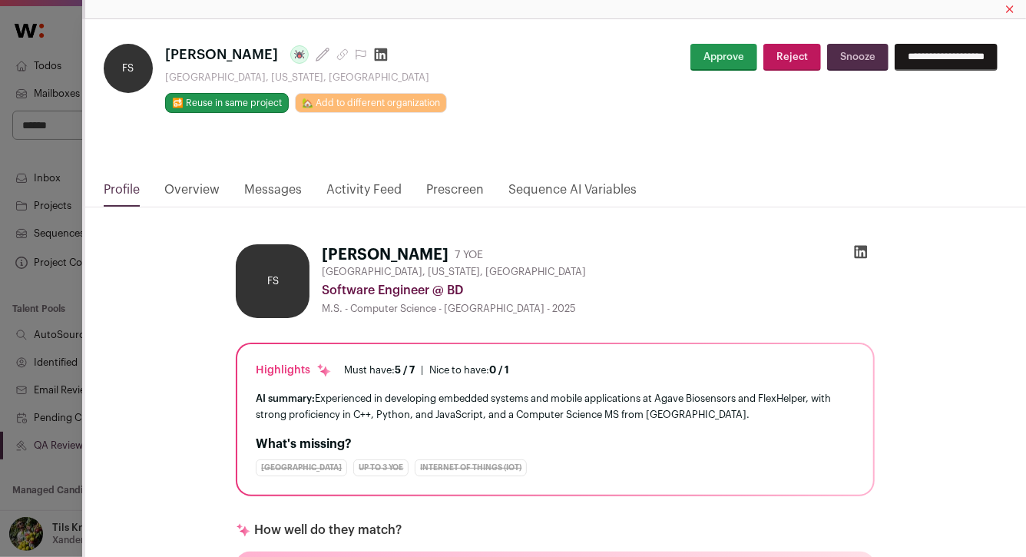
click at [72, 293] on div "**********" at bounding box center [513, 278] width 1026 height 557
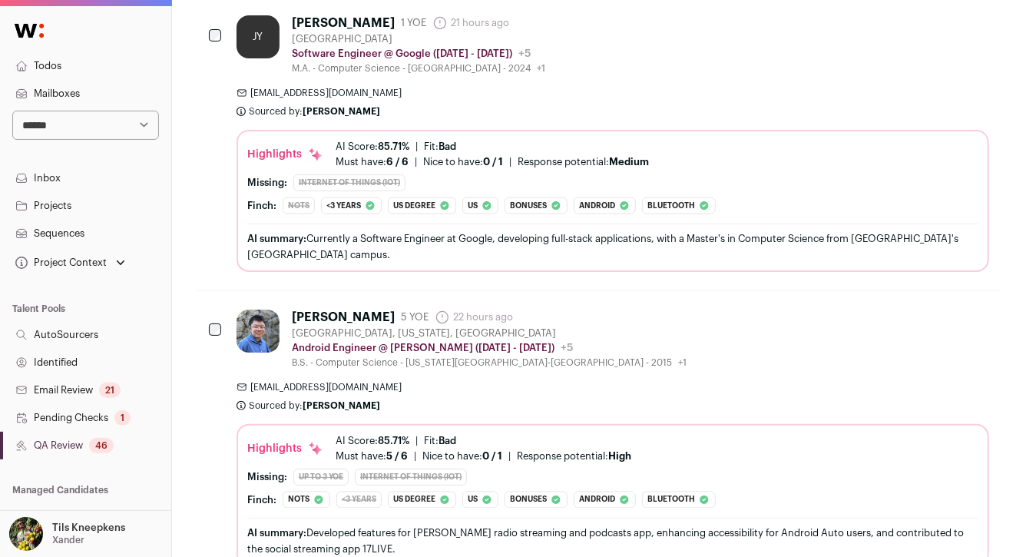
scroll to position [1111, 0]
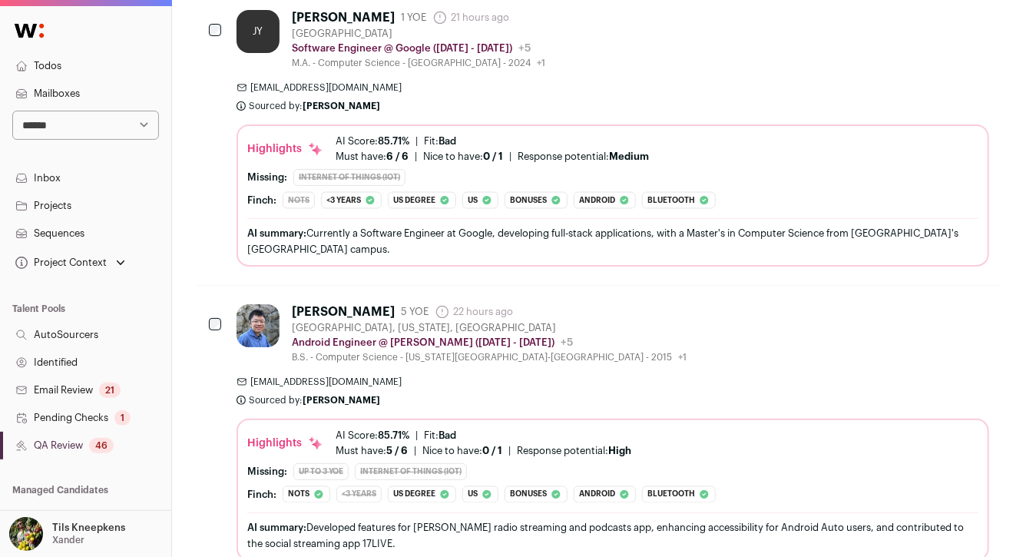
click at [504, 232] on div "AI summary: Currently a Software Engineer at Google, developing full-stack appl…" at bounding box center [612, 241] width 731 height 32
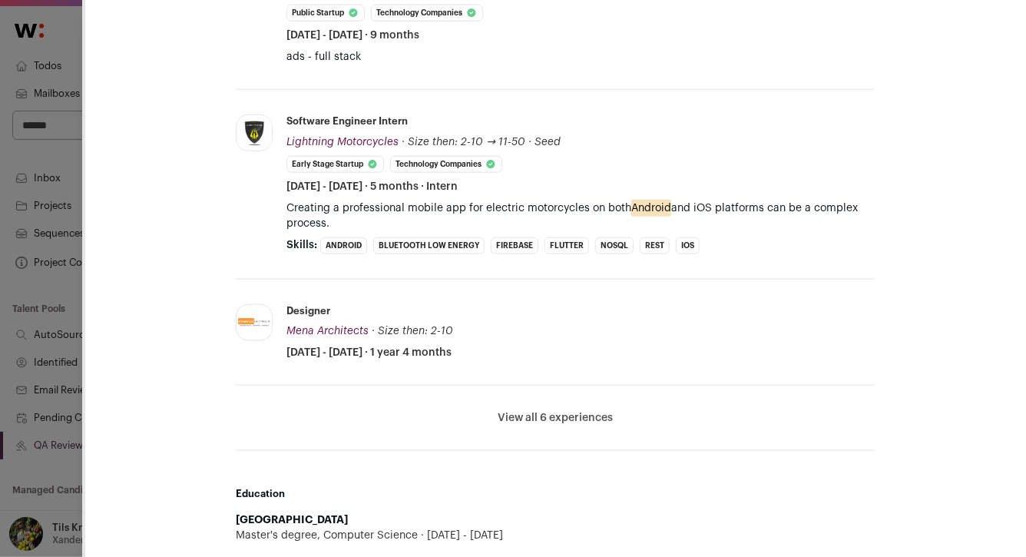
scroll to position [812, 0]
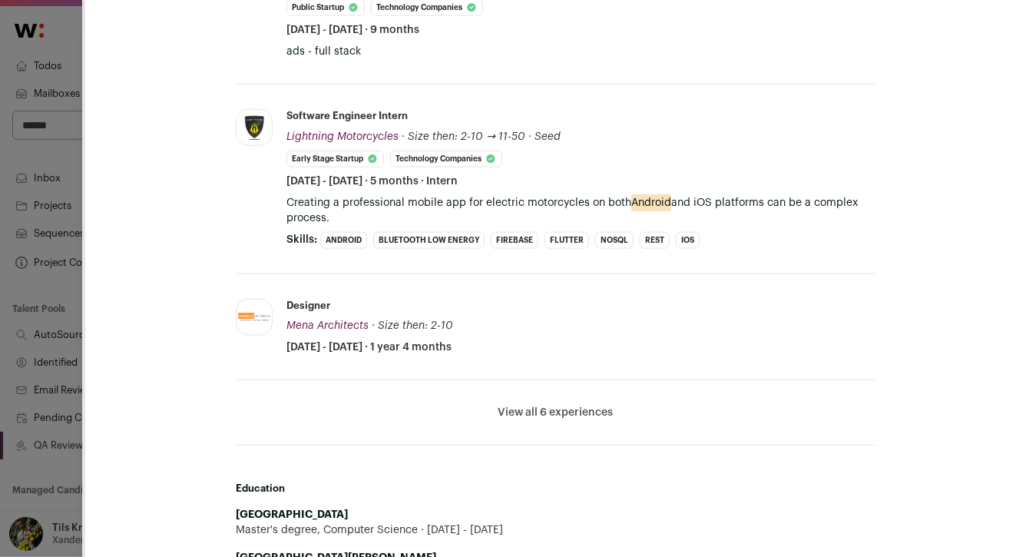
click at [526, 405] on button "View all 6 experiences" at bounding box center [555, 412] width 115 height 15
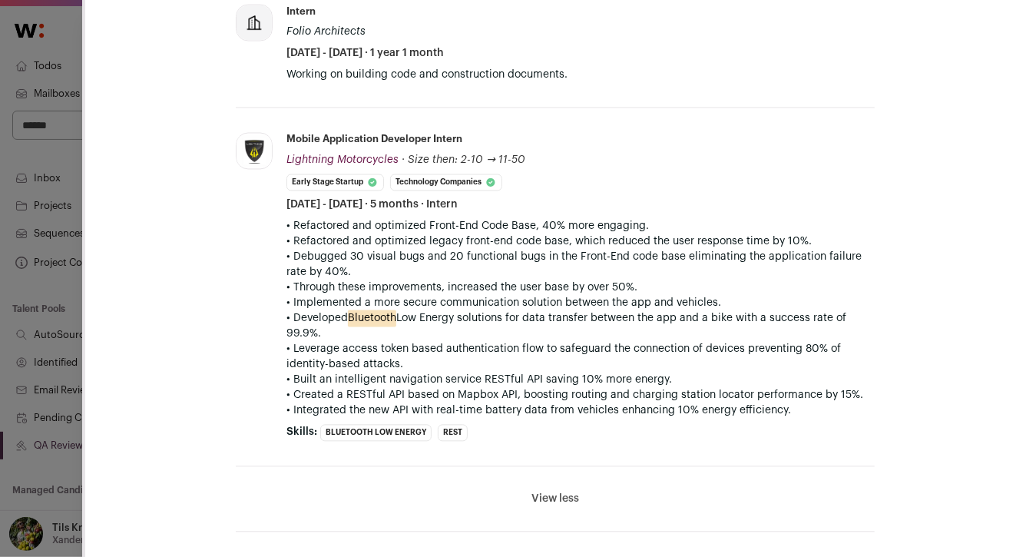
scroll to position [1391, 0]
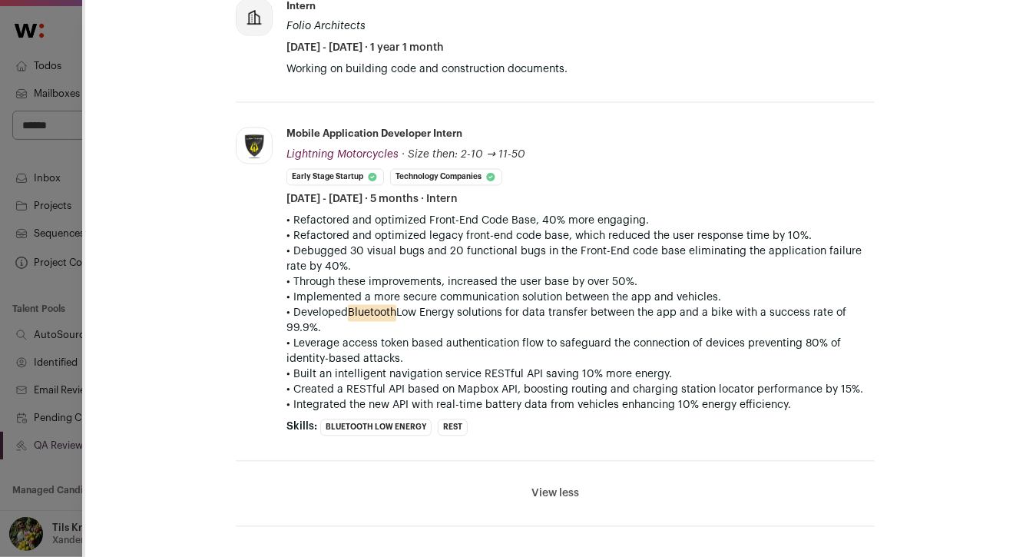
click at [50, 360] on div "**********" at bounding box center [513, 278] width 1026 height 557
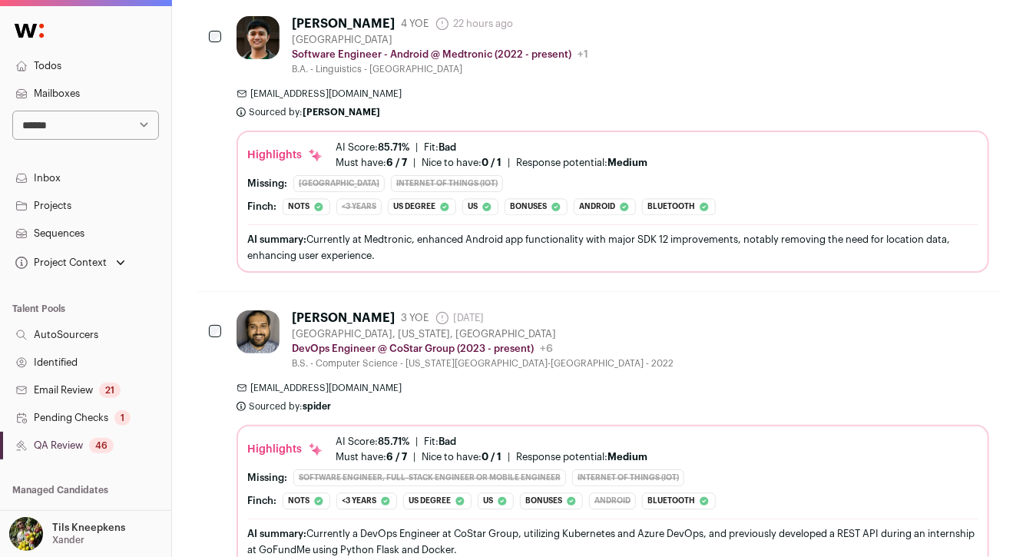
scroll to position [1697, 0]
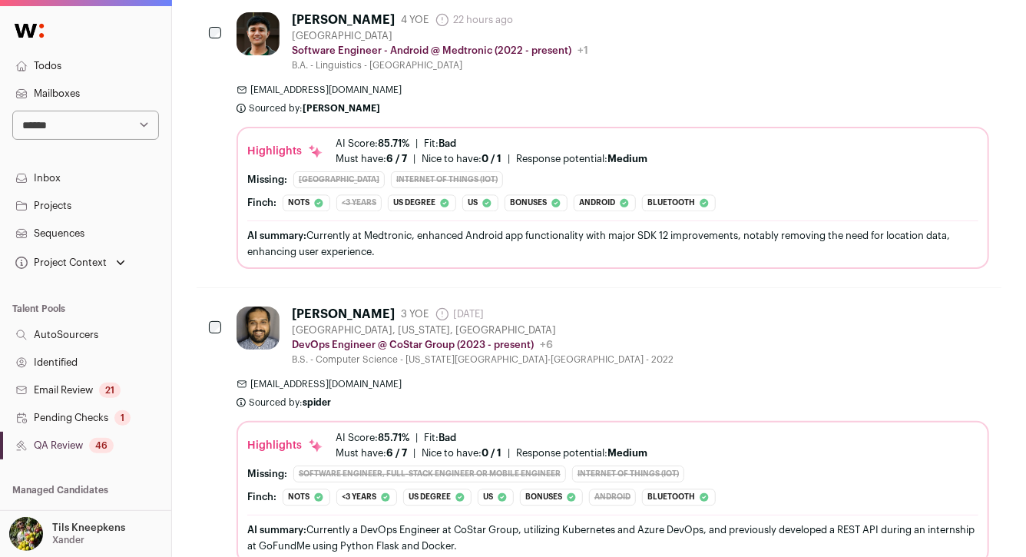
click at [472, 236] on div "AI summary: Currently at Medtronic, enhanced Android app functionality with maj…" at bounding box center [612, 243] width 731 height 32
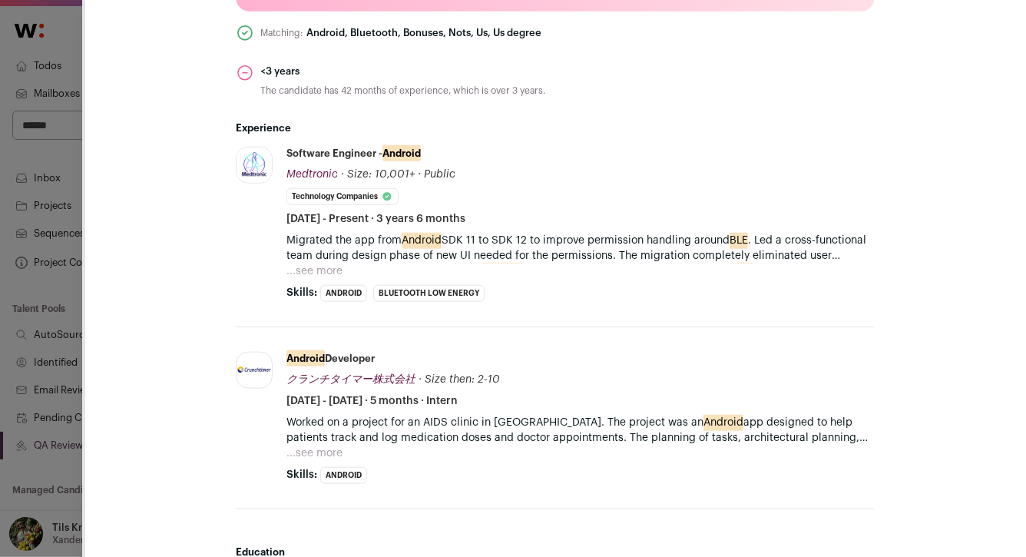
scroll to position [627, 0]
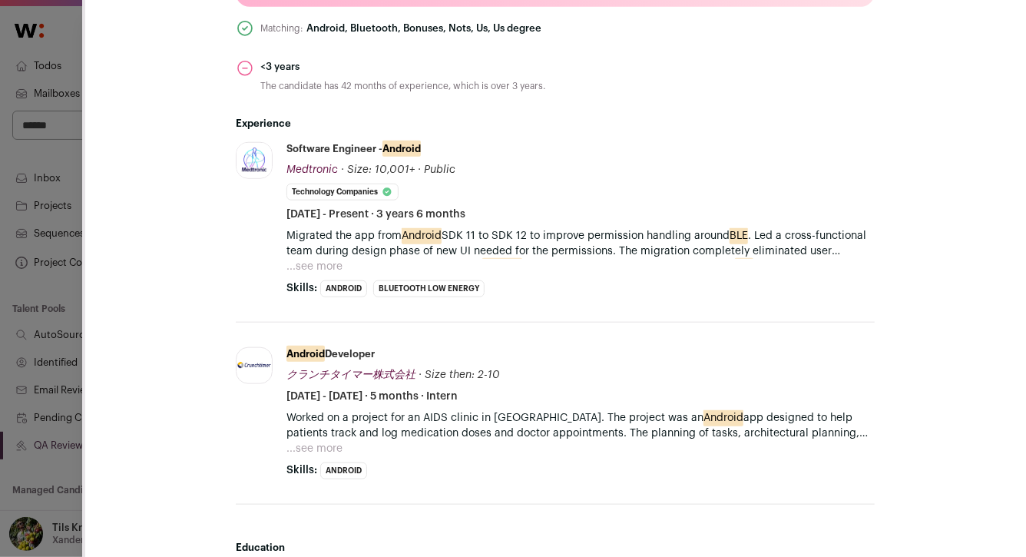
click at [304, 266] on button "...see more" at bounding box center [314, 266] width 56 height 15
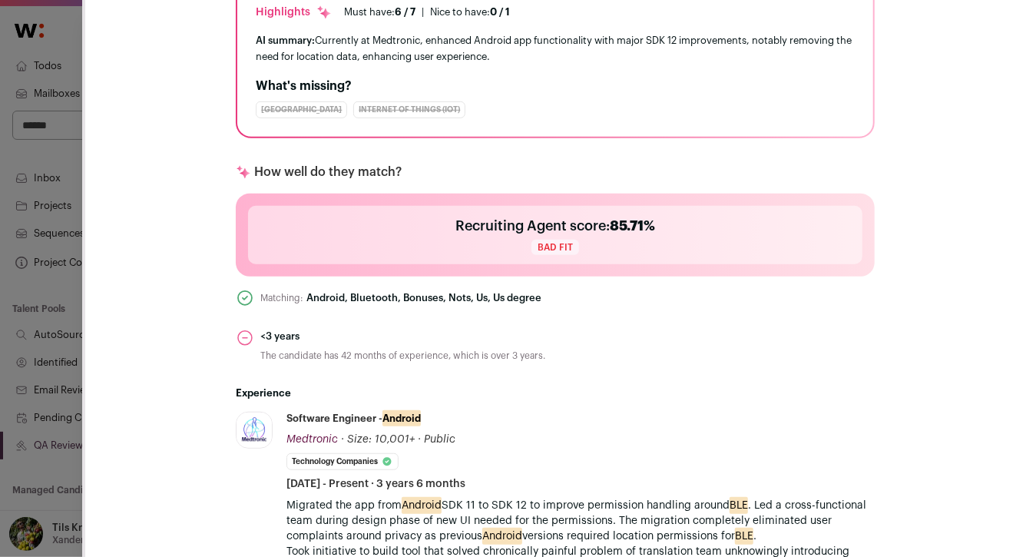
scroll to position [0, 0]
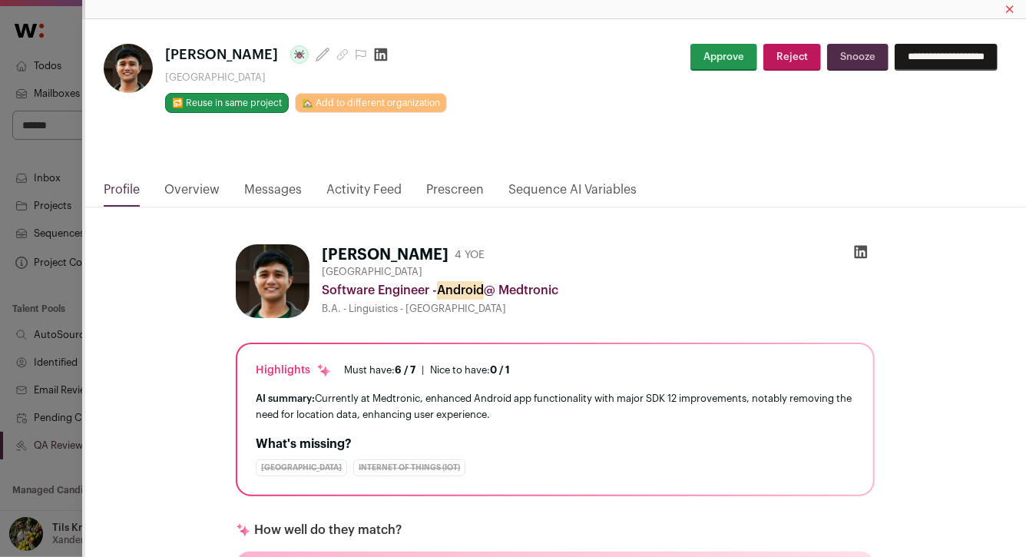
click at [691, 61] on button "Approve" at bounding box center [723, 57] width 67 height 27
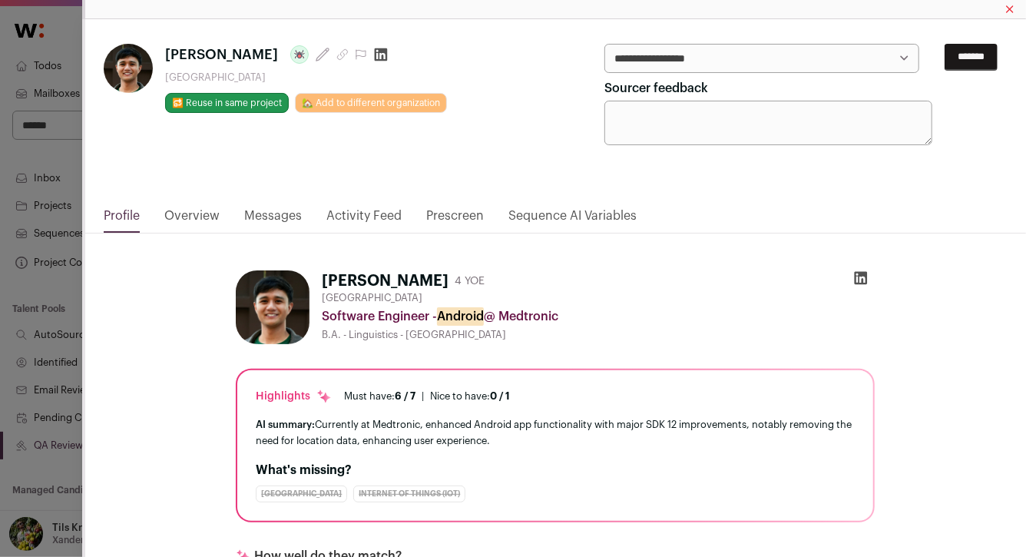
click at [691, 61] on select "**********" at bounding box center [761, 58] width 314 height 29
select select "*****"
click at [952, 62] on input "*******" at bounding box center [970, 57] width 53 height 27
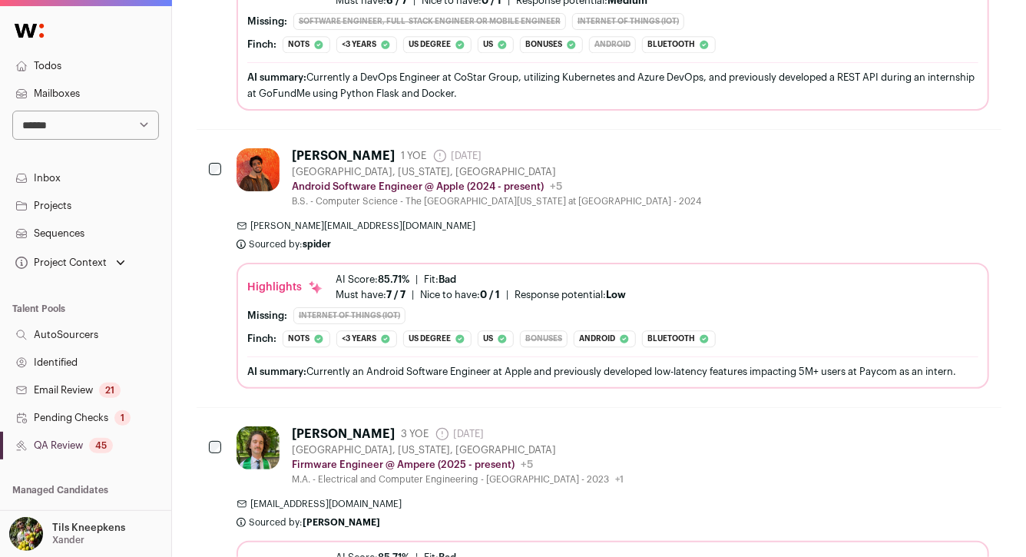
scroll to position [1922, 0]
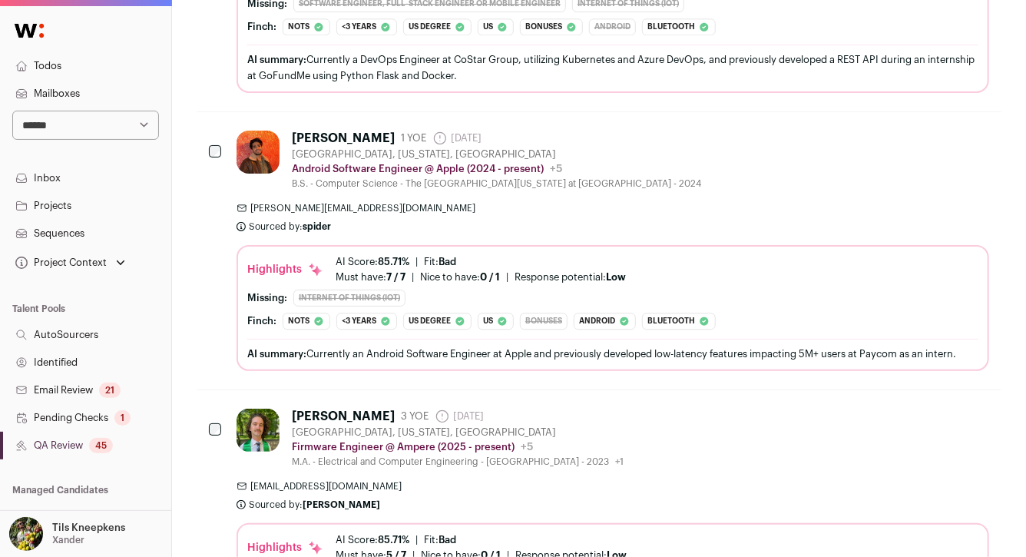
click at [409, 205] on span "adam.shafi@paycom.com" at bounding box center [612, 208] width 752 height 12
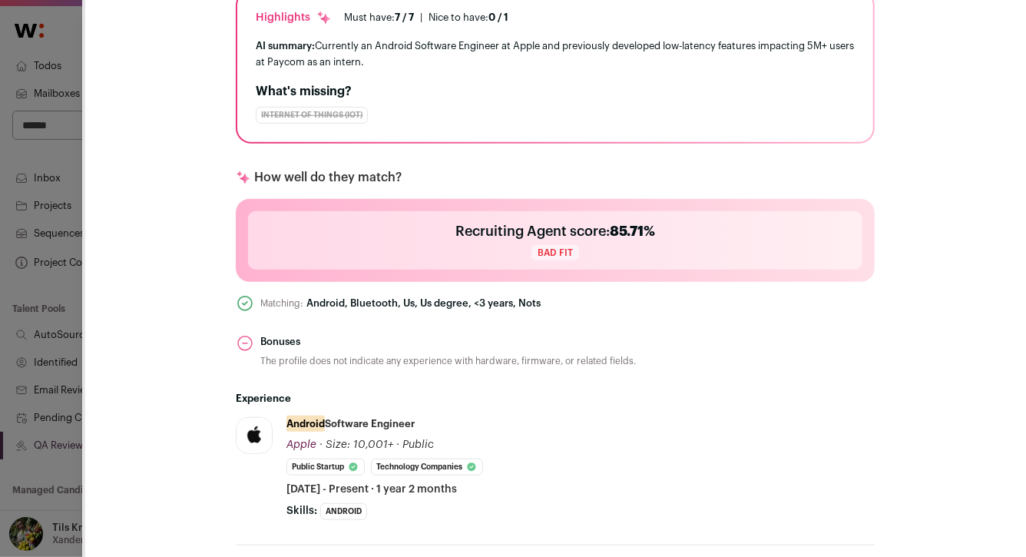
scroll to position [0, 0]
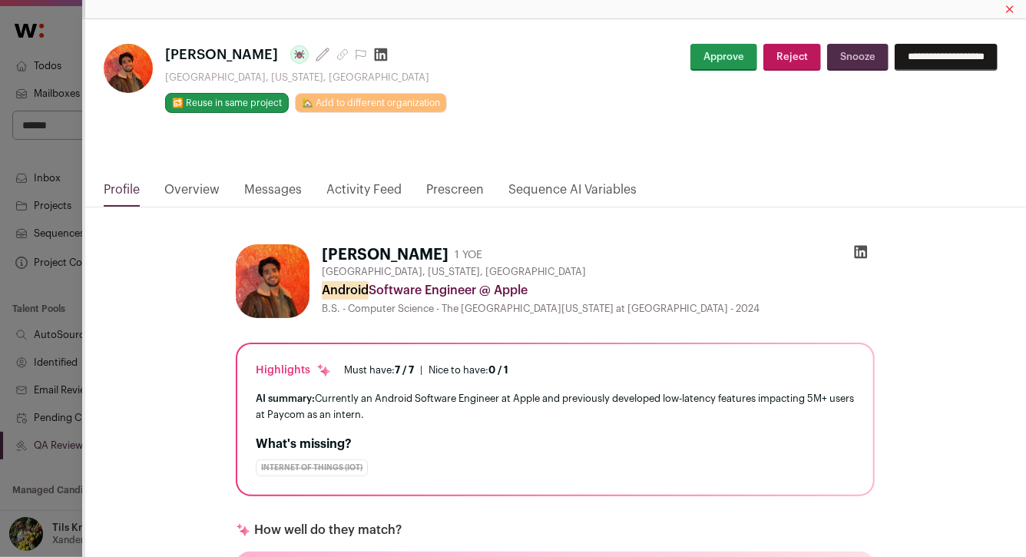
click at [696, 52] on button "Approve" at bounding box center [723, 57] width 67 height 27
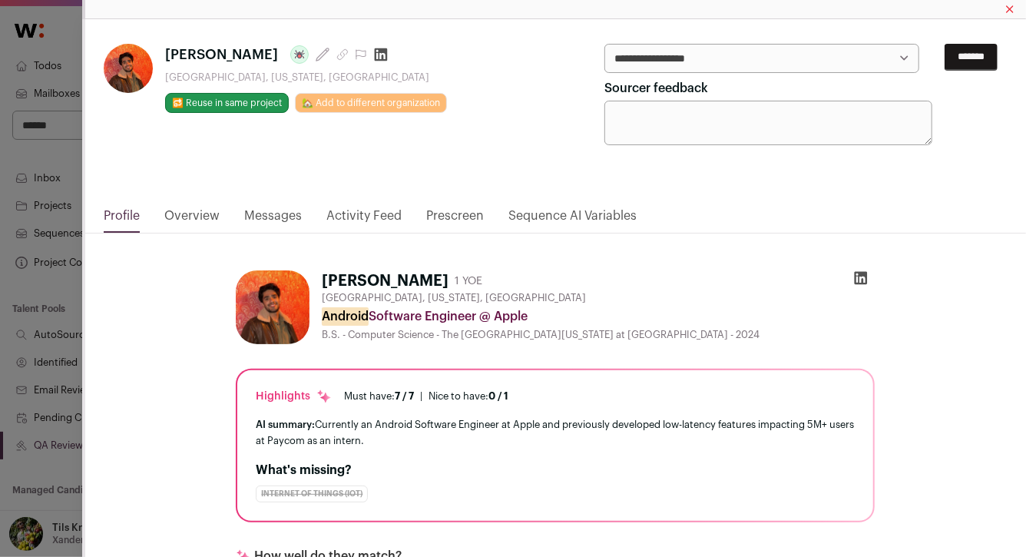
click at [696, 52] on select "**********" at bounding box center [761, 58] width 314 height 29
select select "*****"
click at [960, 59] on input "*******" at bounding box center [970, 57] width 53 height 27
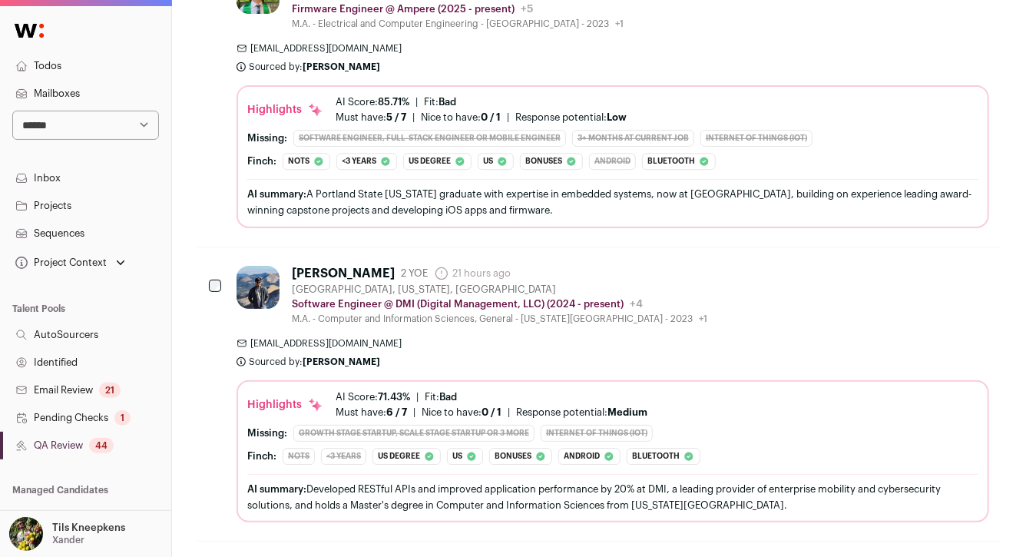
scroll to position [2082, 0]
click at [827, 201] on div "AI summary: A Portland State MS graduate with expertise in embedded systems, no…" at bounding box center [612, 201] width 731 height 32
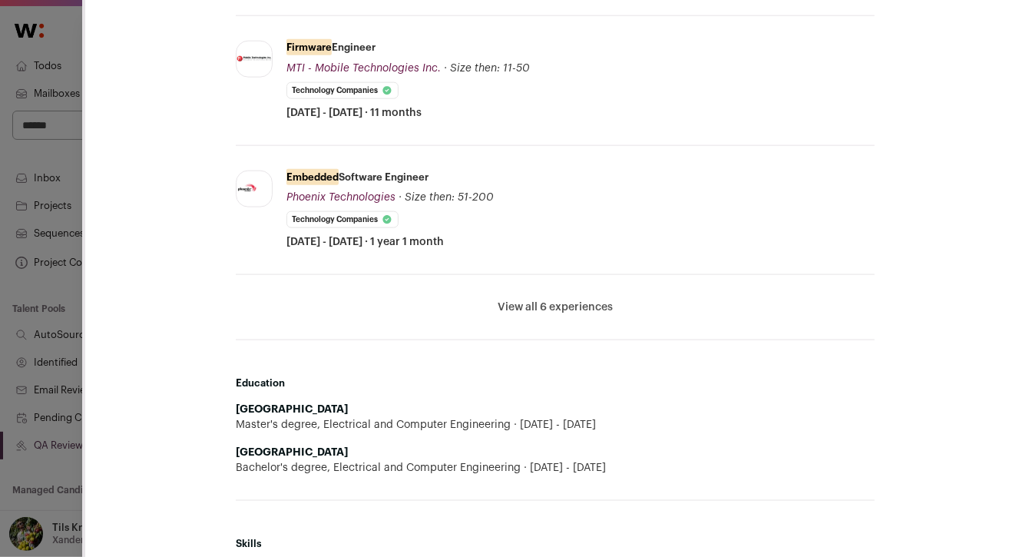
scroll to position [862, 0]
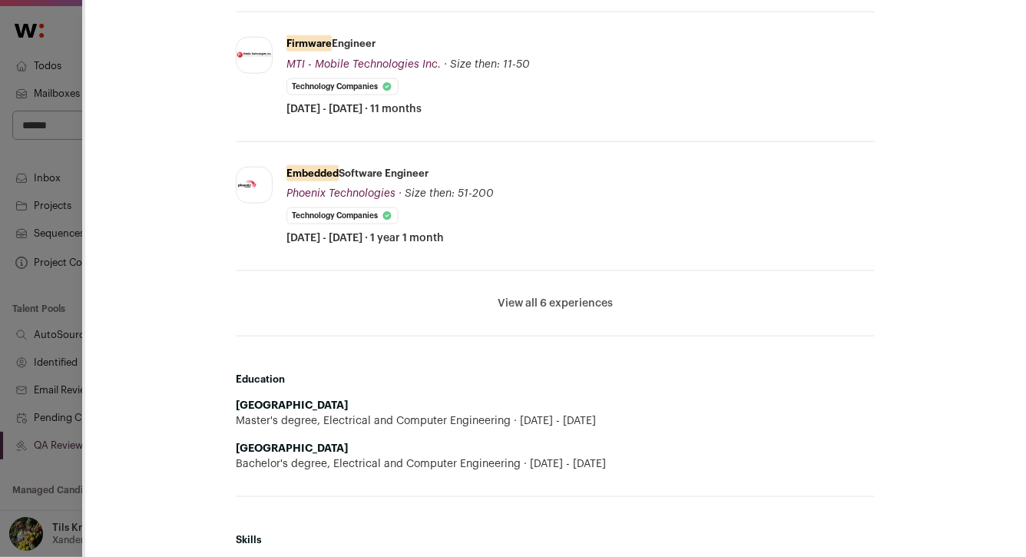
click at [521, 309] on button "View all 6 experiences" at bounding box center [555, 303] width 115 height 15
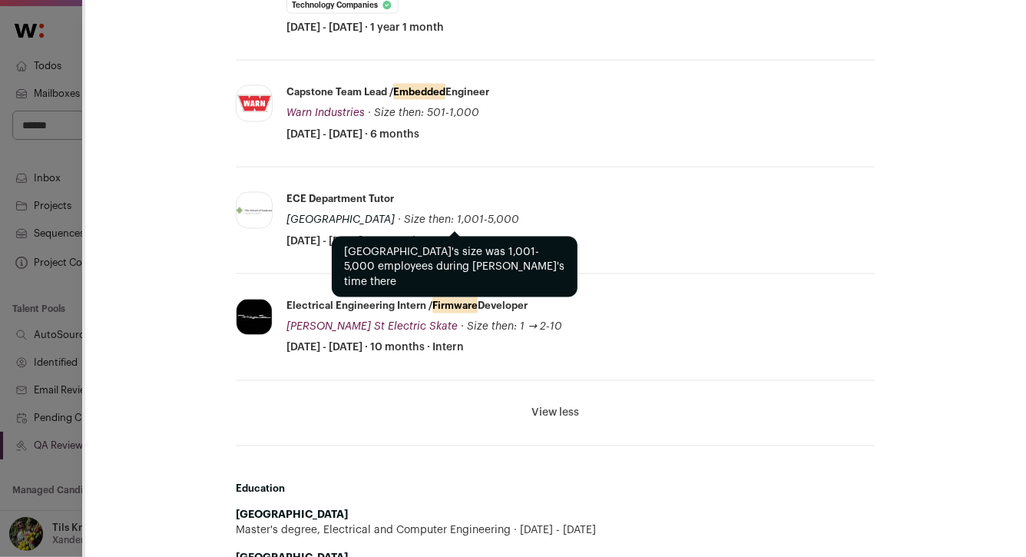
scroll to position [1076, 0]
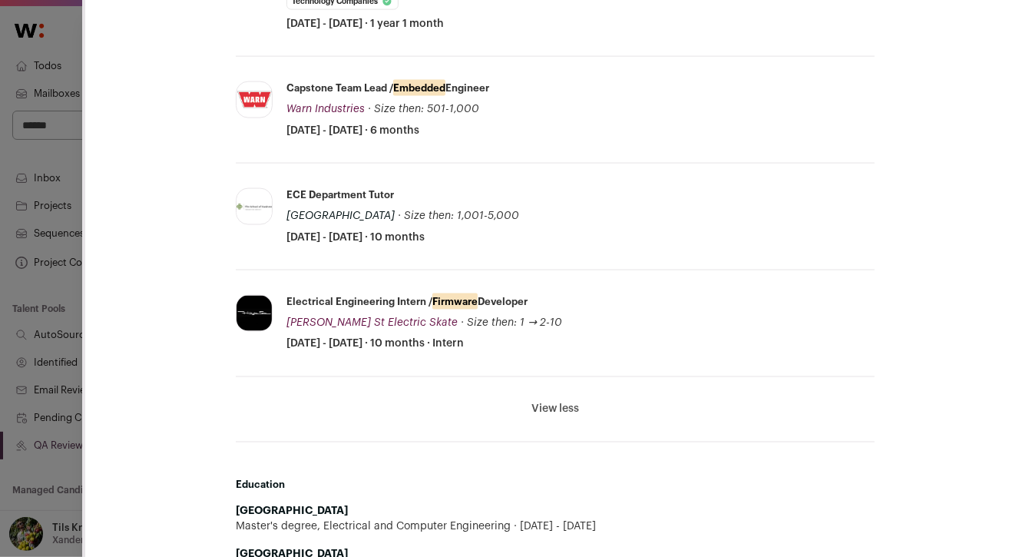
click at [67, 390] on div "**********" at bounding box center [513, 278] width 1026 height 557
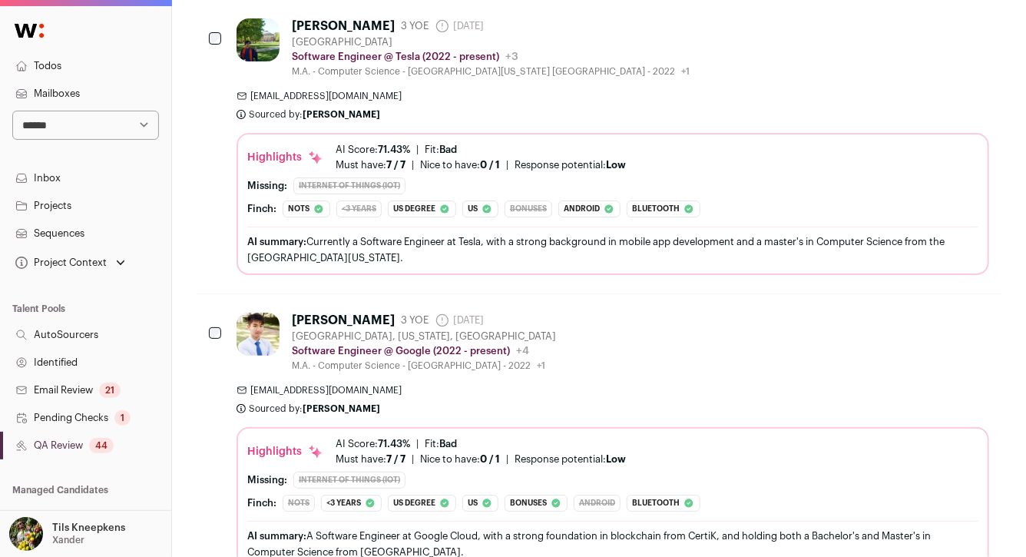
scroll to position [2624, 0]
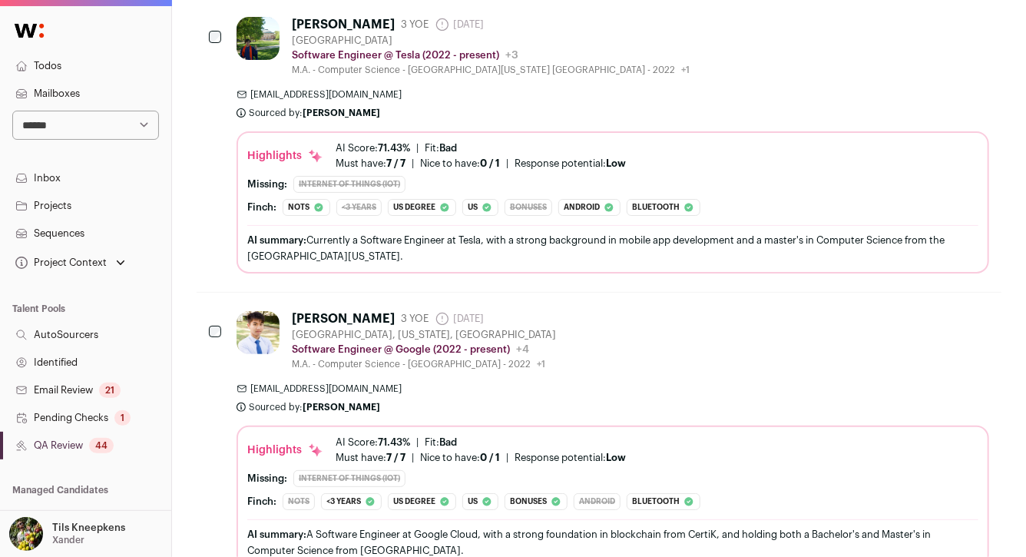
click at [457, 91] on span "zhouleyao99@gmail.com" at bounding box center [612, 94] width 752 height 12
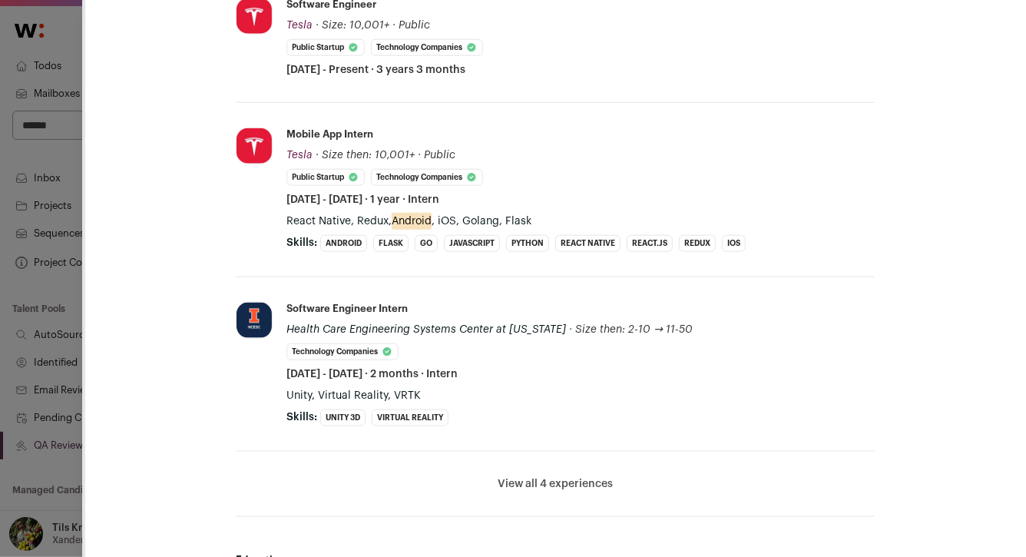
scroll to position [818, 0]
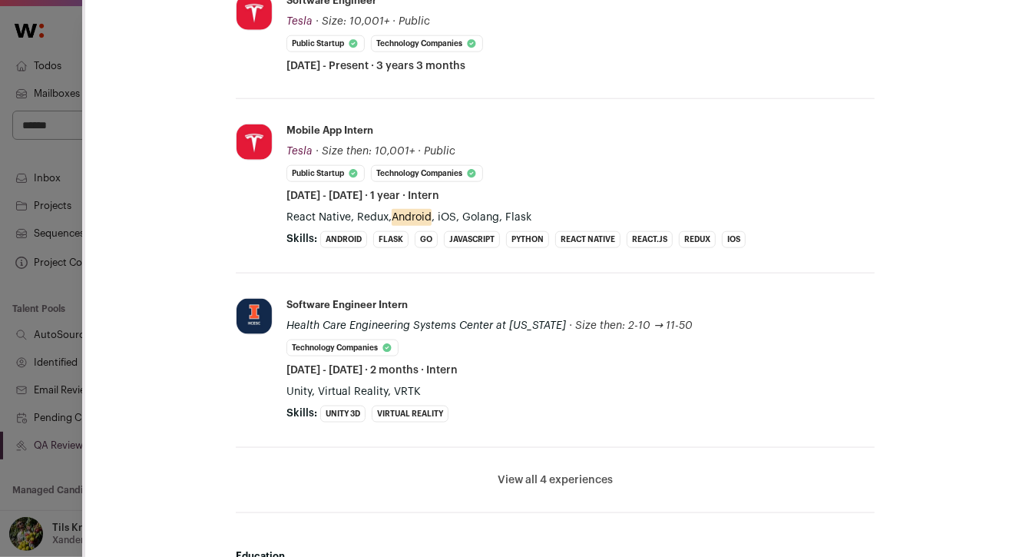
click at [69, 277] on div "**********" at bounding box center [513, 278] width 1026 height 557
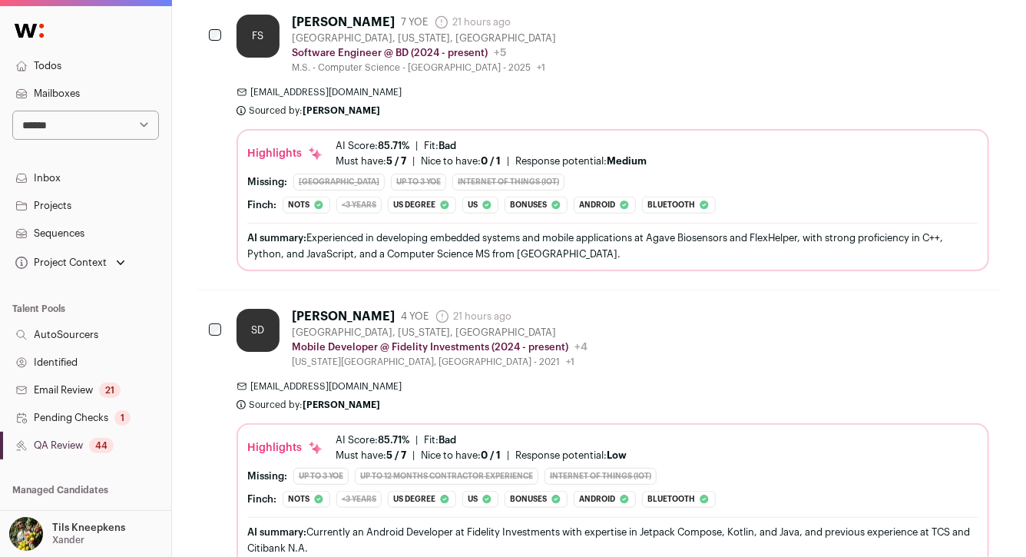
scroll to position [0, 0]
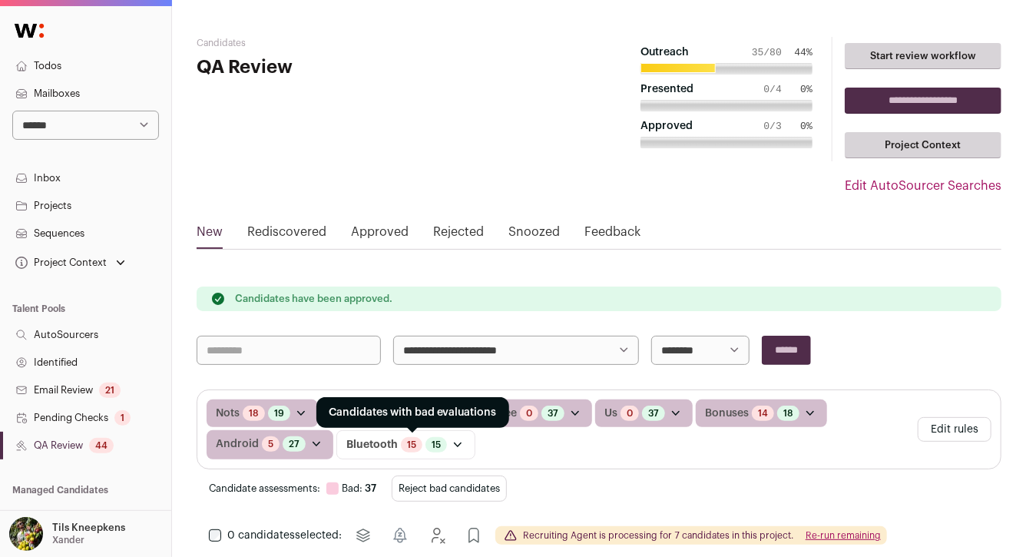
click at [410, 438] on link "15" at bounding box center [411, 444] width 9 height 12
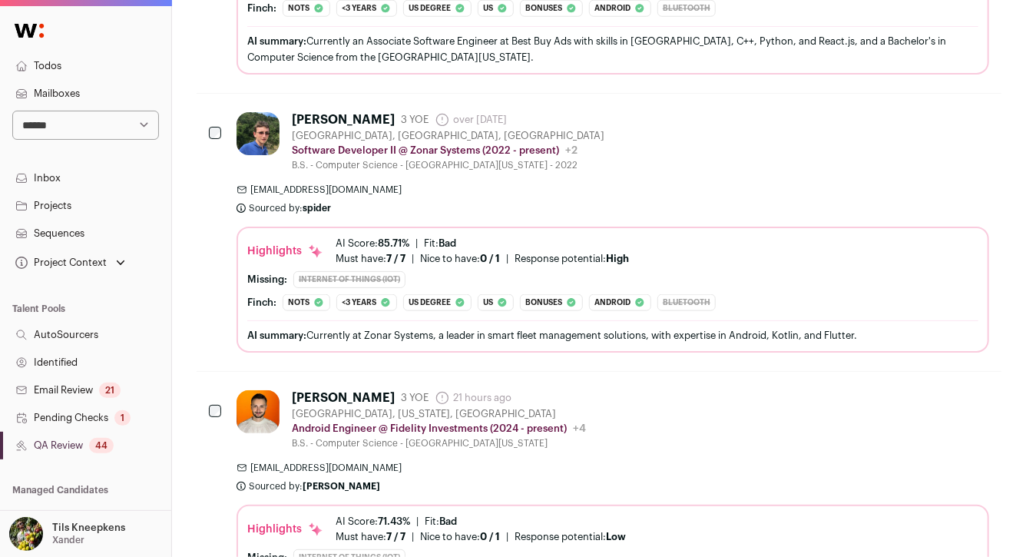
scroll to position [814, 0]
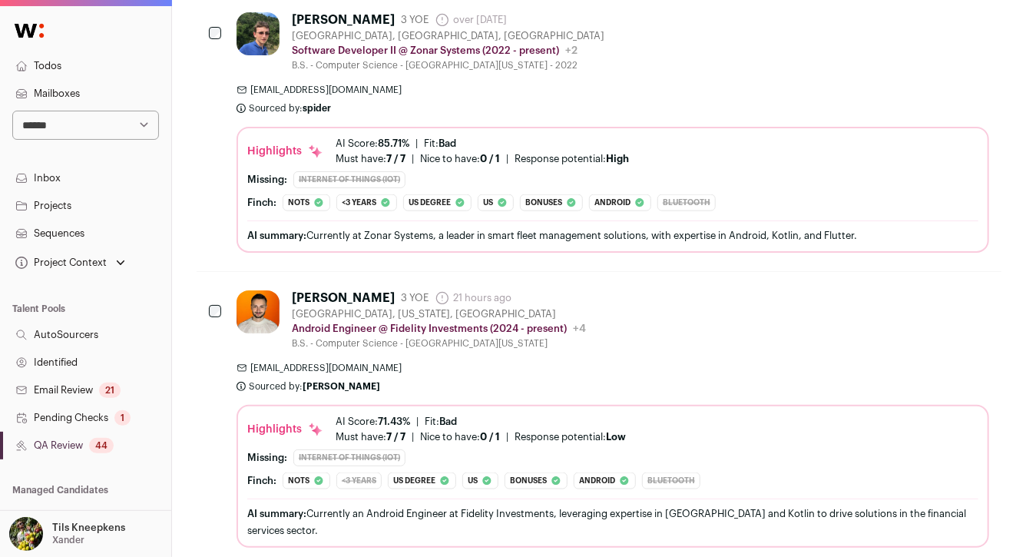
click at [536, 222] on div "AI summary: Currently at Zonar Systems, a leader in smart fleet management solu…" at bounding box center [612, 234] width 731 height 29
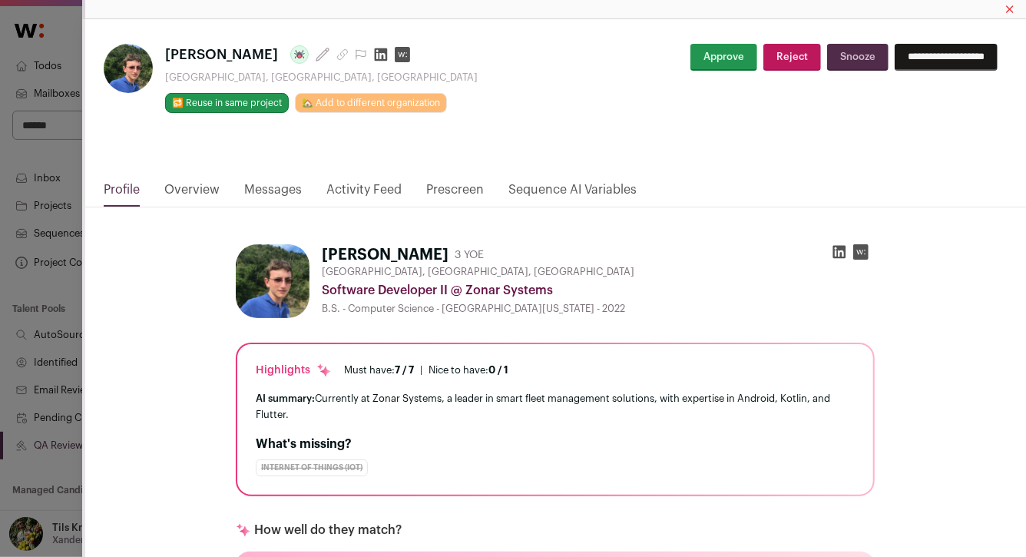
click at [339, 186] on link "Activity Feed" at bounding box center [363, 193] width 75 height 26
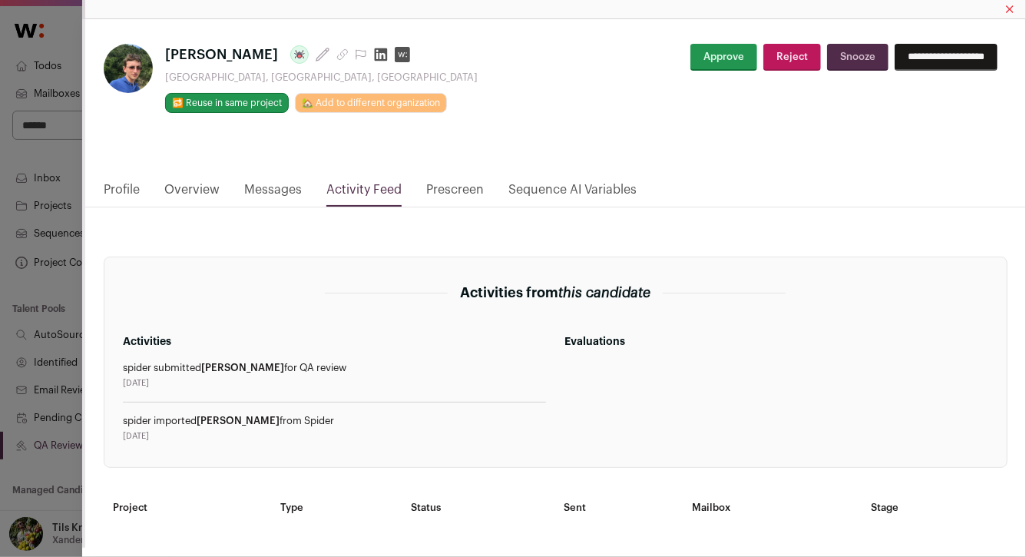
click at [121, 187] on link "Profile" at bounding box center [122, 193] width 36 height 26
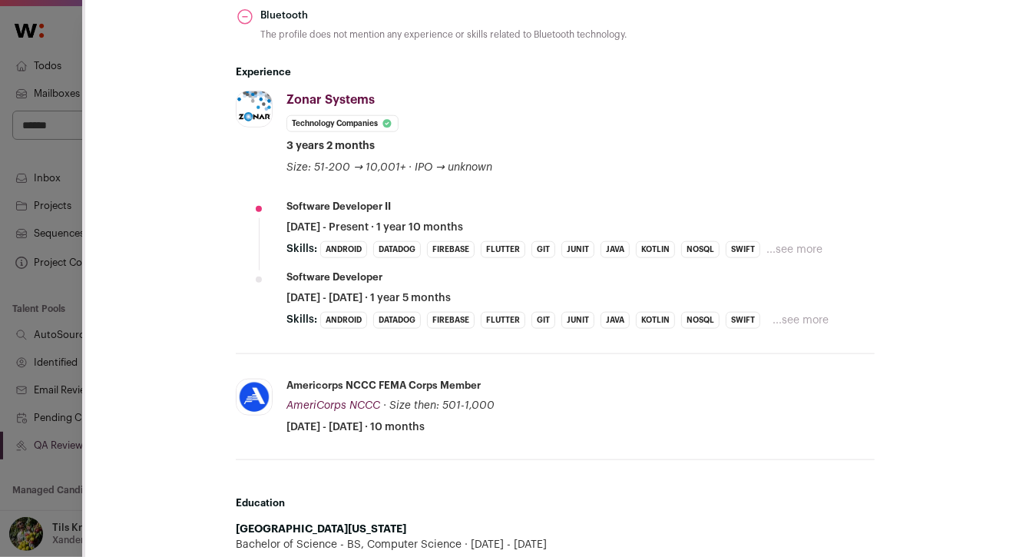
scroll to position [664, 0]
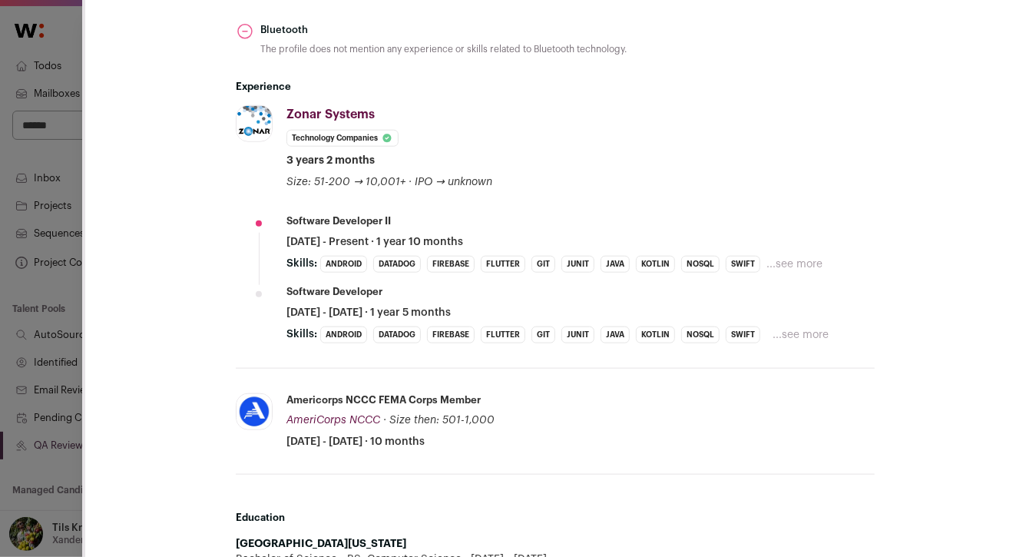
click at [67, 298] on div "**********" at bounding box center [513, 278] width 1026 height 557
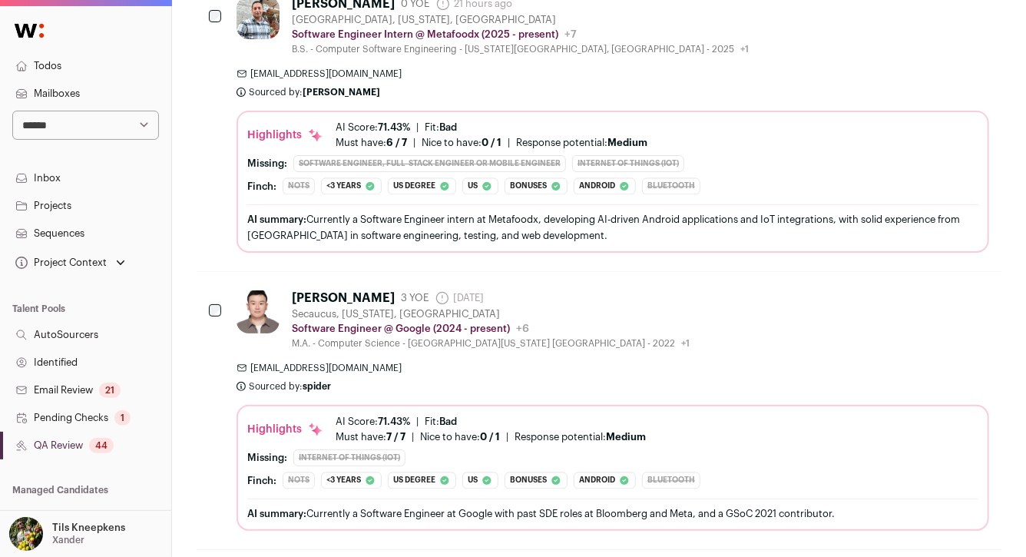
scroll to position [1401, 0]
click at [350, 223] on div "AI summary: Currently a Software Engineer intern at Metafoodx, developing AI-dr…" at bounding box center [612, 229] width 731 height 32
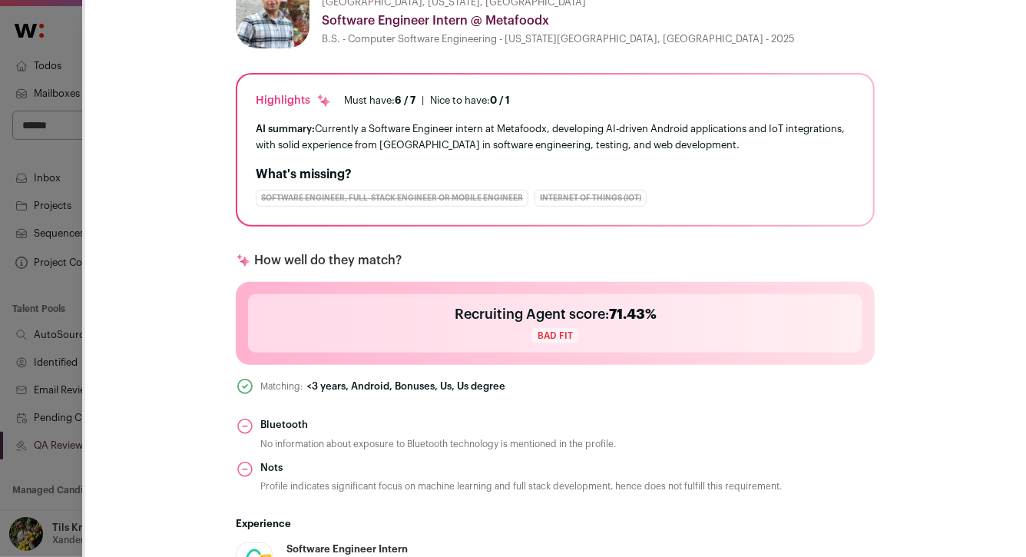
scroll to position [0, 0]
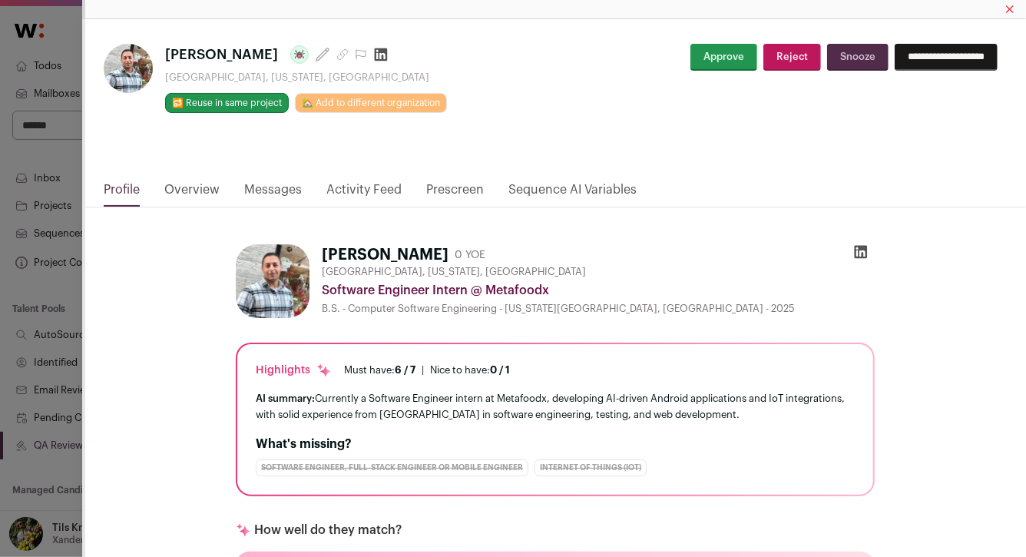
click at [894, 60] on input "**********" at bounding box center [945, 57] width 103 height 27
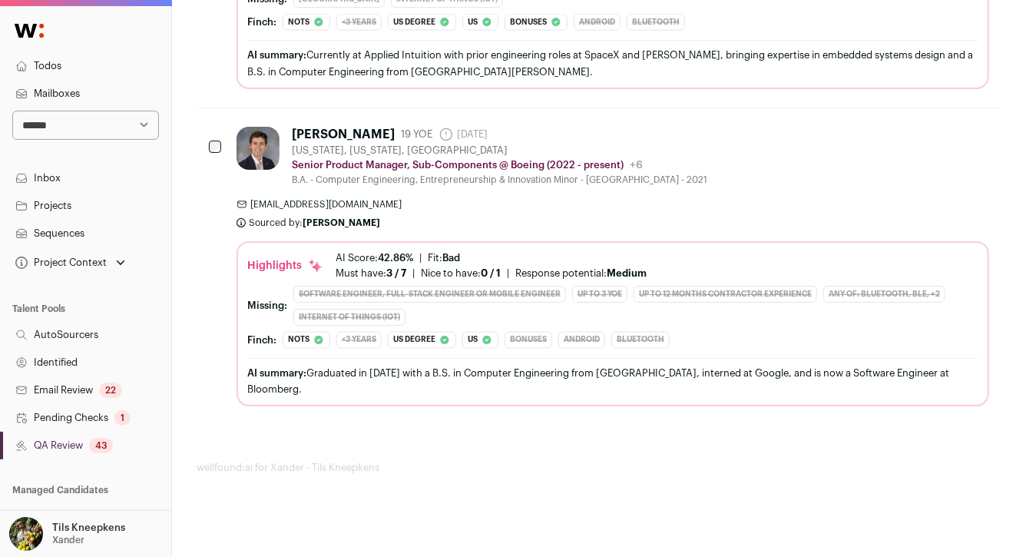
scroll to position [3928, 0]
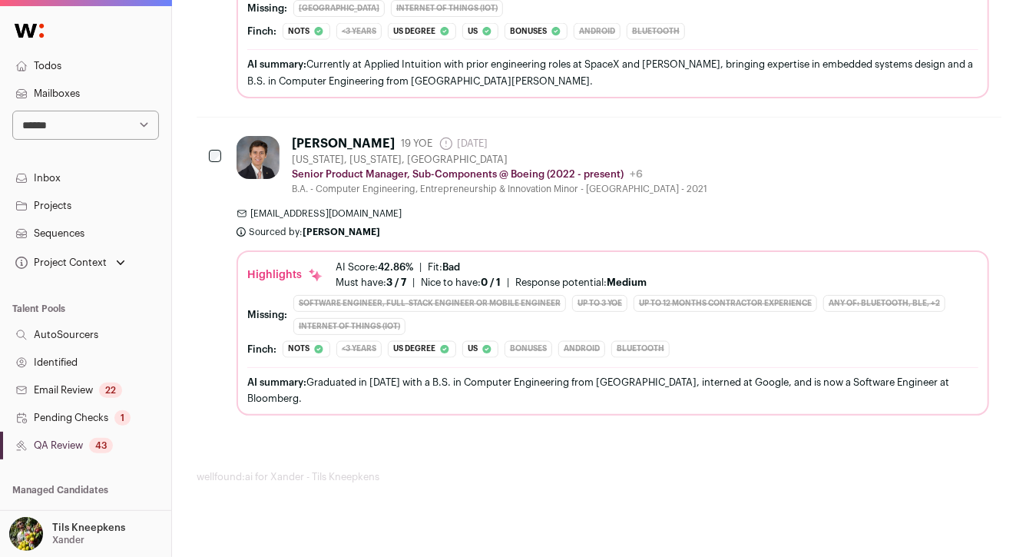
click at [78, 225] on link "Sequences" at bounding box center [85, 234] width 171 height 28
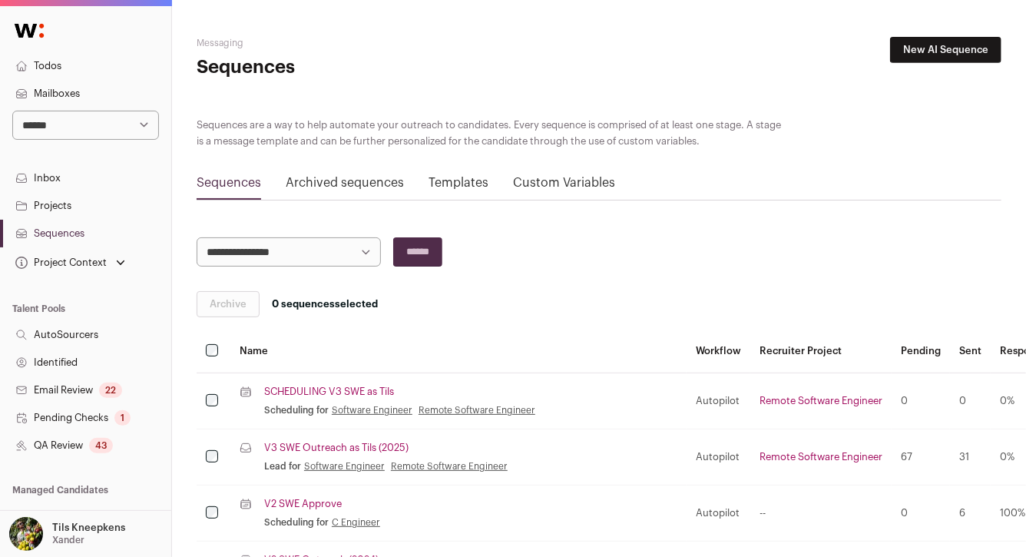
click at [317, 445] on link "V3 SWE Outreach as Tils (2025)" at bounding box center [336, 447] width 144 height 12
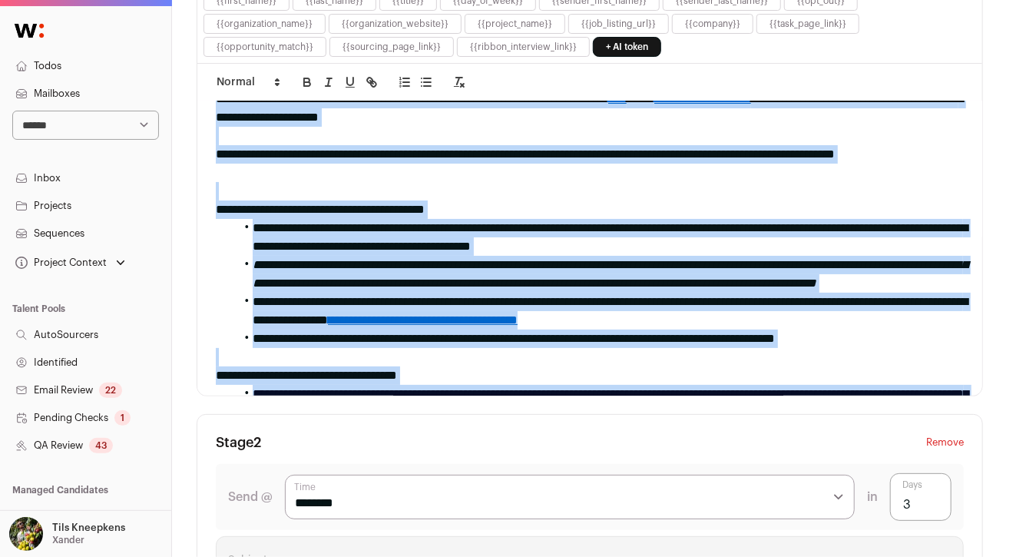
scroll to position [21, 0]
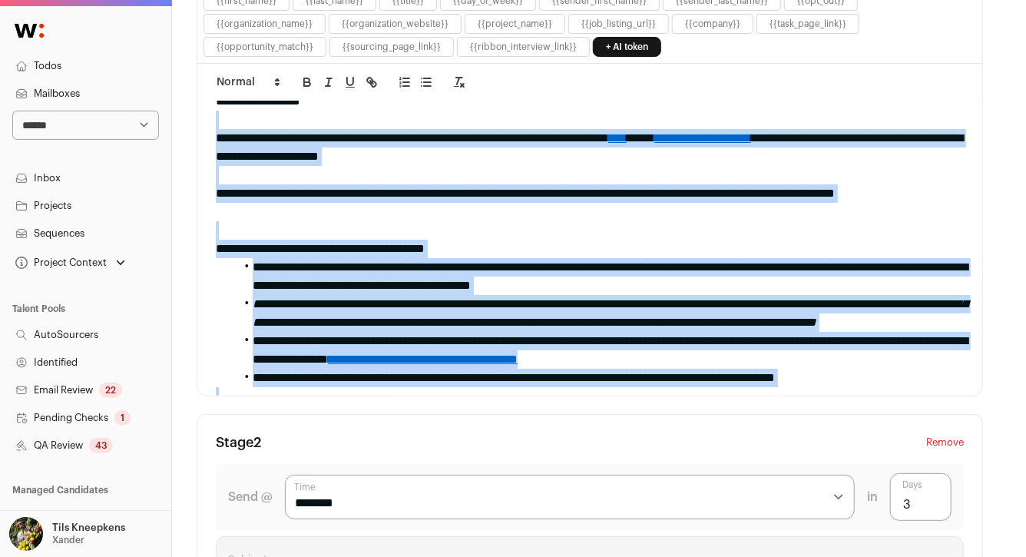
drag, startPoint x: 443, startPoint y: 263, endPoint x: 368, endPoint y: 100, distance: 179.3
click at [368, 101] on div "**********" at bounding box center [589, 248] width 785 height 294
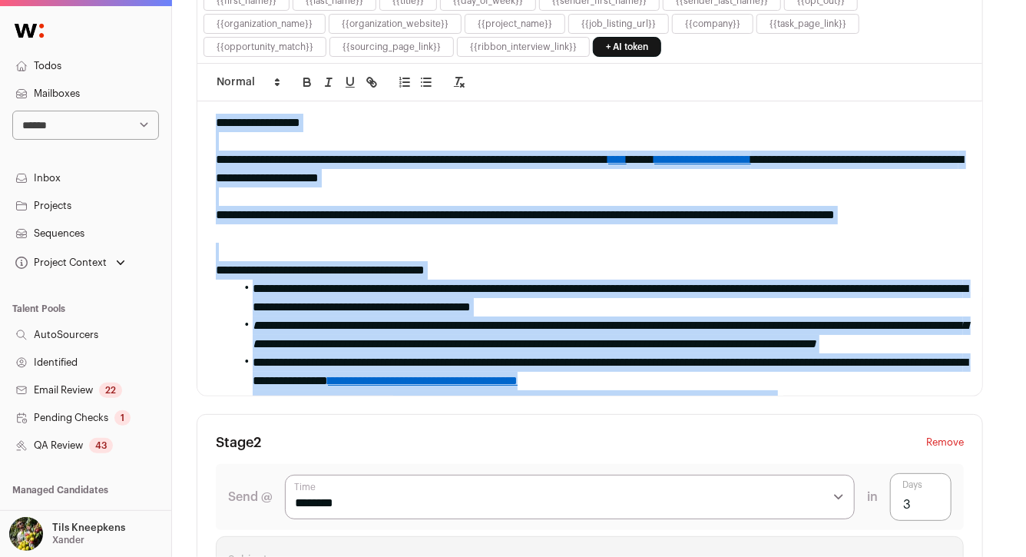
copy div "**********"
